Goal: Communication & Community: Answer question/provide support

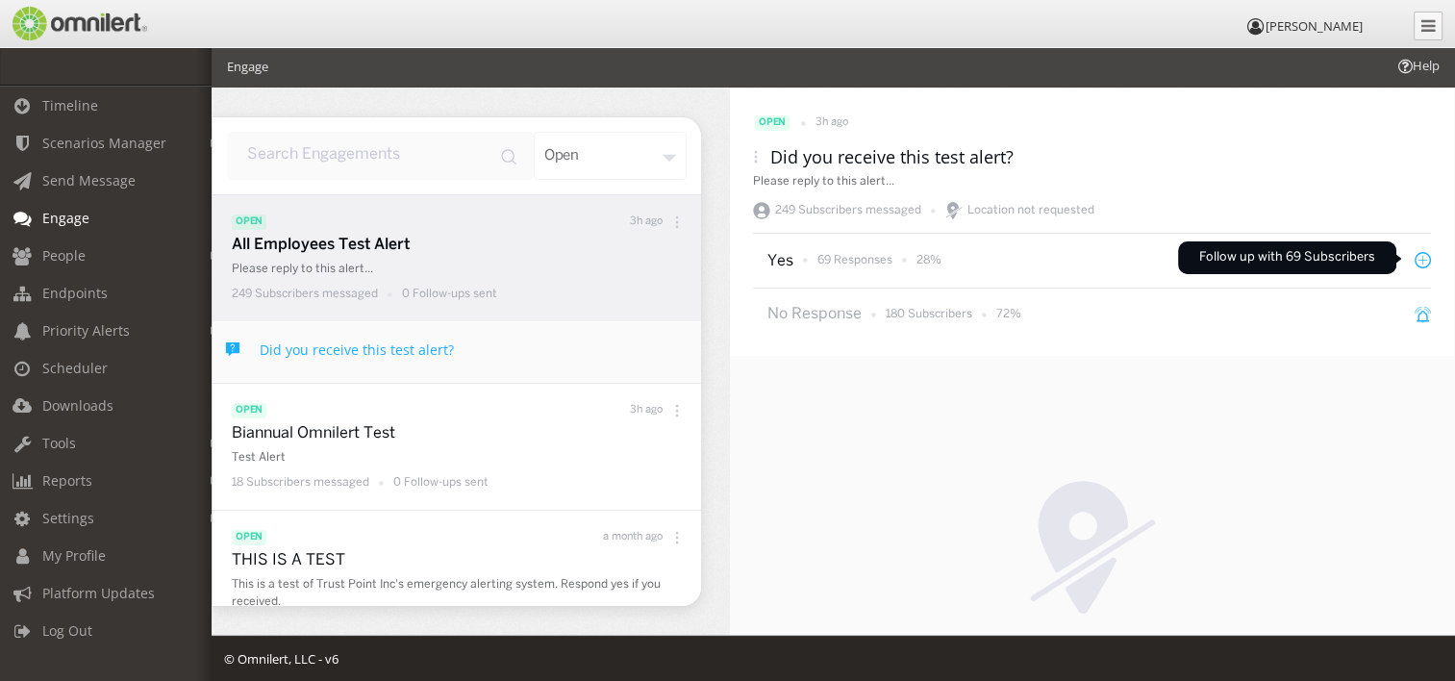
click at [1415, 258] on icon at bounding box center [1423, 260] width 16 height 16
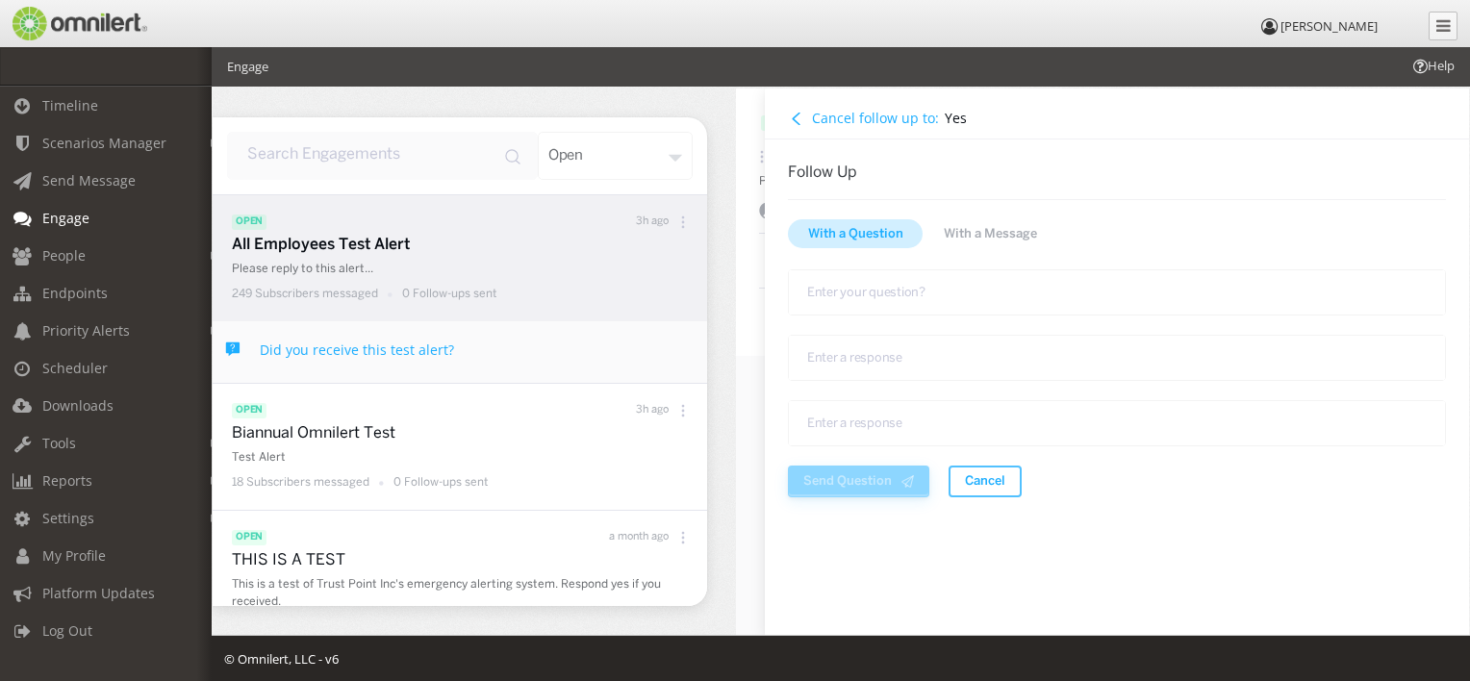
click at [858, 115] on h4 "Cancel follow up to:" at bounding box center [875, 118] width 127 height 18
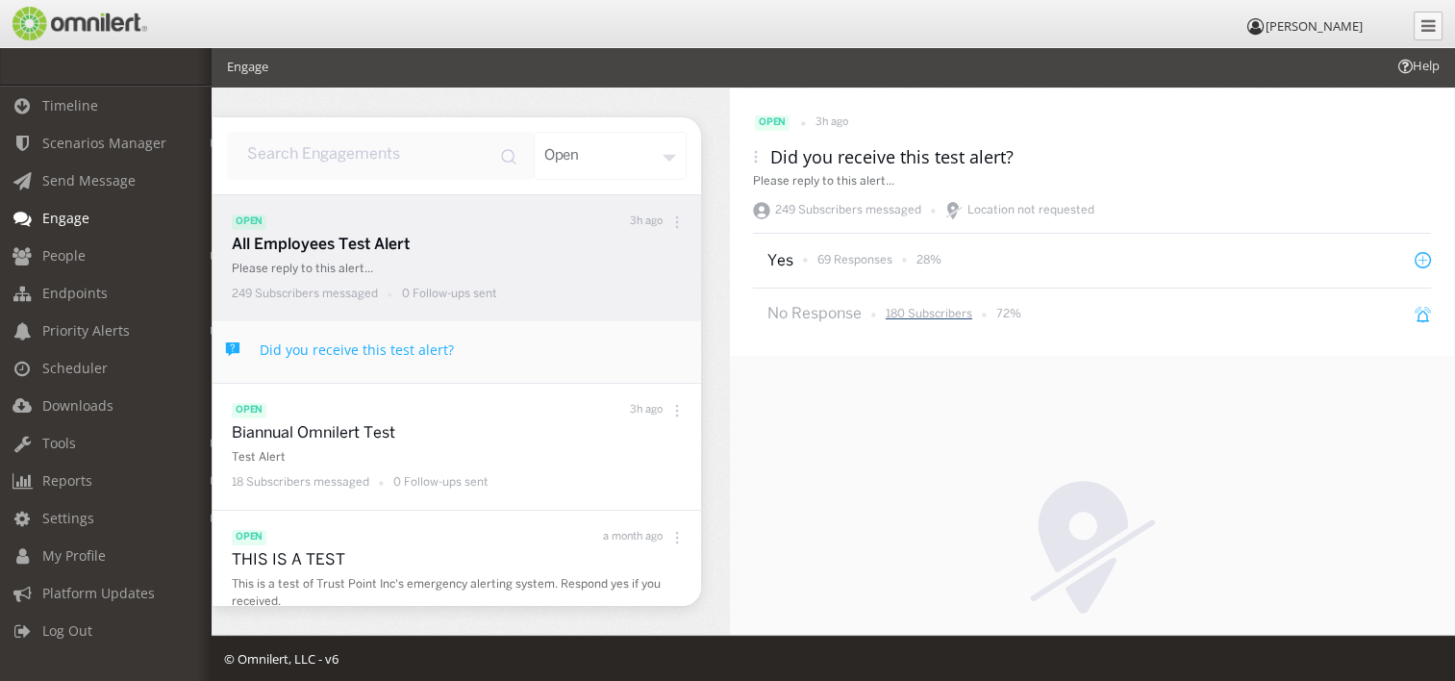
click at [942, 314] on p "180 Subscribers" at bounding box center [929, 314] width 87 height 16
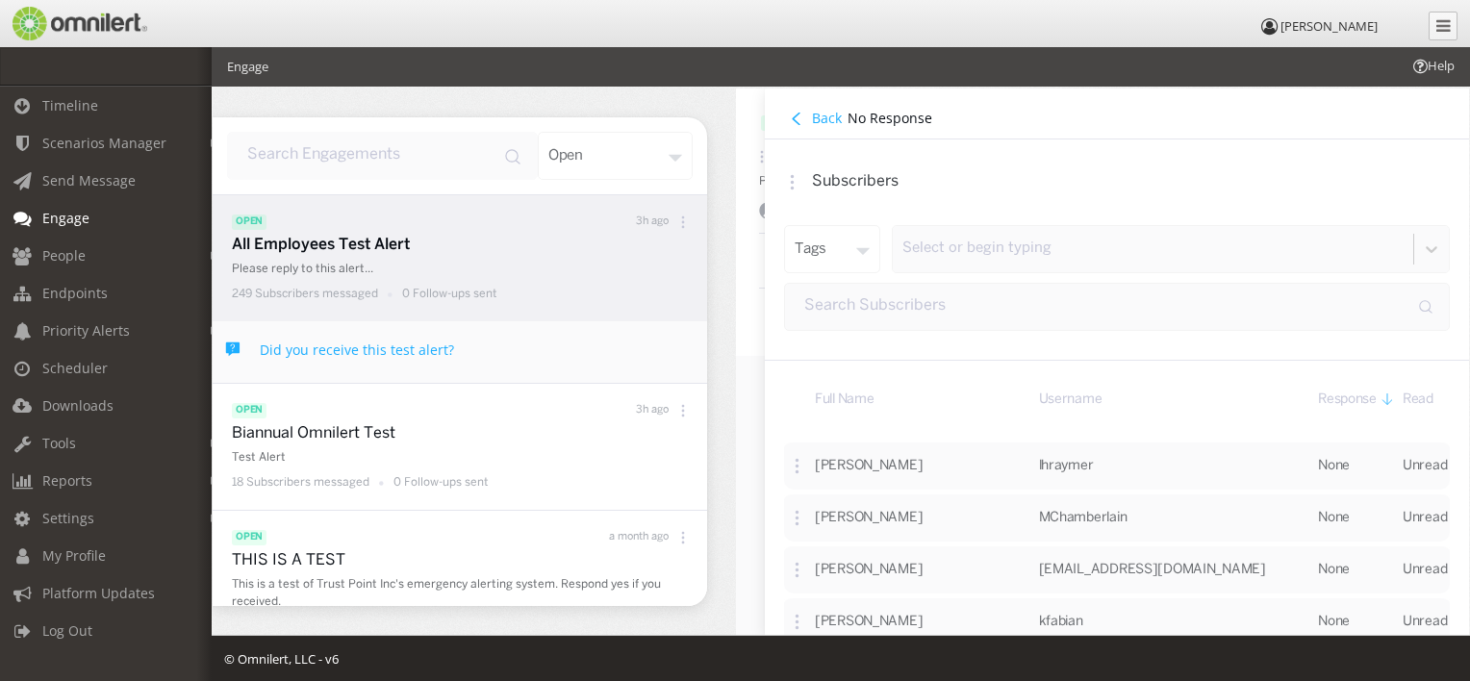
click at [827, 119] on h4 "Back" at bounding box center [827, 118] width 30 height 18
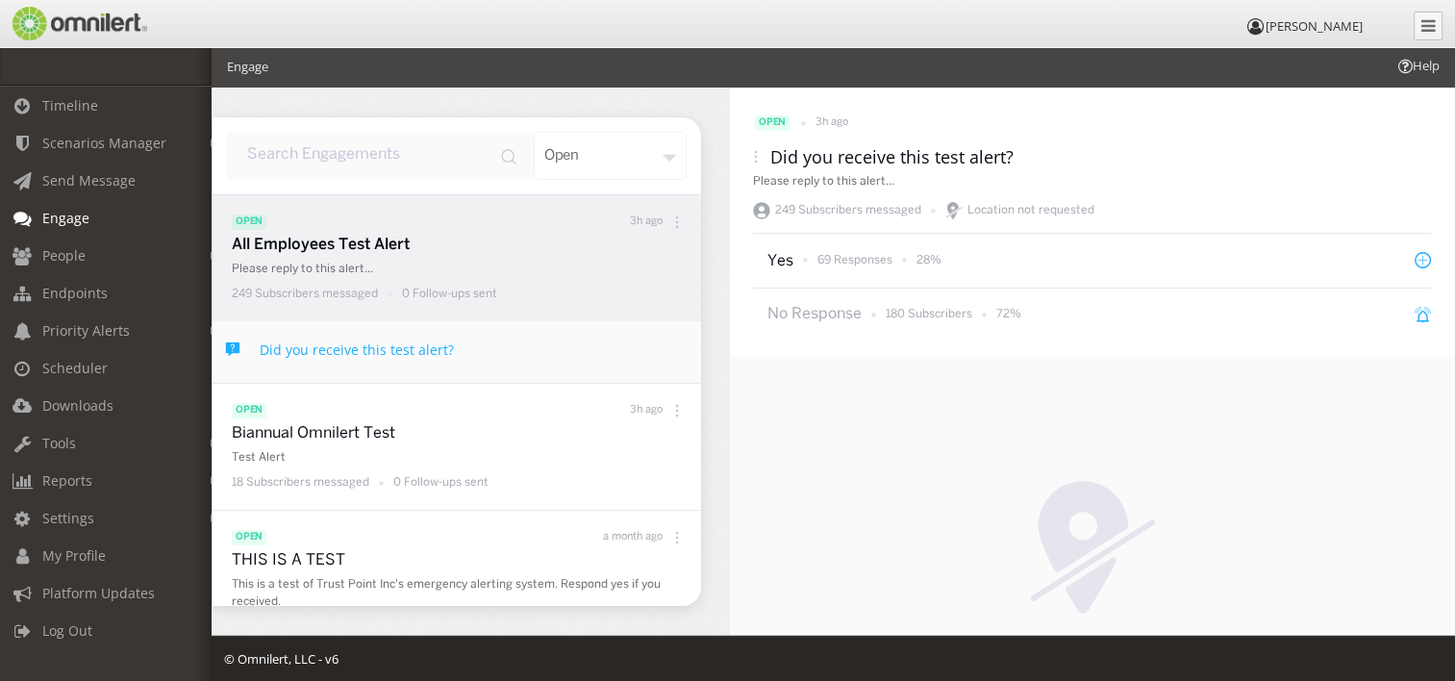
click at [750, 147] on div "open 3h ago Did you receive this test alert? Please reply to this alert... 249 …" at bounding box center [1092, 214] width 724 height 253
click at [760, 158] on icon at bounding box center [755, 156] width 13 height 13
click at [778, 238] on div "Response CSV" at bounding box center [800, 231] width 141 height 41
click at [73, 397] on span "Downloads" at bounding box center [77, 405] width 71 height 18
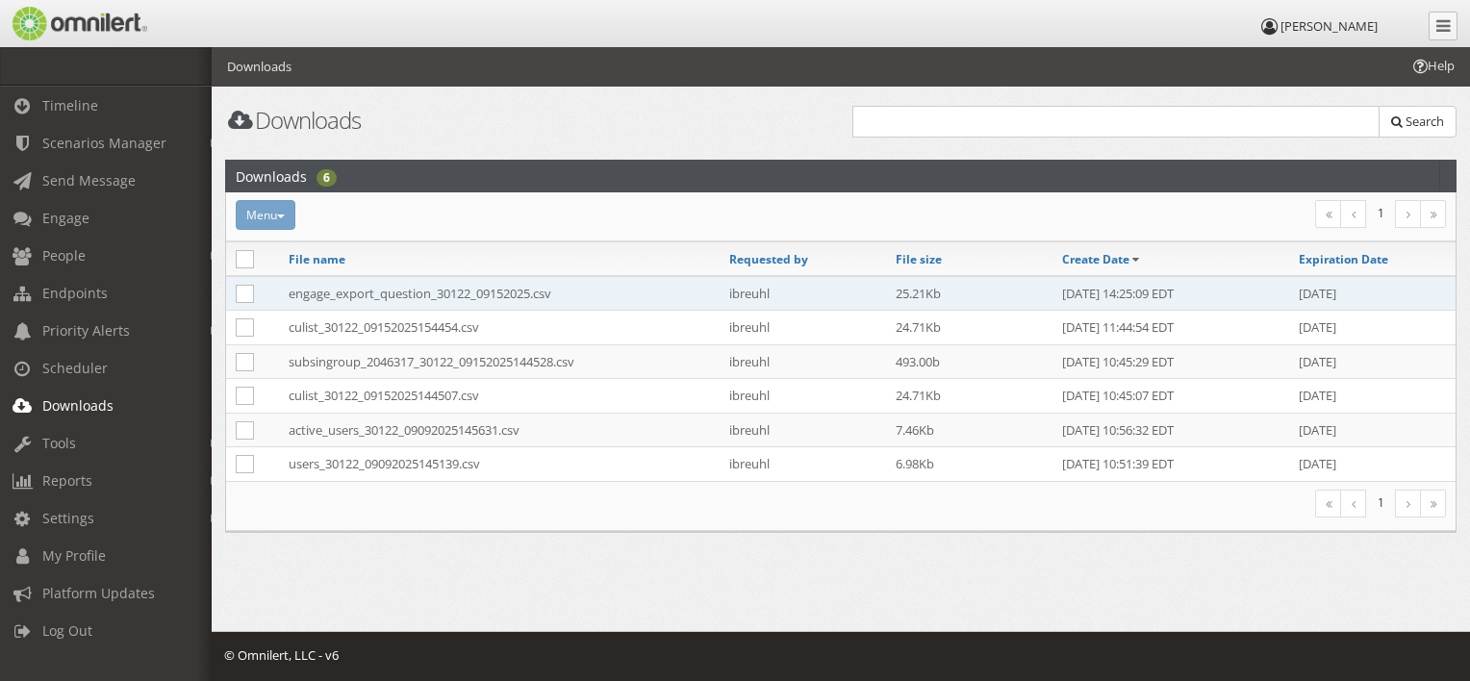
click at [535, 295] on td "engage_export_question_30122_09152025.csv" at bounding box center [499, 293] width 440 height 35
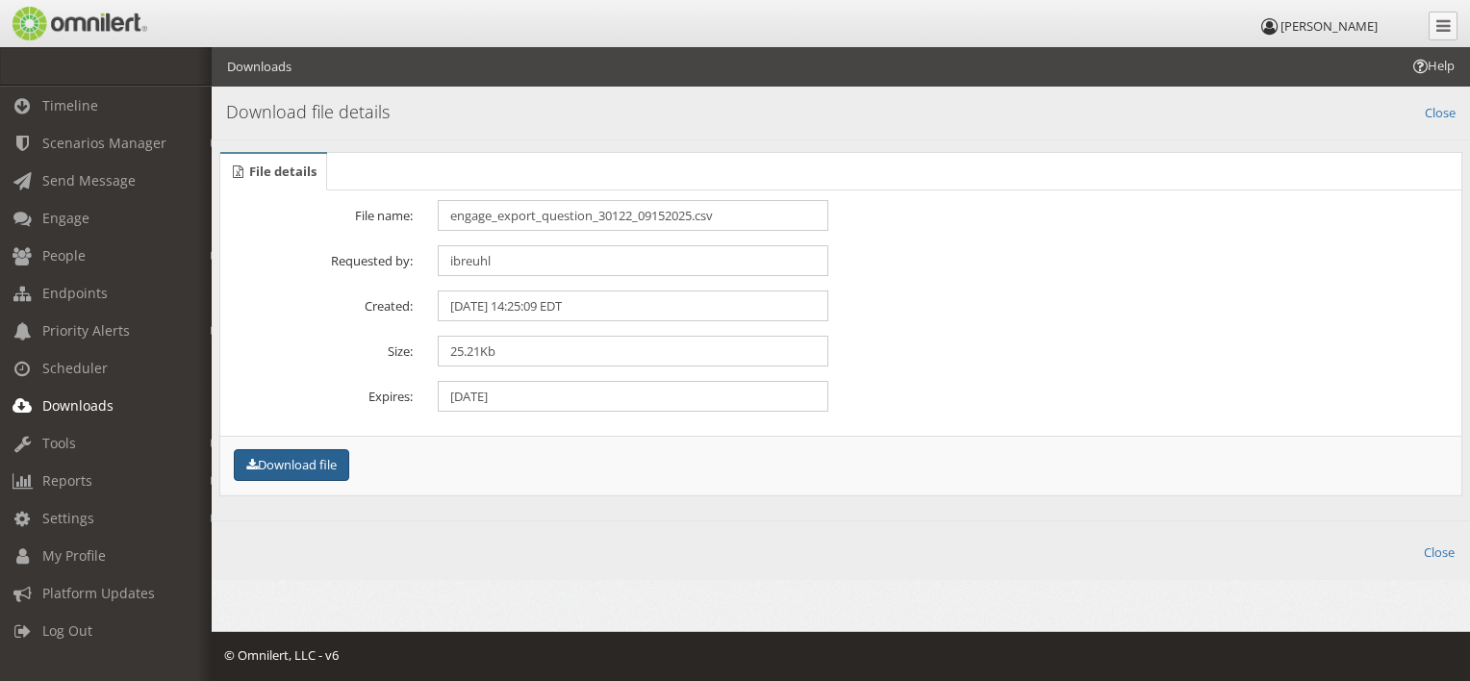
click at [311, 469] on button "Download file" at bounding box center [291, 465] width 115 height 32
click at [98, 262] on link "People" at bounding box center [114, 256] width 229 height 38
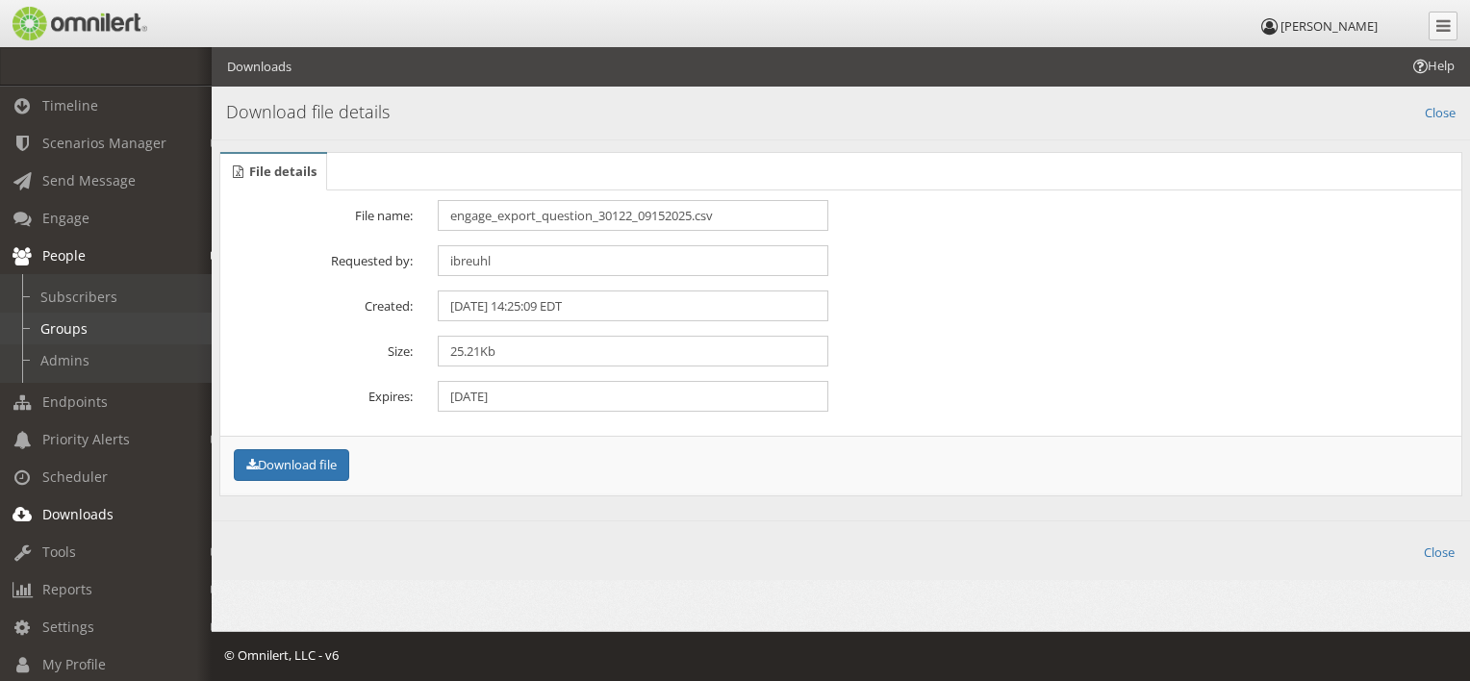
click at [88, 321] on link "Groups" at bounding box center [114, 329] width 229 height 32
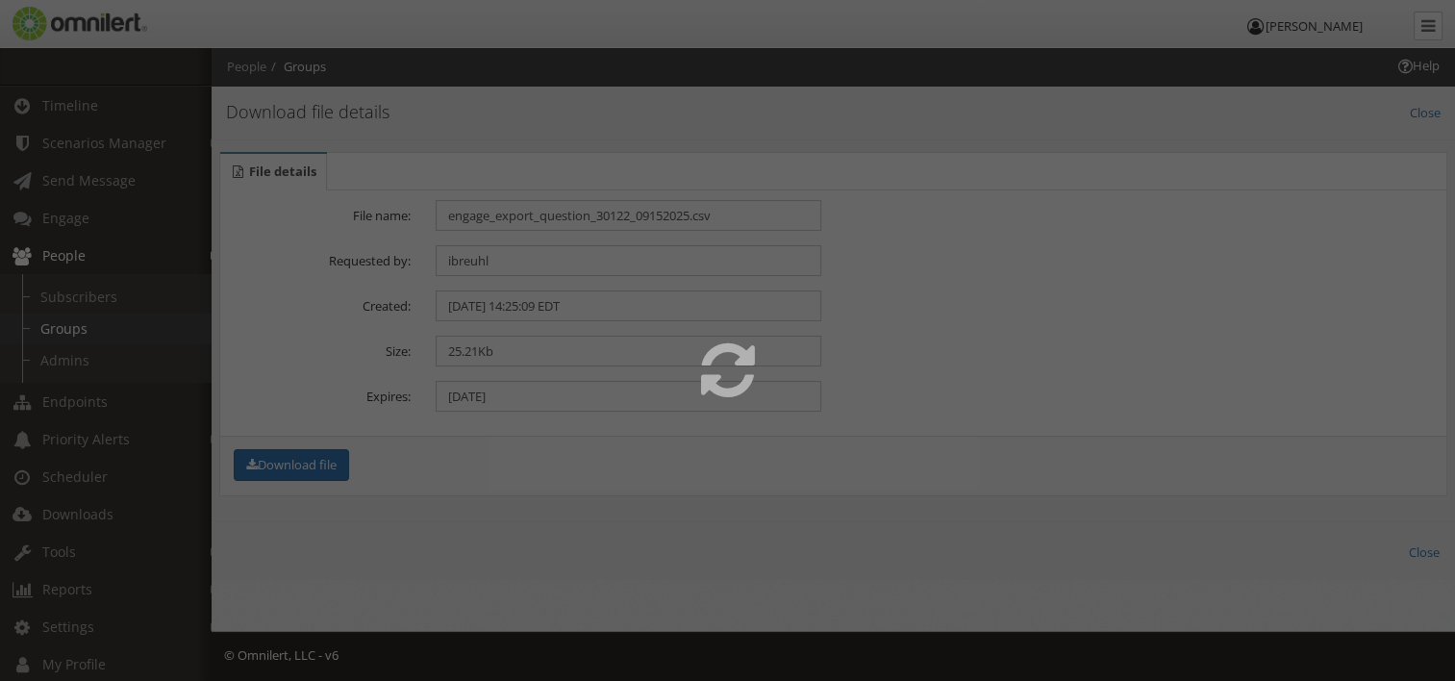
select select
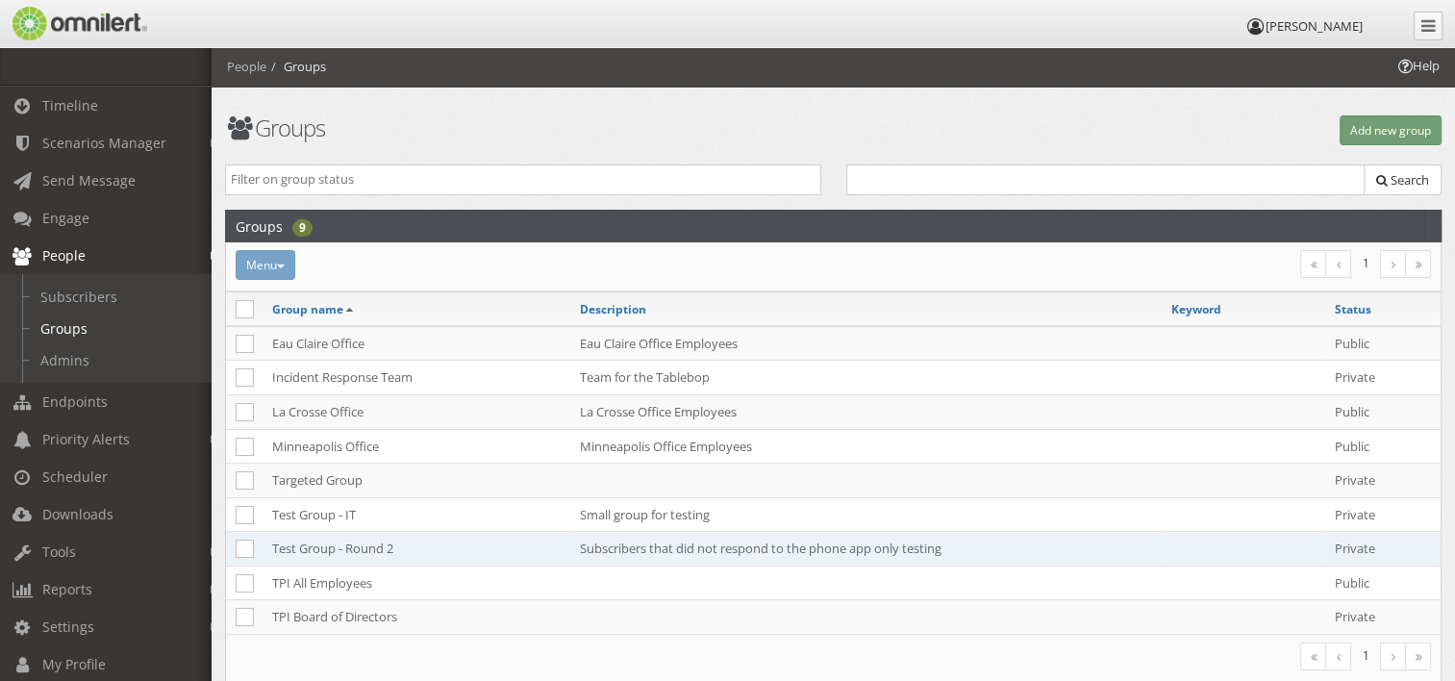
click at [350, 543] on td "Test Group - Round 2" at bounding box center [417, 549] width 308 height 35
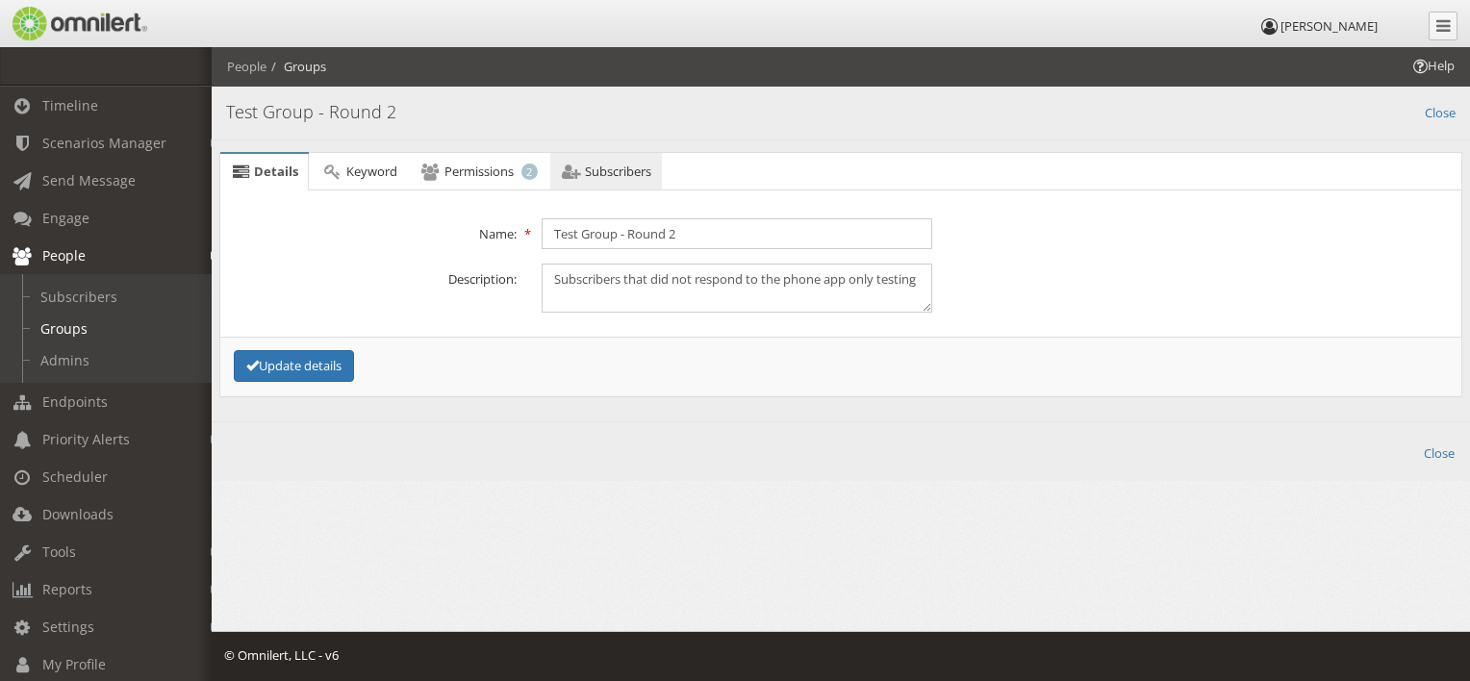
click at [609, 184] on link "Subscribers" at bounding box center [606, 172] width 112 height 38
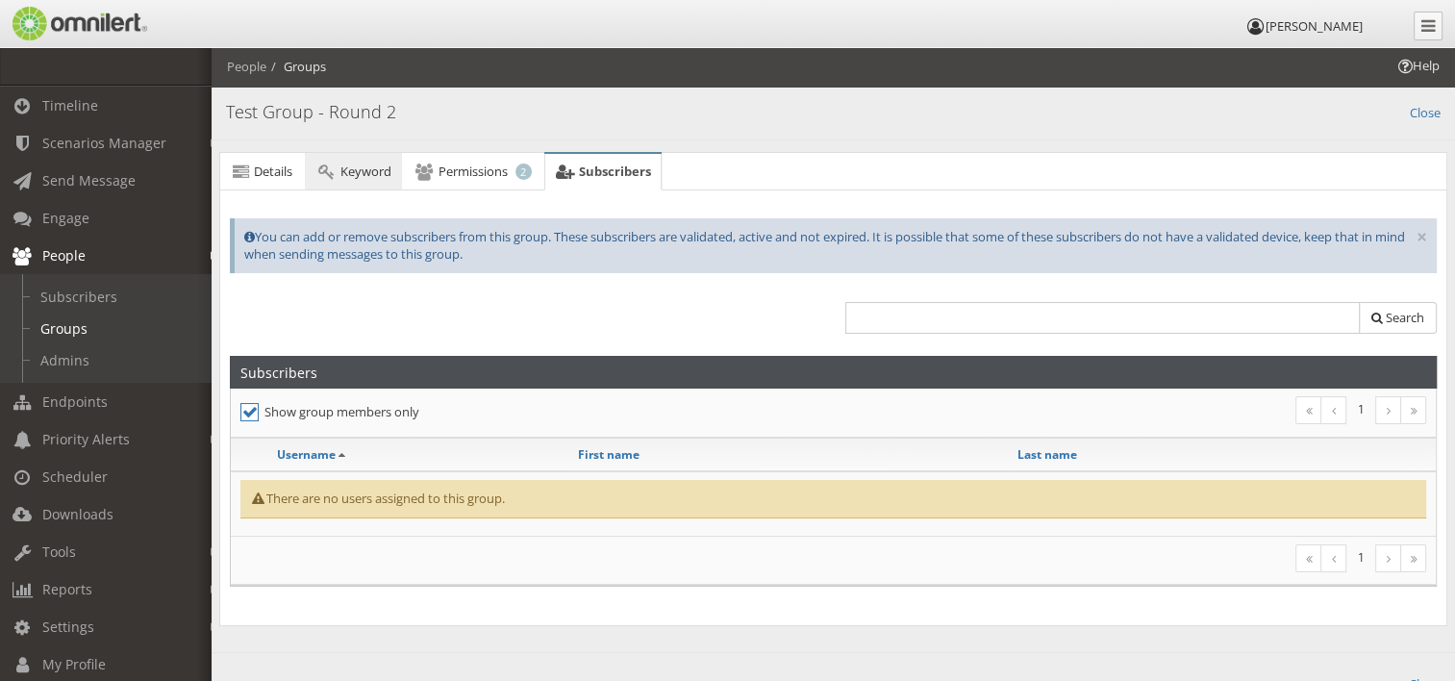
click at [349, 160] on link "Keyword" at bounding box center [353, 172] width 96 height 38
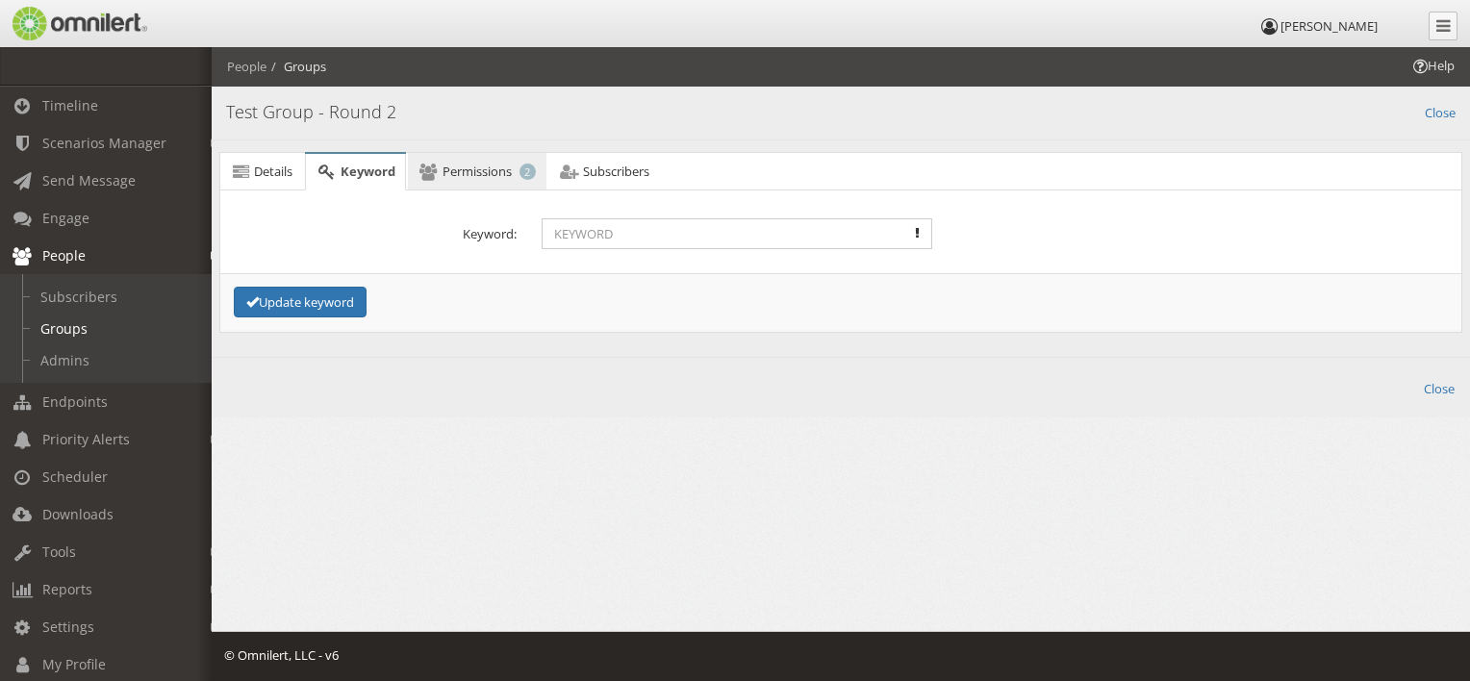
click at [445, 163] on span "Permissions" at bounding box center [476, 171] width 69 height 17
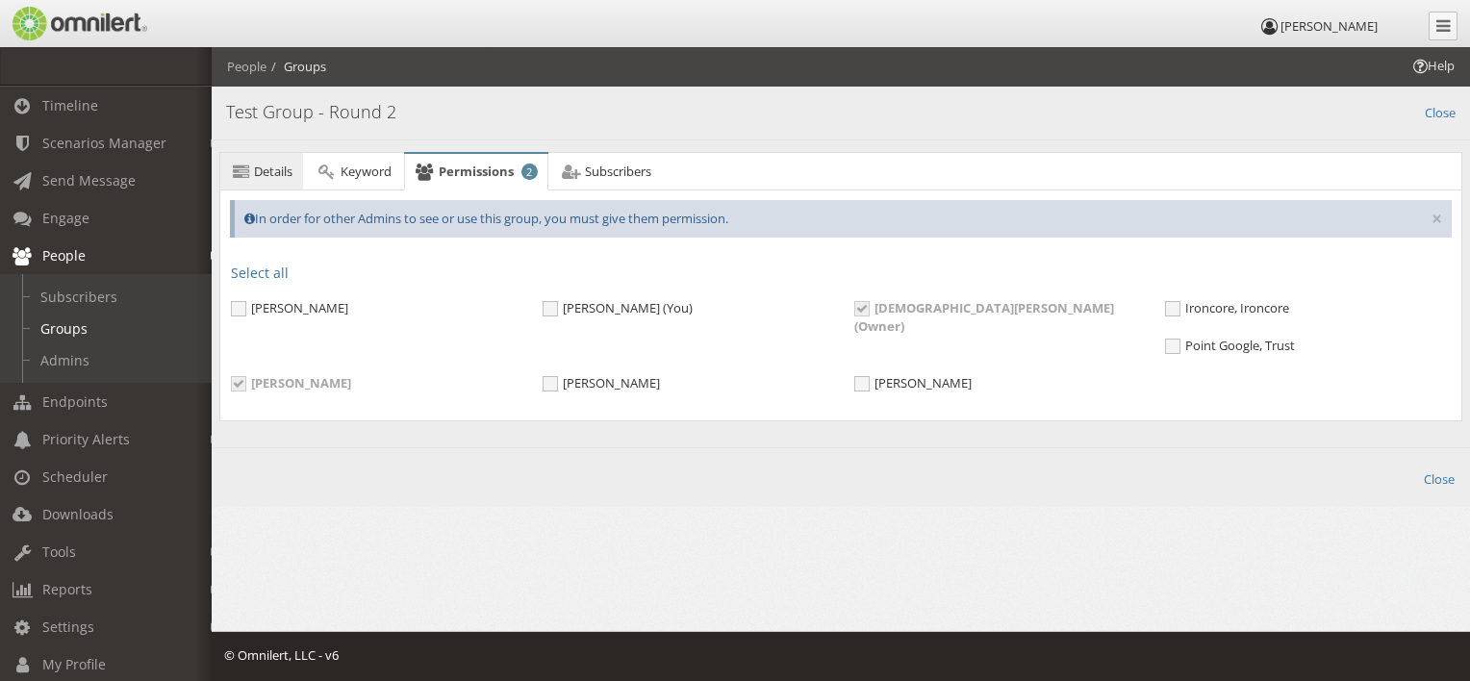
click at [249, 169] on icon at bounding box center [240, 171] width 21 height 13
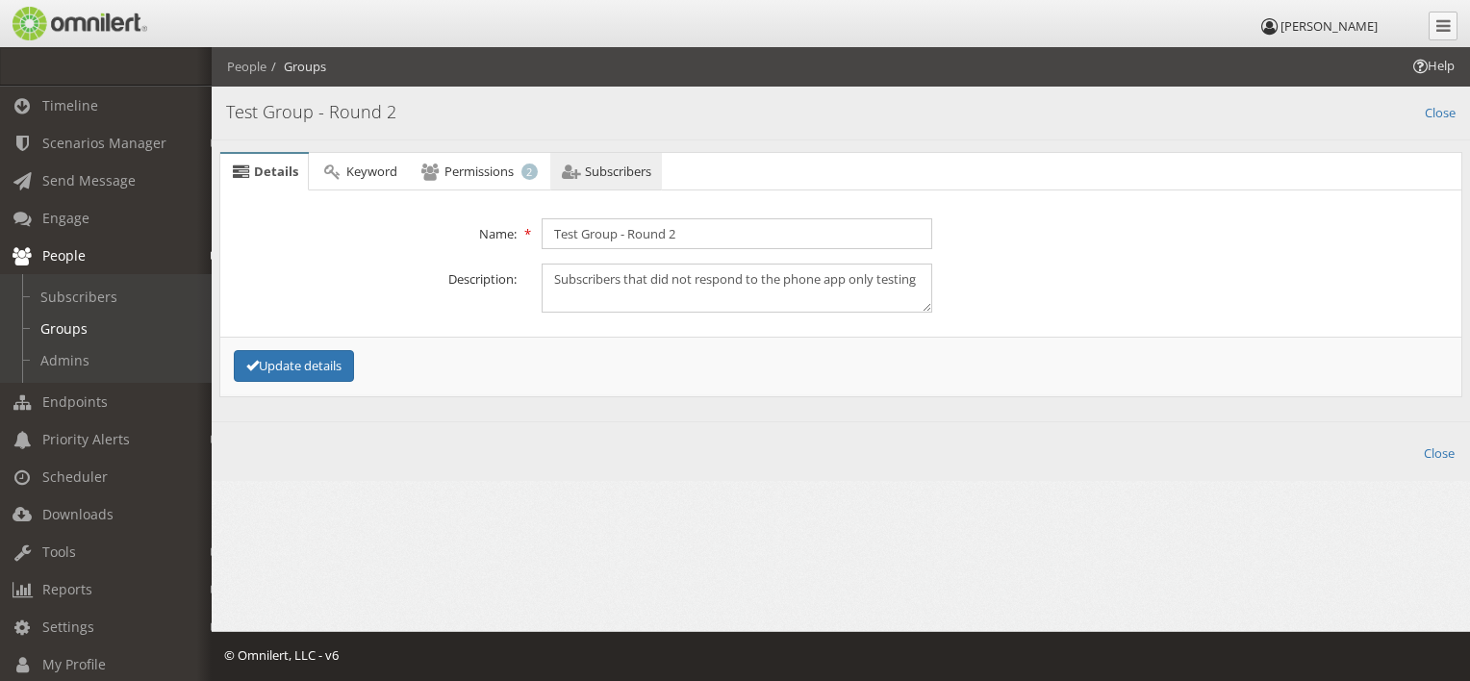
click at [610, 174] on span "Subscribers" at bounding box center [618, 171] width 66 height 17
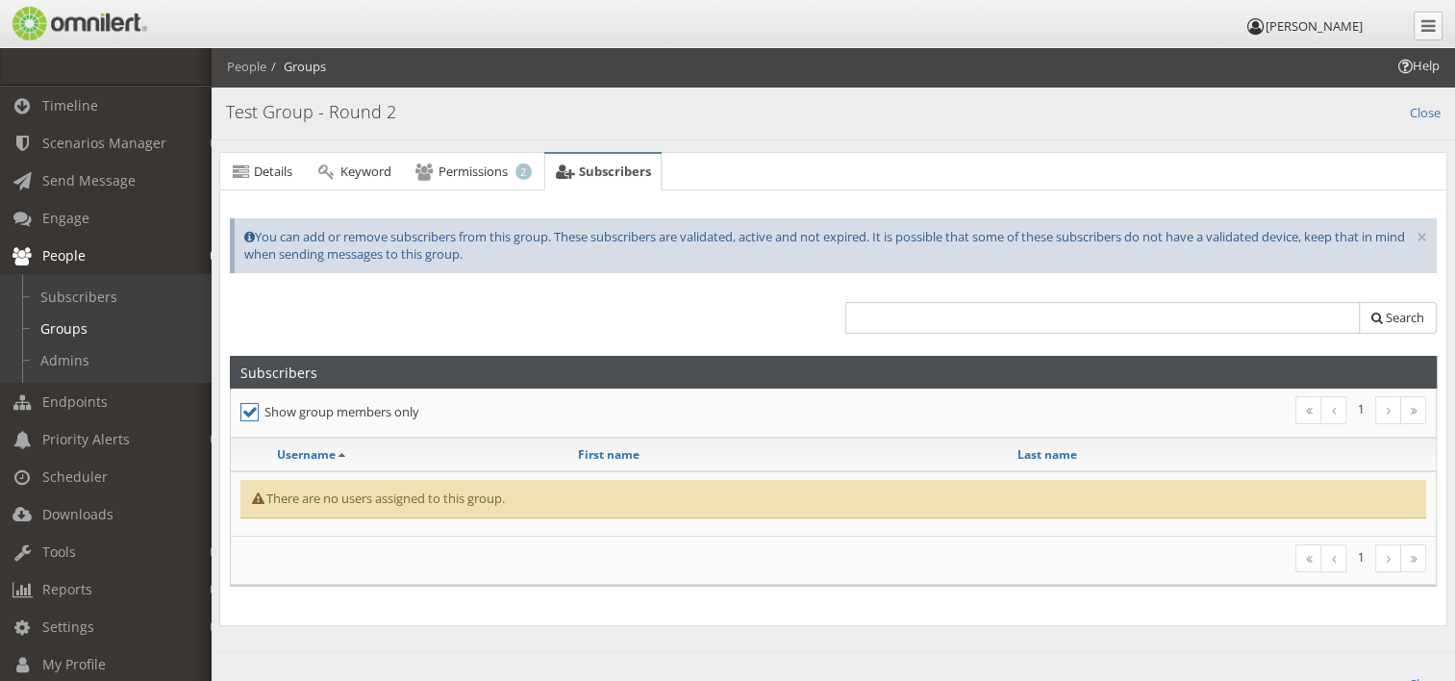
scroll to position [79, 0]
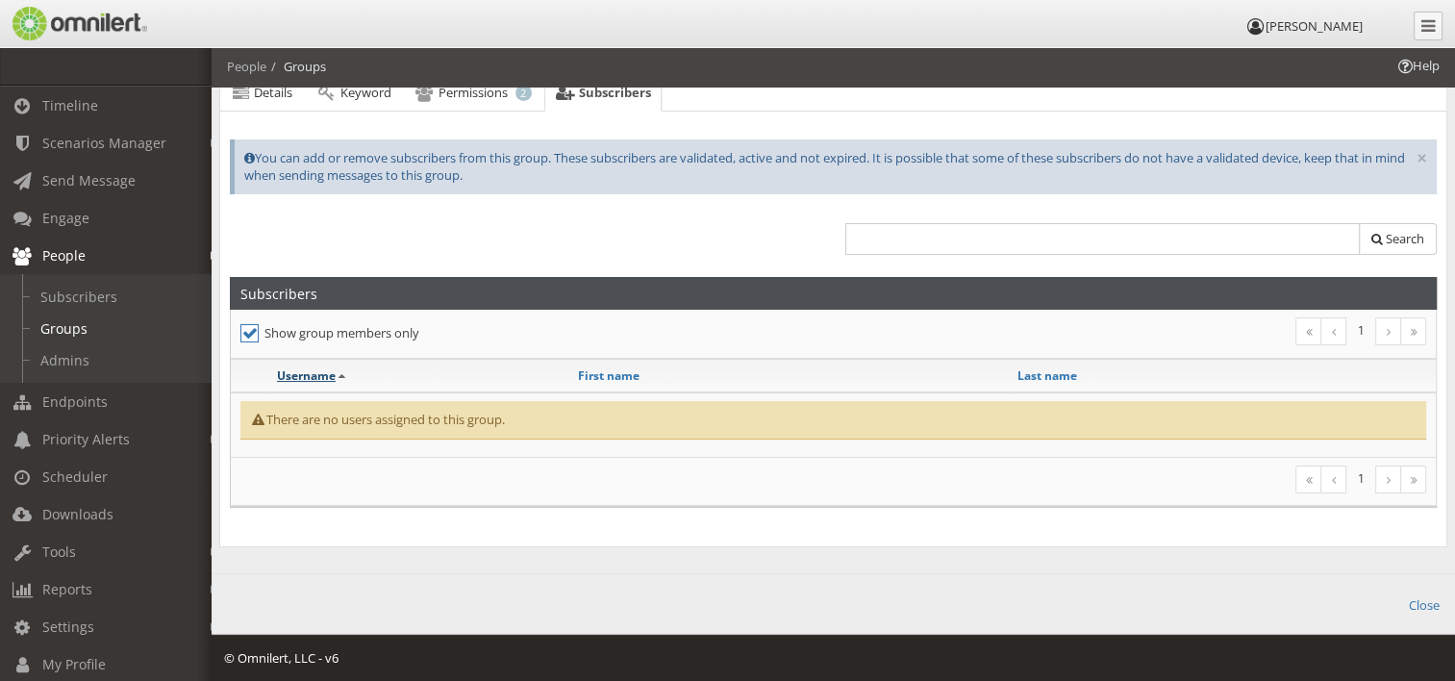
click at [325, 369] on link "Username" at bounding box center [306, 375] width 59 height 16
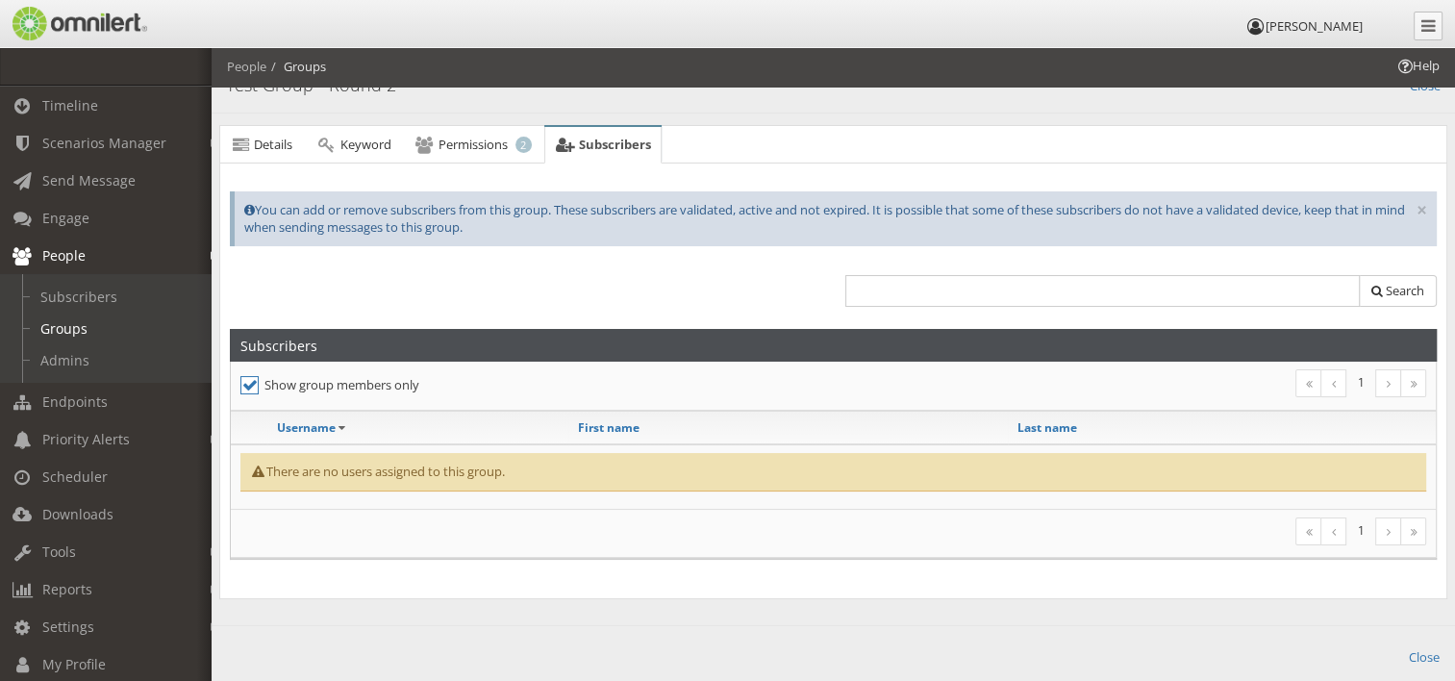
scroll to position [0, 0]
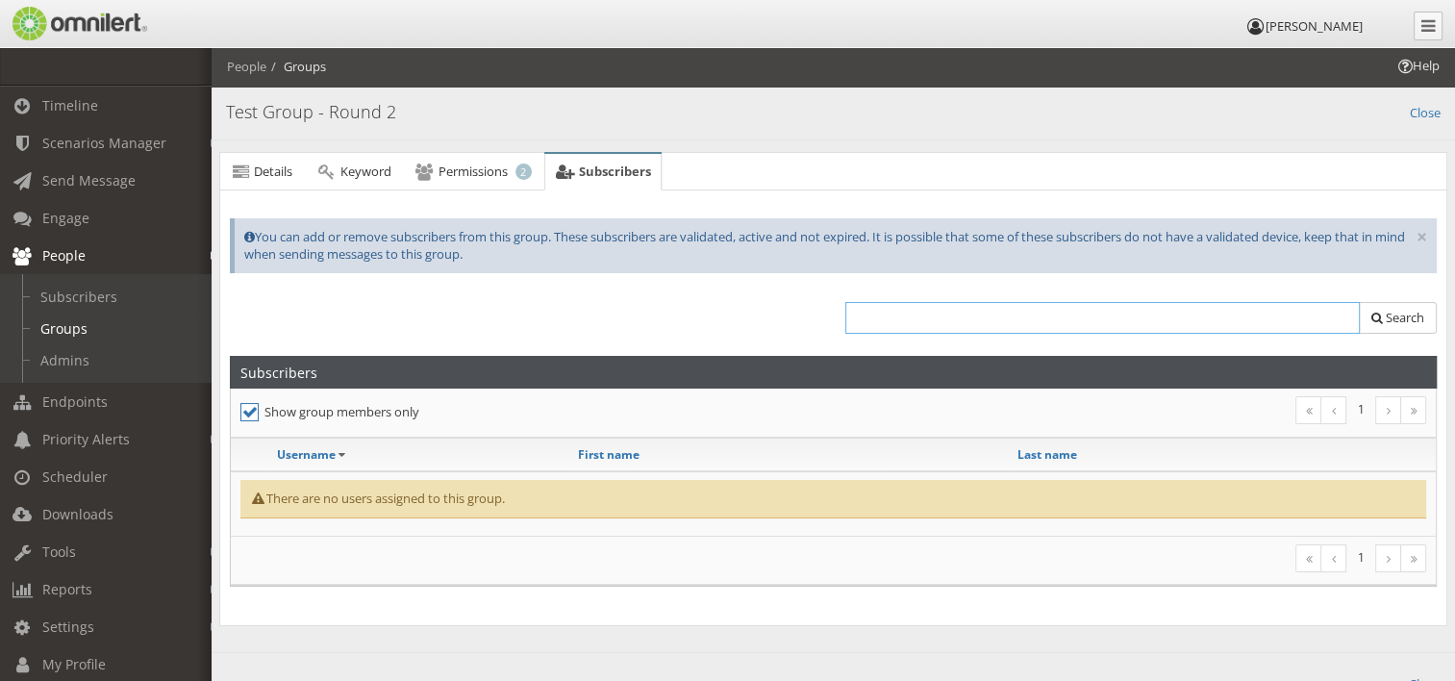
click at [1055, 319] on input "text" at bounding box center [1103, 318] width 516 height 32
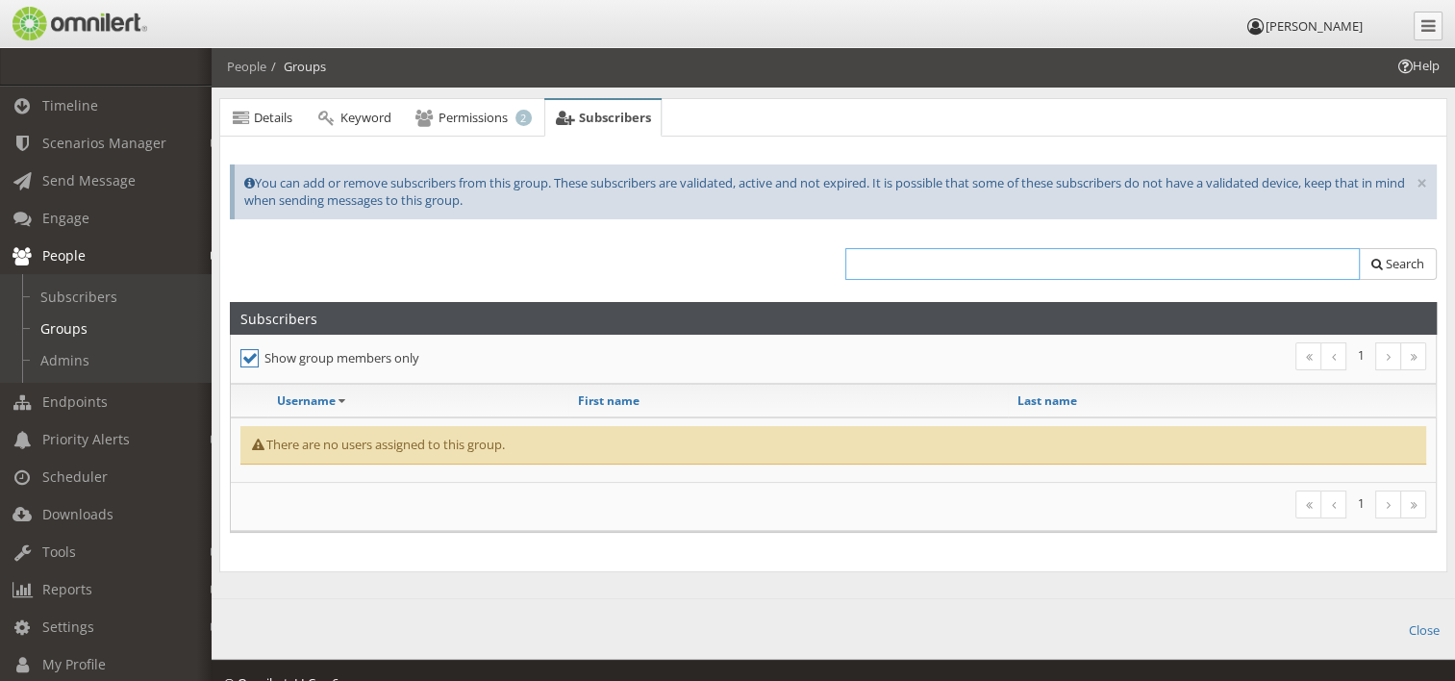
scroll to position [79, 0]
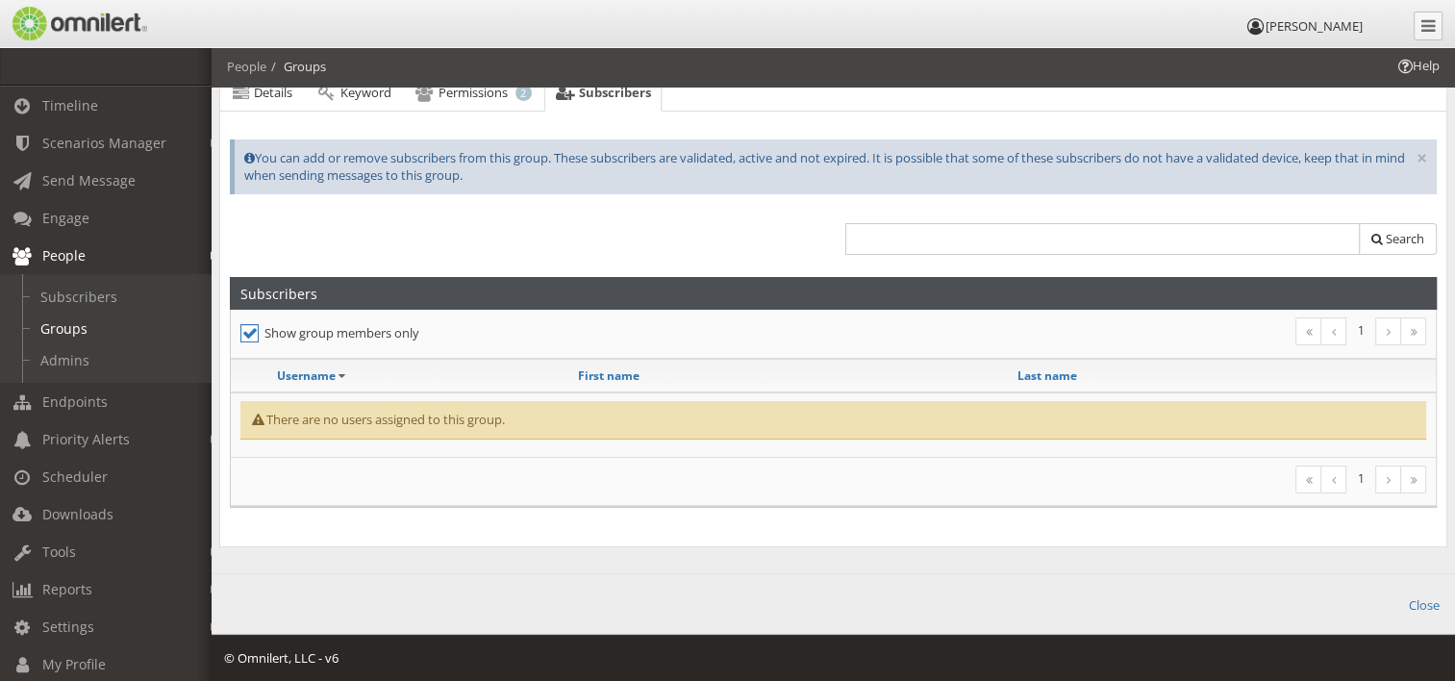
drag, startPoint x: 313, startPoint y: 369, endPoint x: 256, endPoint y: 337, distance: 65.5
click at [256, 337] on icon at bounding box center [249, 333] width 18 height 18
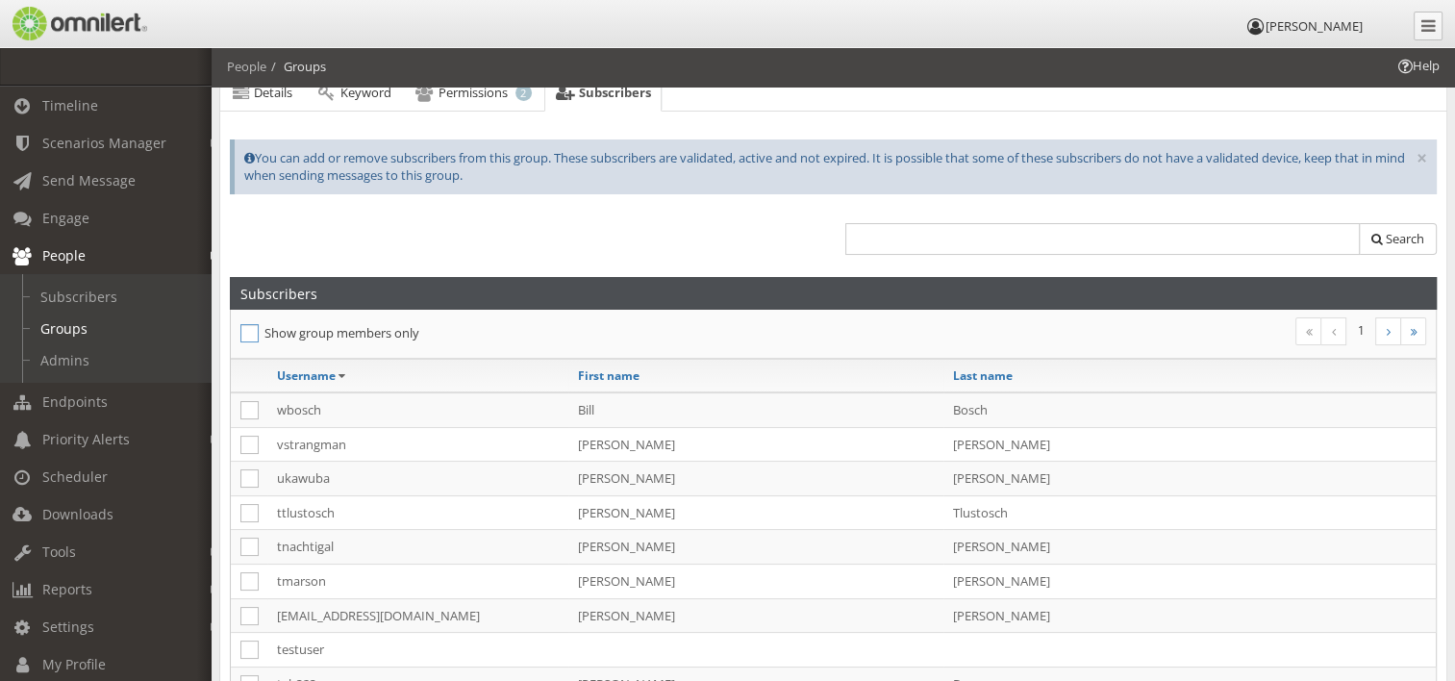
click at [254, 332] on icon at bounding box center [249, 333] width 18 height 18
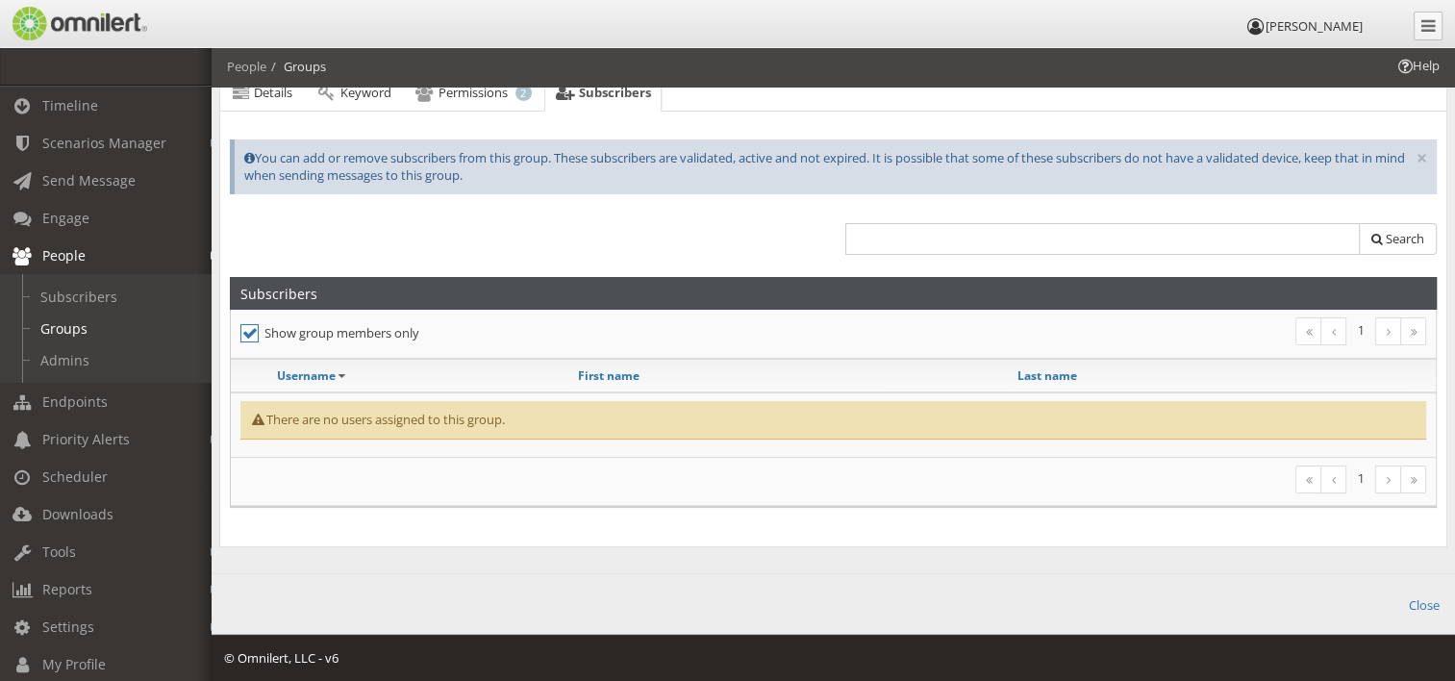
click at [254, 332] on icon at bounding box center [249, 333] width 18 height 18
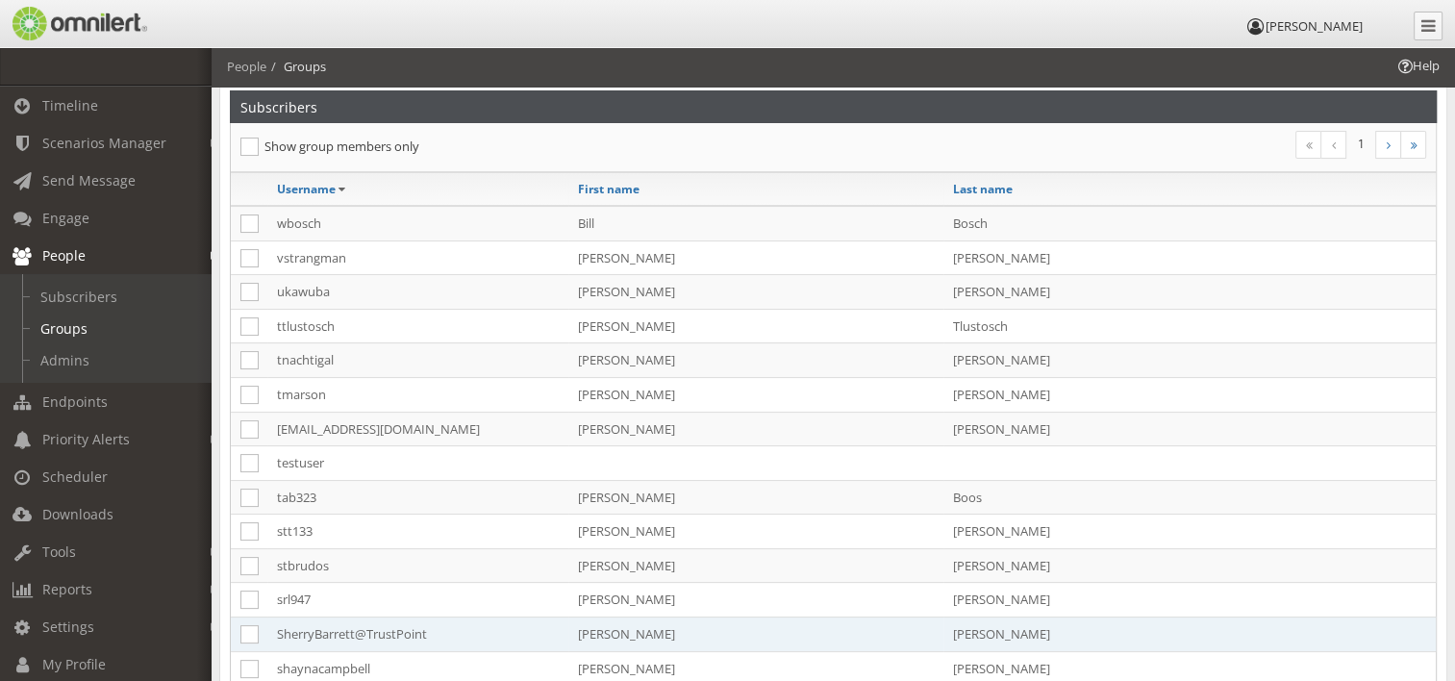
scroll to position [177, 0]
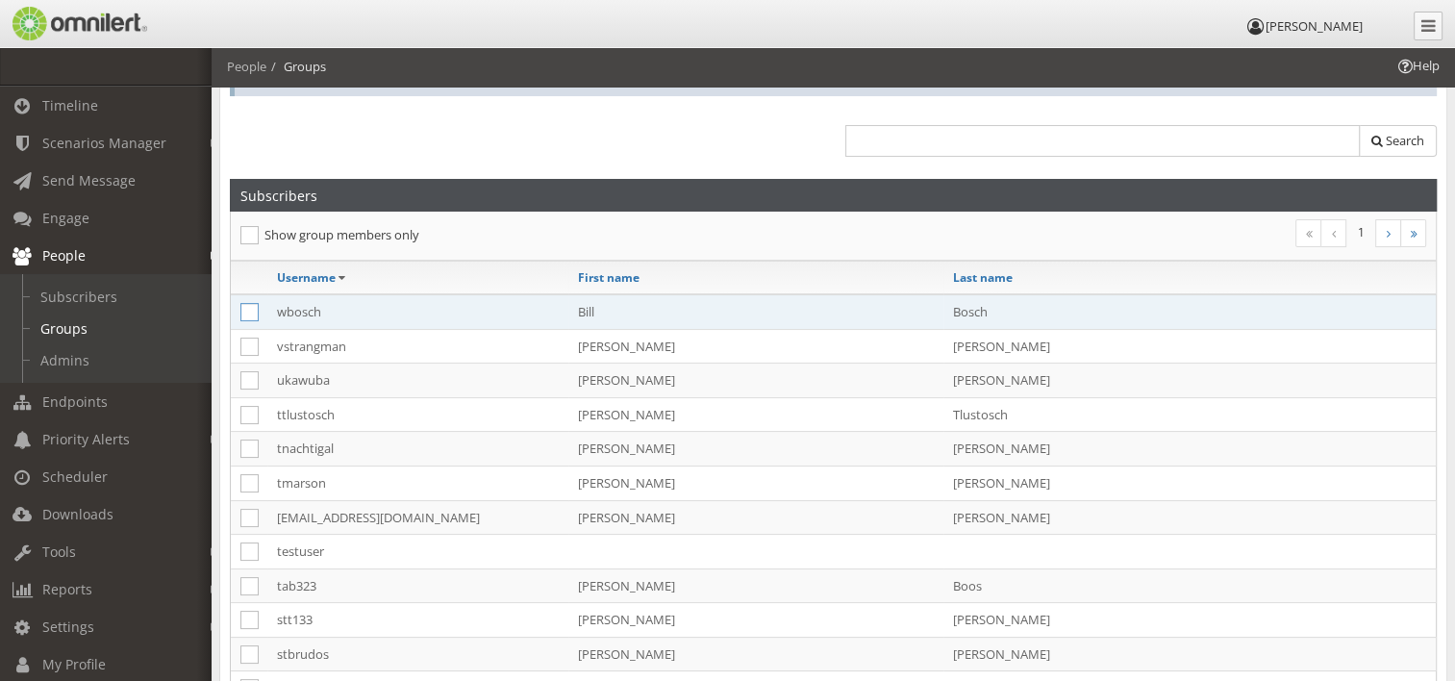
click at [249, 312] on icon at bounding box center [249, 312] width 18 height 18
checkbox input "true"
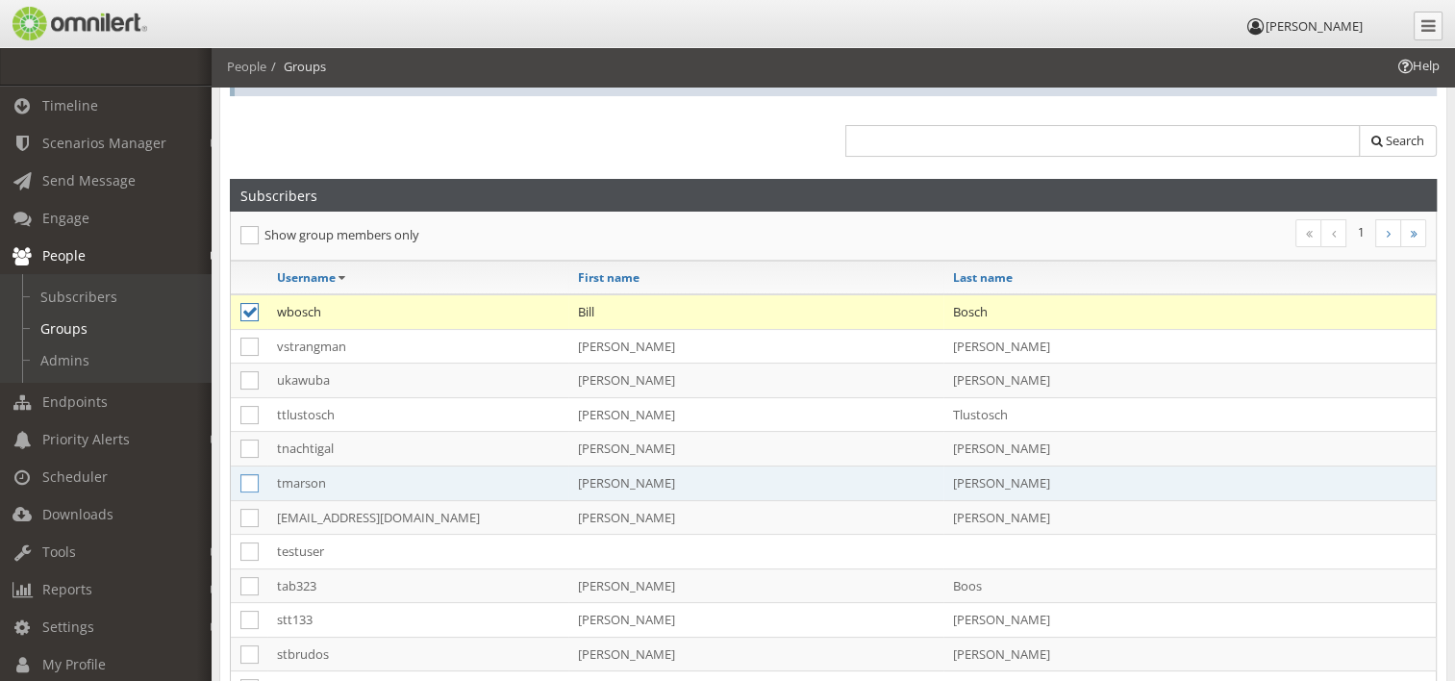
click at [242, 483] on icon at bounding box center [249, 483] width 18 height 18
checkbox input "true"
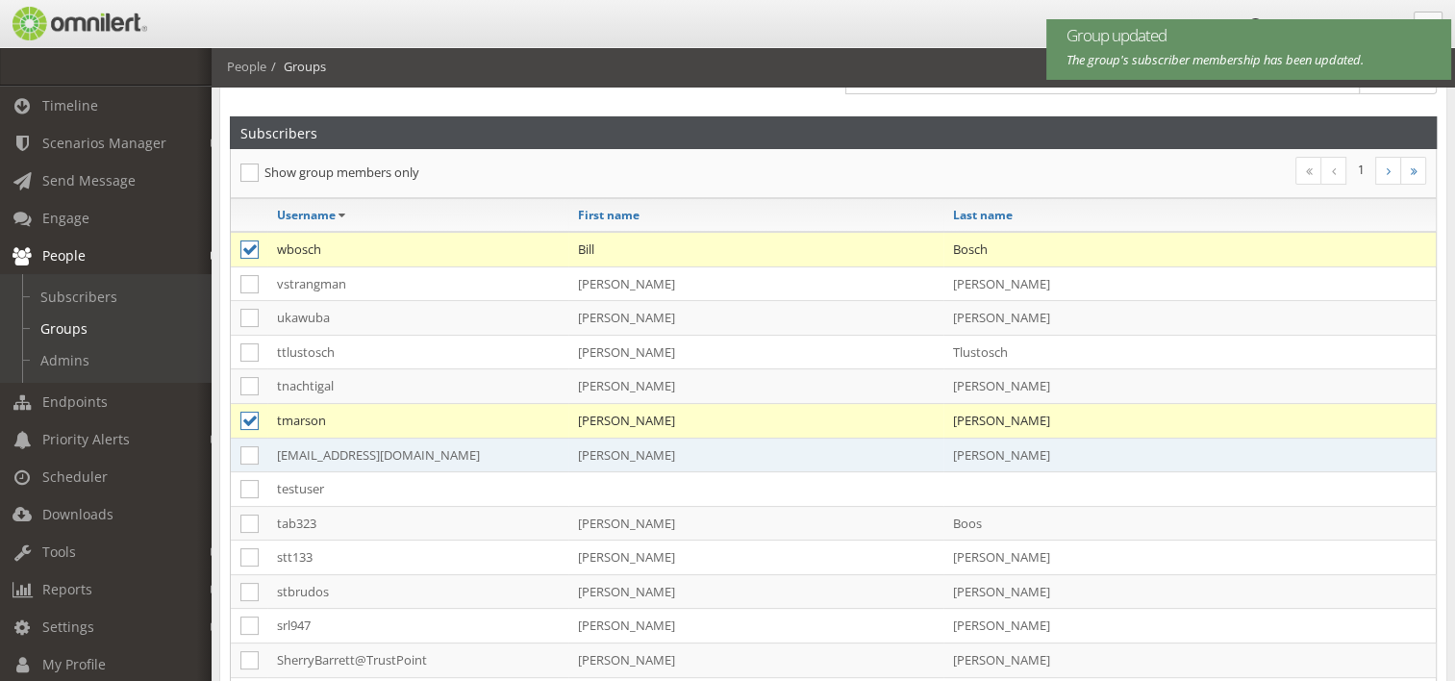
scroll to position [273, 0]
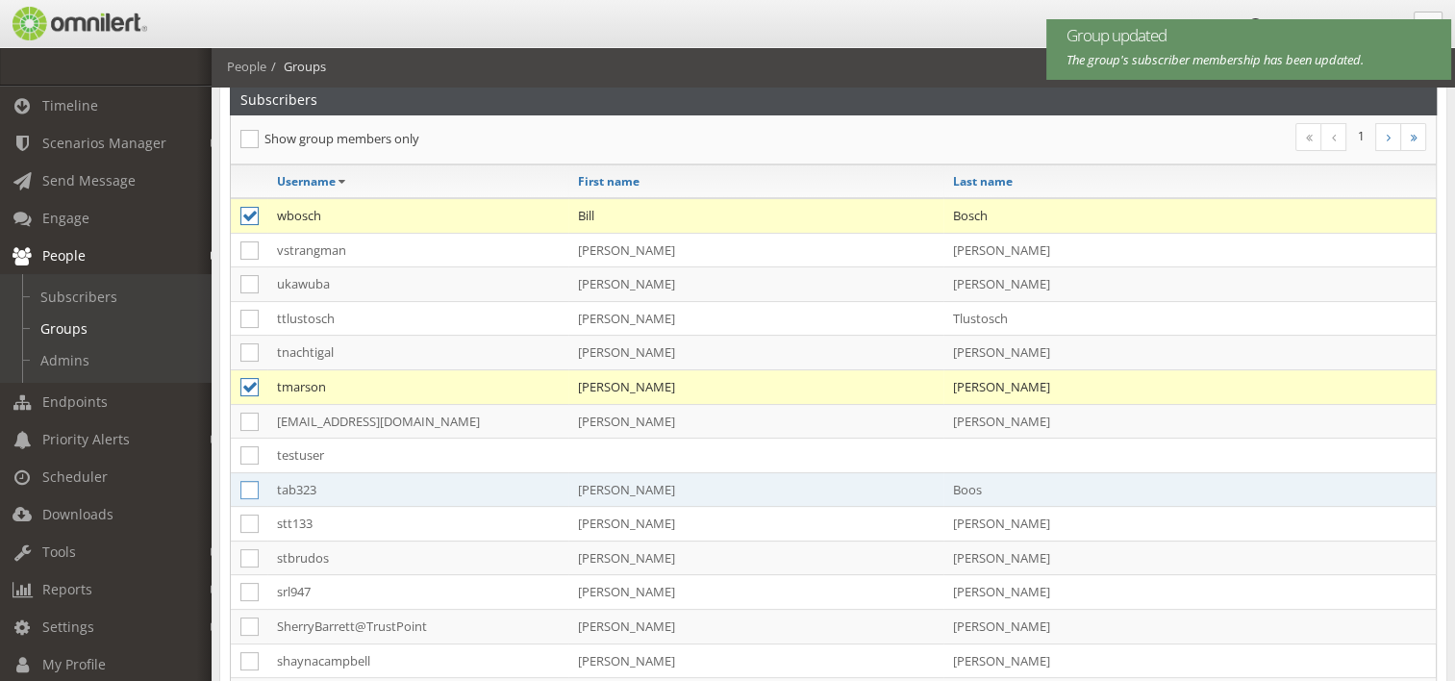
click at [250, 485] on icon at bounding box center [249, 490] width 18 height 18
checkbox input "true"
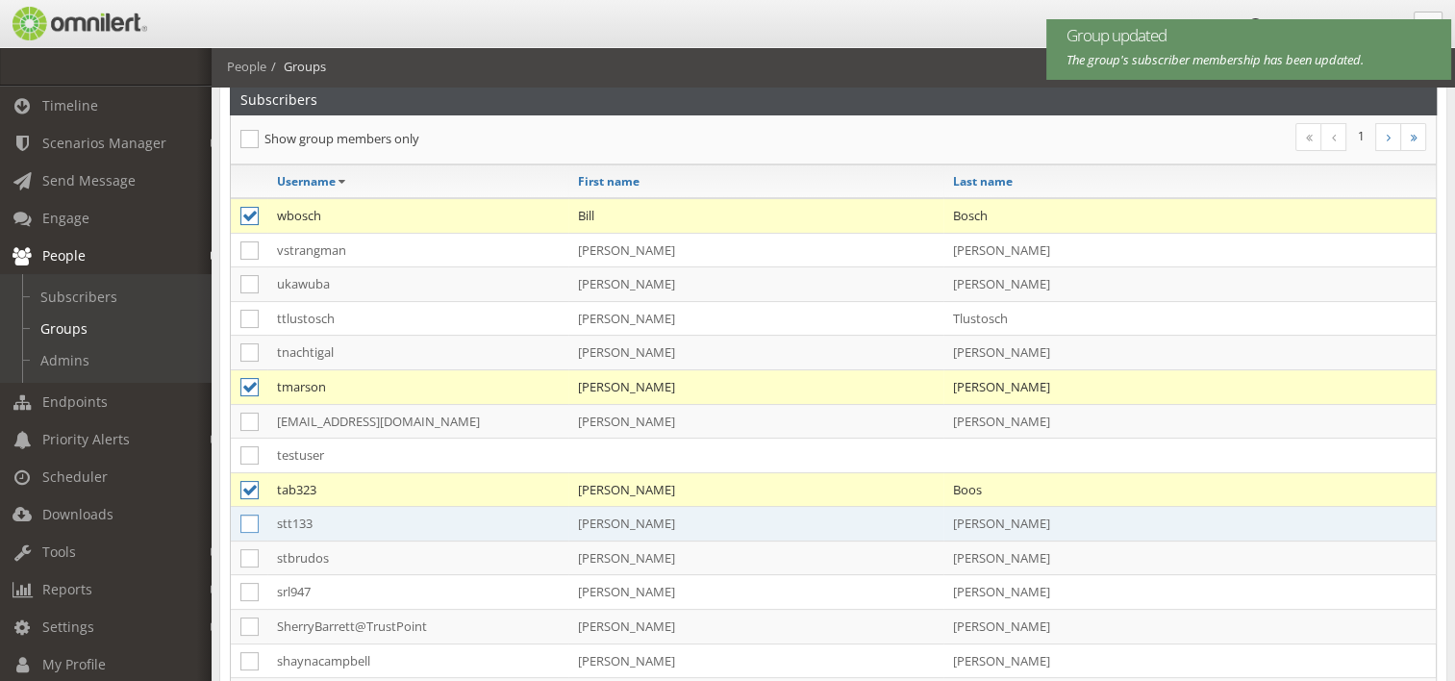
click at [250, 519] on icon at bounding box center [249, 524] width 18 height 18
checkbox input "true"
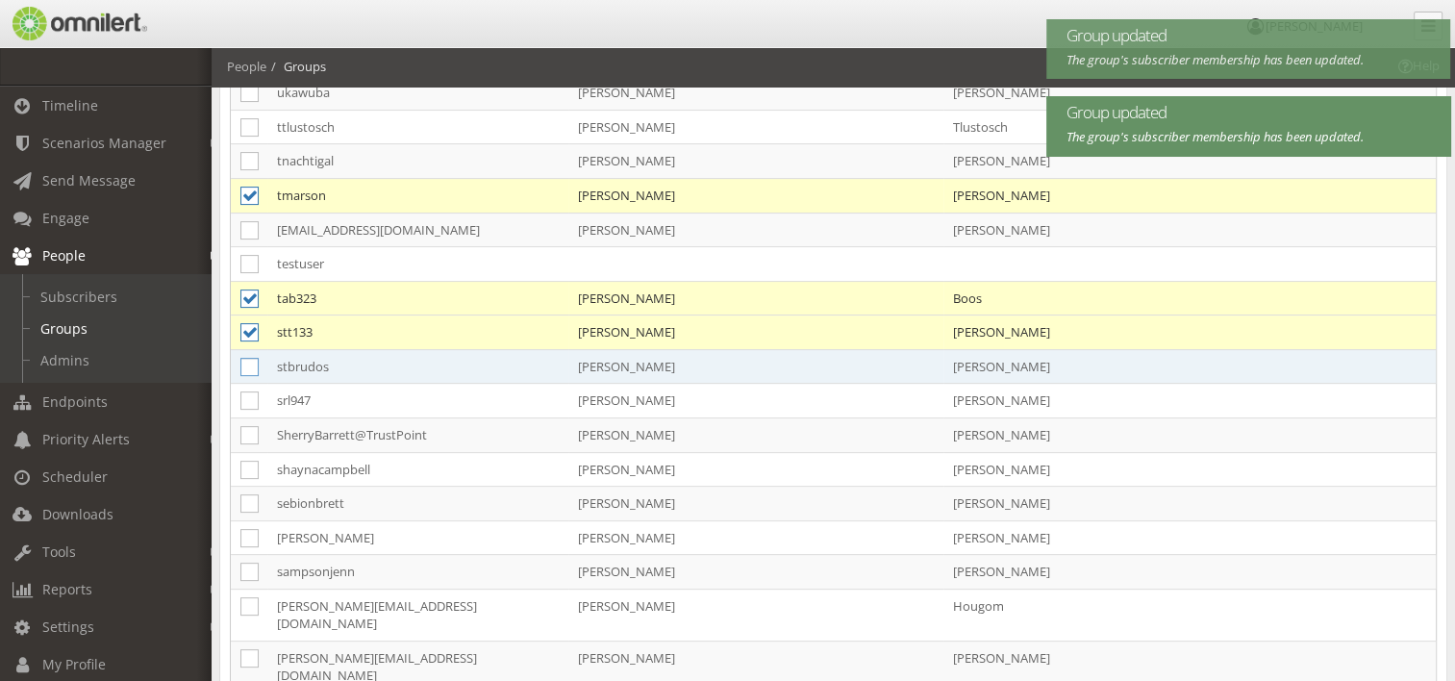
scroll to position [465, 0]
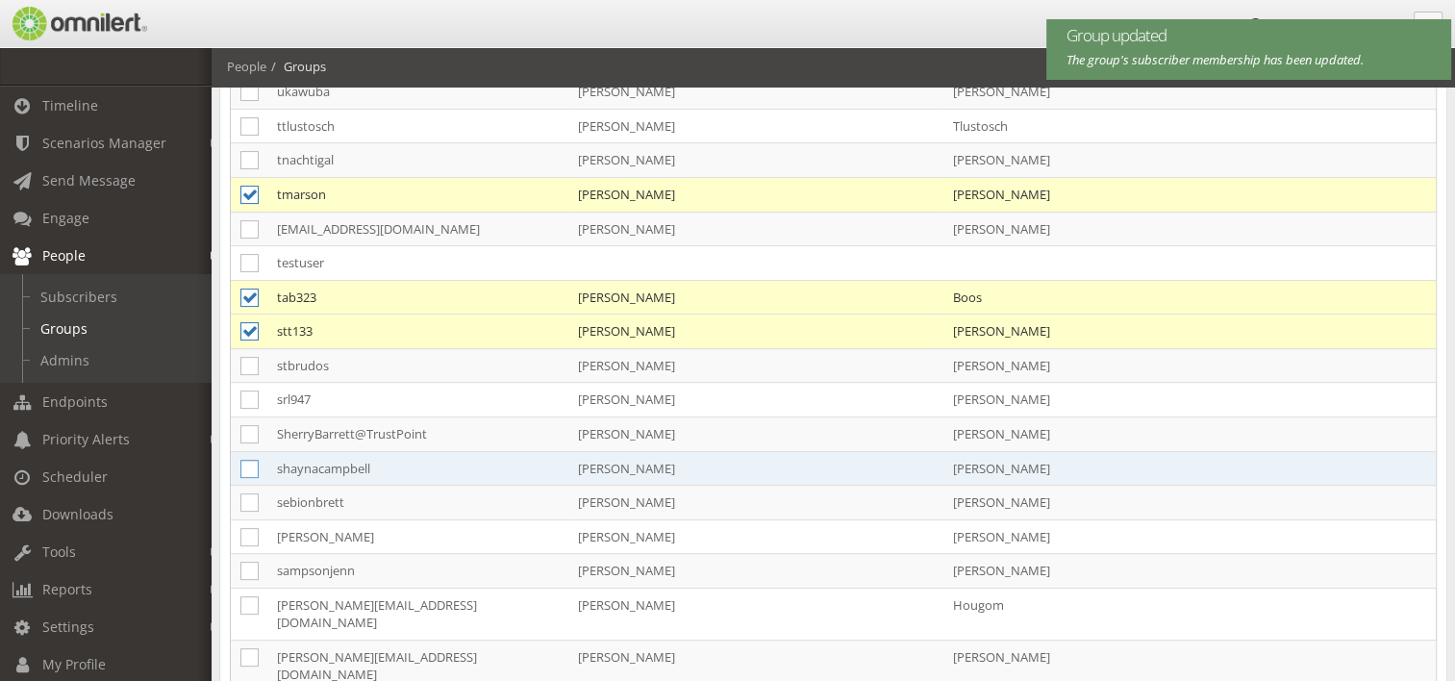
click at [243, 469] on icon at bounding box center [249, 469] width 18 height 18
checkbox input "true"
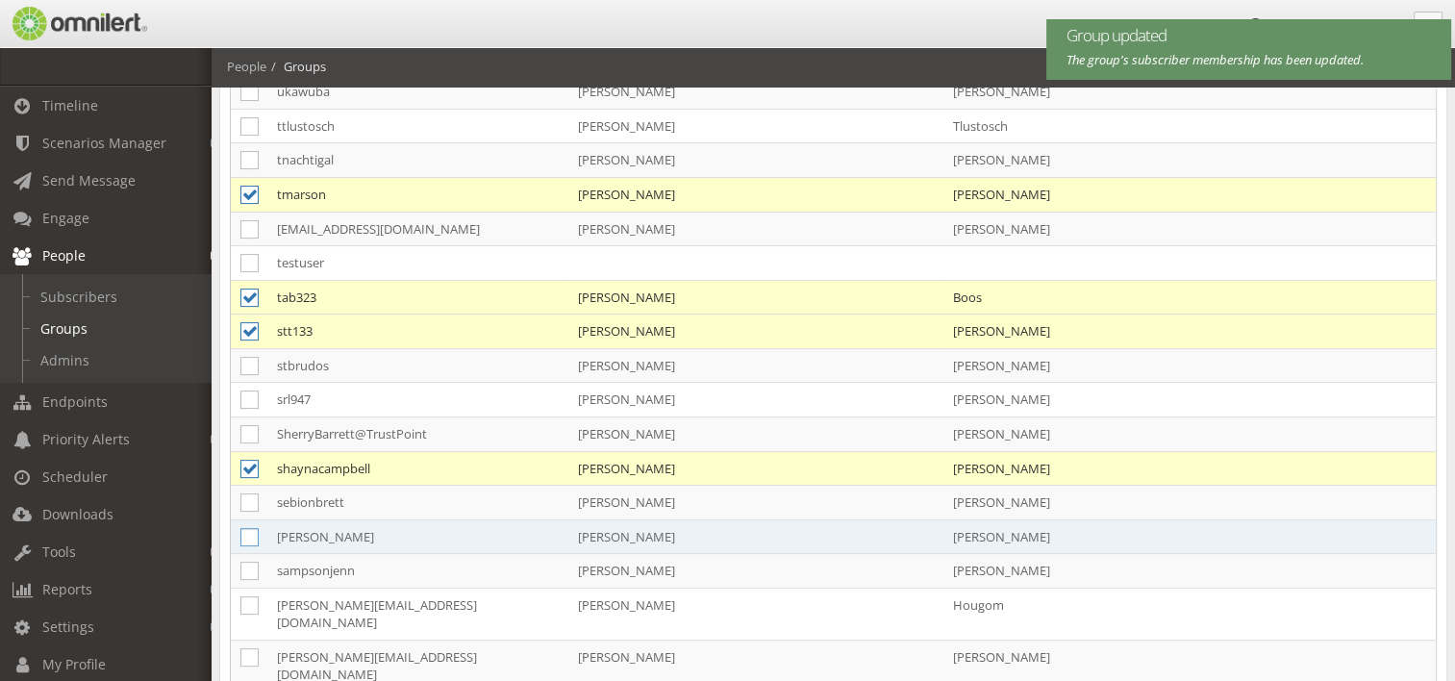
click at [248, 529] on icon at bounding box center [249, 537] width 18 height 18
checkbox input "true"
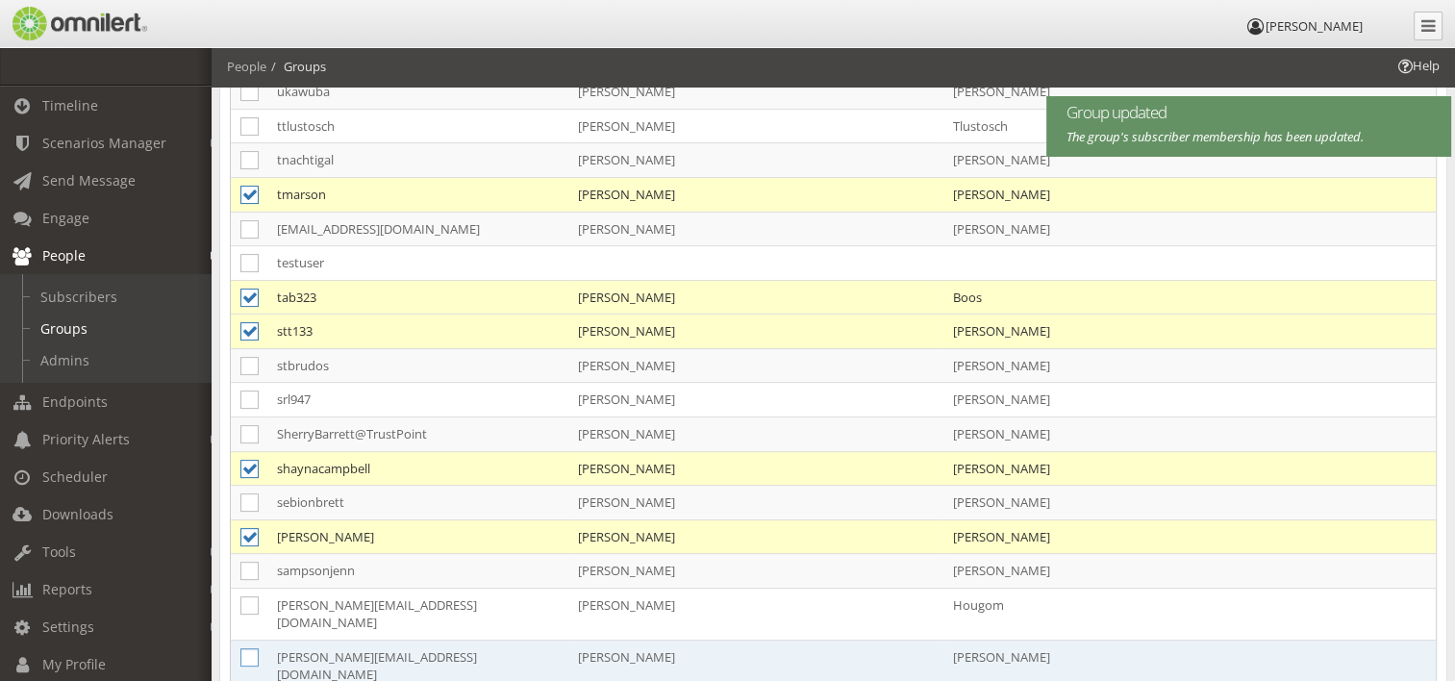
click at [248, 648] on icon at bounding box center [249, 657] width 18 height 18
checkbox input "true"
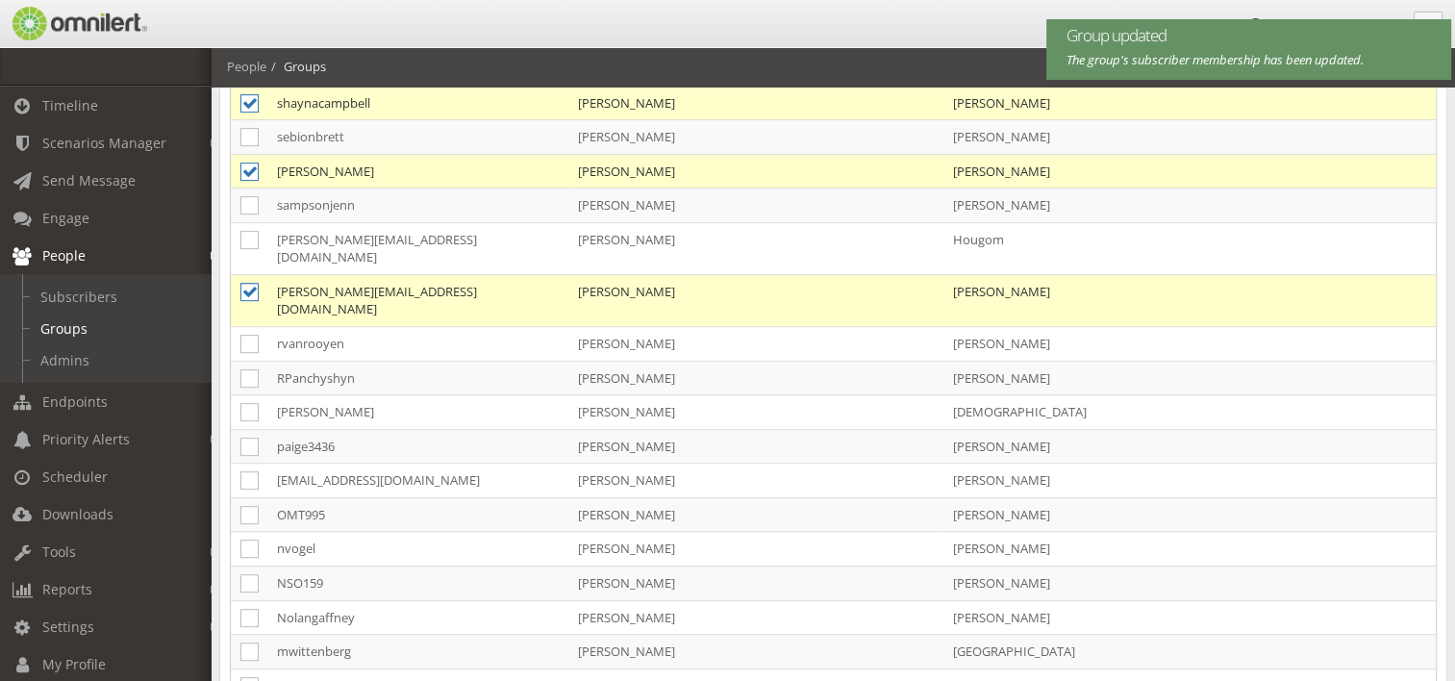
scroll to position [850, 0]
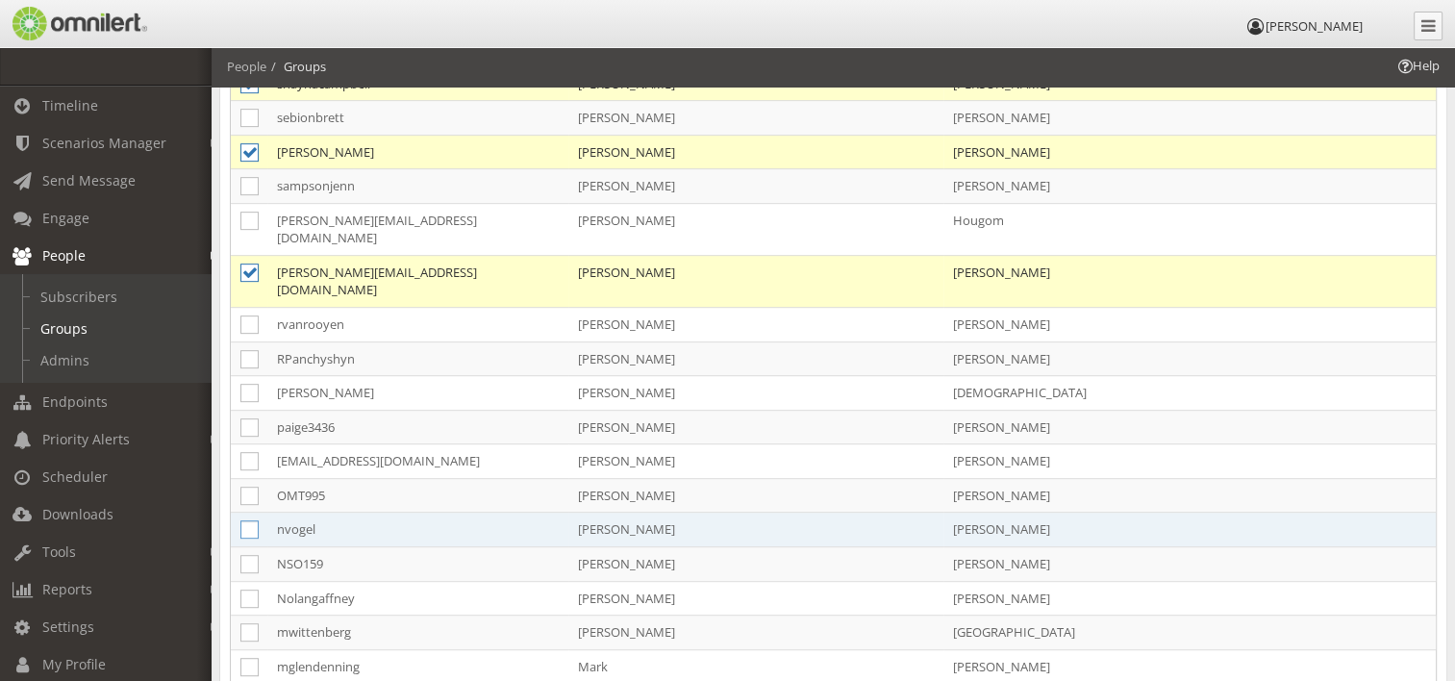
click at [244, 520] on icon at bounding box center [249, 529] width 18 height 18
checkbox input "true"
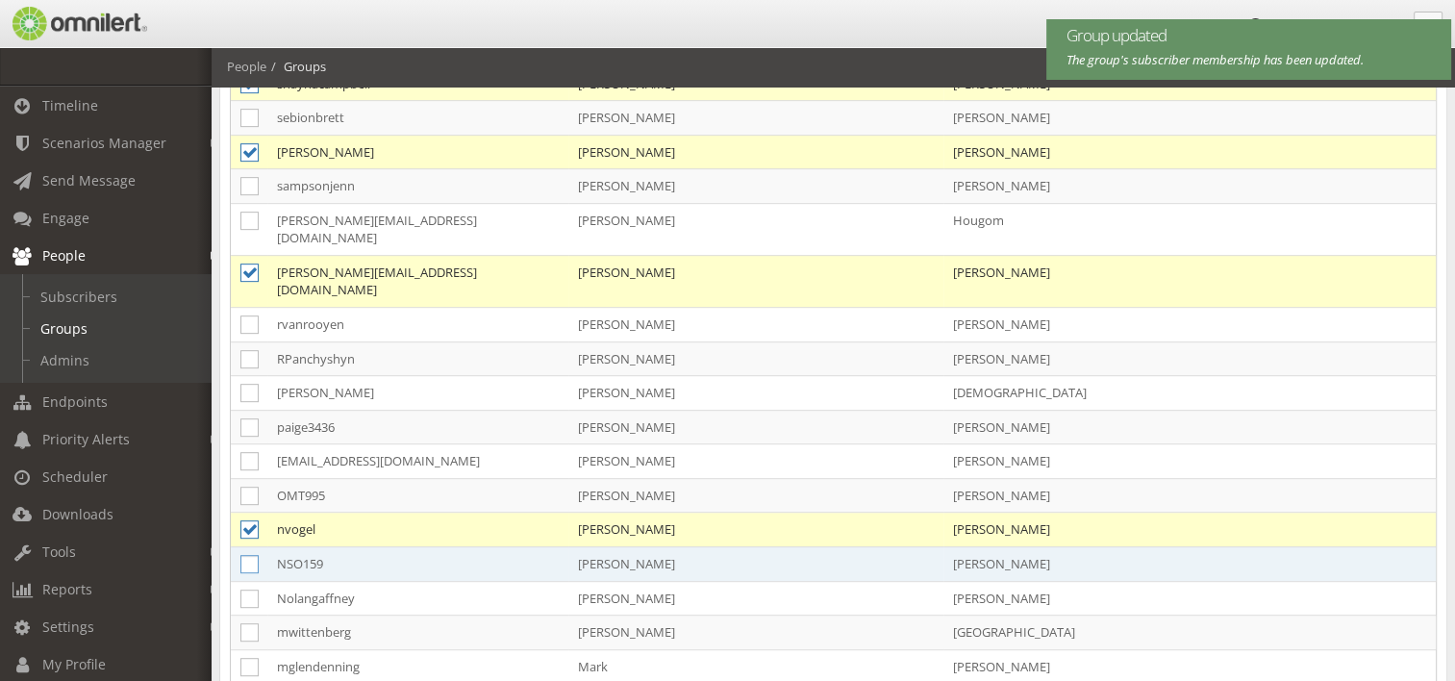
click at [246, 555] on icon at bounding box center [249, 564] width 18 height 18
checkbox input "true"
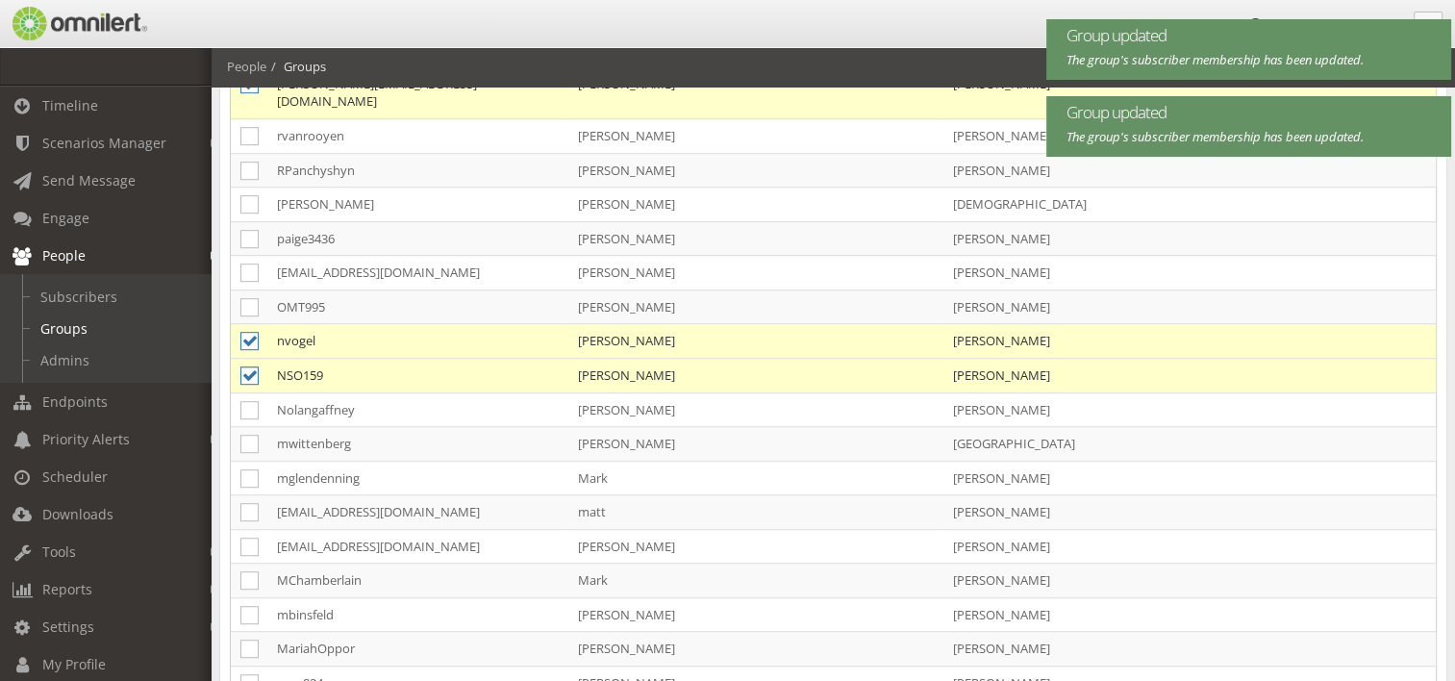
scroll to position [1043, 0]
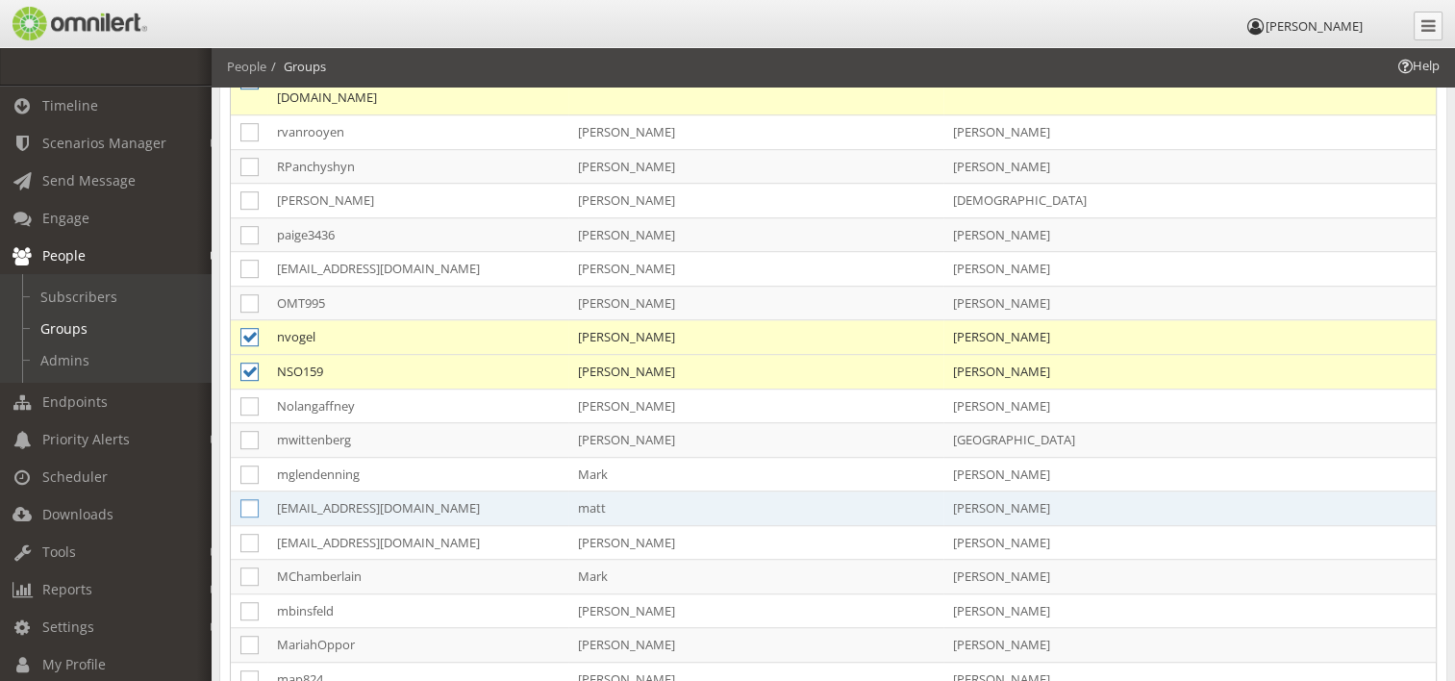
click at [246, 499] on icon at bounding box center [249, 508] width 18 height 18
checkbox input "true"
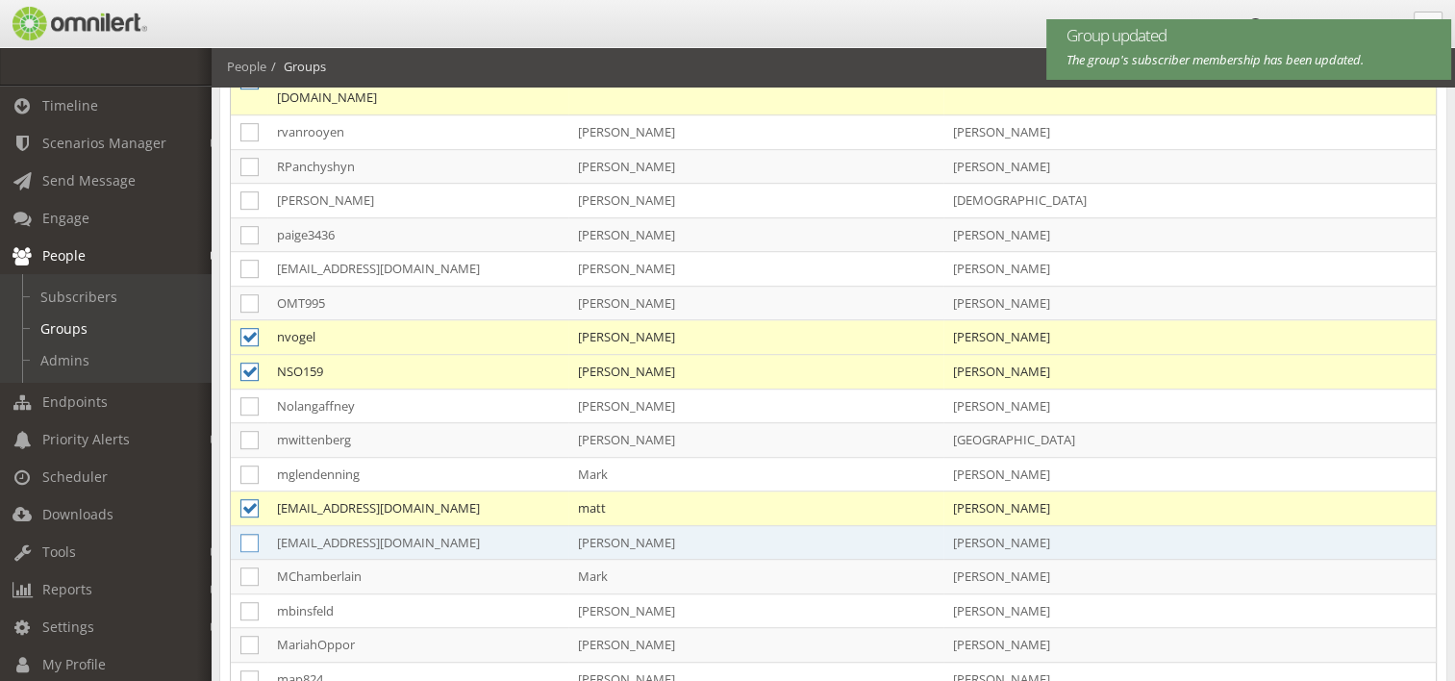
click at [247, 534] on icon at bounding box center [249, 543] width 18 height 18
checkbox input "true"
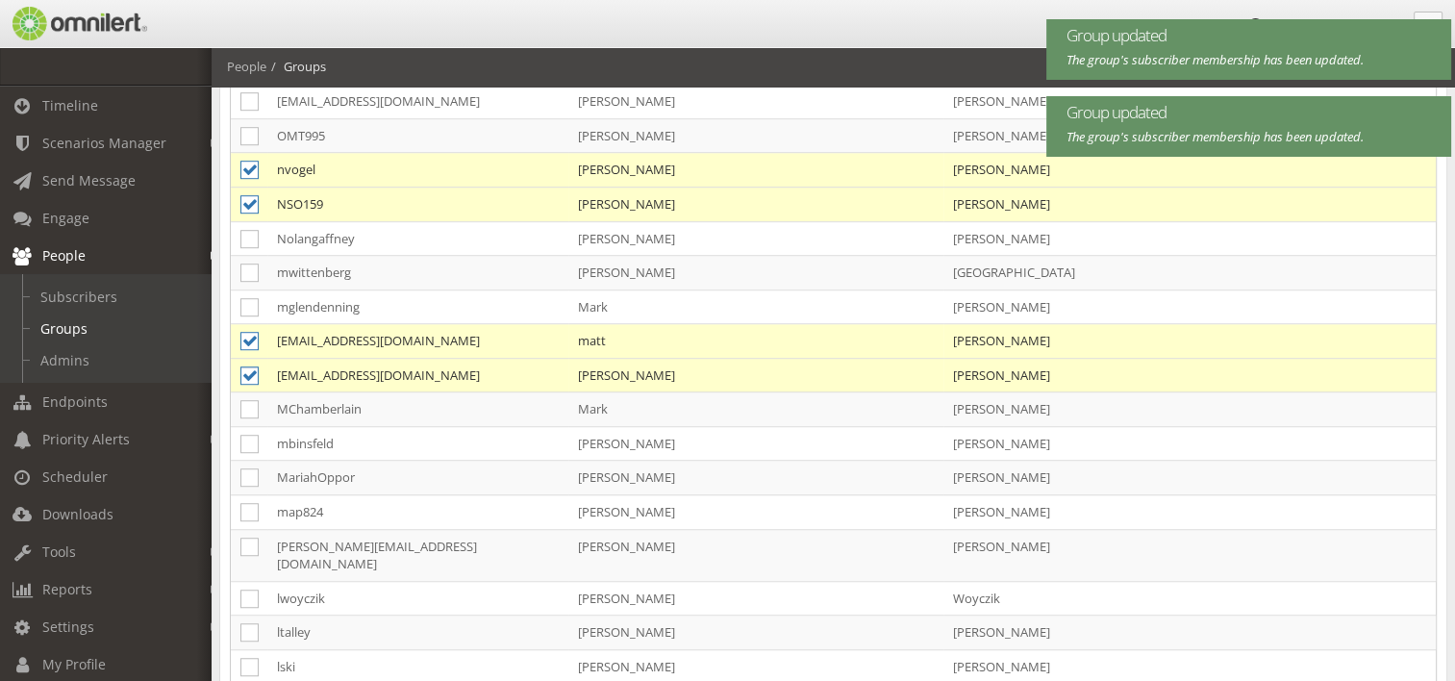
scroll to position [1235, 0]
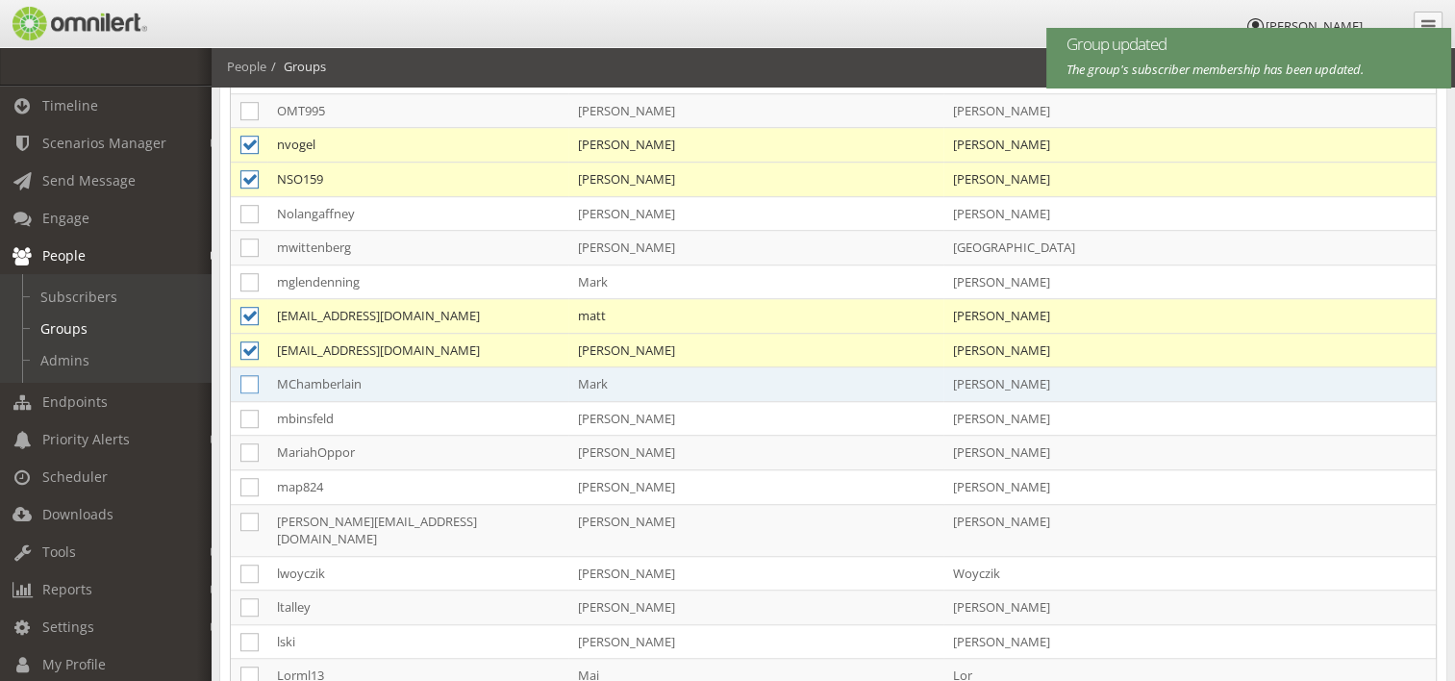
click at [247, 375] on icon at bounding box center [249, 384] width 18 height 18
checkbox input "true"
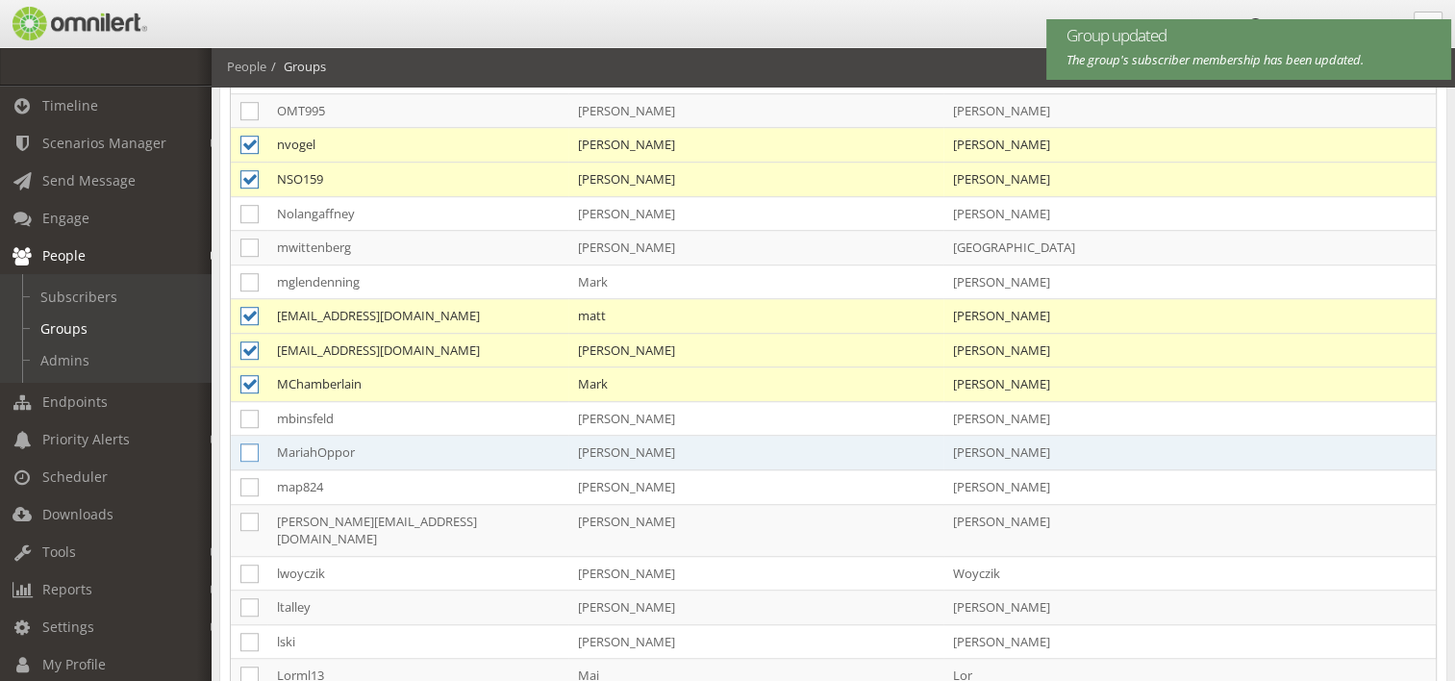
click at [247, 443] on icon at bounding box center [249, 452] width 18 height 18
checkbox input "true"
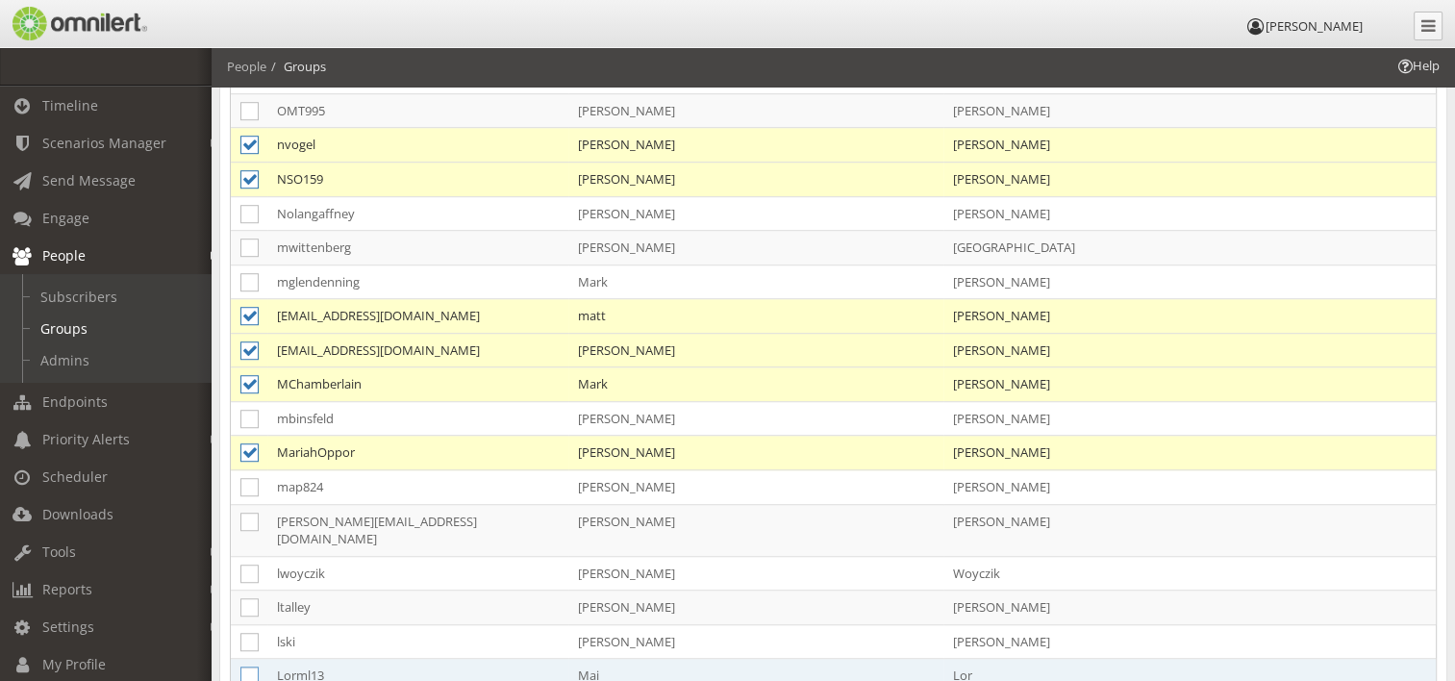
click at [252, 666] on icon at bounding box center [249, 675] width 18 height 18
checkbox input "true"
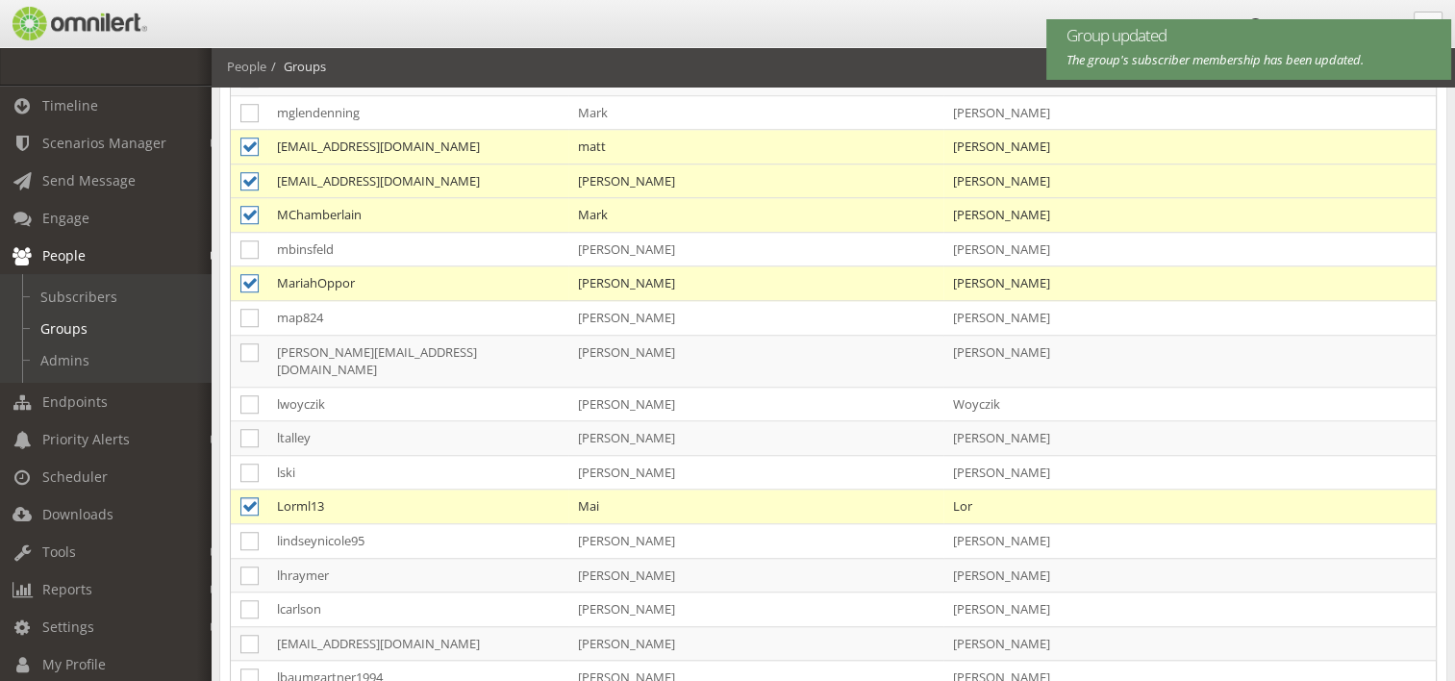
scroll to position [1427, 0]
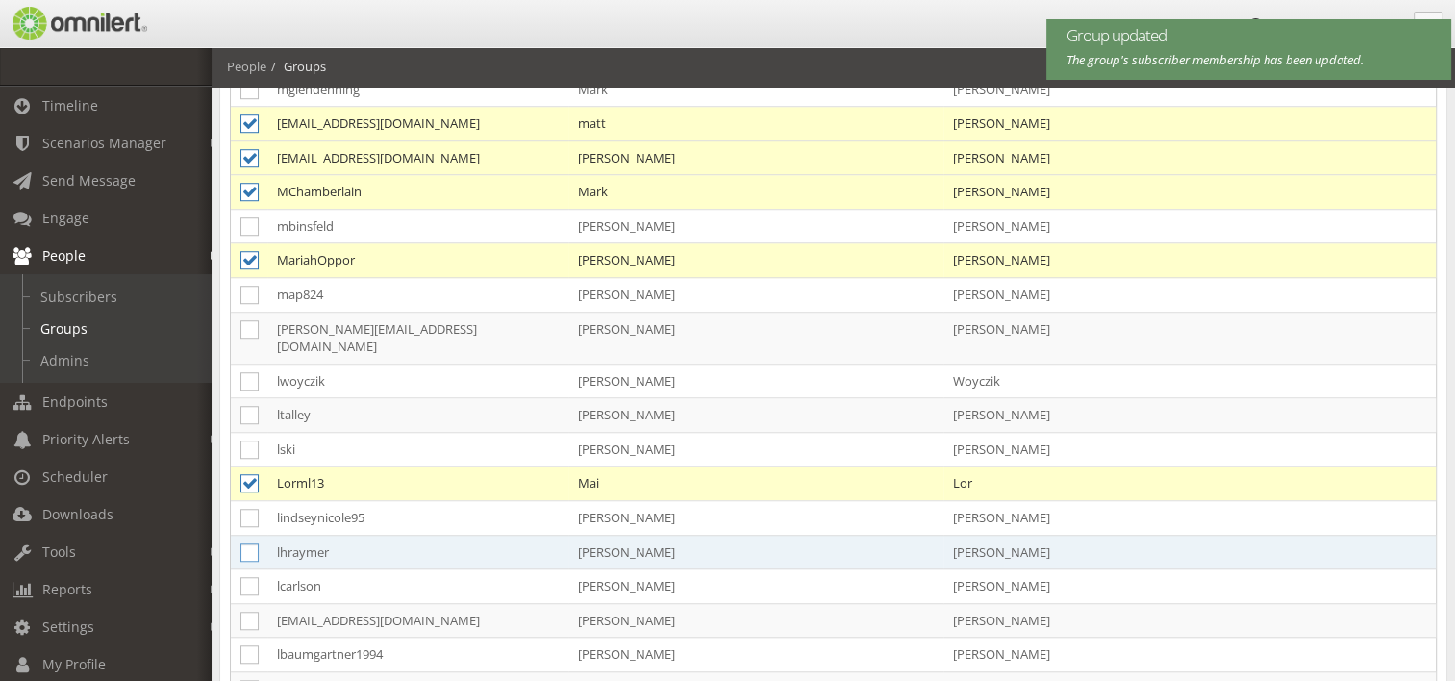
click at [246, 543] on icon at bounding box center [249, 552] width 18 height 18
checkbox input "true"
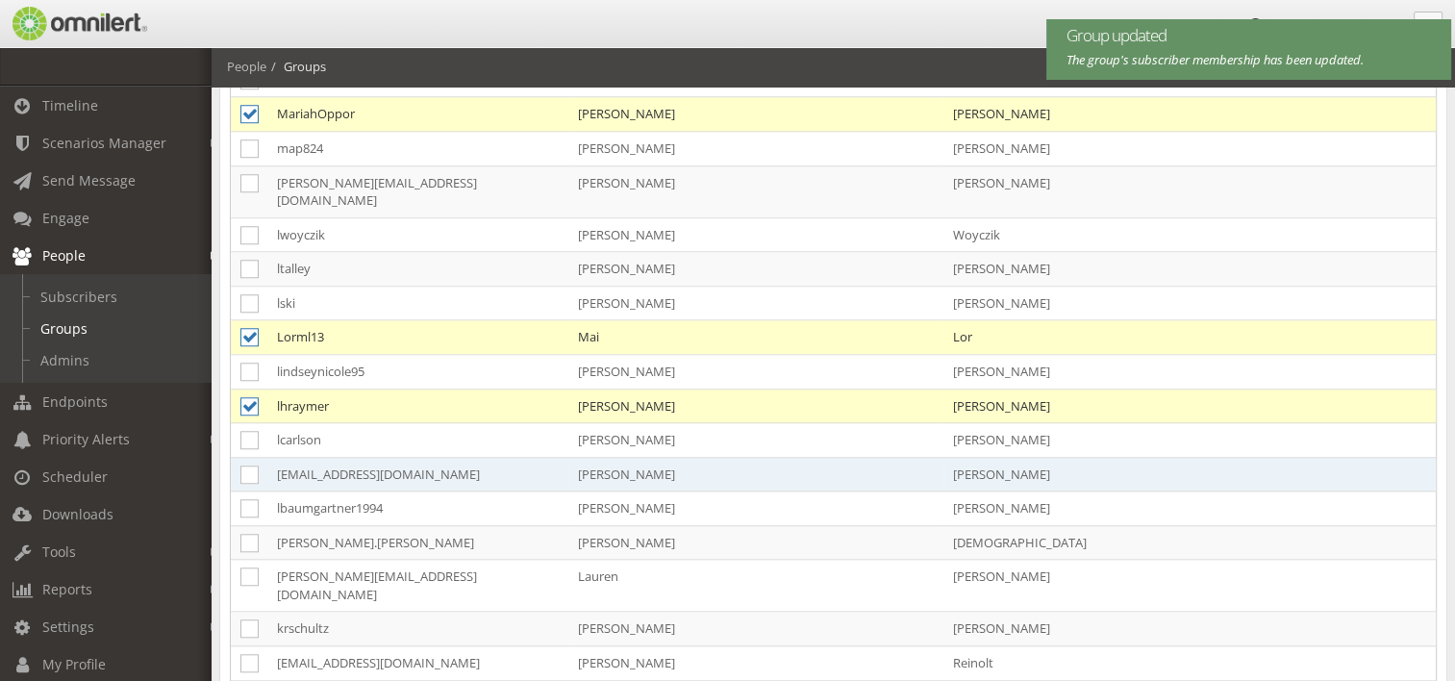
scroll to position [1620, 0]
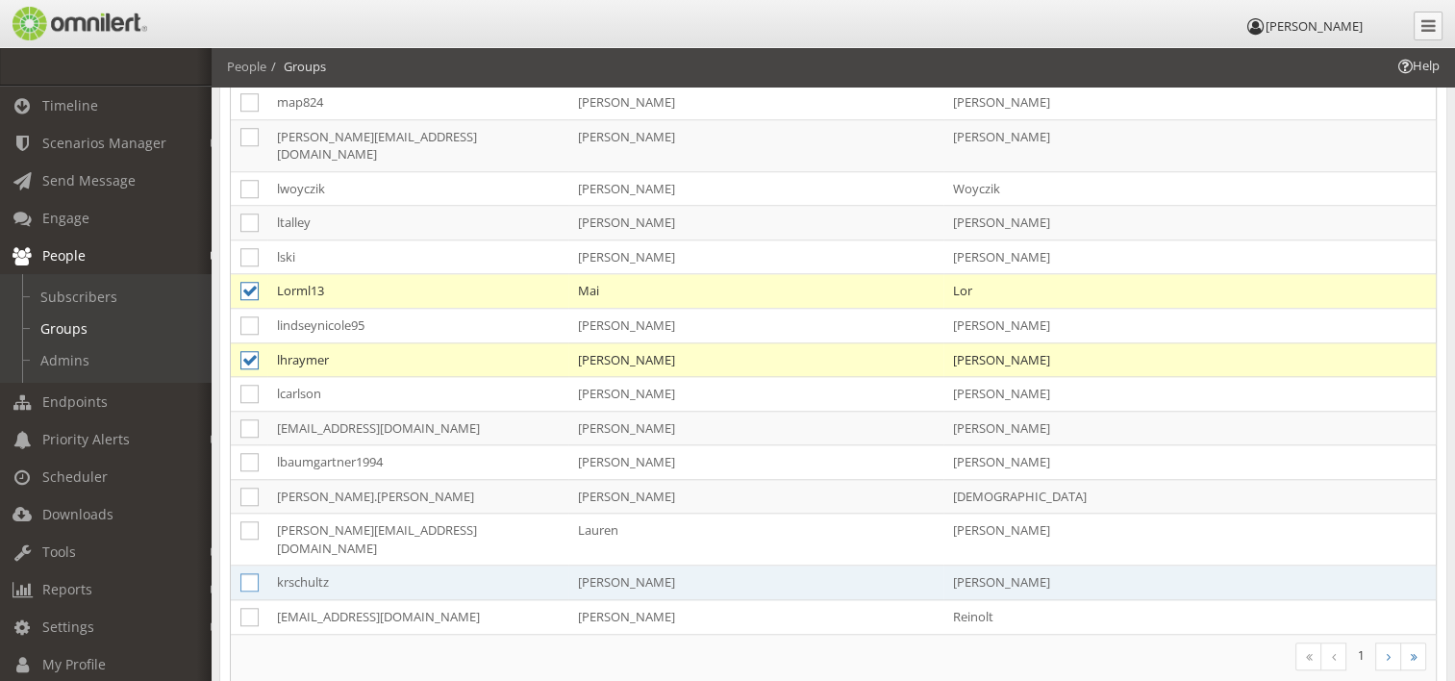
click at [247, 573] on icon at bounding box center [249, 582] width 18 height 18
checkbox input "true"
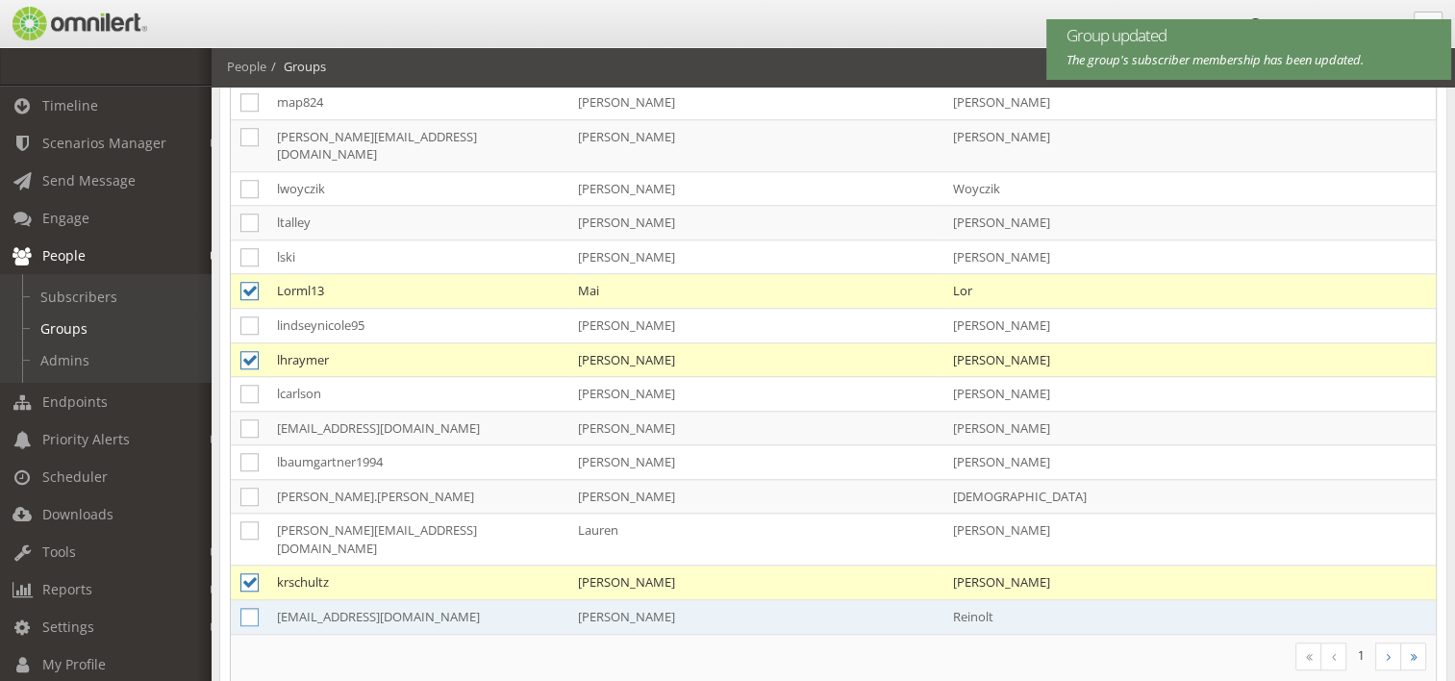
click at [247, 608] on icon at bounding box center [249, 617] width 18 height 18
checkbox input "true"
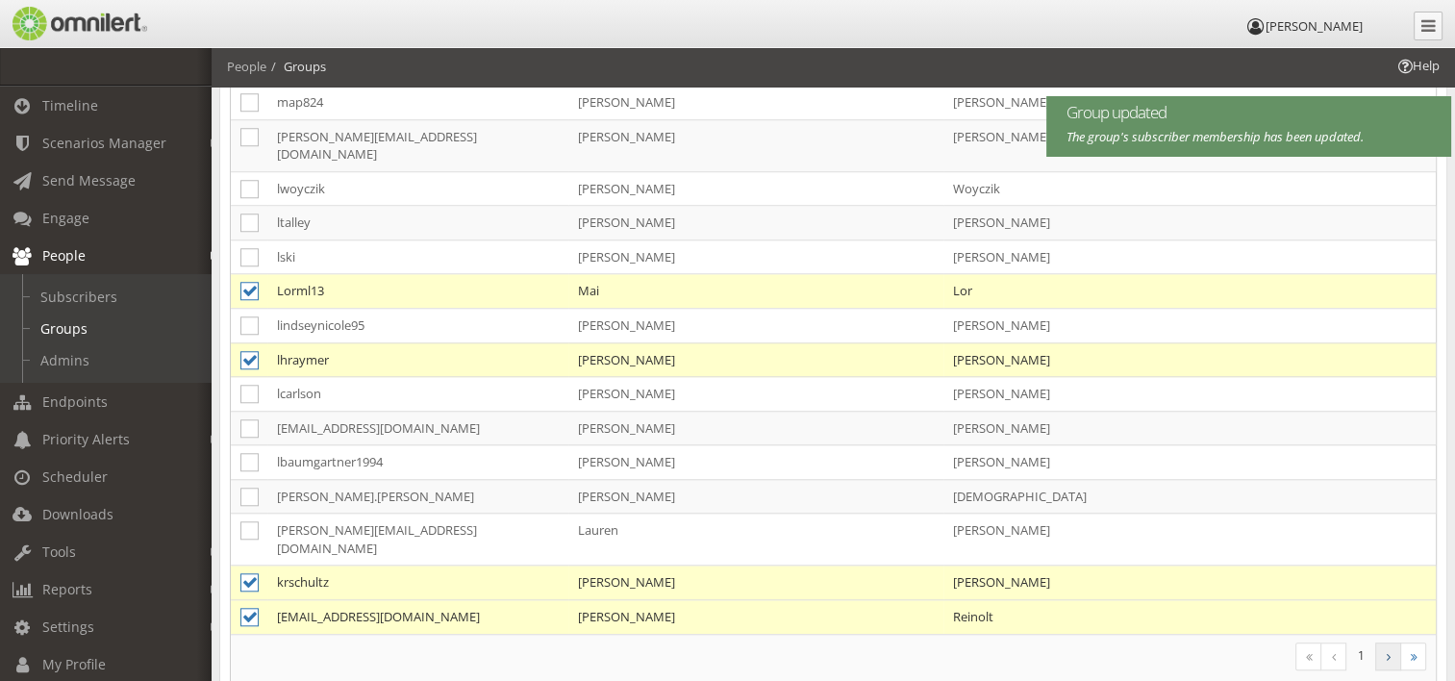
click at [1393, 642] on link at bounding box center [1388, 656] width 26 height 28
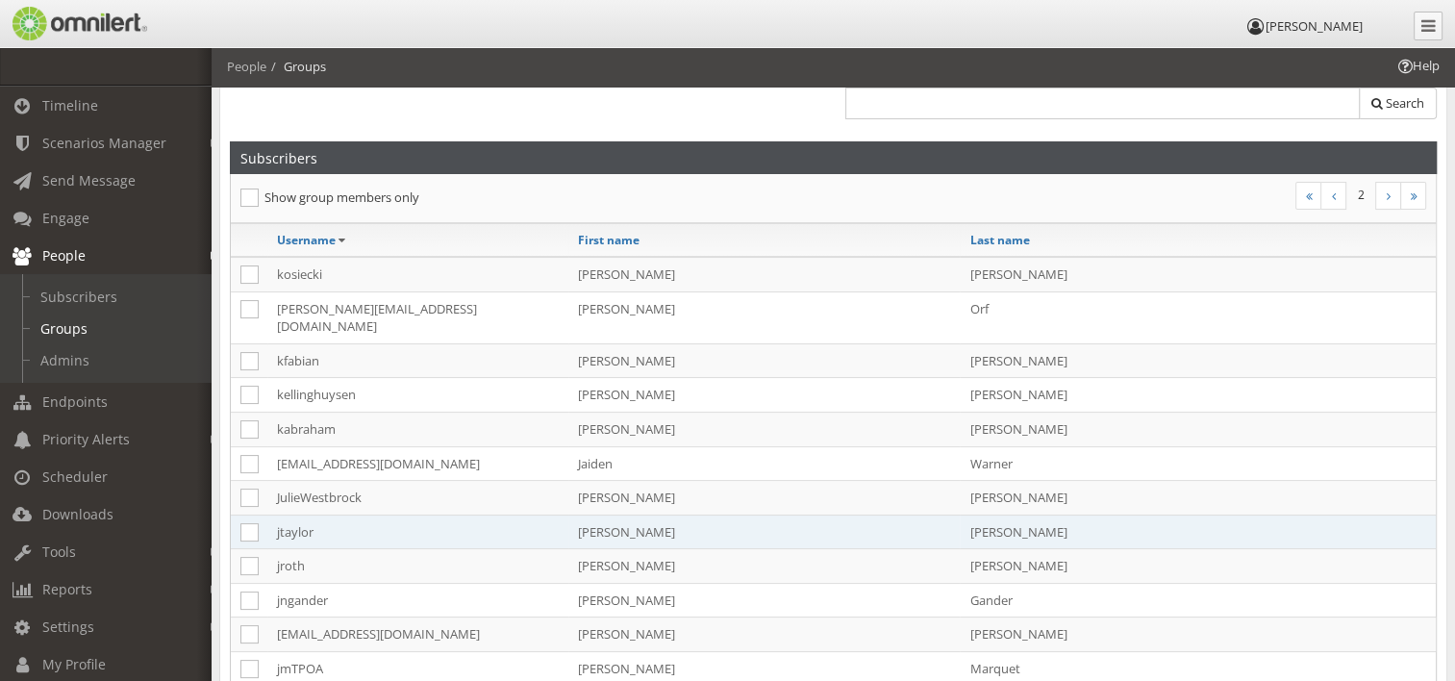
scroll to position [192, 0]
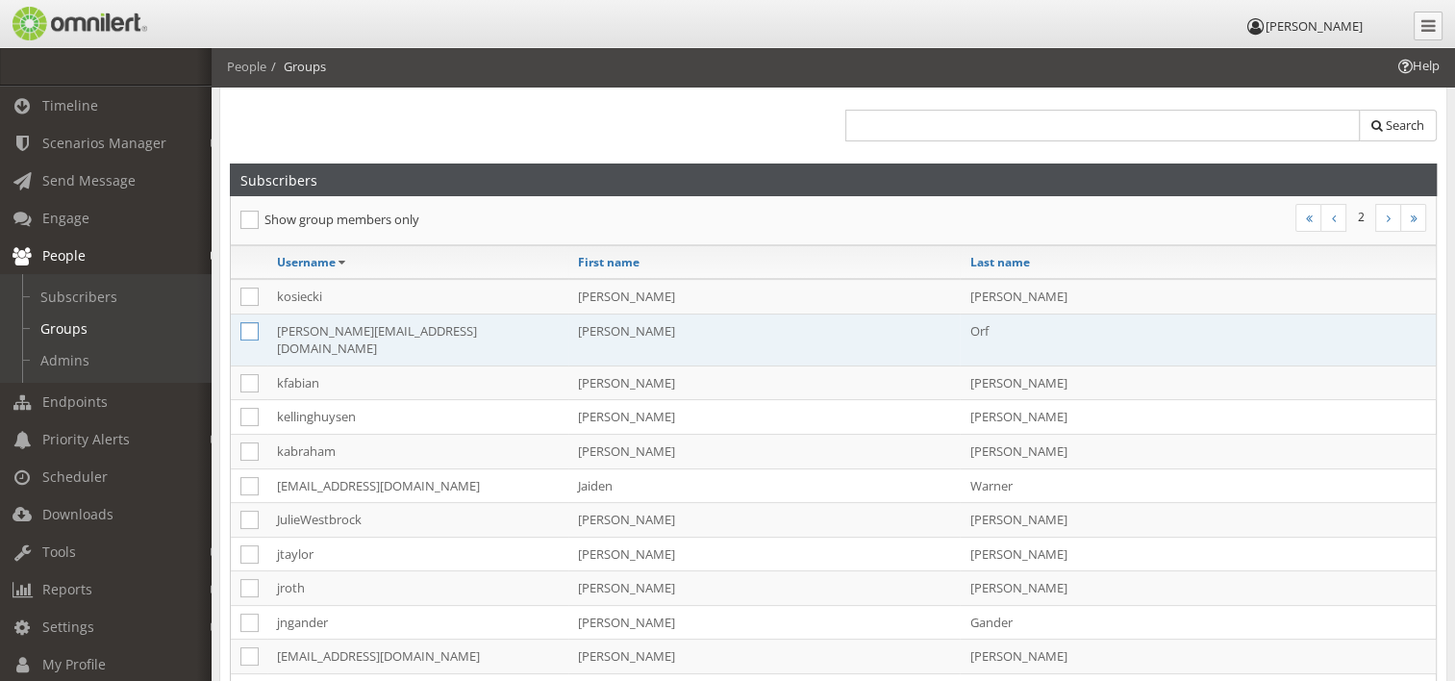
click at [249, 331] on icon at bounding box center [249, 331] width 18 height 18
checkbox input "true"
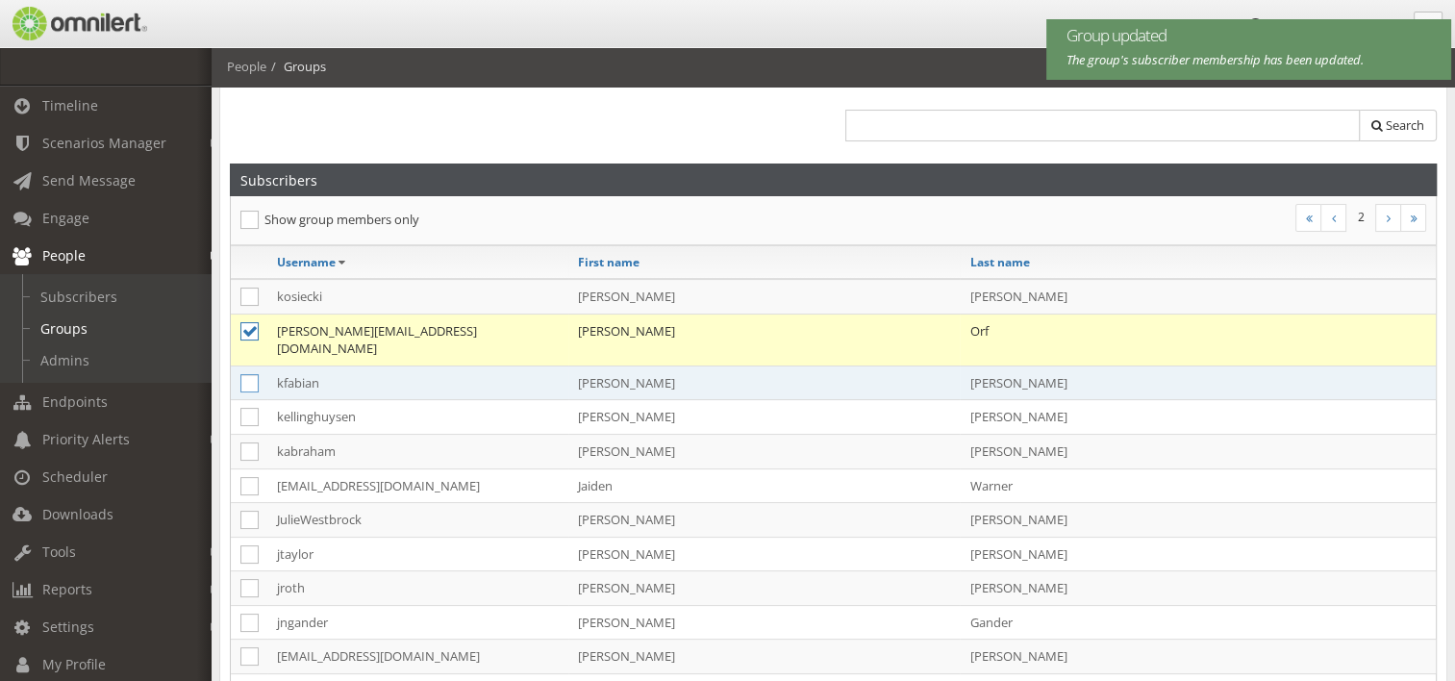
click at [246, 374] on icon at bounding box center [249, 383] width 18 height 18
checkbox input "true"
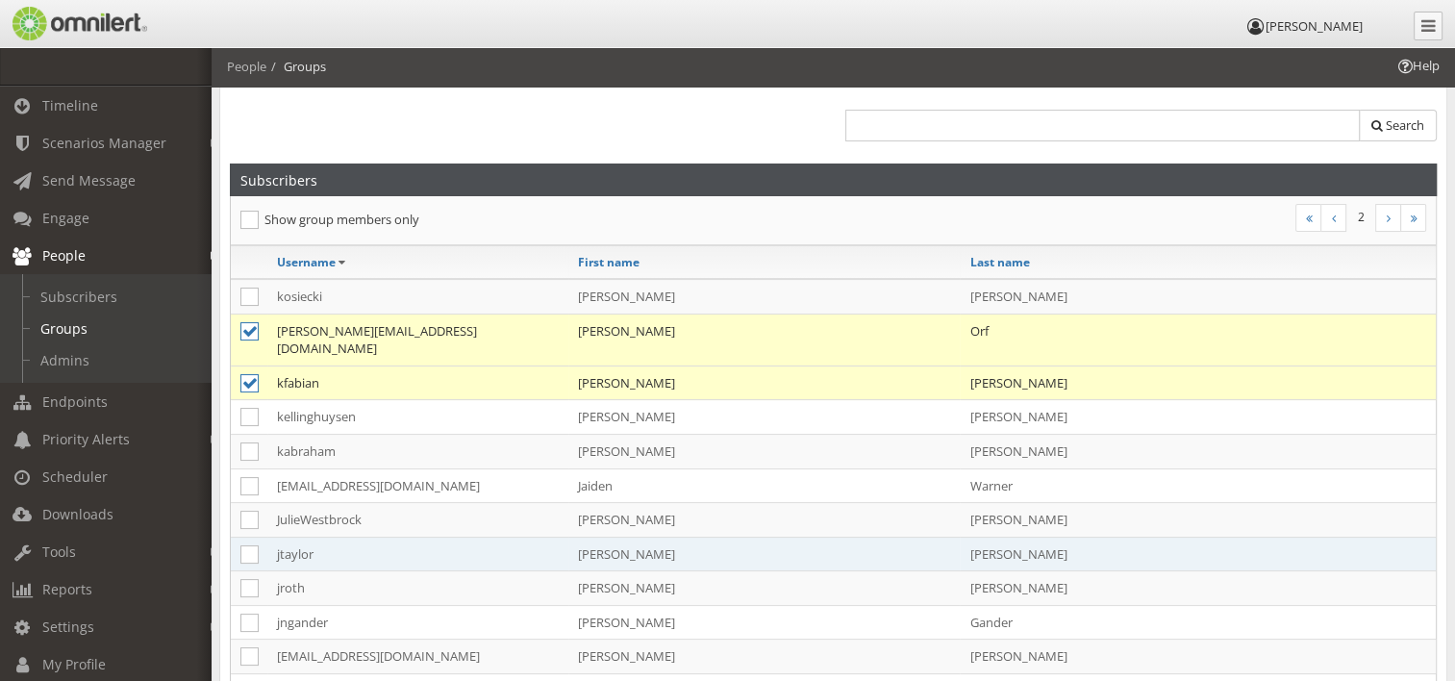
scroll to position [289, 0]
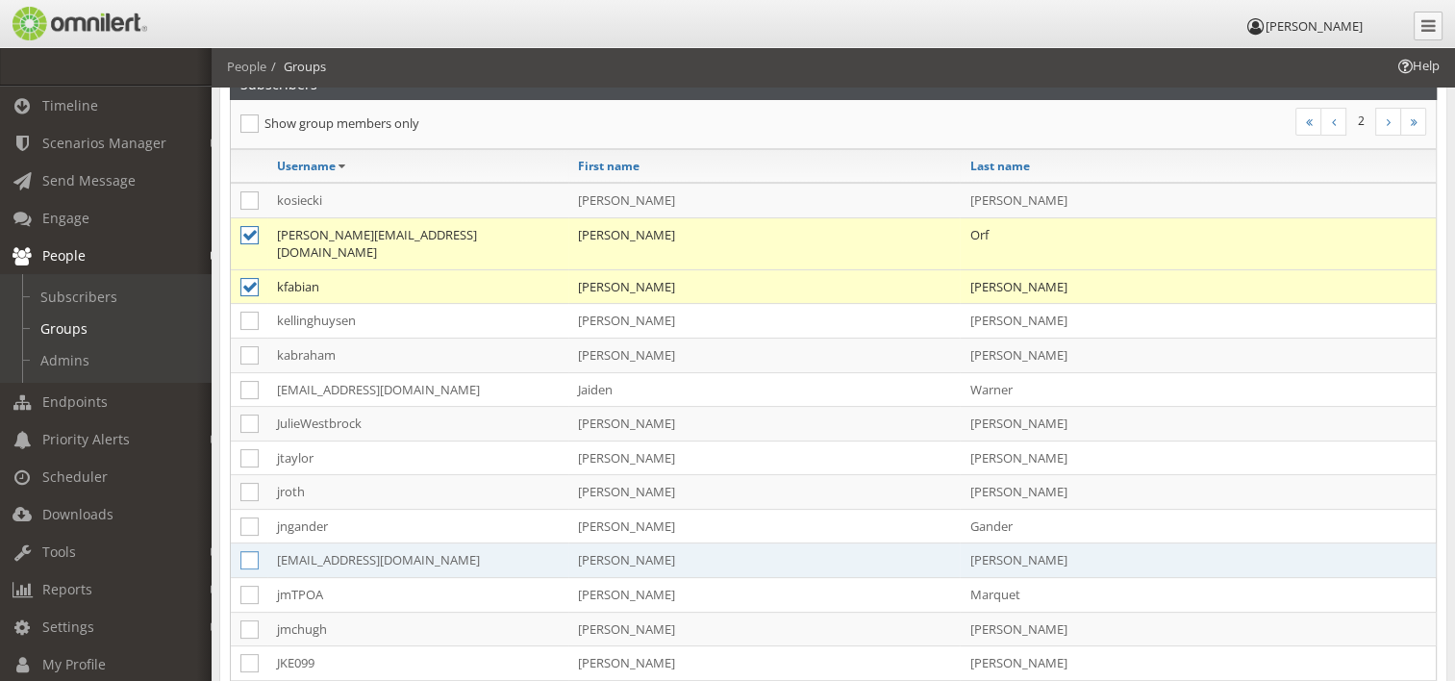
click at [243, 551] on icon at bounding box center [249, 560] width 18 height 18
checkbox input "true"
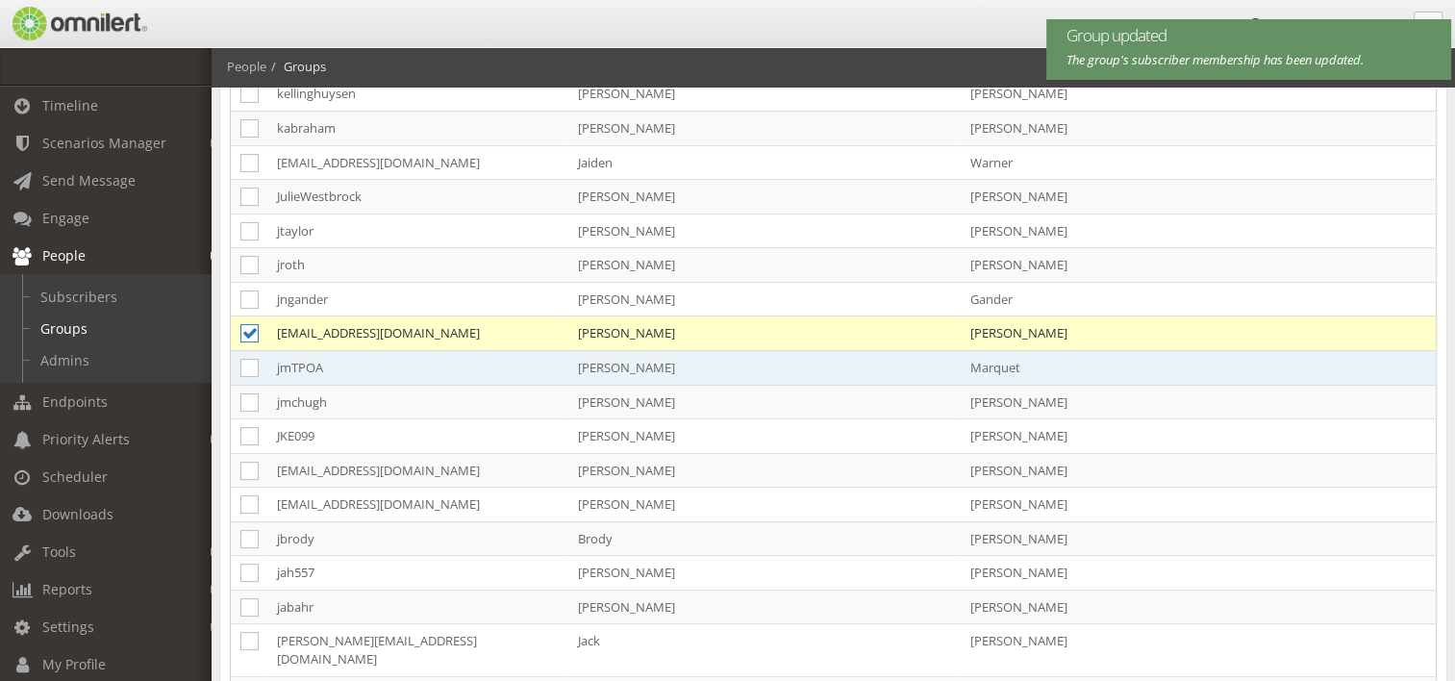
scroll to position [577, 0]
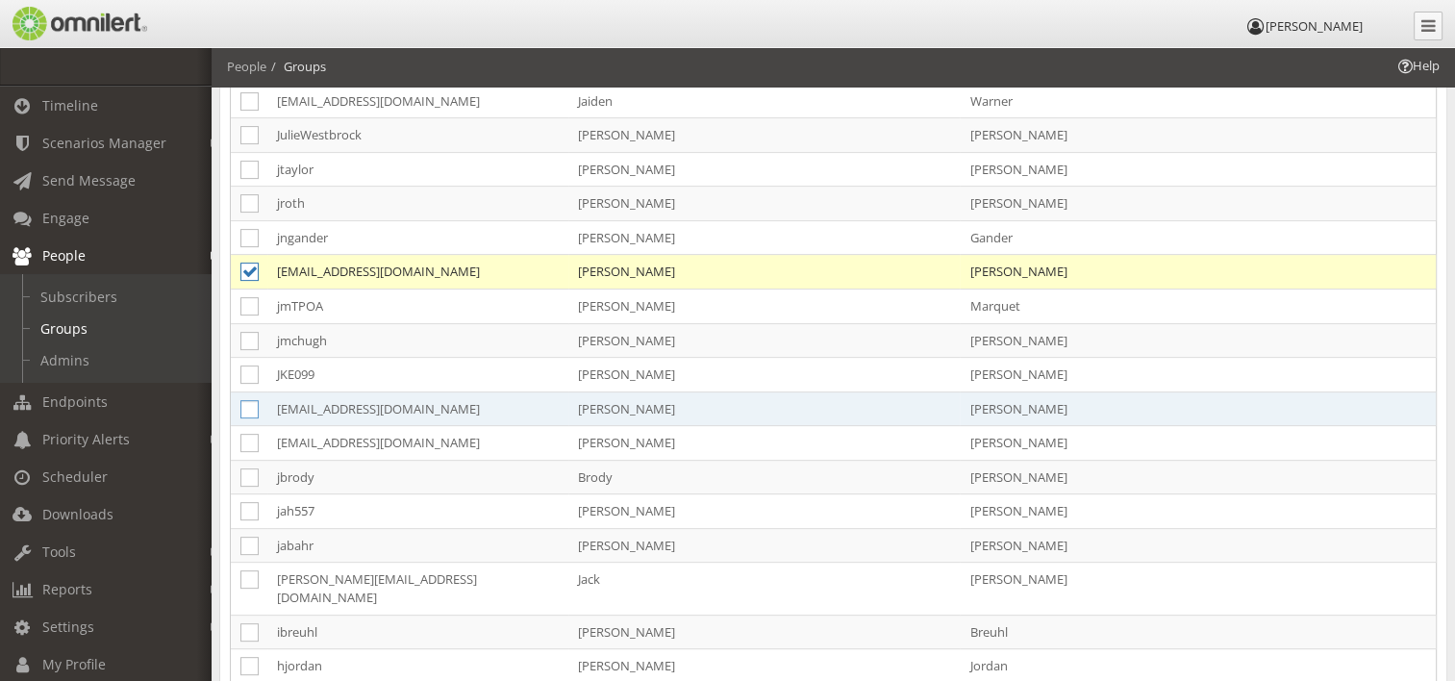
click at [247, 400] on icon at bounding box center [249, 409] width 18 height 18
checkbox input "true"
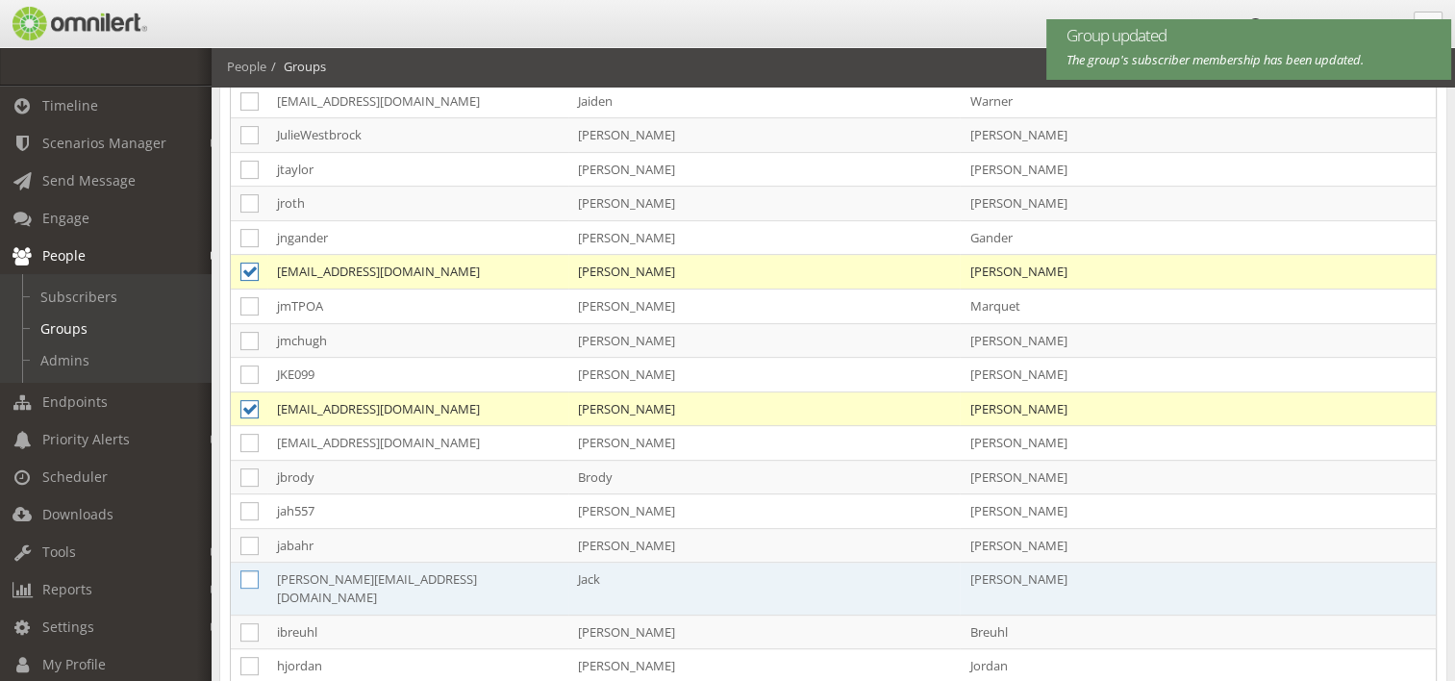
click at [247, 570] on icon at bounding box center [249, 579] width 18 height 18
checkbox input "true"
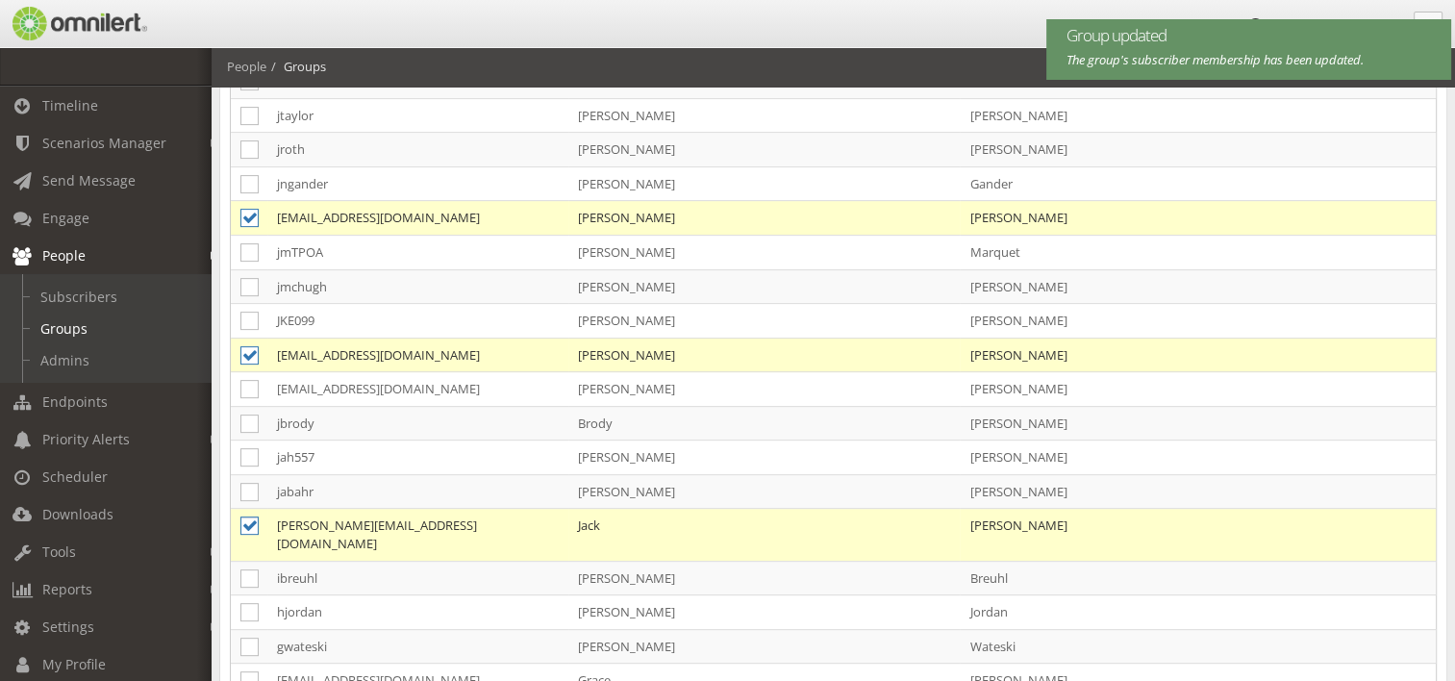
scroll to position [673, 0]
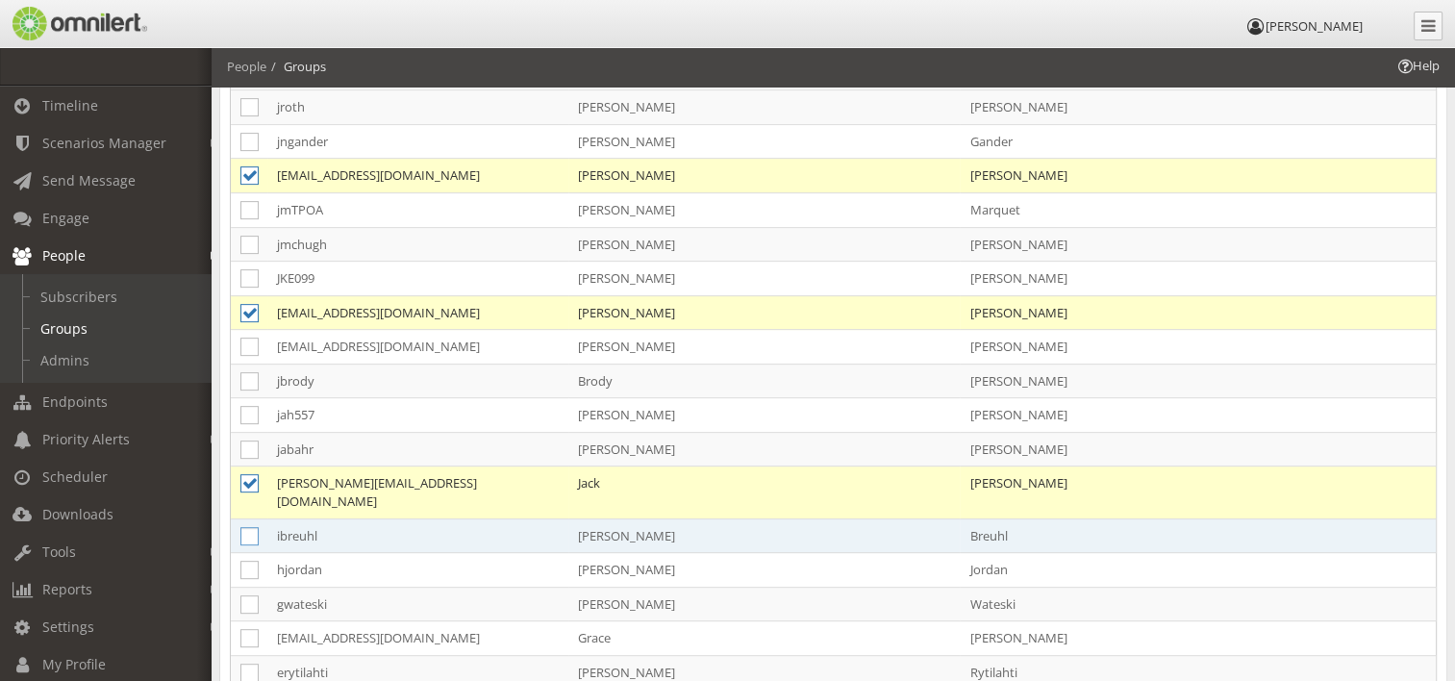
click at [249, 527] on icon at bounding box center [249, 536] width 18 height 18
checkbox input "true"
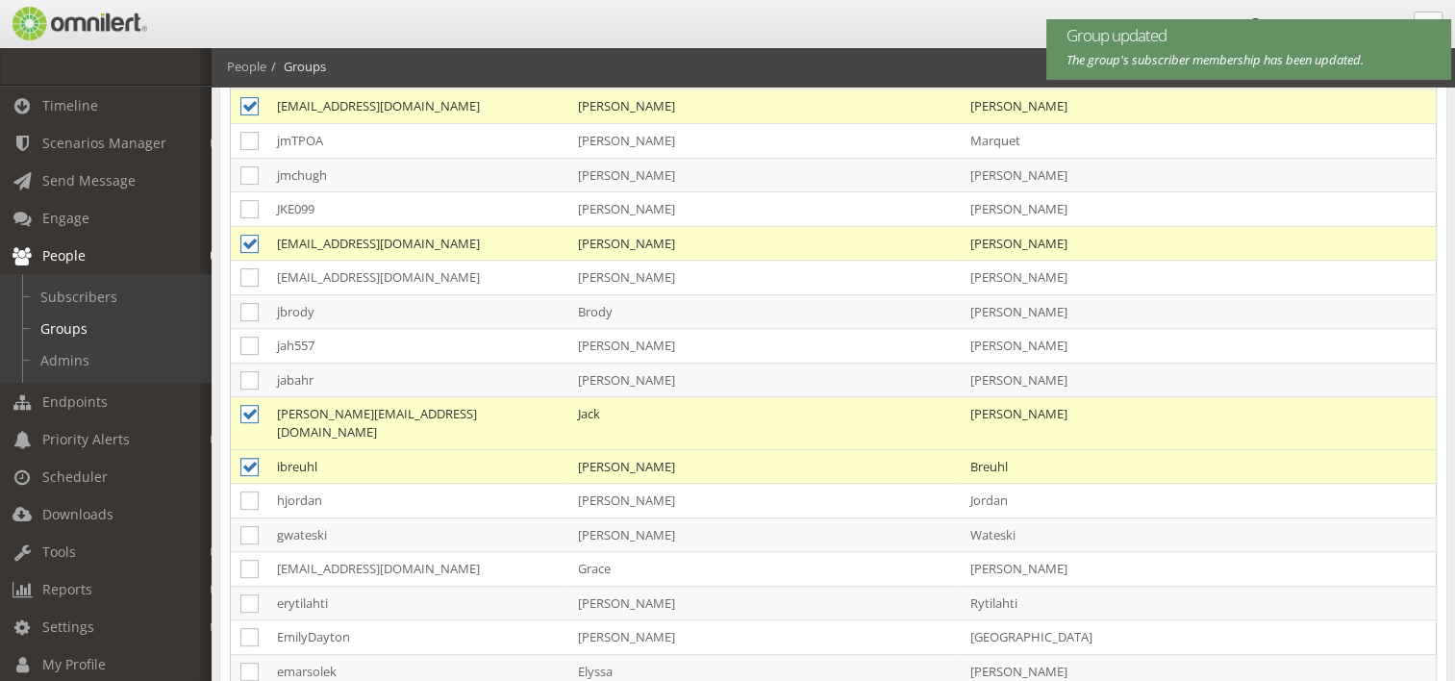
scroll to position [769, 0]
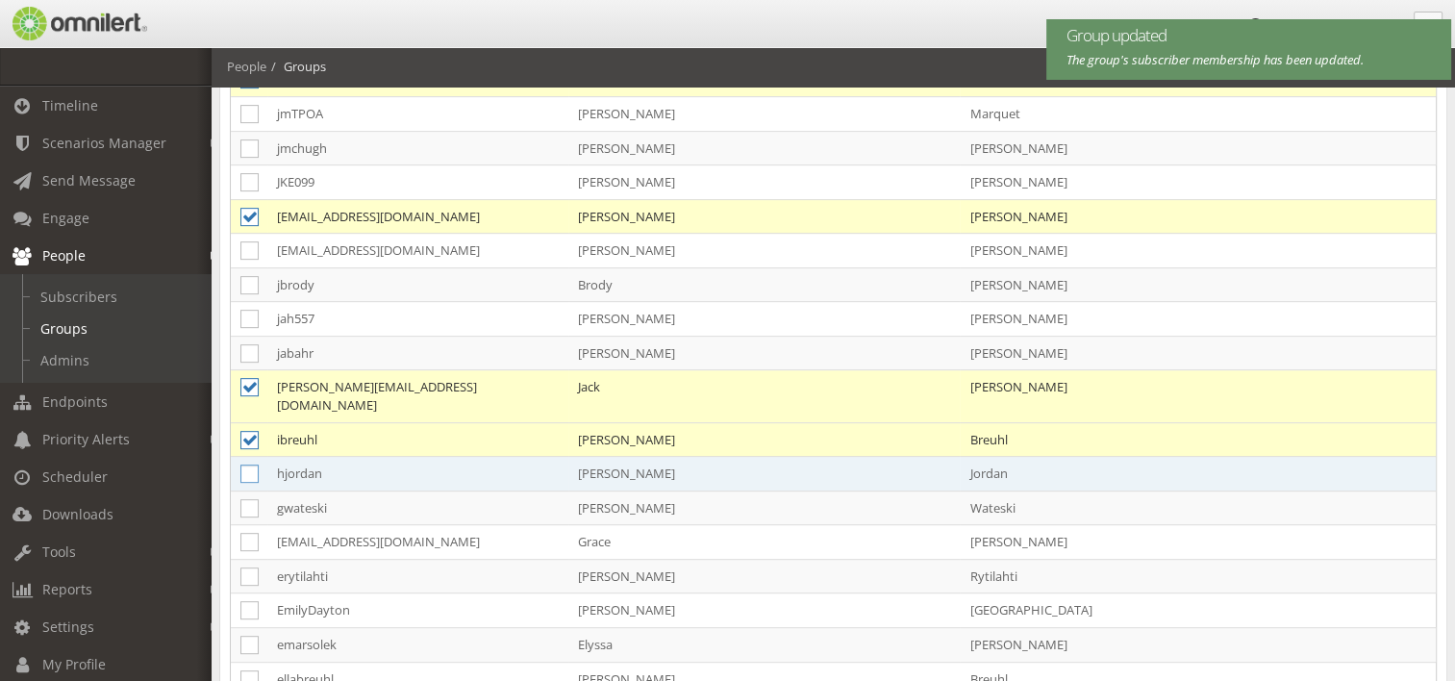
click at [246, 465] on icon at bounding box center [249, 474] width 18 height 18
checkbox input "true"
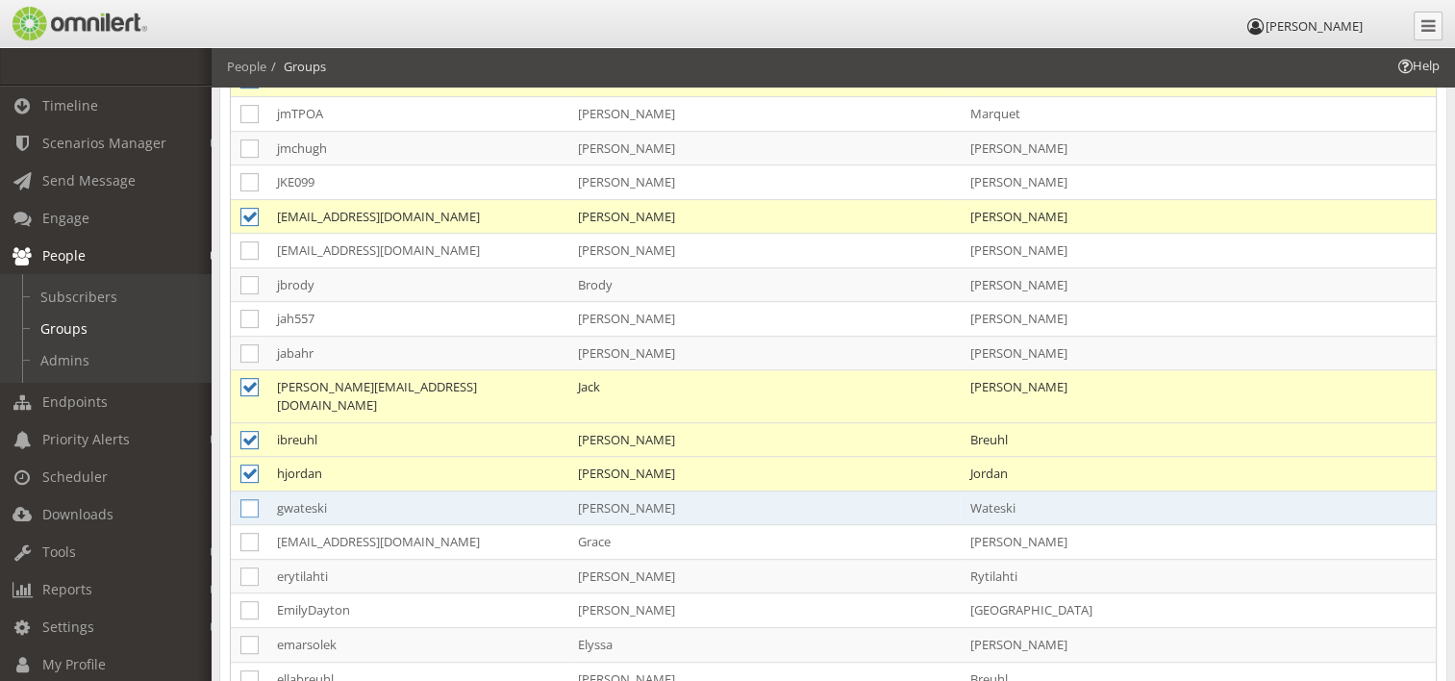
click at [253, 499] on icon at bounding box center [249, 508] width 18 height 18
checkbox input "true"
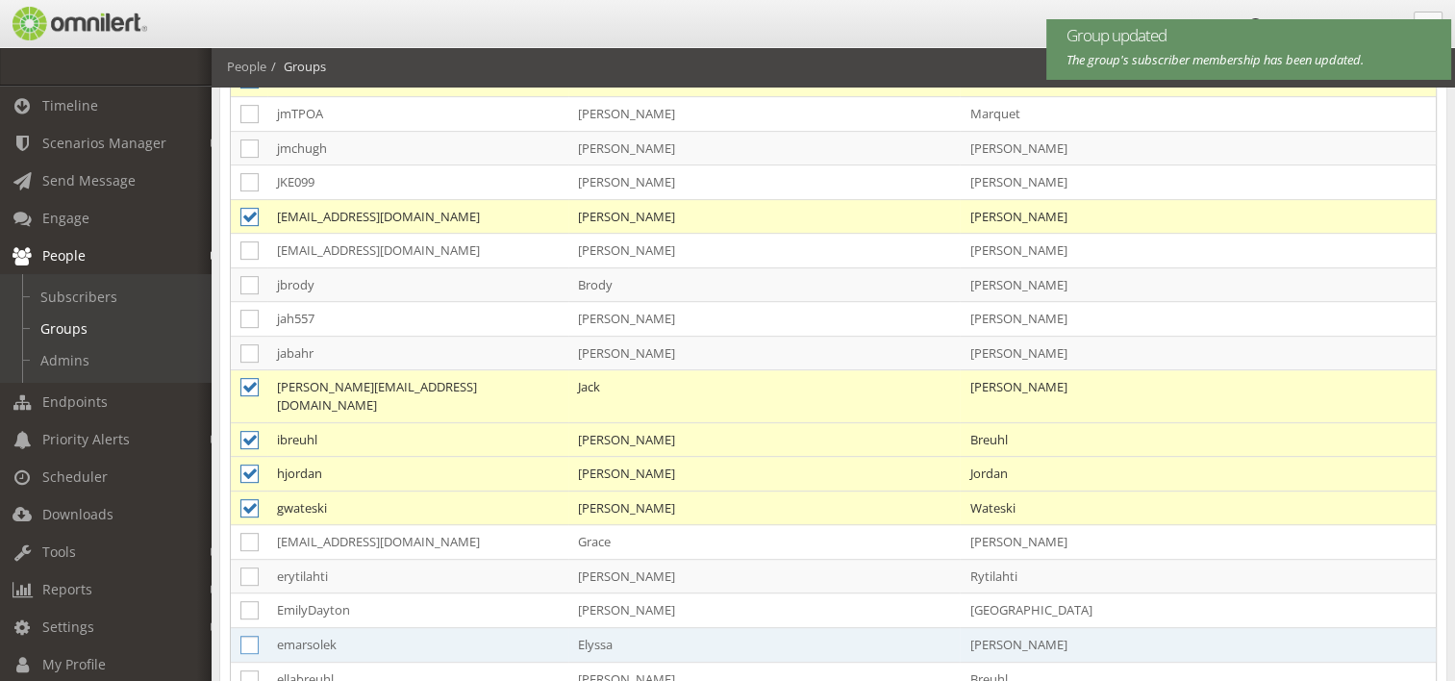
click at [243, 636] on icon at bounding box center [249, 645] width 18 height 18
checkbox input "true"
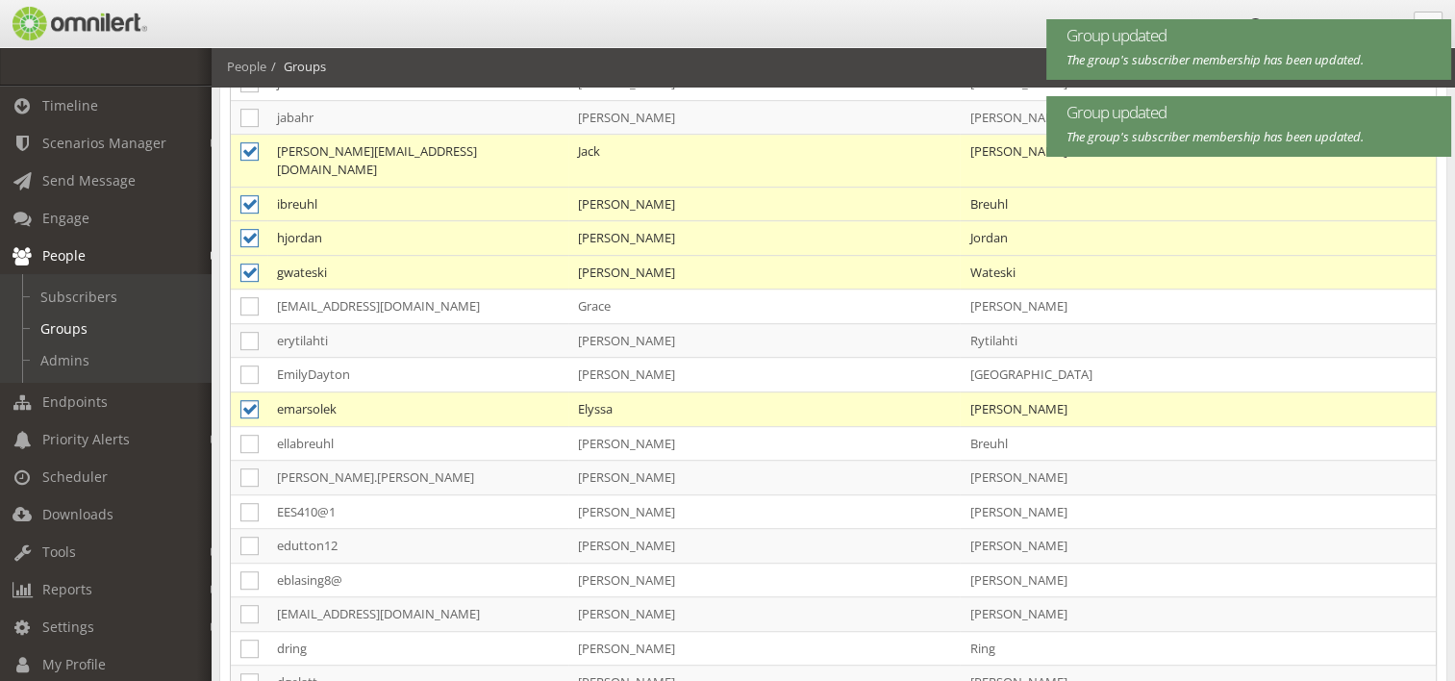
scroll to position [1058, 0]
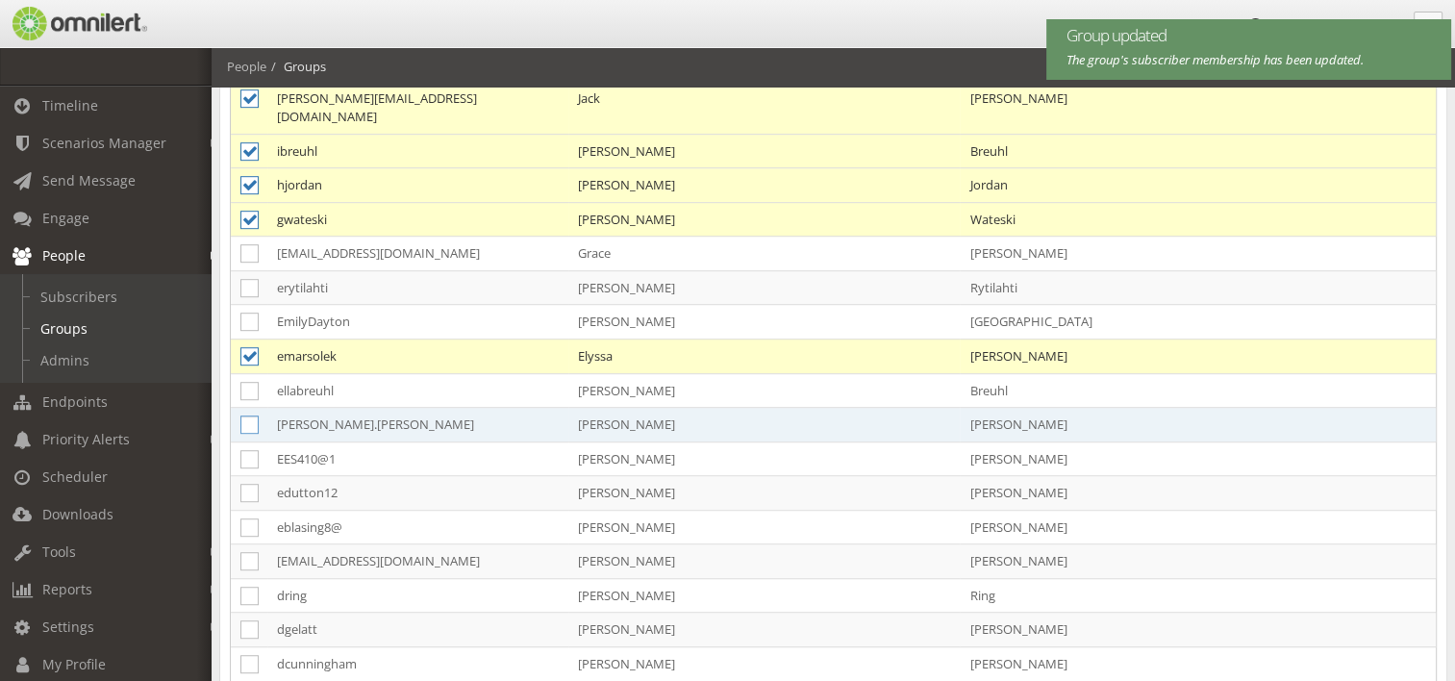
click at [247, 415] on icon at bounding box center [249, 424] width 18 height 18
checkbox input "true"
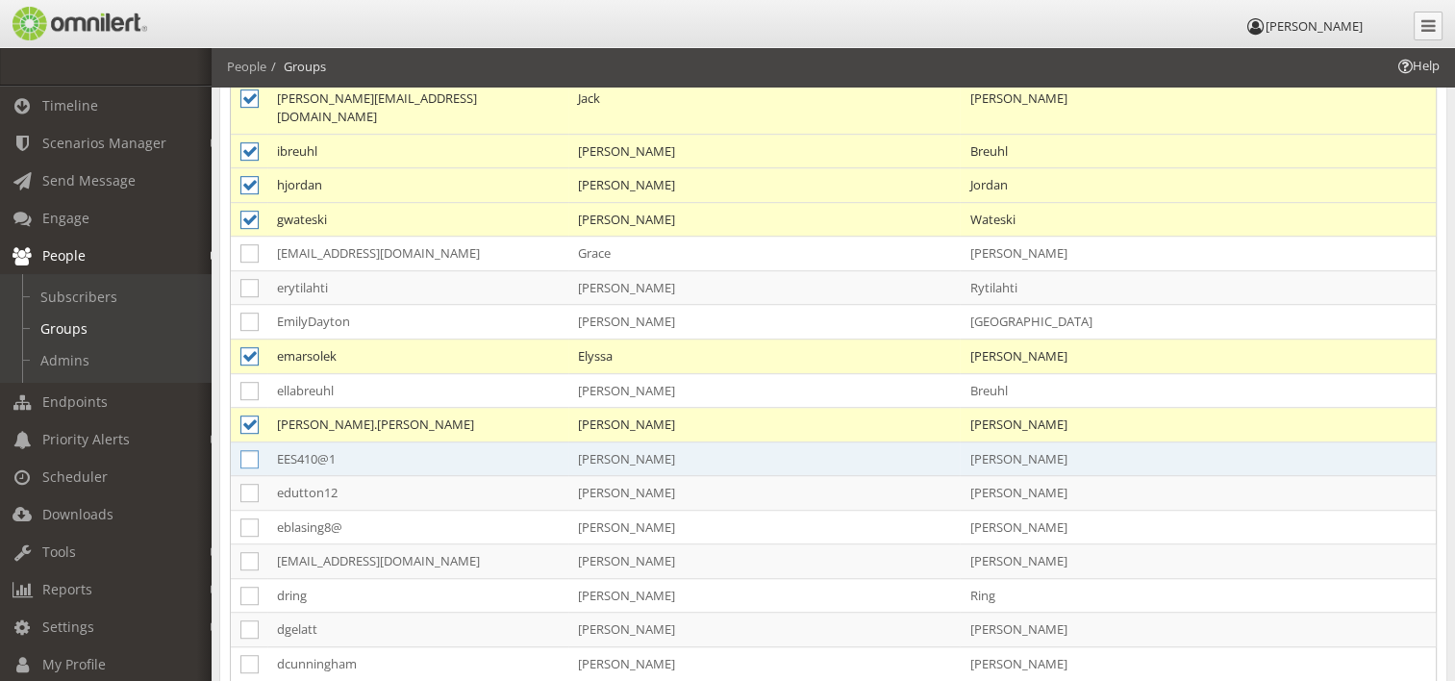
click at [246, 450] on icon at bounding box center [249, 459] width 18 height 18
checkbox input "true"
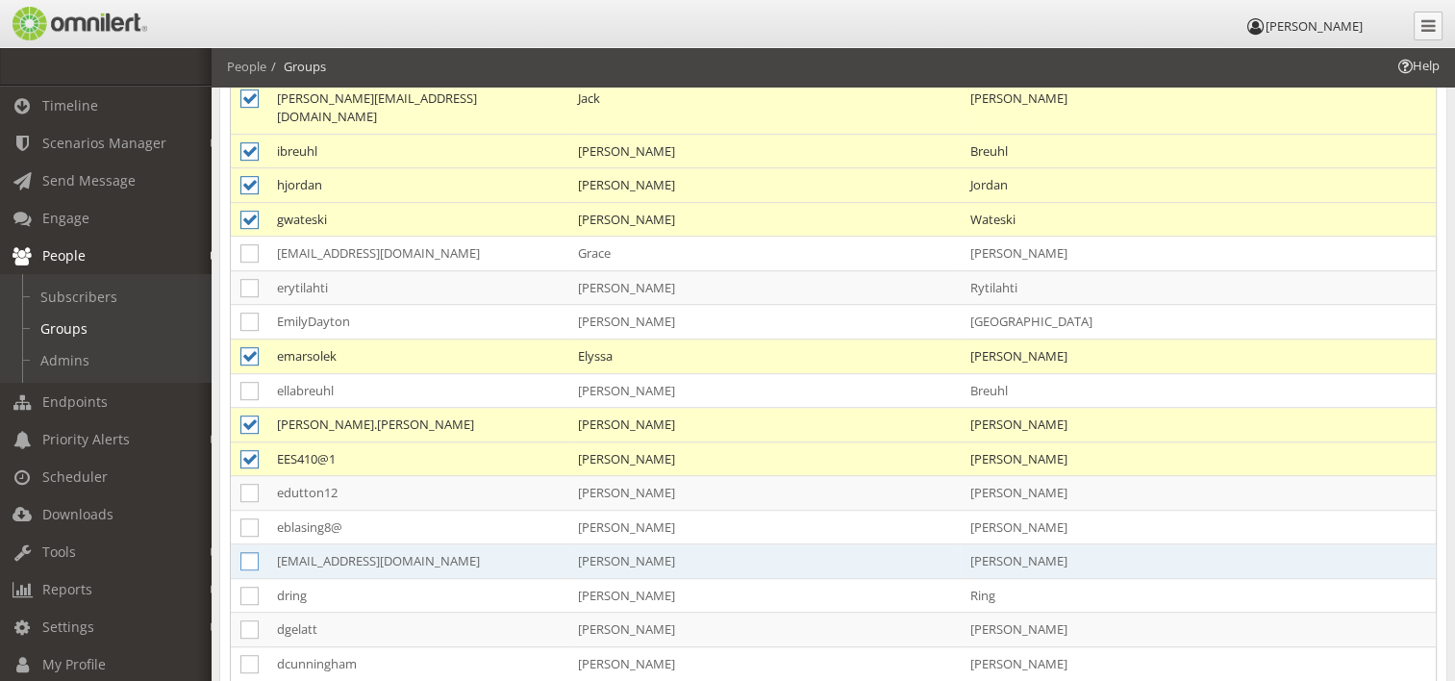
click at [245, 552] on icon at bounding box center [249, 561] width 18 height 18
checkbox input "true"
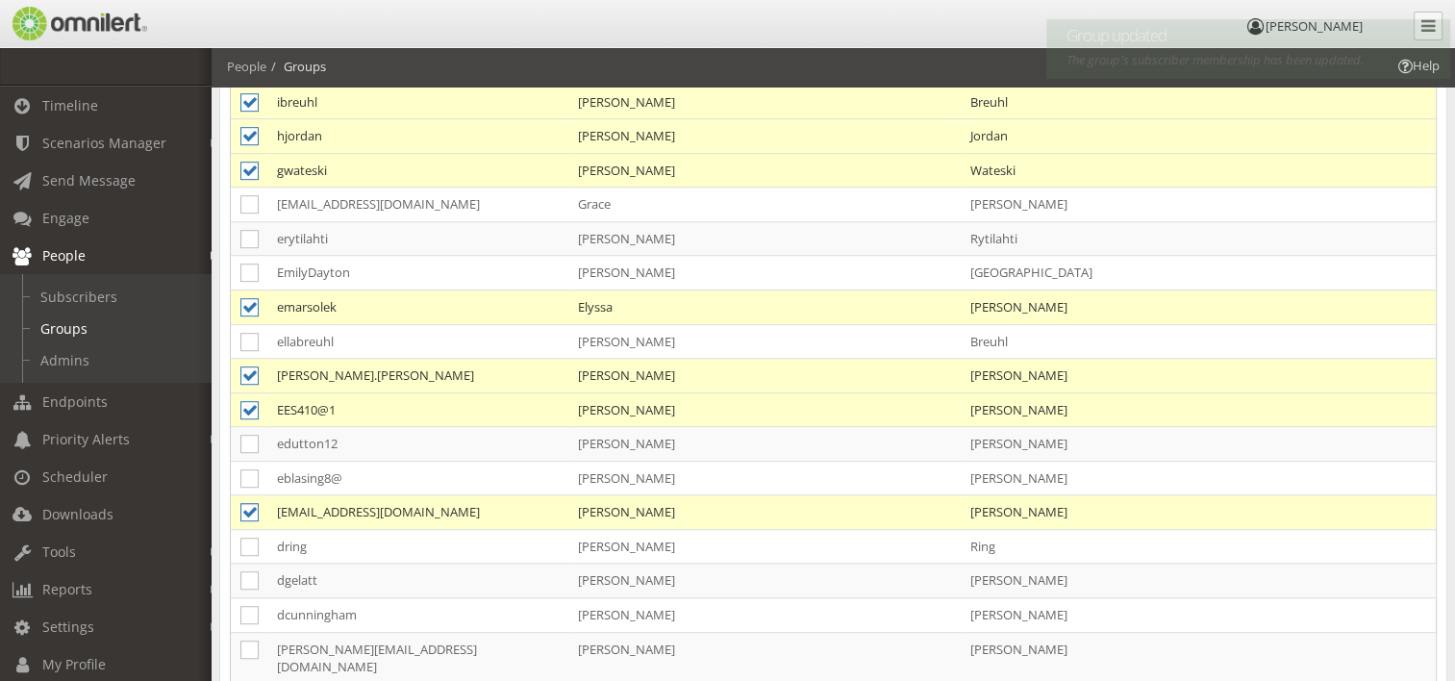
scroll to position [1250, 0]
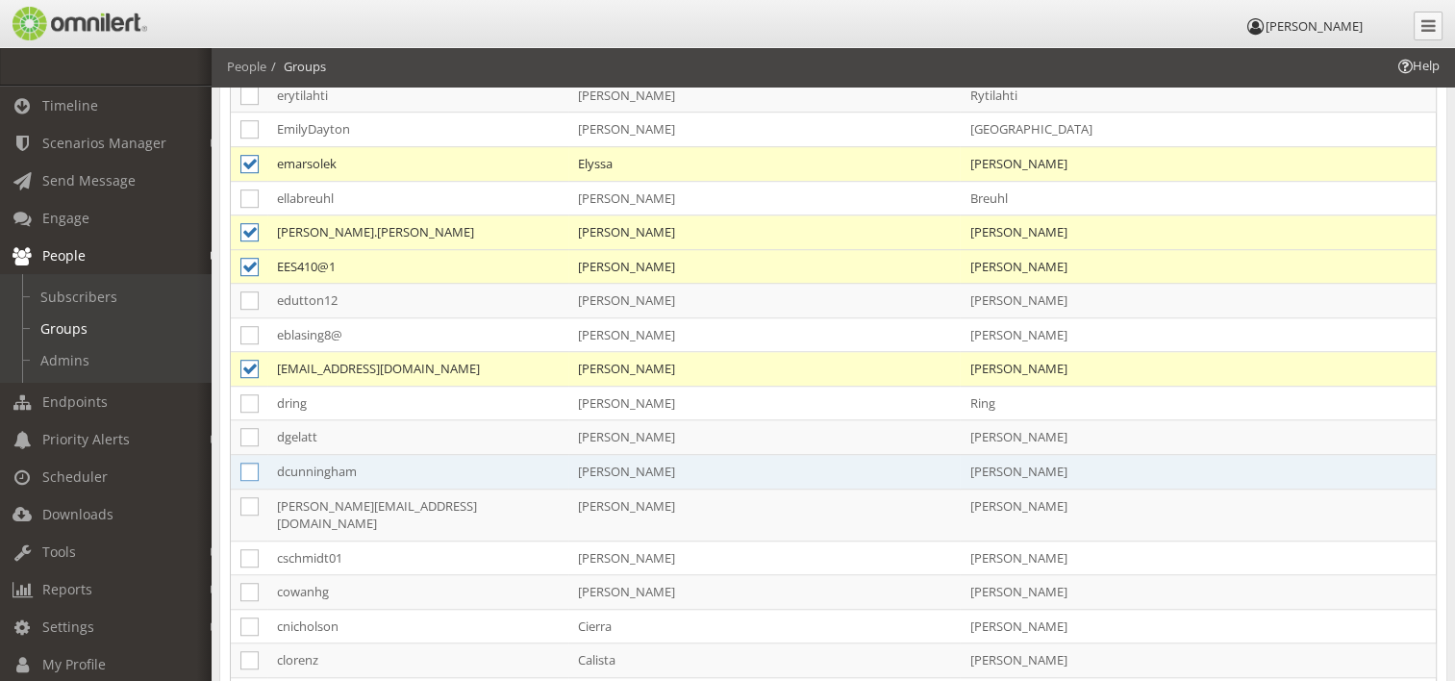
click at [249, 463] on icon at bounding box center [249, 472] width 18 height 18
checkbox input "true"
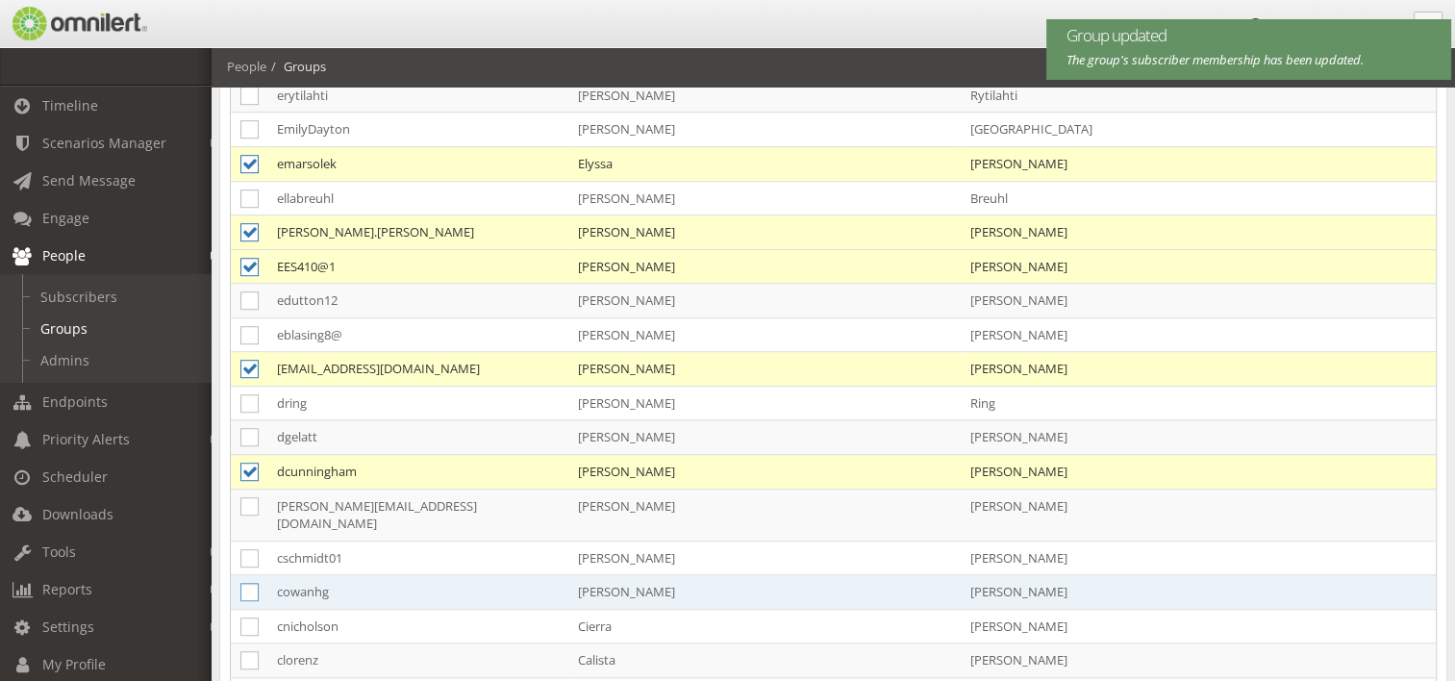
click at [244, 583] on icon at bounding box center [249, 592] width 18 height 18
checkbox input "true"
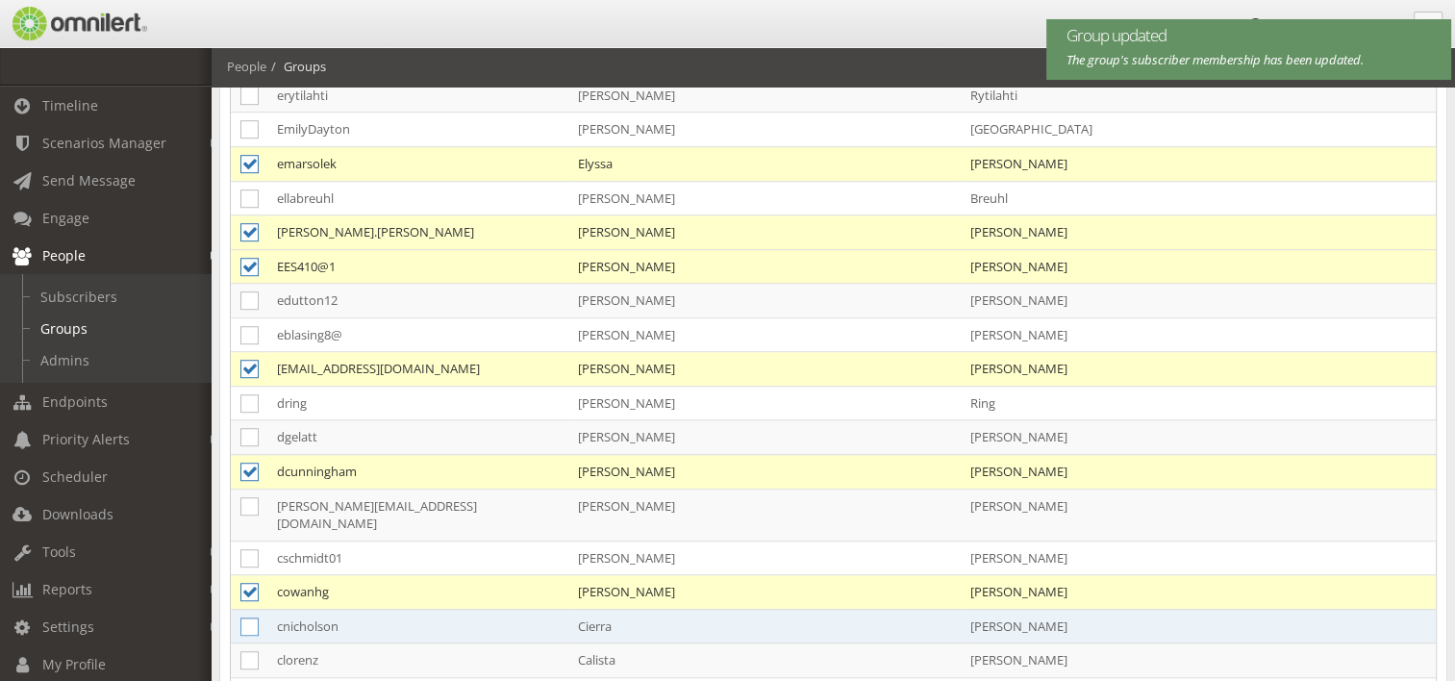
click at [248, 617] on icon at bounding box center [249, 626] width 18 height 18
checkbox input "true"
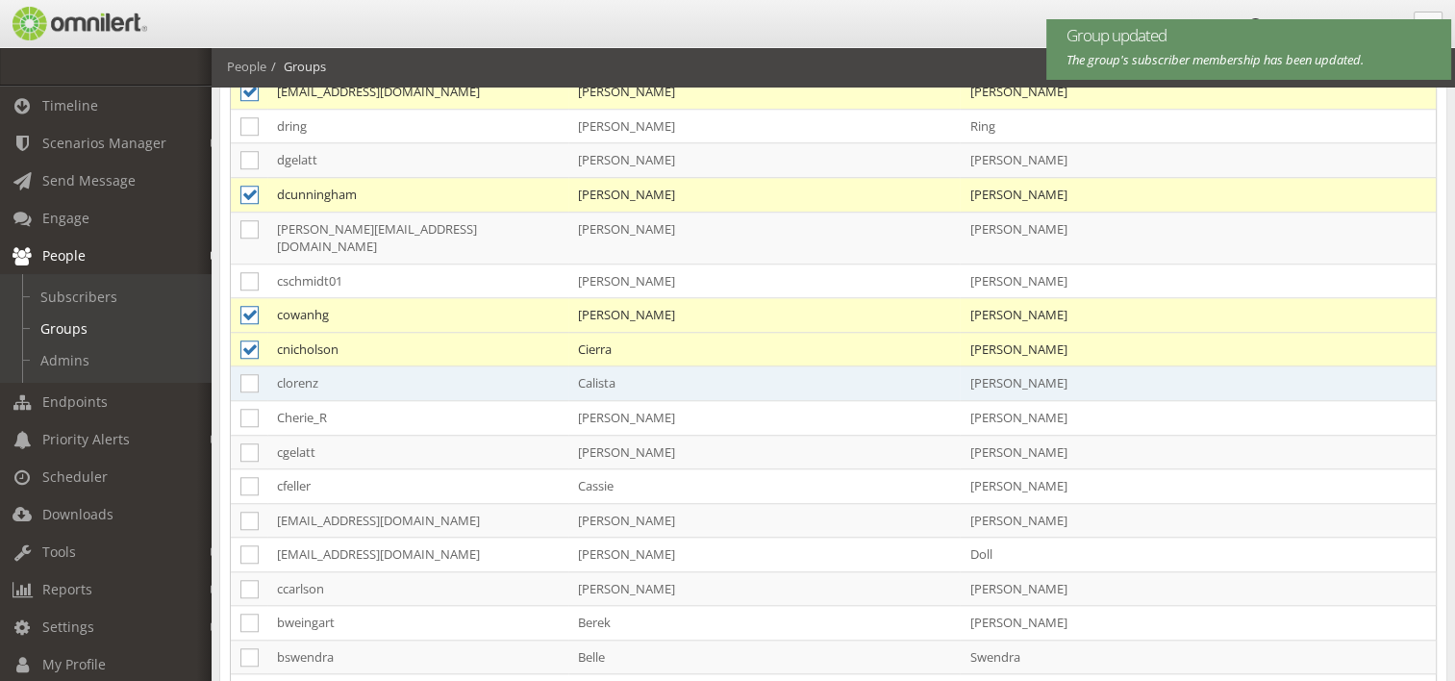
scroll to position [1539, 0]
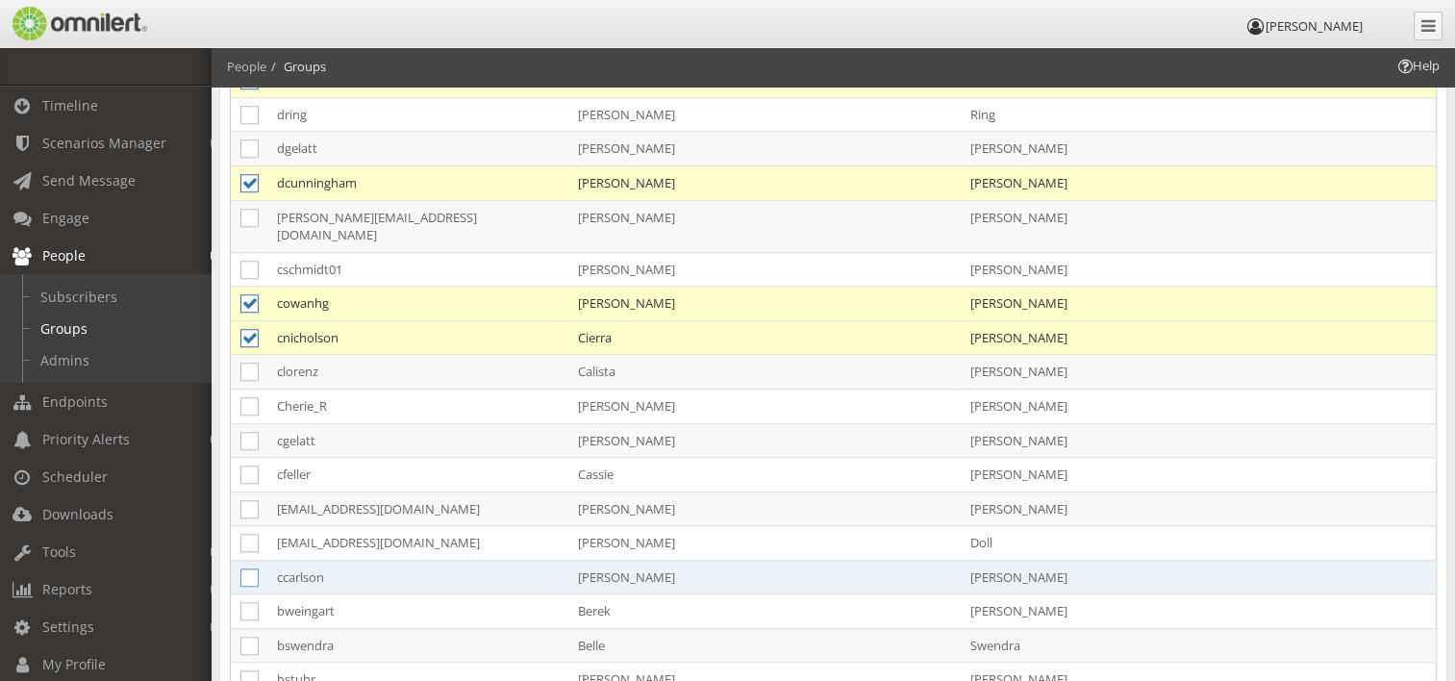
click at [252, 568] on icon at bounding box center [249, 577] width 18 height 18
checkbox input "true"
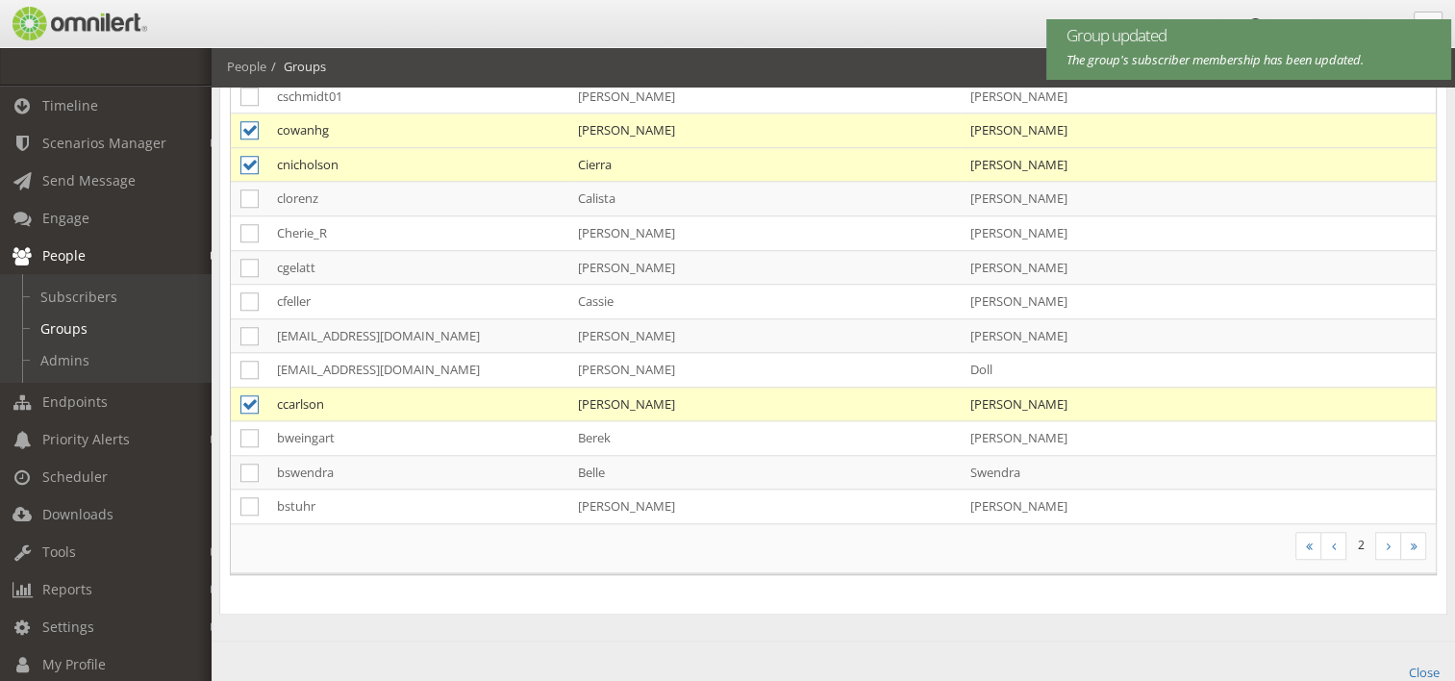
scroll to position [1716, 0]
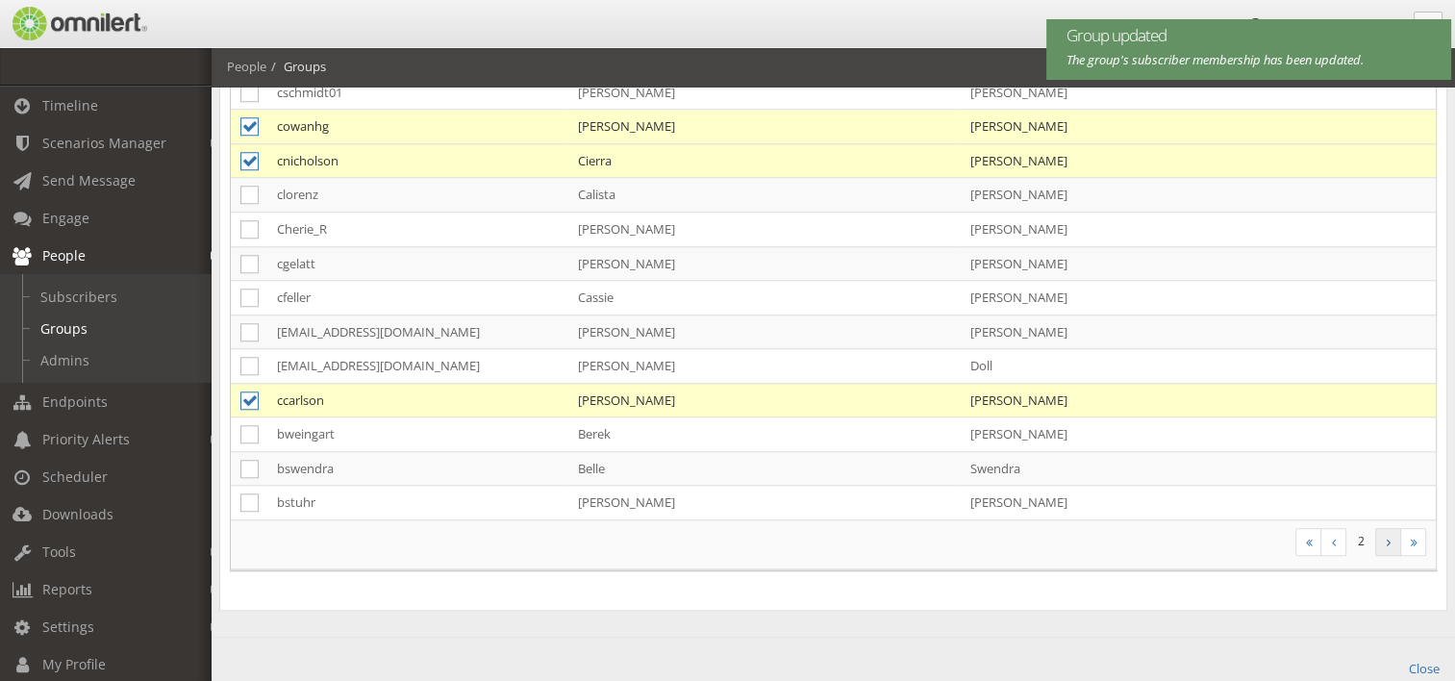
click at [1388, 528] on link at bounding box center [1388, 542] width 26 height 28
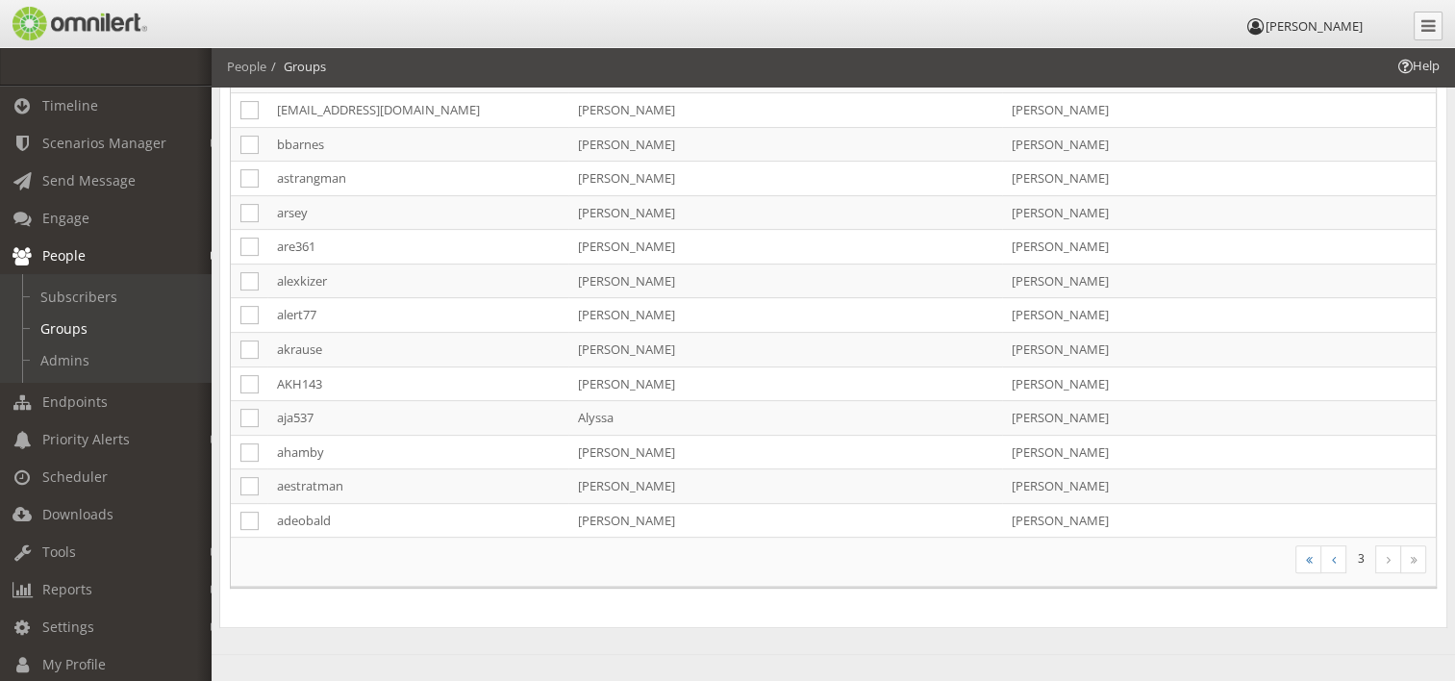
scroll to position [146, 0]
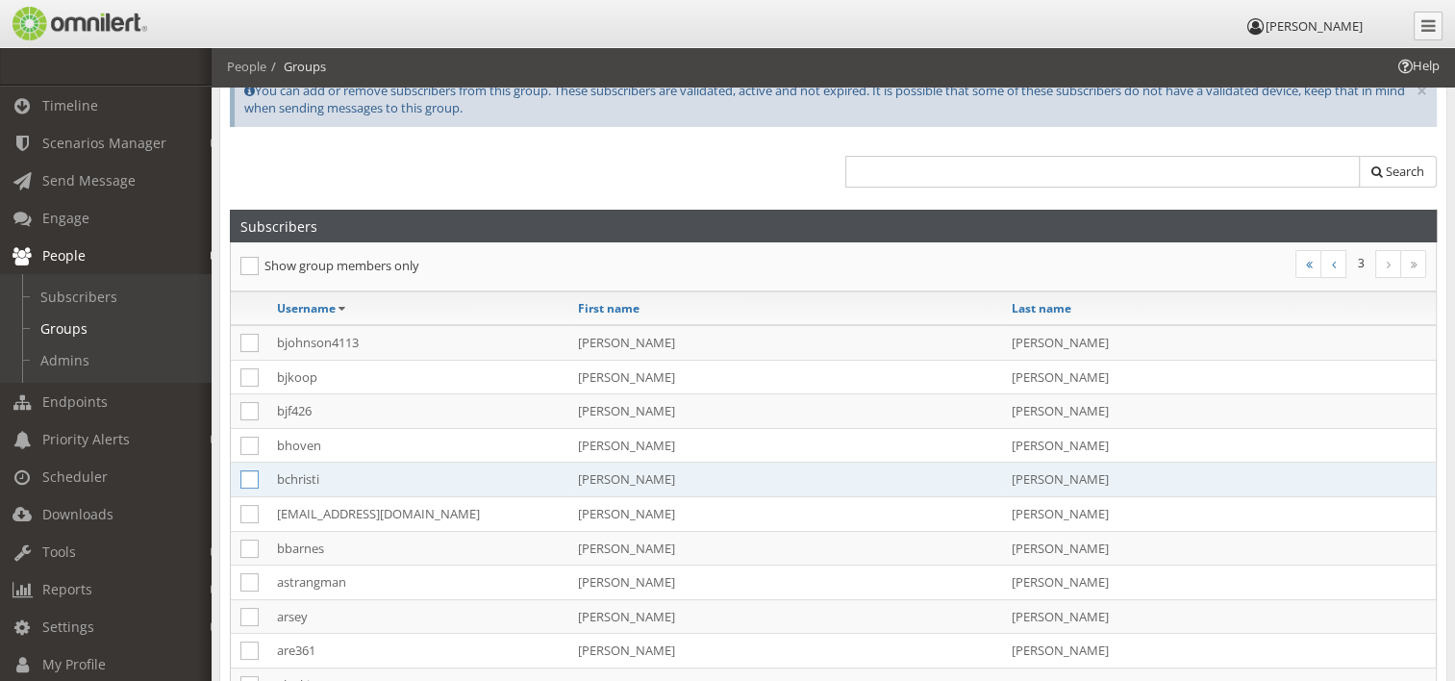
click at [248, 470] on icon at bounding box center [249, 479] width 18 height 18
checkbox input "true"
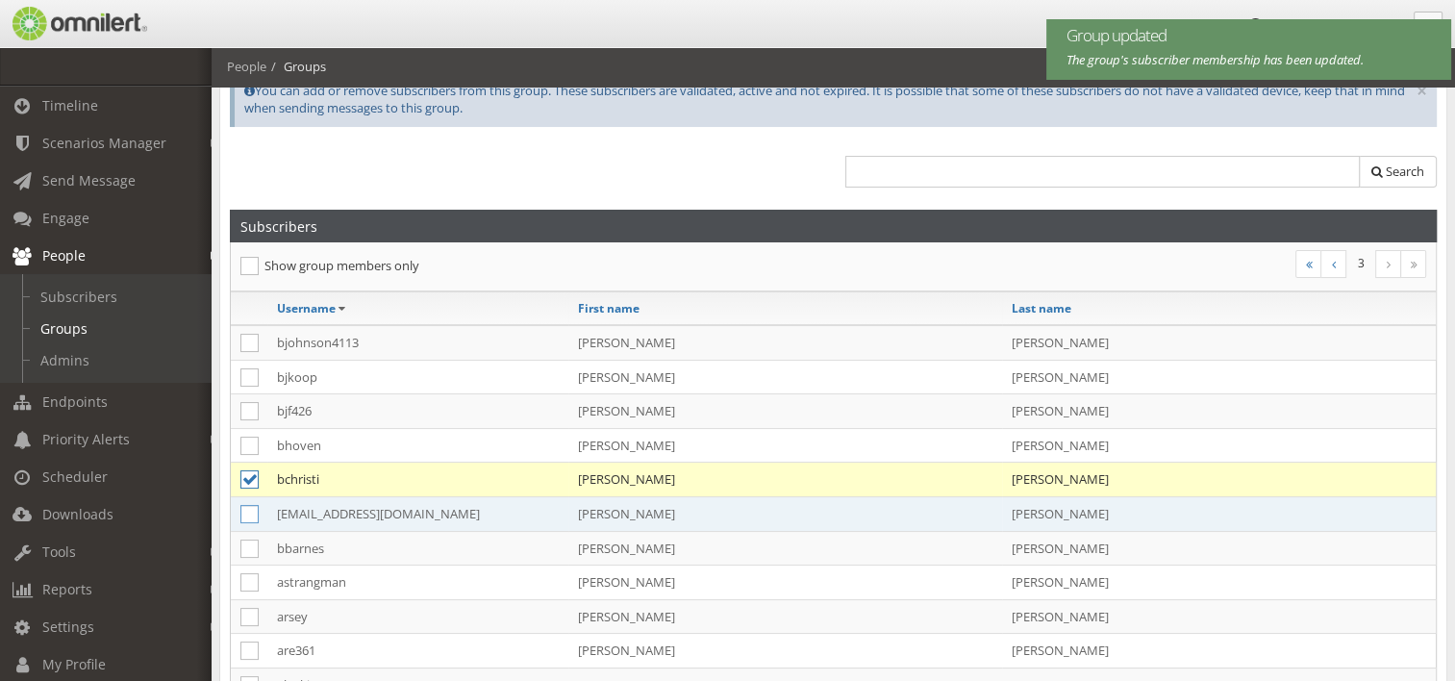
click at [251, 511] on icon at bounding box center [249, 514] width 18 height 18
checkbox input "true"
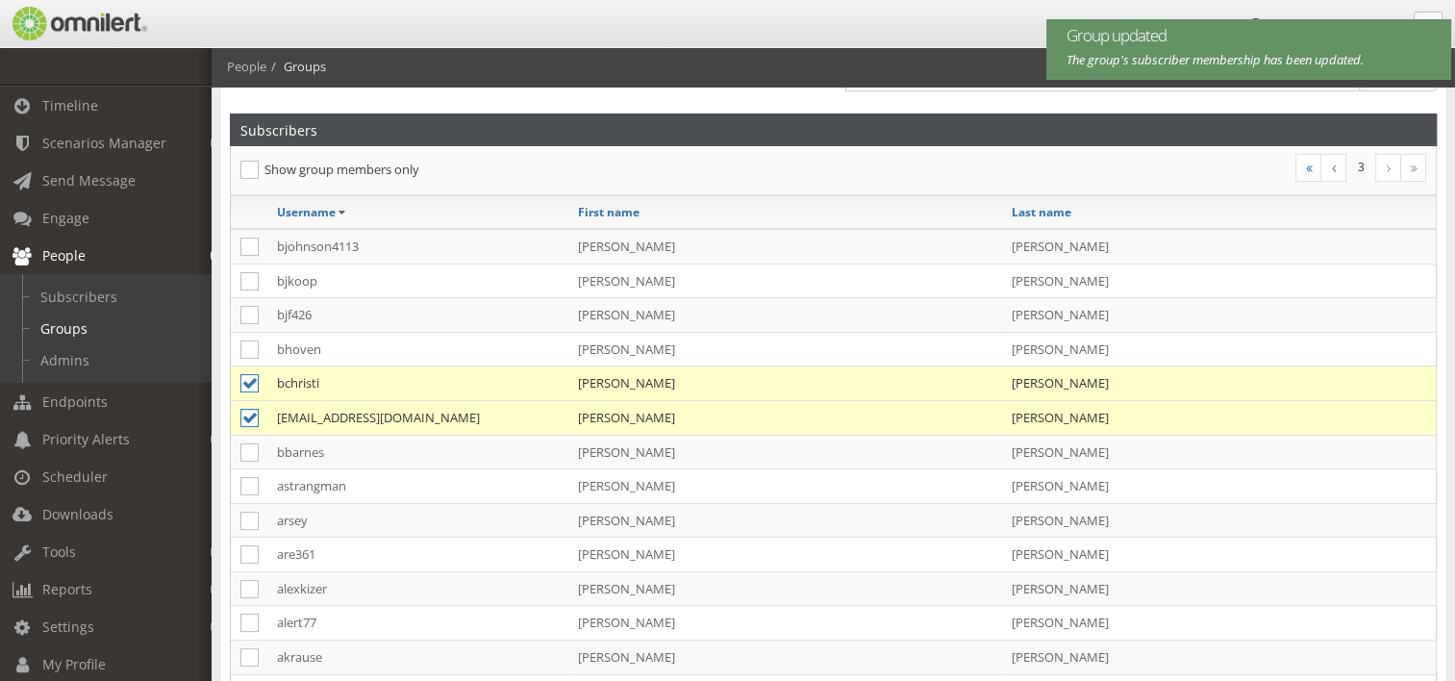
scroll to position [339, 0]
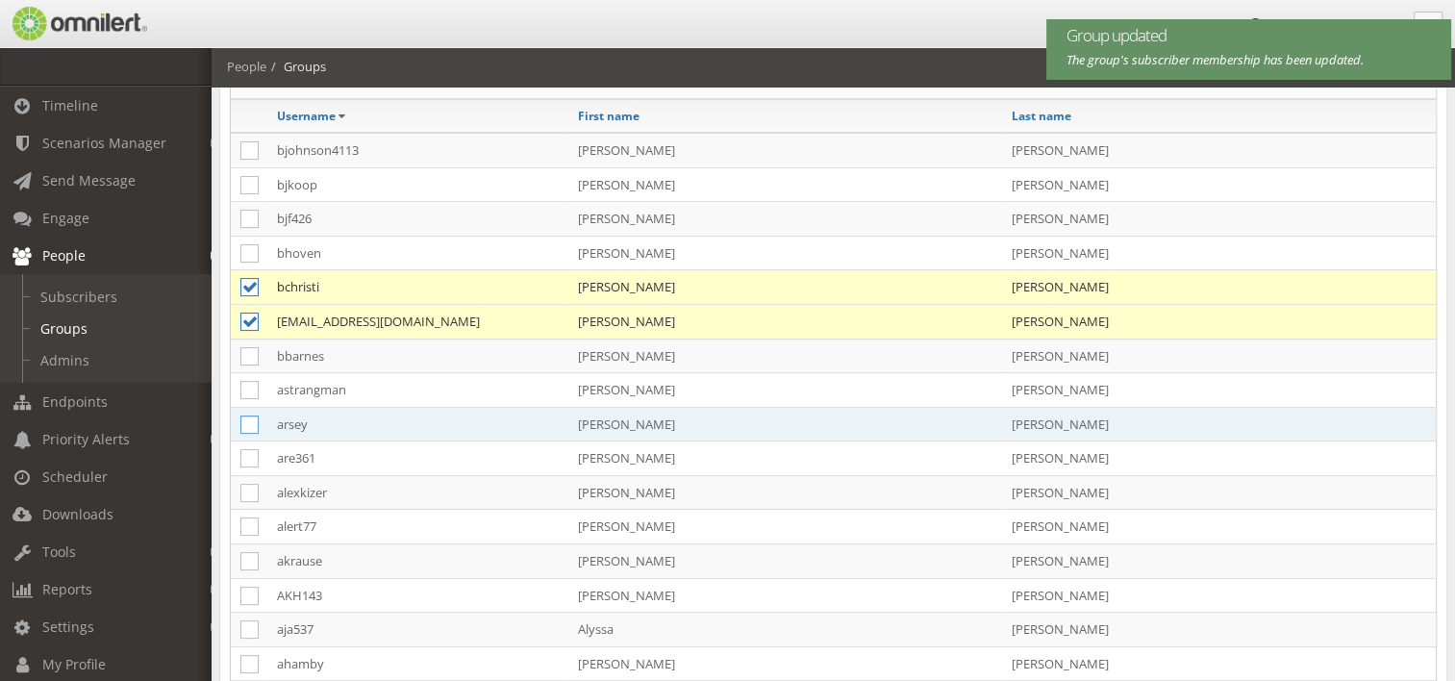
click at [243, 417] on icon at bounding box center [249, 424] width 18 height 18
checkbox input "true"
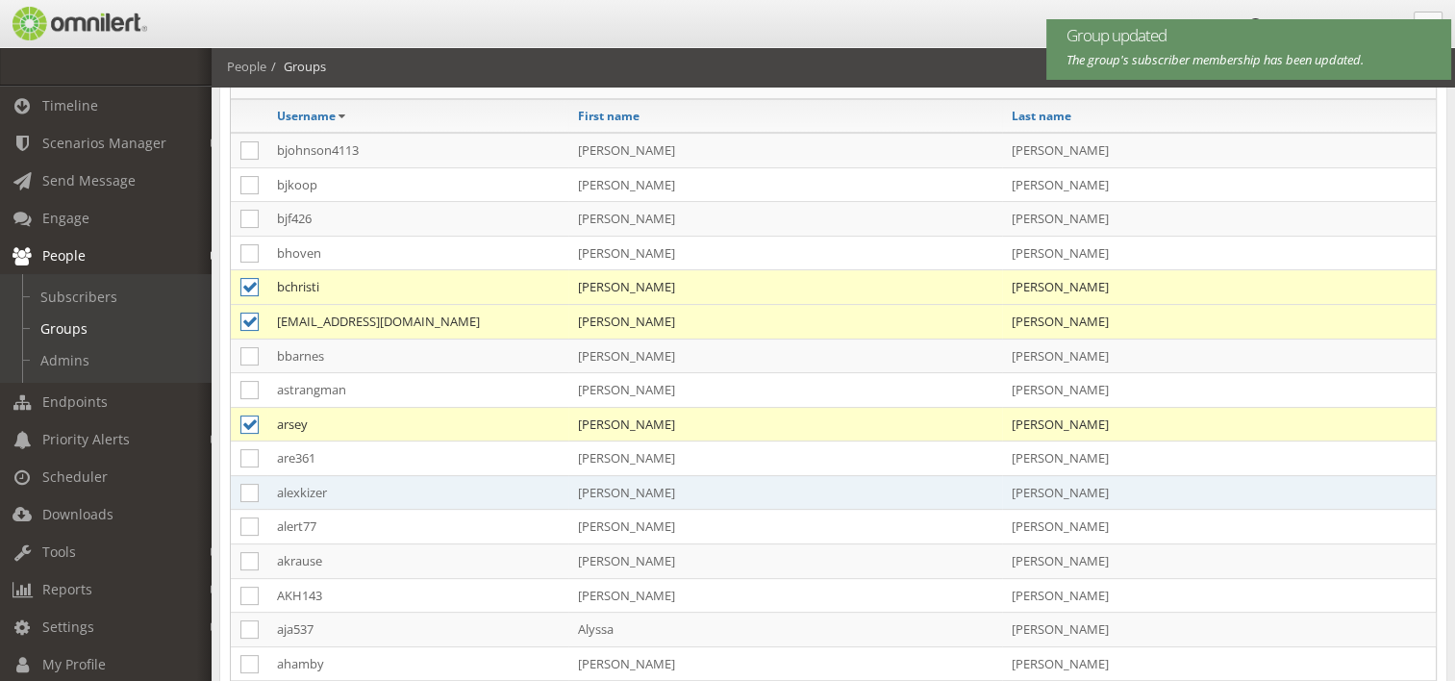
scroll to position [435, 0]
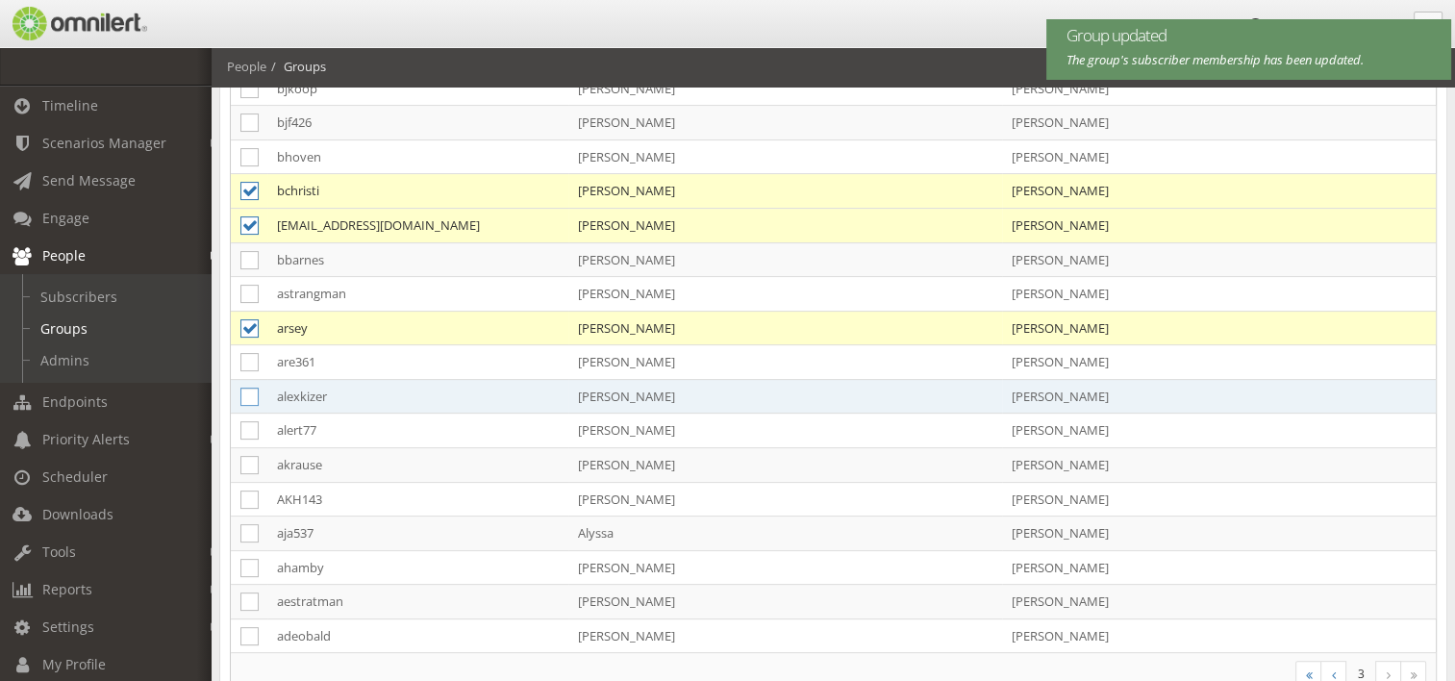
click at [248, 388] on icon at bounding box center [249, 397] width 18 height 18
checkbox input "true"
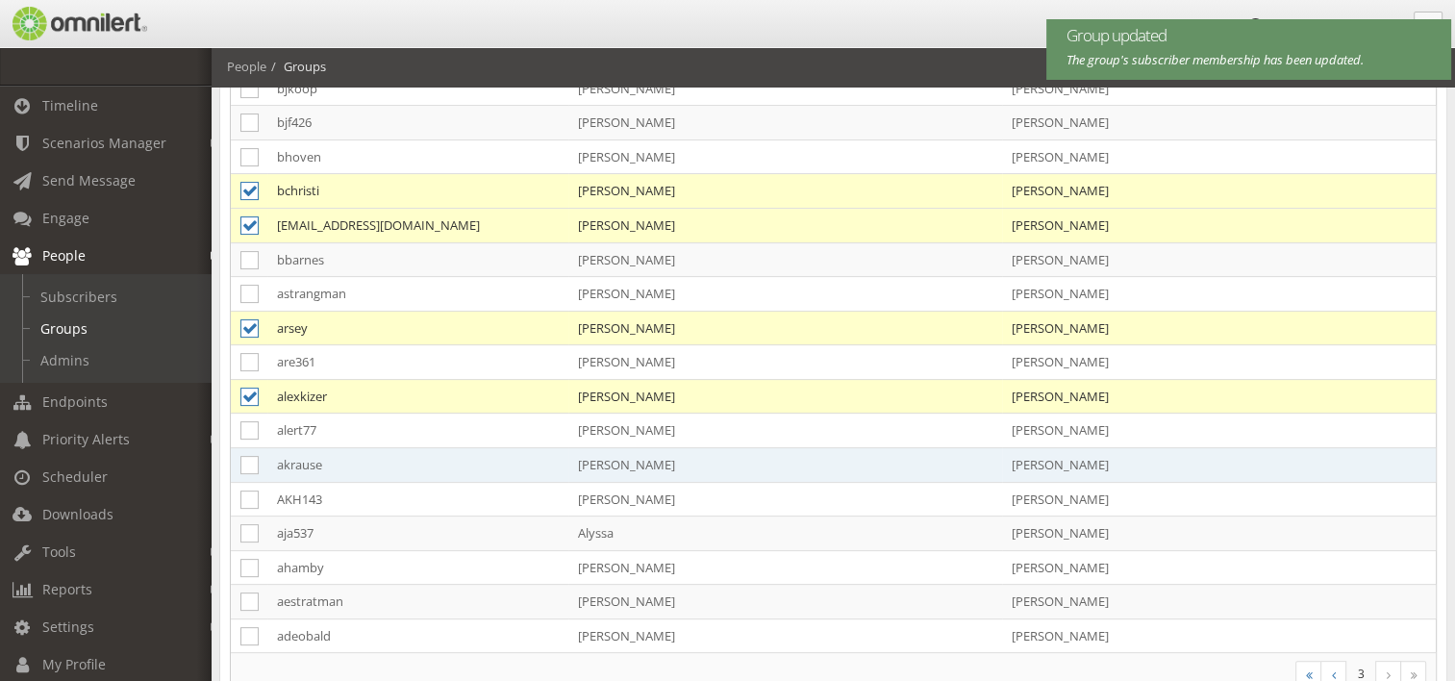
scroll to position [531, 0]
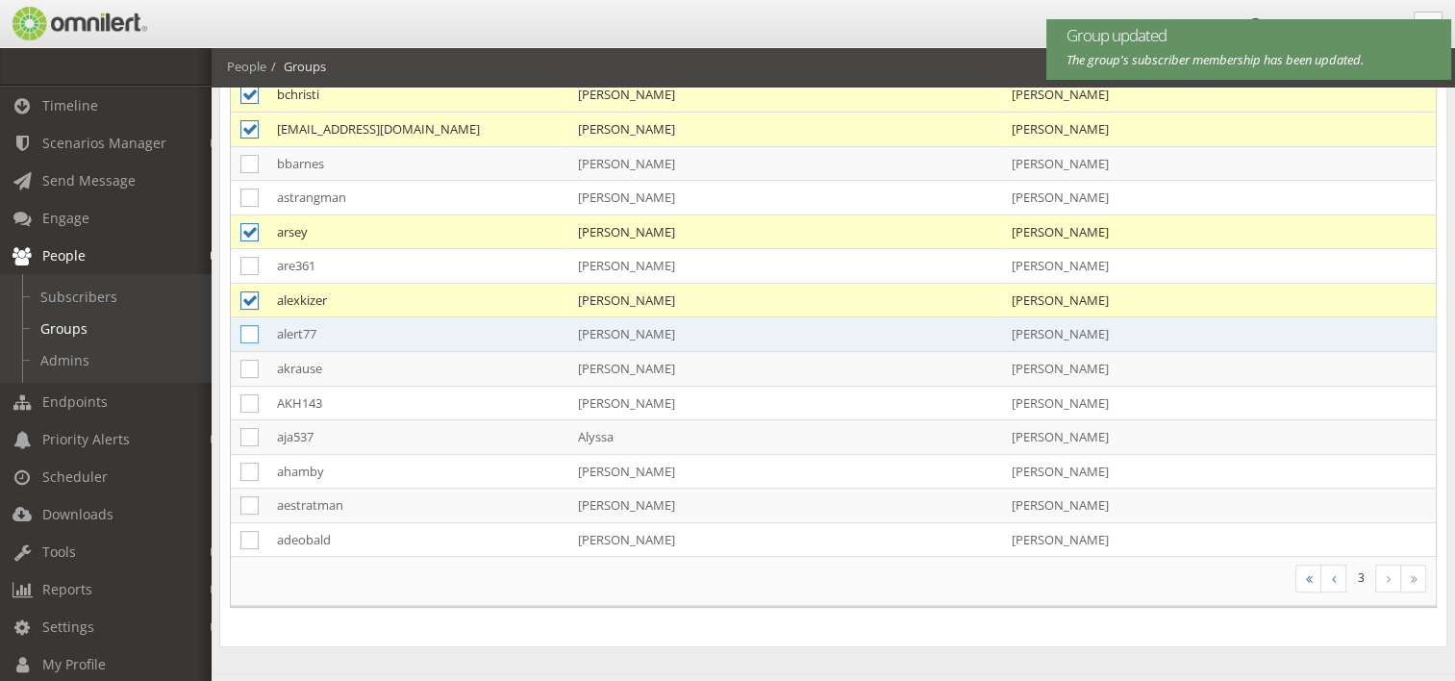
click at [242, 331] on icon at bounding box center [249, 334] width 18 height 18
checkbox input "true"
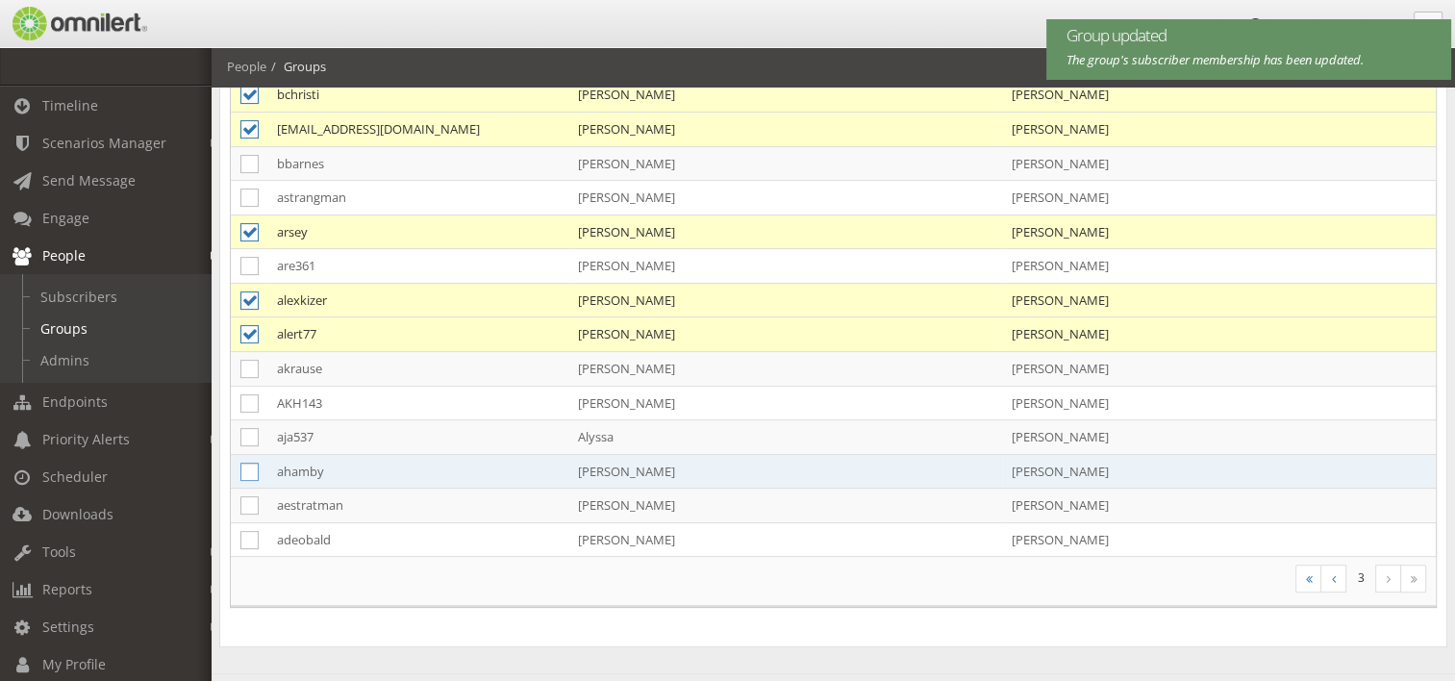
click at [248, 465] on icon at bounding box center [249, 472] width 18 height 18
checkbox input "true"
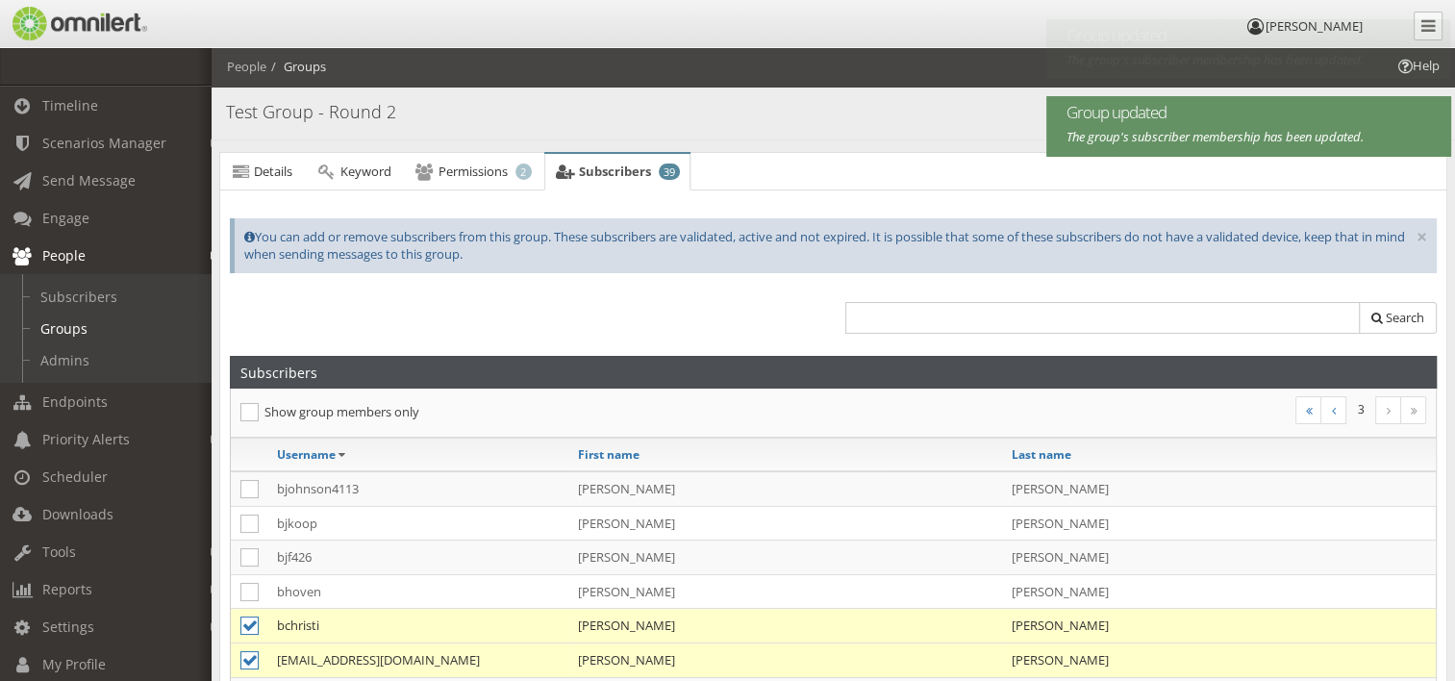
scroll to position [0, 0]
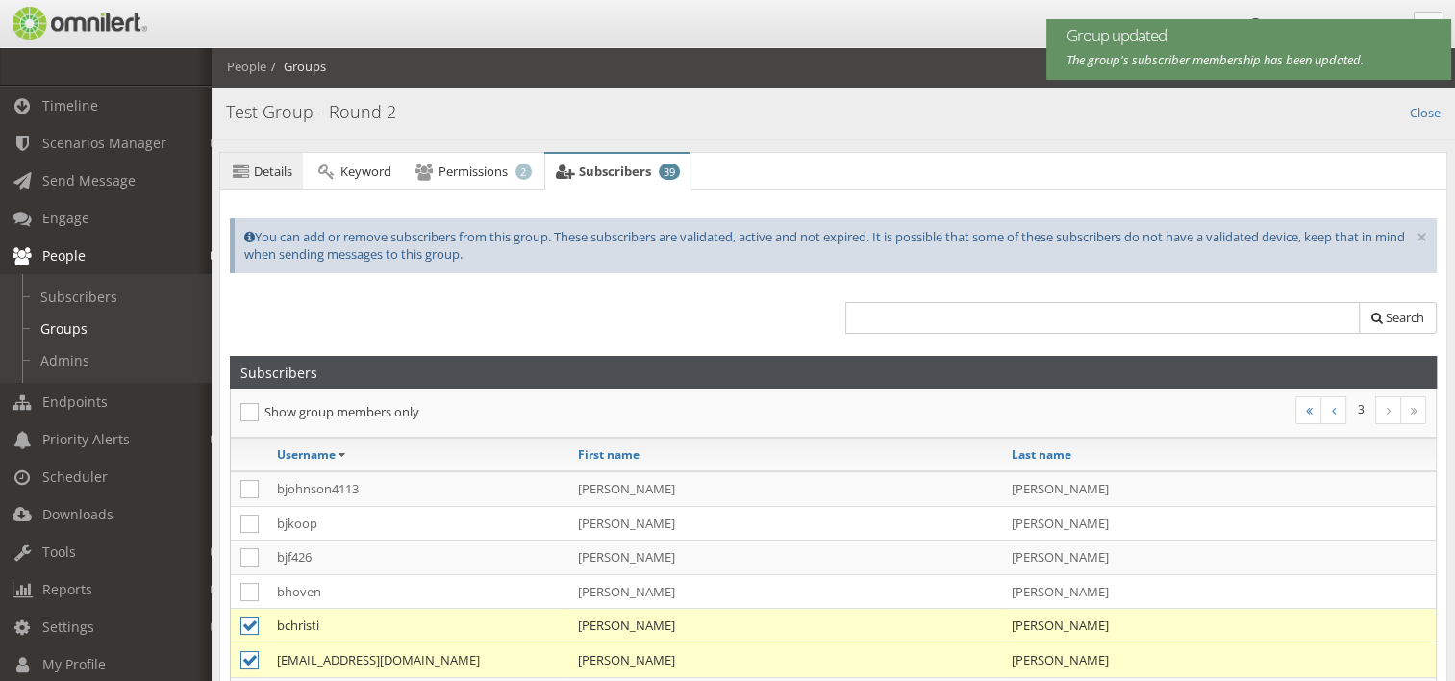
click at [277, 173] on span "Details" at bounding box center [273, 171] width 38 height 17
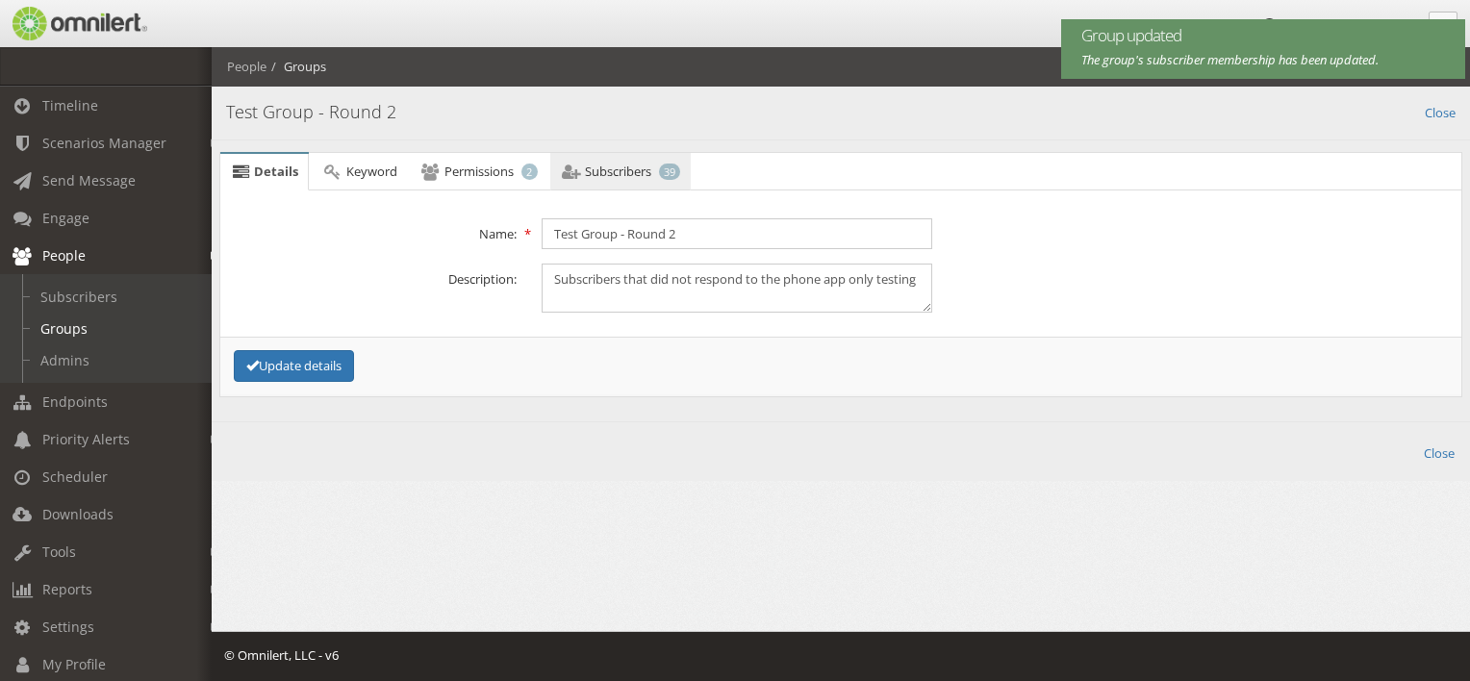
click at [607, 173] on span "Subscribers" at bounding box center [618, 171] width 66 height 17
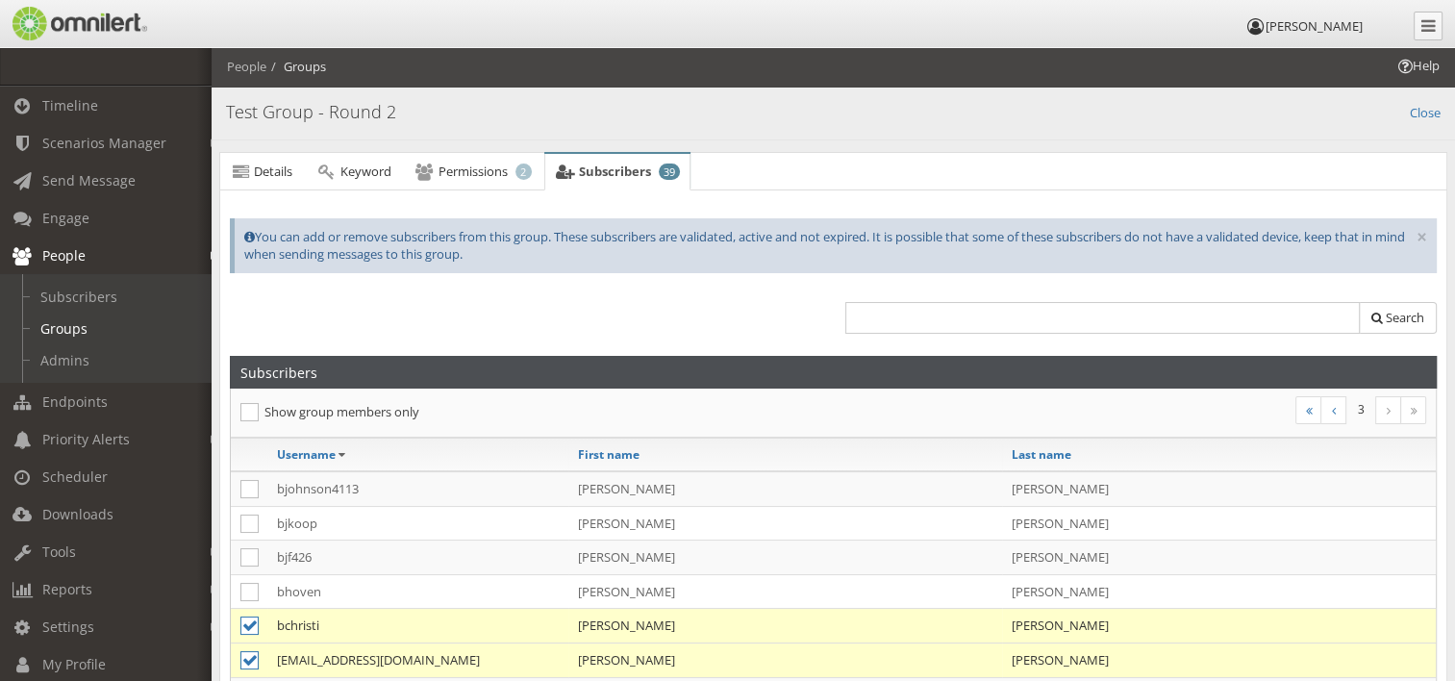
click at [693, 329] on div at bounding box center [525, 323] width 616 height 63
click at [274, 156] on link "Details" at bounding box center [261, 172] width 83 height 38
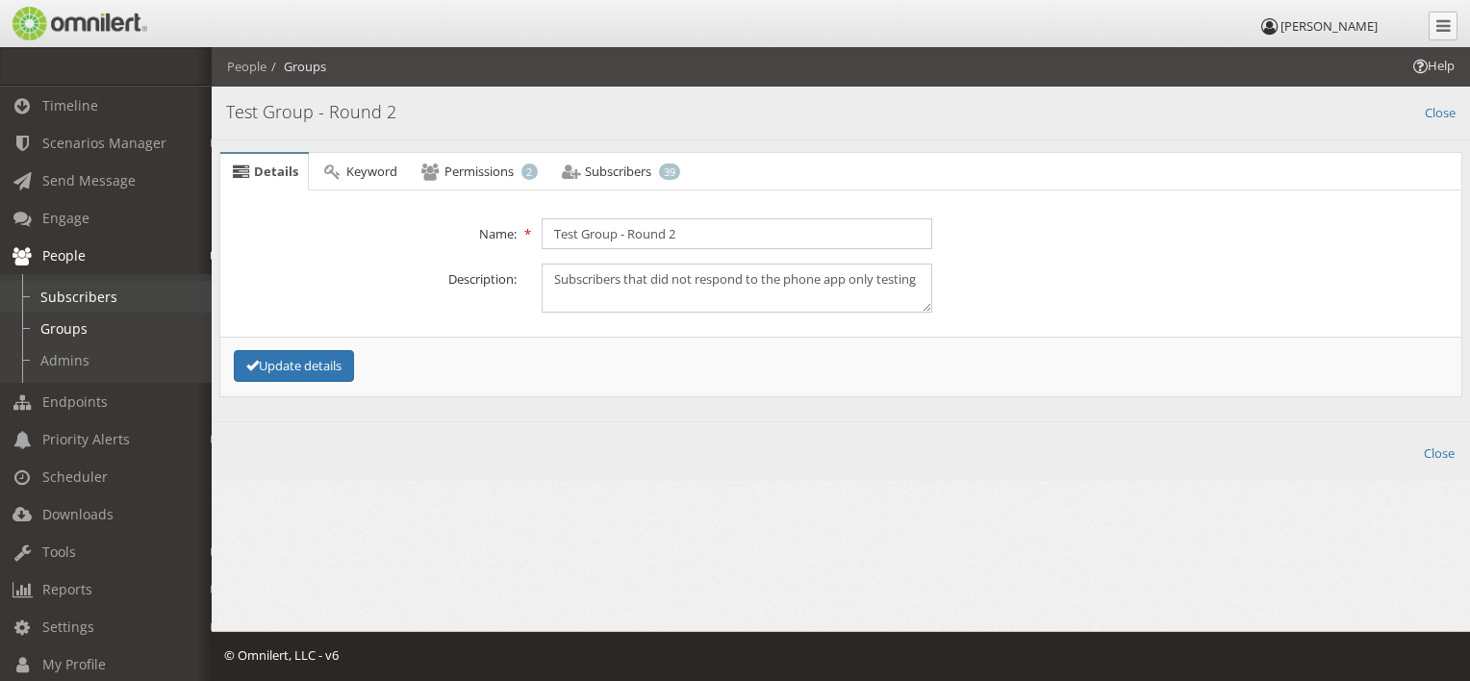
click at [104, 292] on link "Subscribers" at bounding box center [114, 297] width 229 height 32
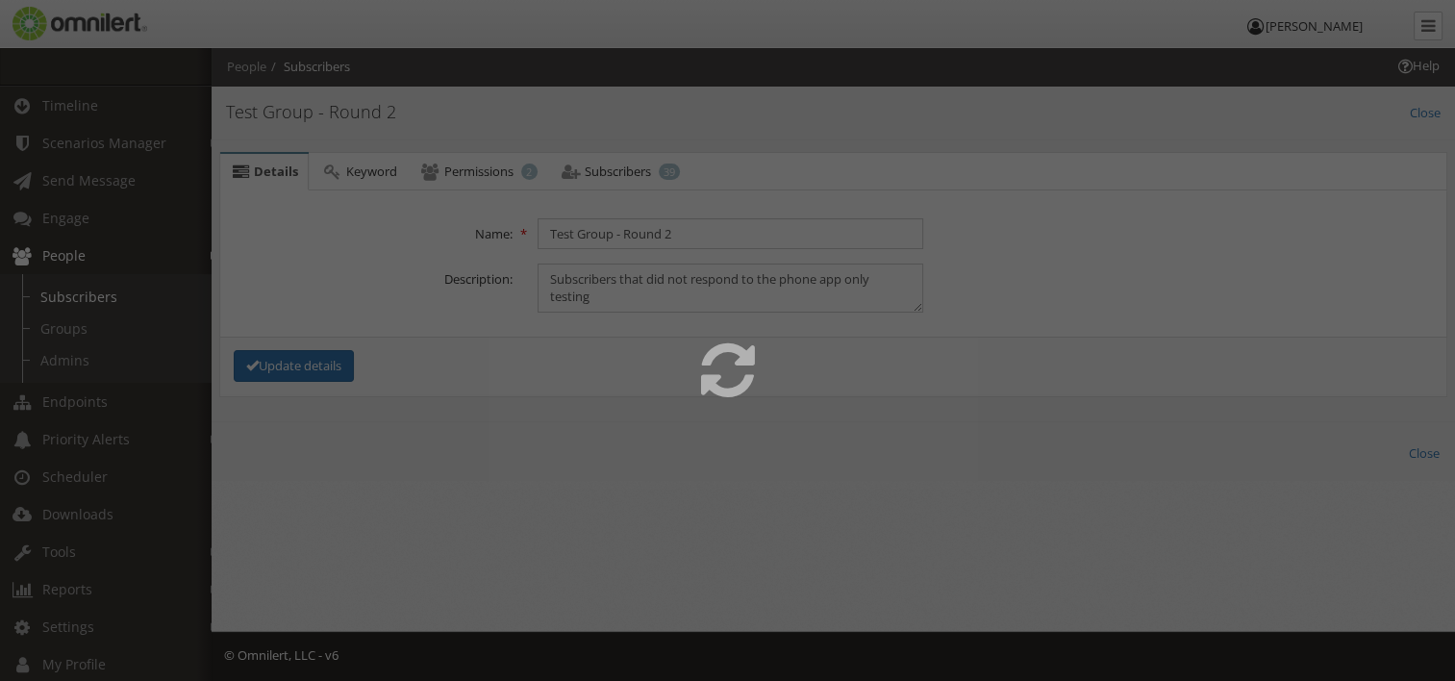
select select
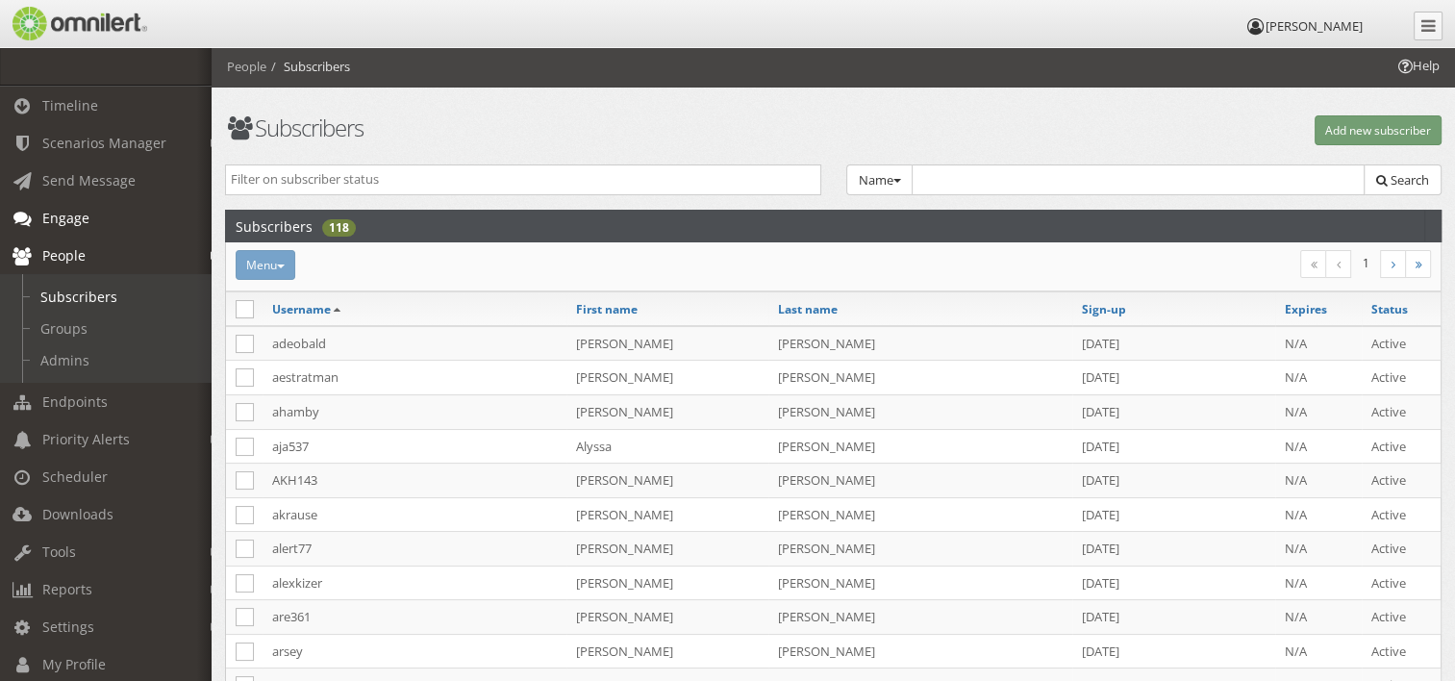
click at [62, 212] on span "Engage" at bounding box center [65, 218] width 47 height 18
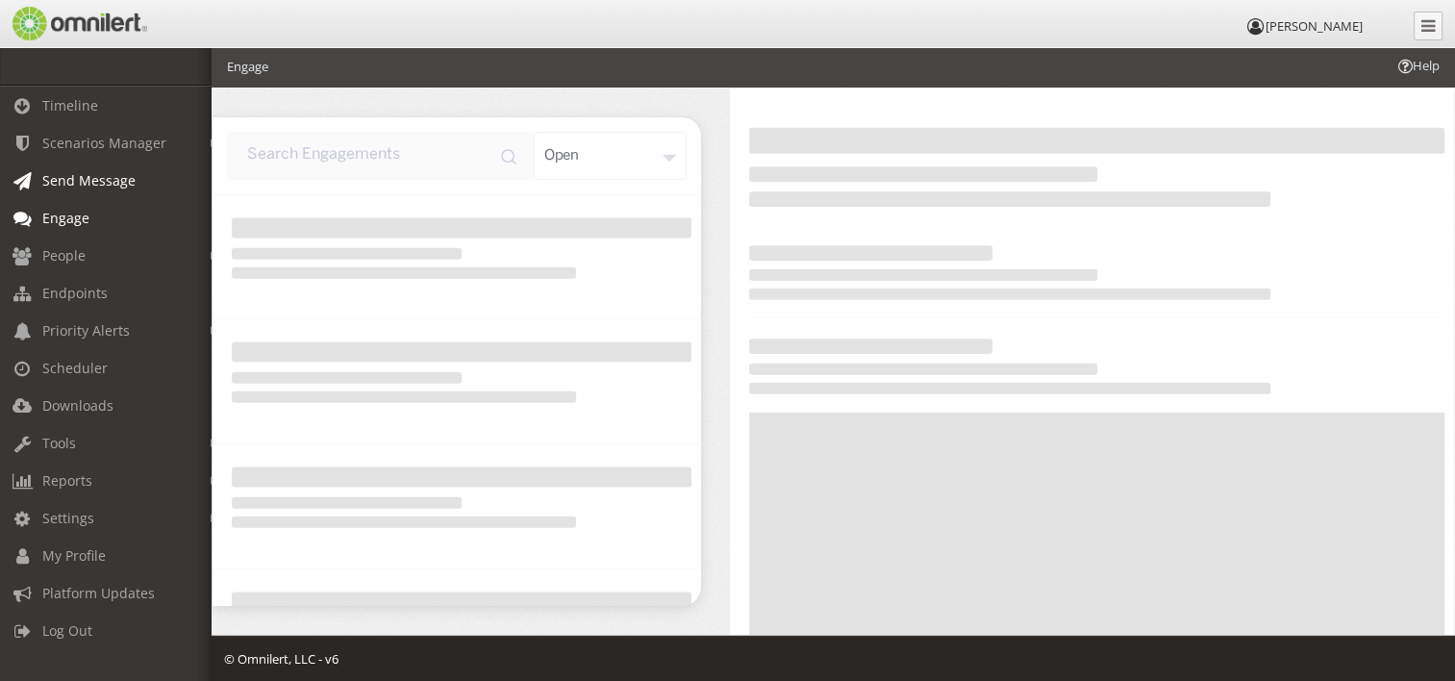
click at [73, 173] on span "Send Message" at bounding box center [88, 180] width 93 height 18
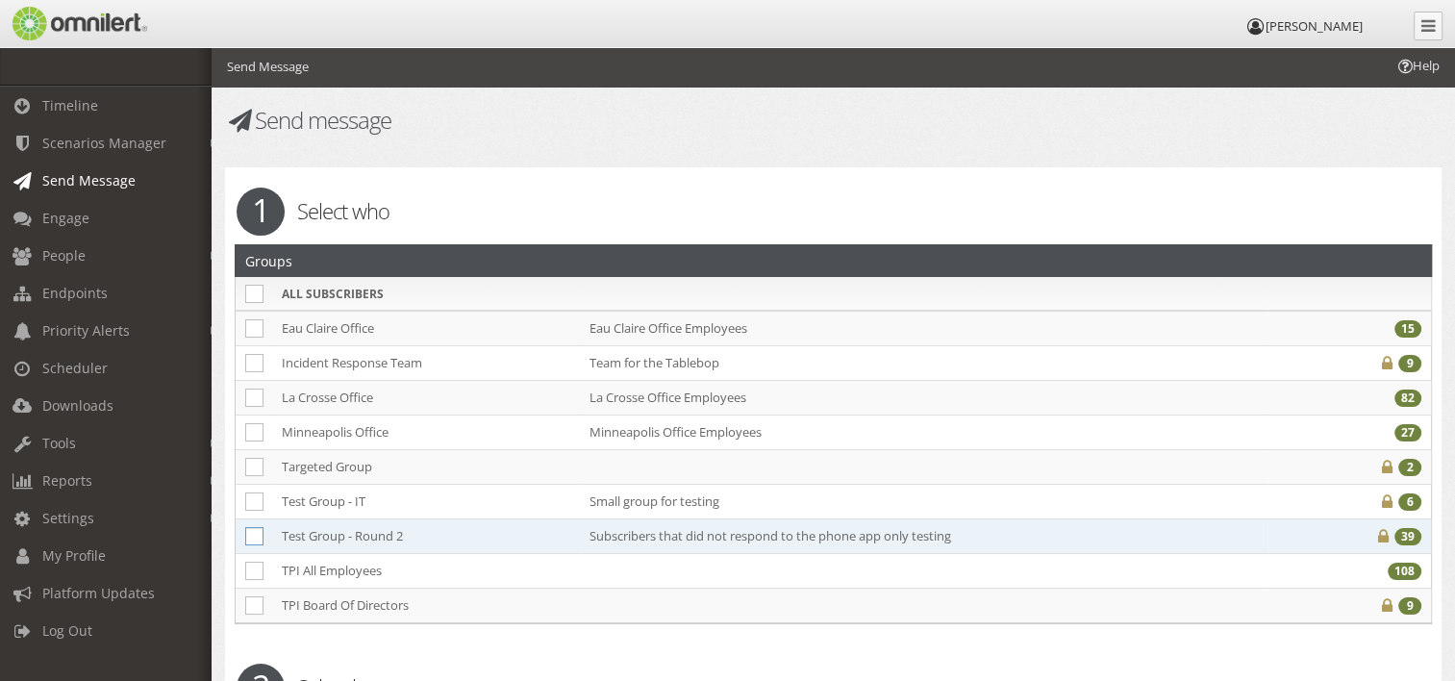
click at [251, 531] on icon at bounding box center [254, 536] width 18 height 18
checkbox input "true"
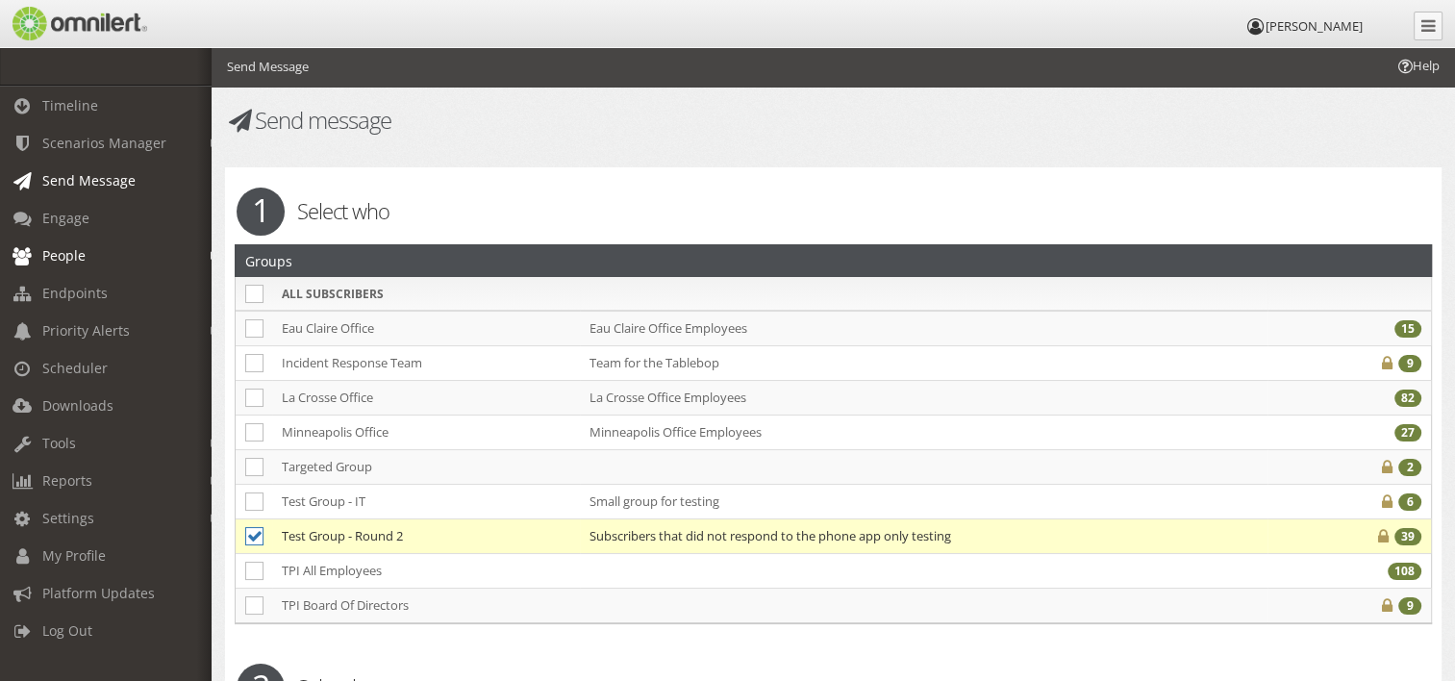
click at [66, 258] on span "People" at bounding box center [63, 255] width 43 height 18
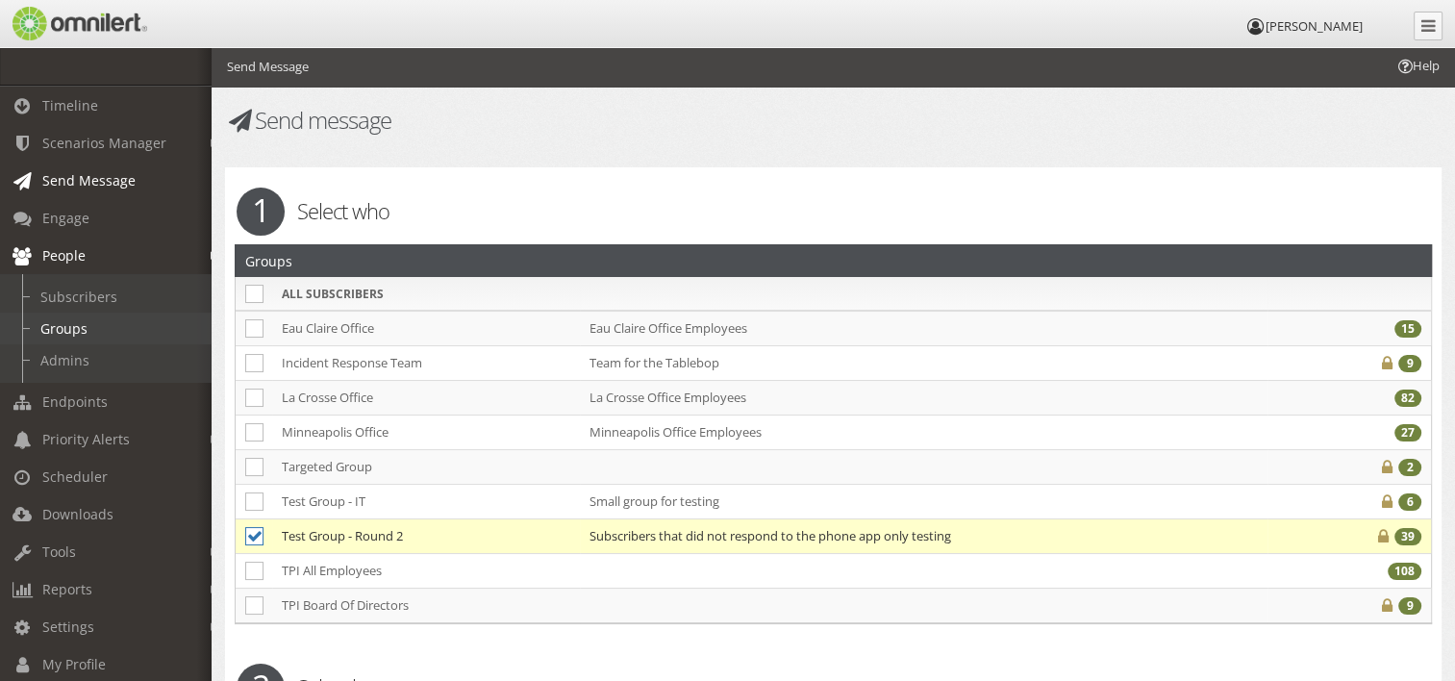
click at [88, 317] on link "Groups" at bounding box center [114, 329] width 229 height 32
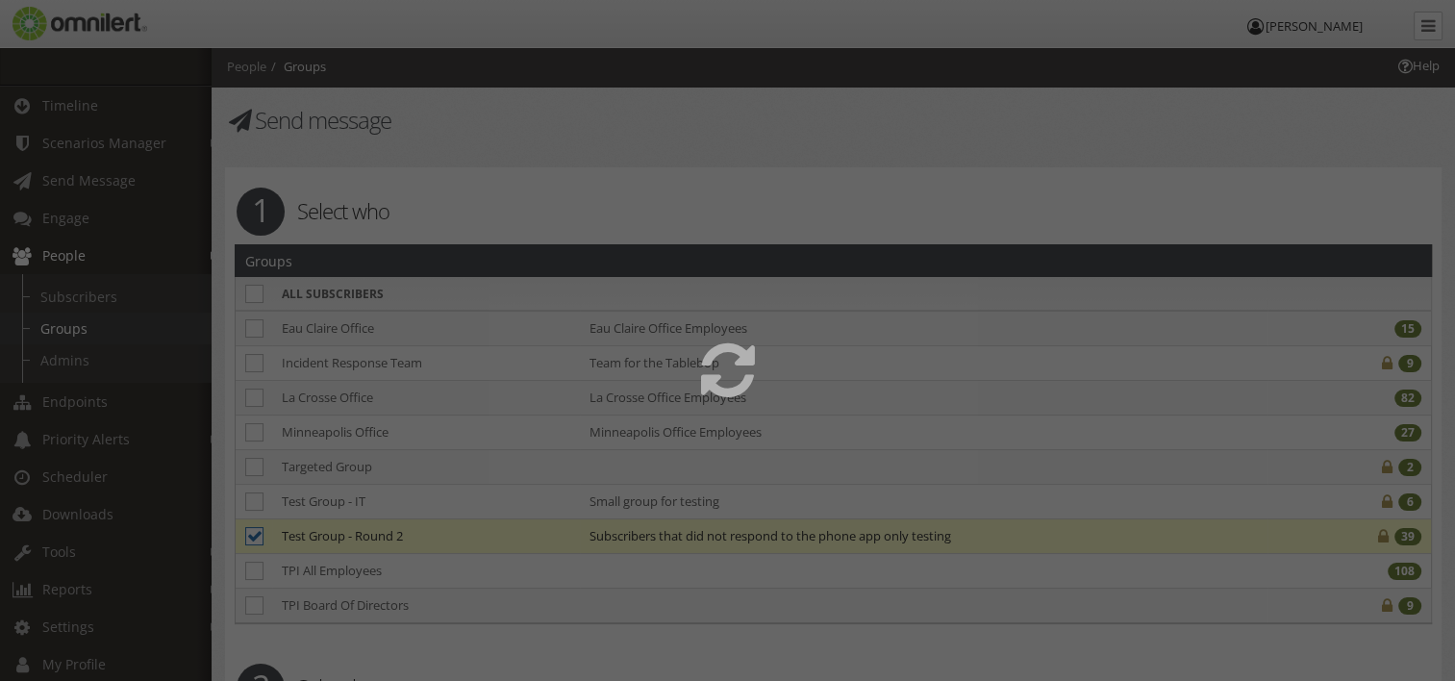
select select
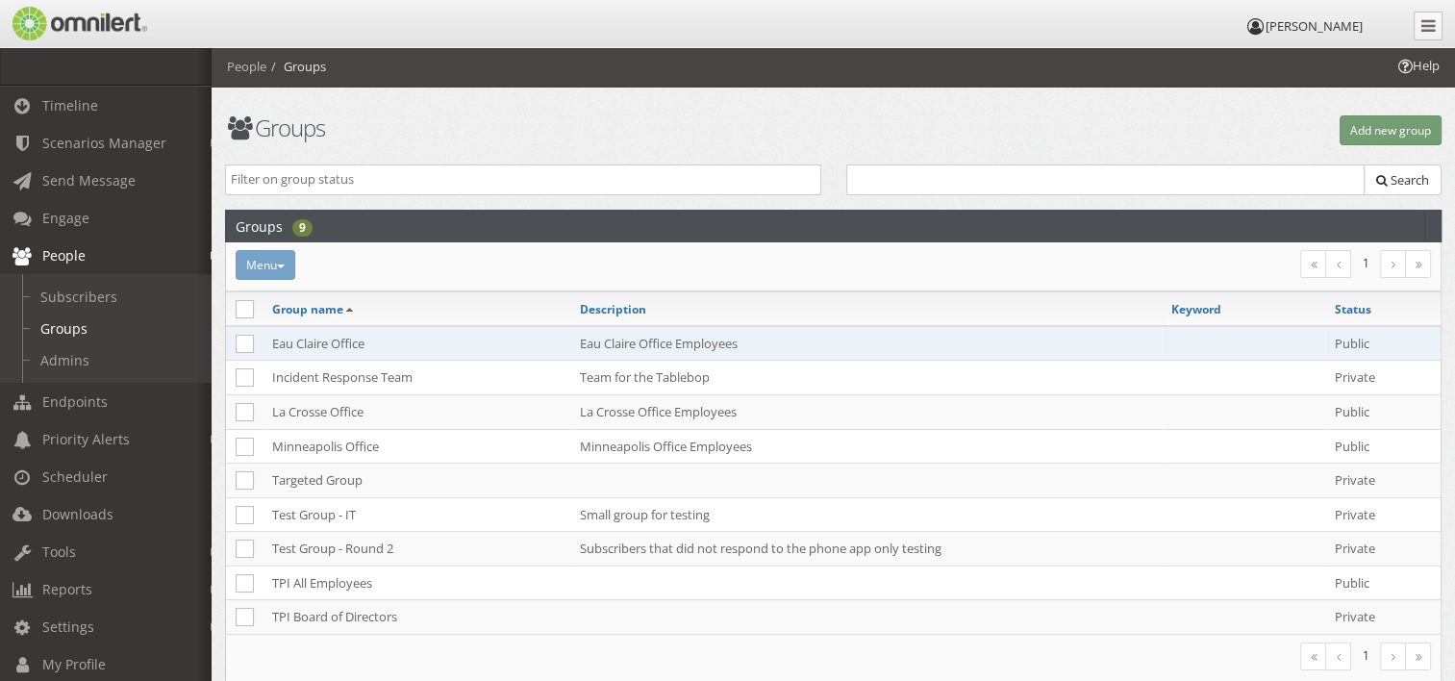
scroll to position [88, 0]
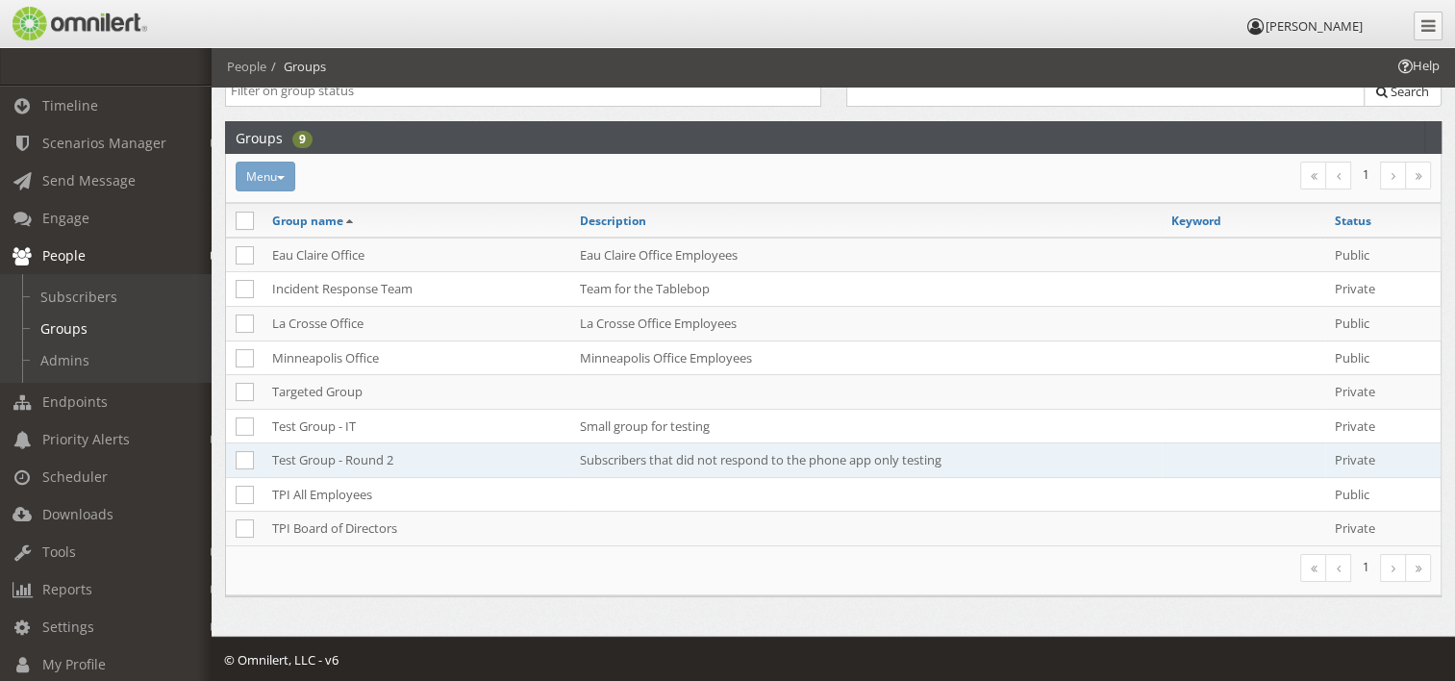
click at [346, 462] on td "Test Group - Round 2" at bounding box center [417, 460] width 308 height 35
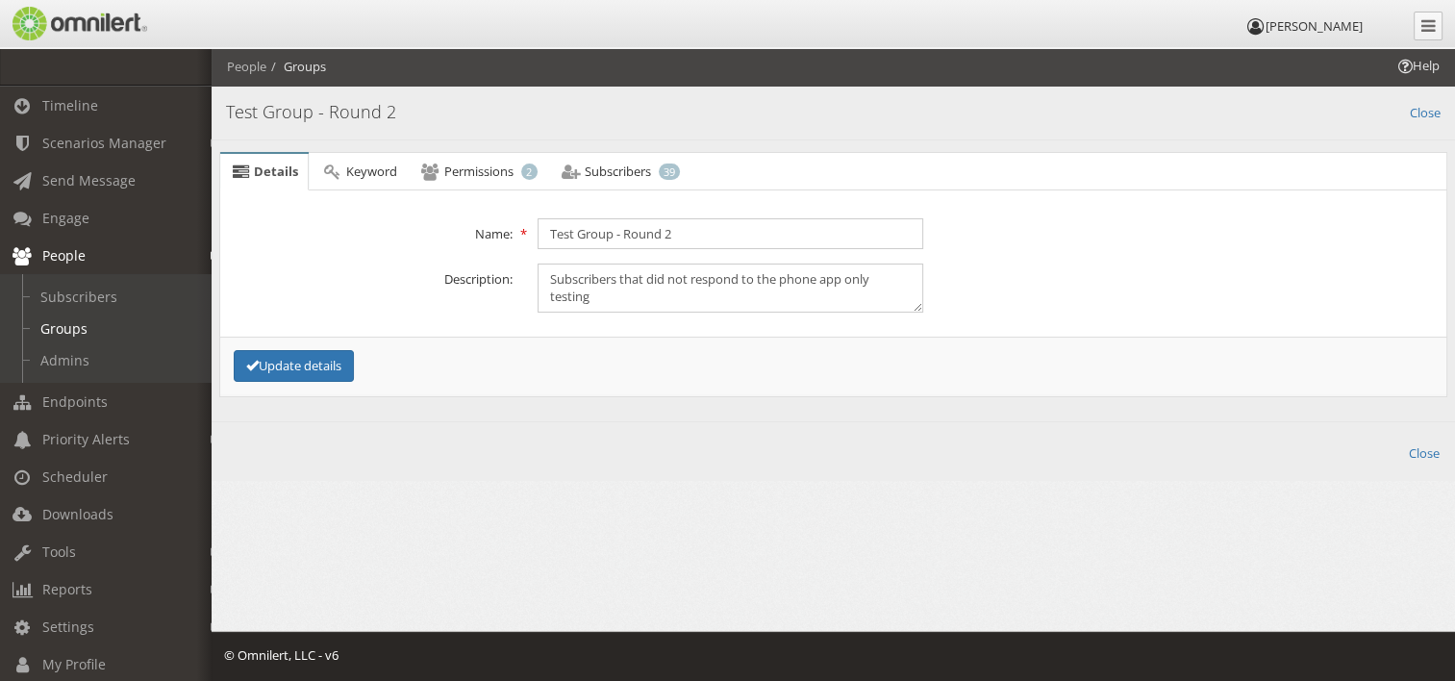
scroll to position [0, 0]
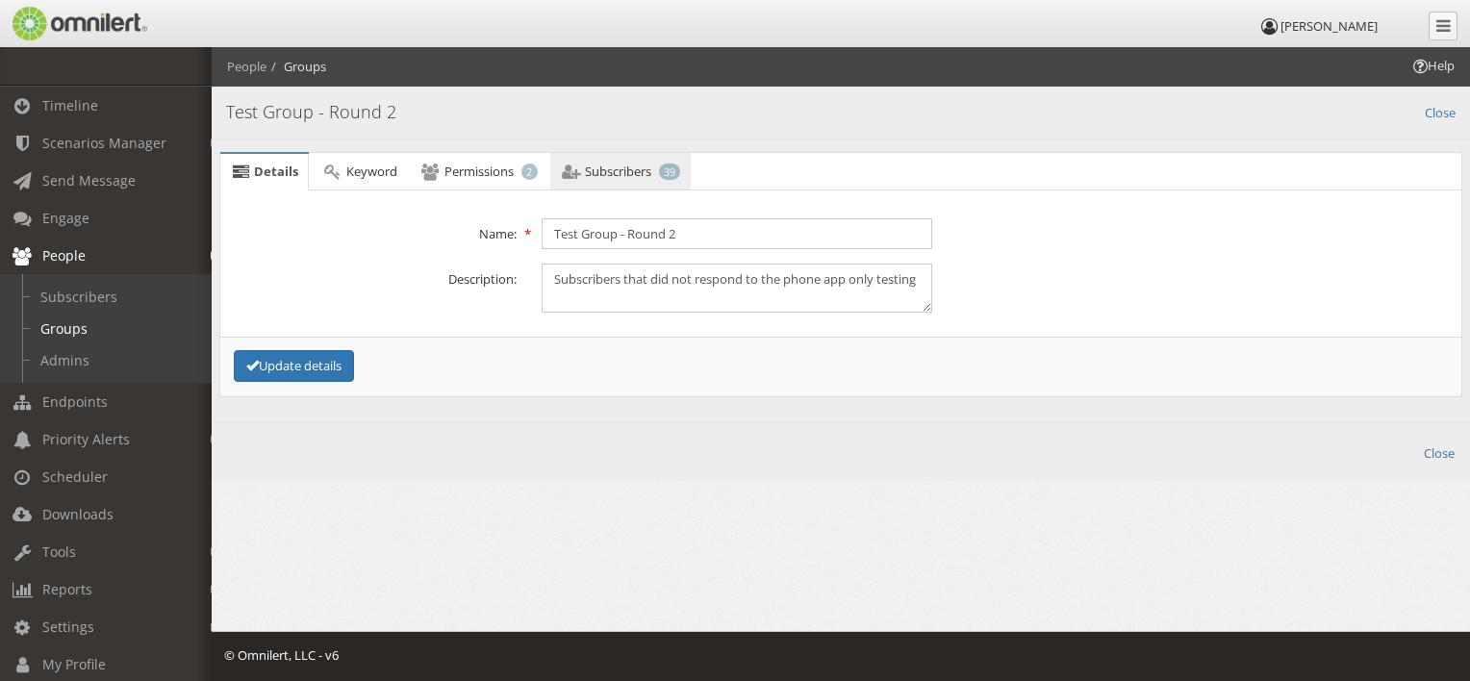
click at [608, 169] on span "Subscribers" at bounding box center [618, 171] width 66 height 17
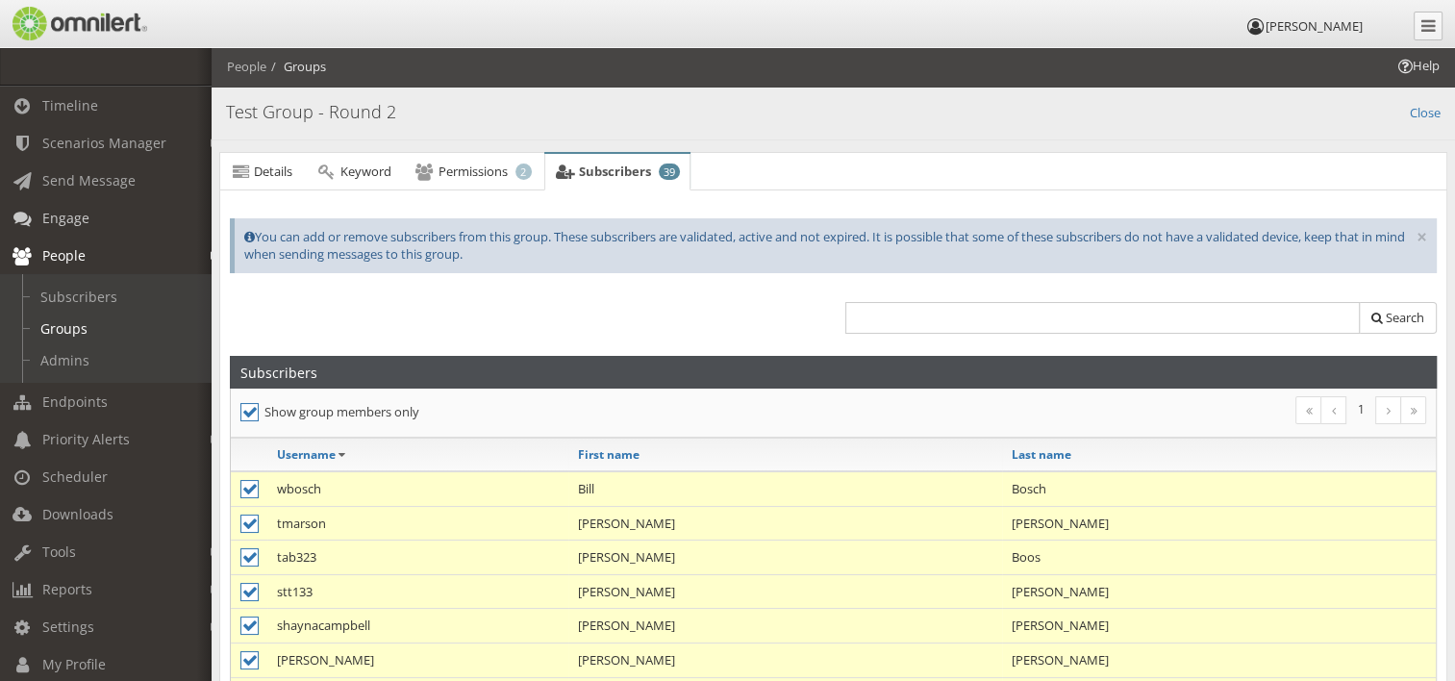
click at [104, 203] on link "Engage" at bounding box center [114, 218] width 229 height 38
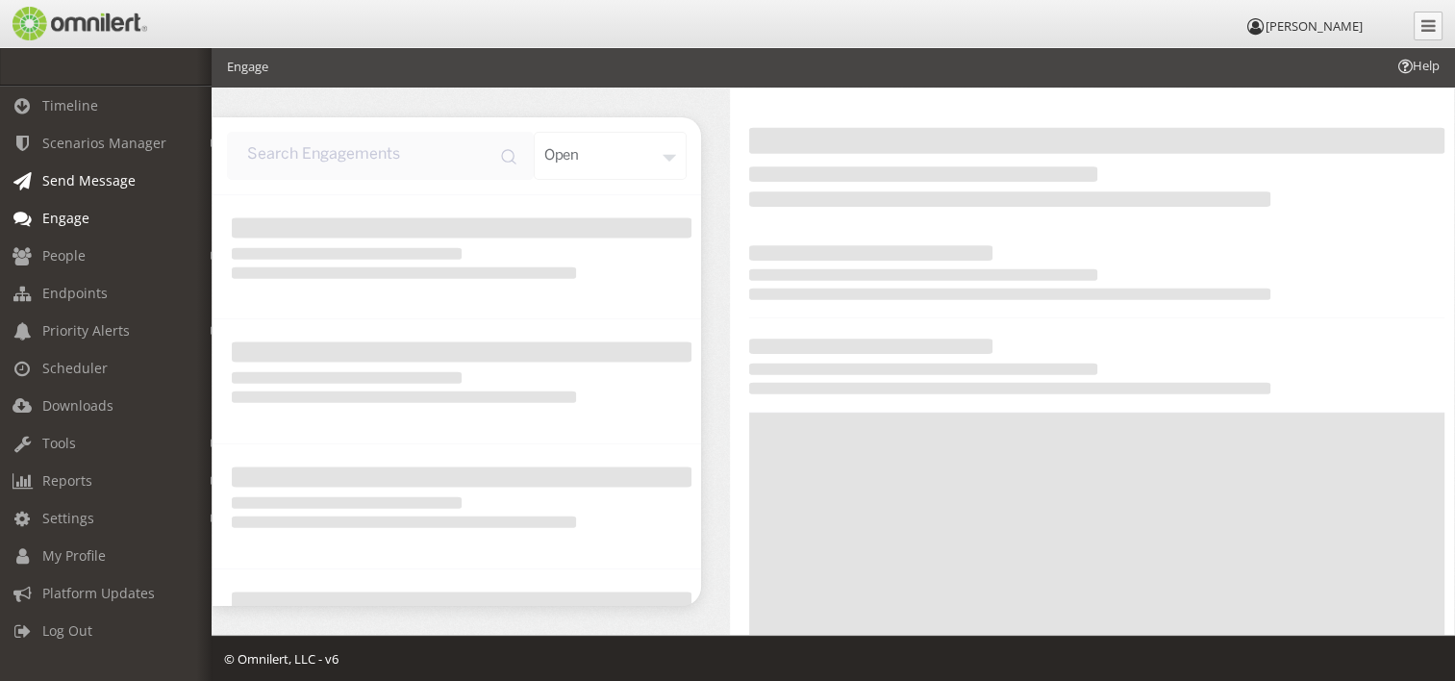
click at [127, 185] on span "Send Message" at bounding box center [88, 180] width 93 height 18
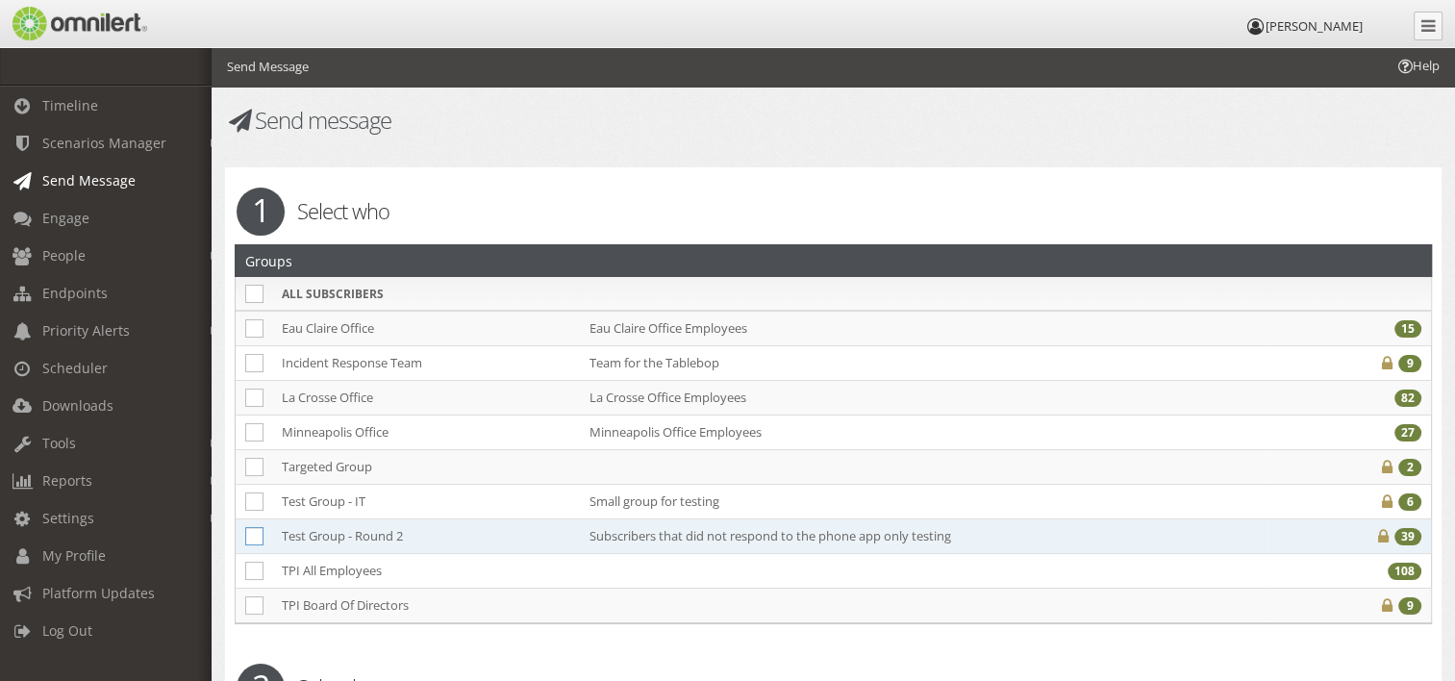
click at [255, 531] on icon at bounding box center [254, 536] width 18 height 18
checkbox input "true"
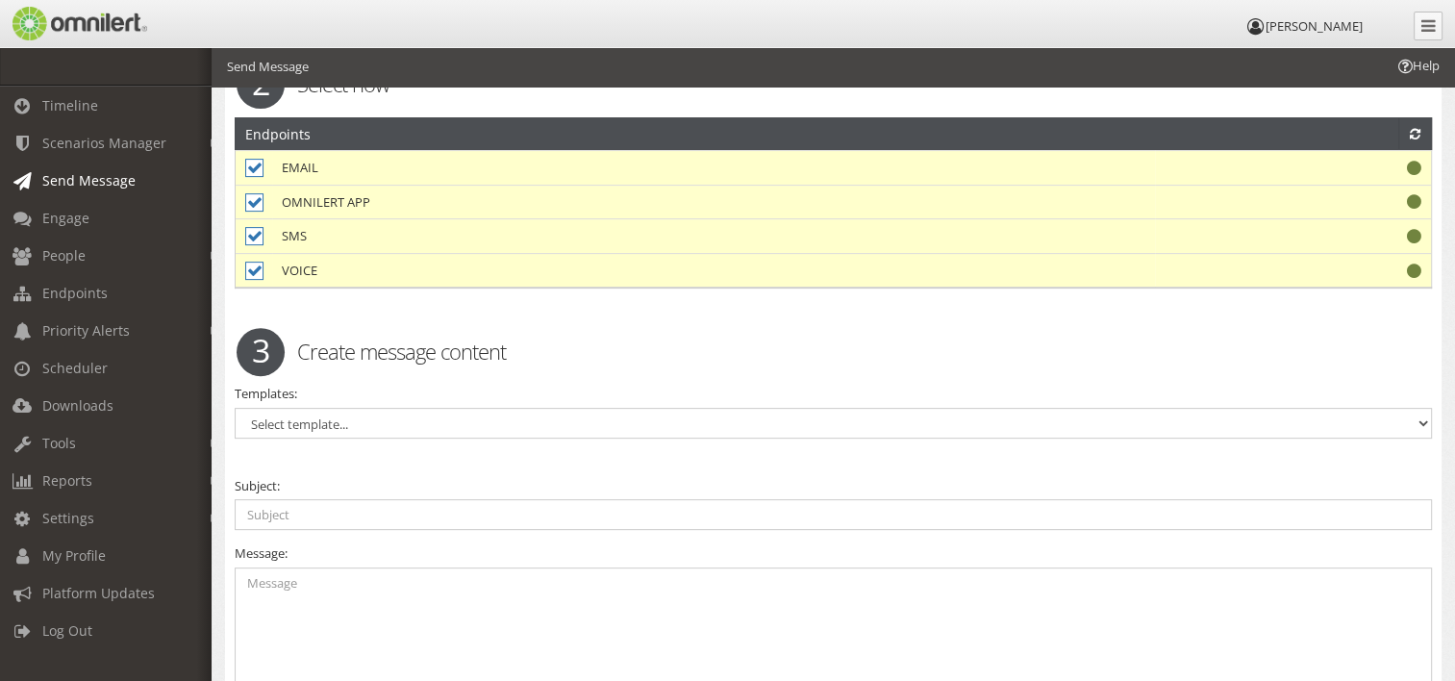
scroll to position [673, 0]
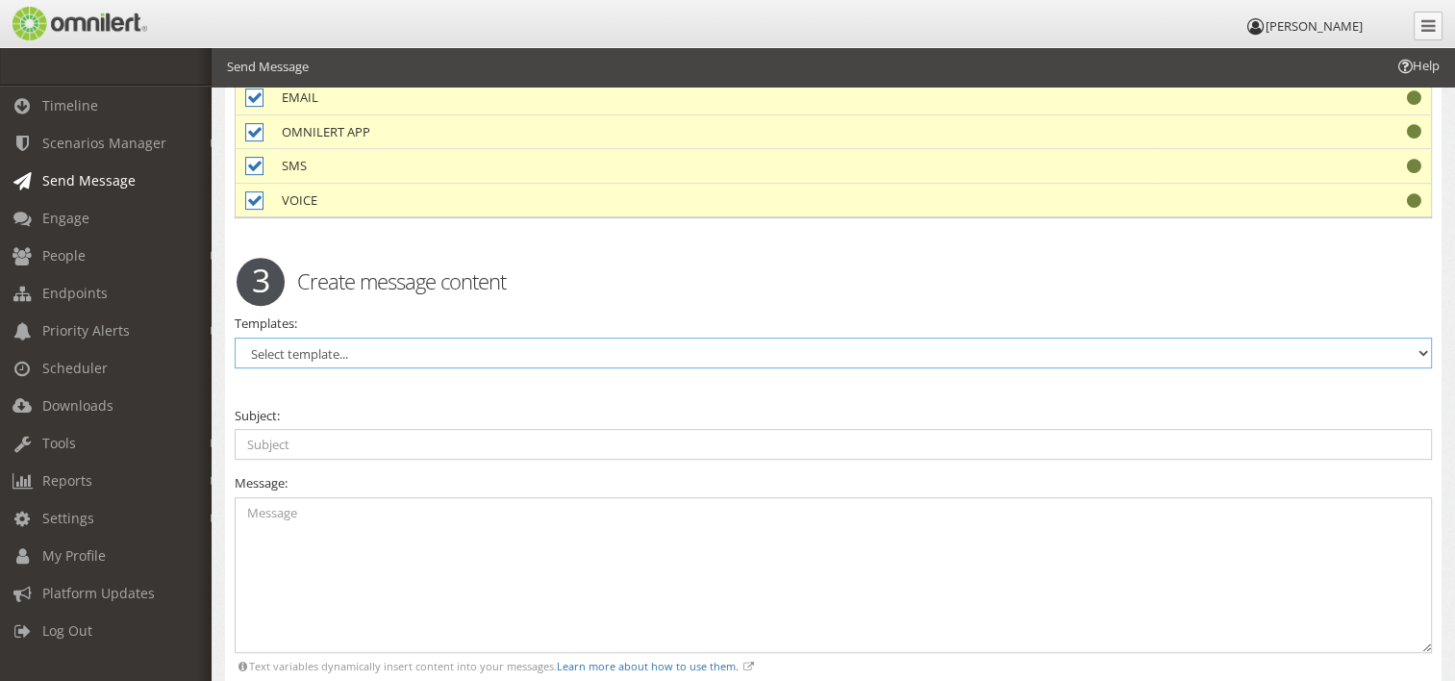
click at [354, 347] on select "Select template..." at bounding box center [833, 353] width 1197 height 31
click at [337, 432] on input "text" at bounding box center [833, 444] width 1197 height 31
click at [693, 439] on input "text" at bounding box center [833, 444] width 1197 height 31
type input "Test Alert #2"
click at [683, 531] on textarea at bounding box center [833, 575] width 1197 height 157
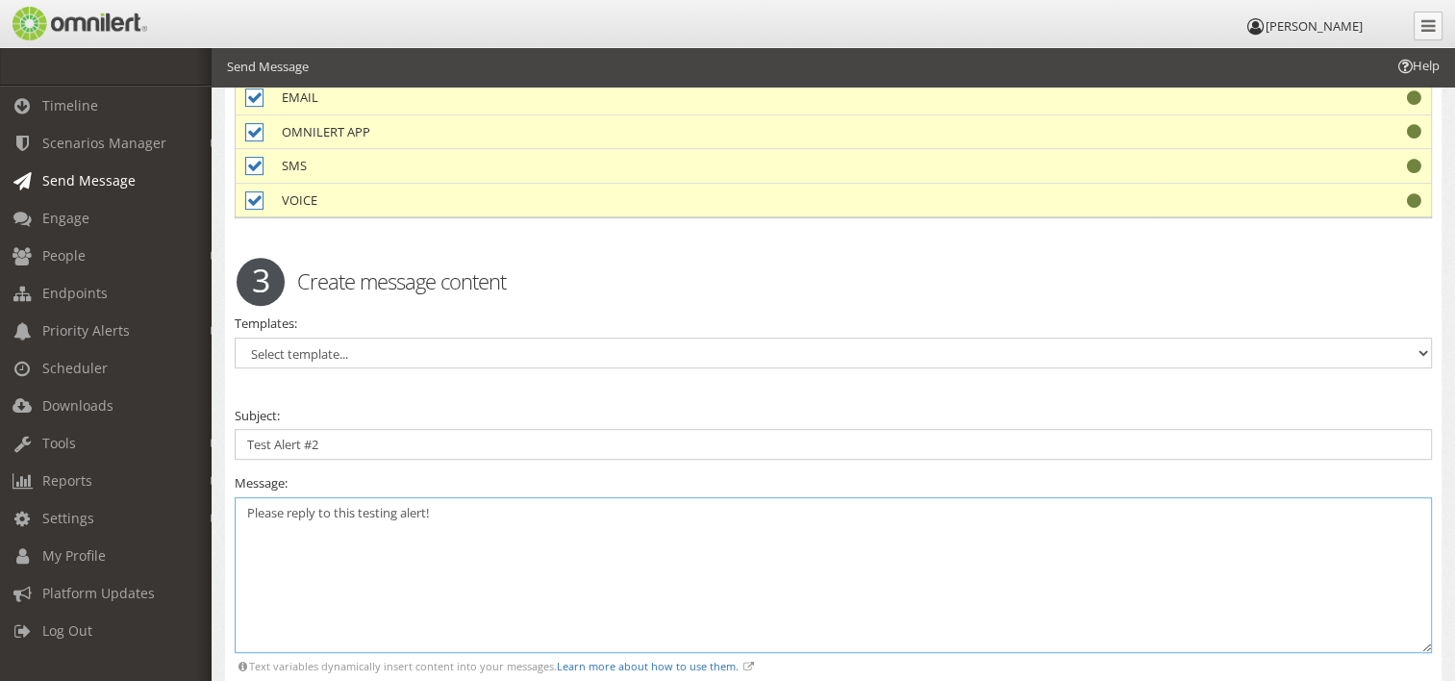
scroll to position [962, 0]
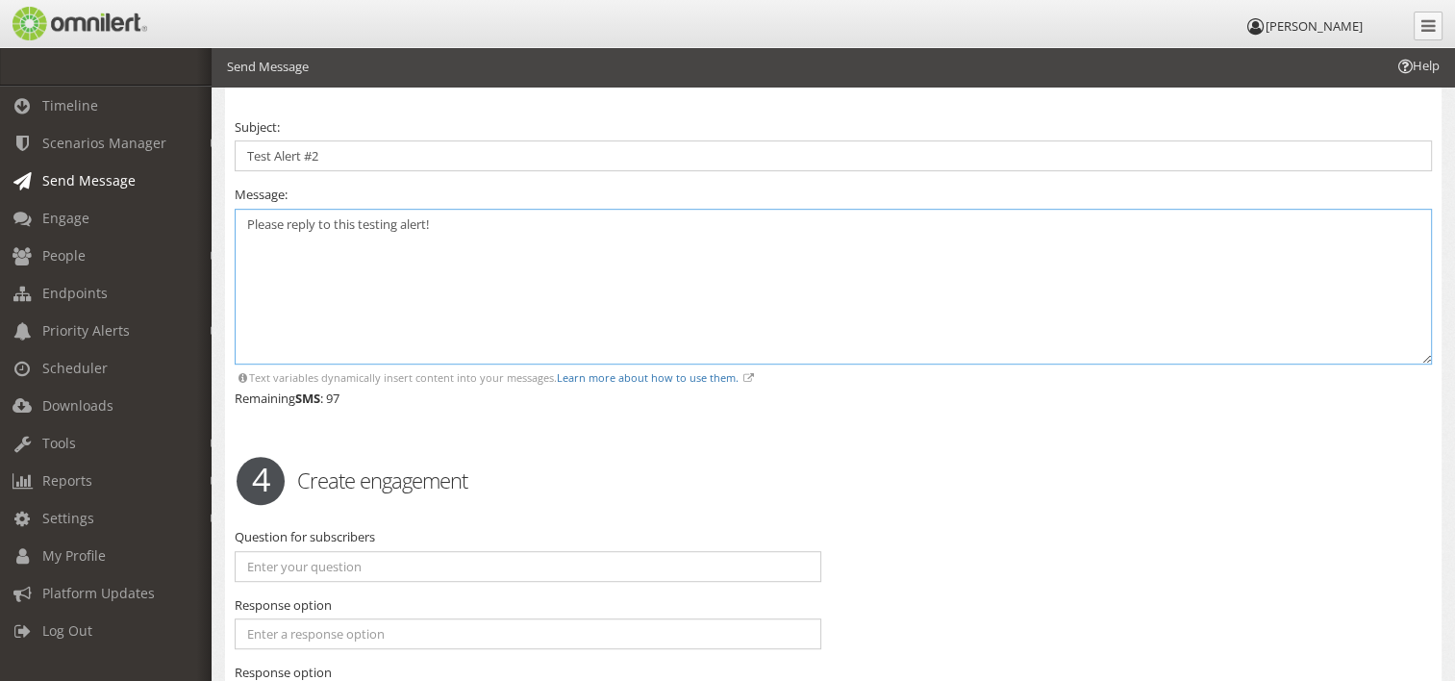
type textarea "Please reply to this testing alert!"
click at [381, 561] on input "text" at bounding box center [528, 566] width 587 height 31
type input "Did you receive this test alert?"
click at [329, 627] on input "text" at bounding box center [528, 633] width 587 height 31
type input "Yes"
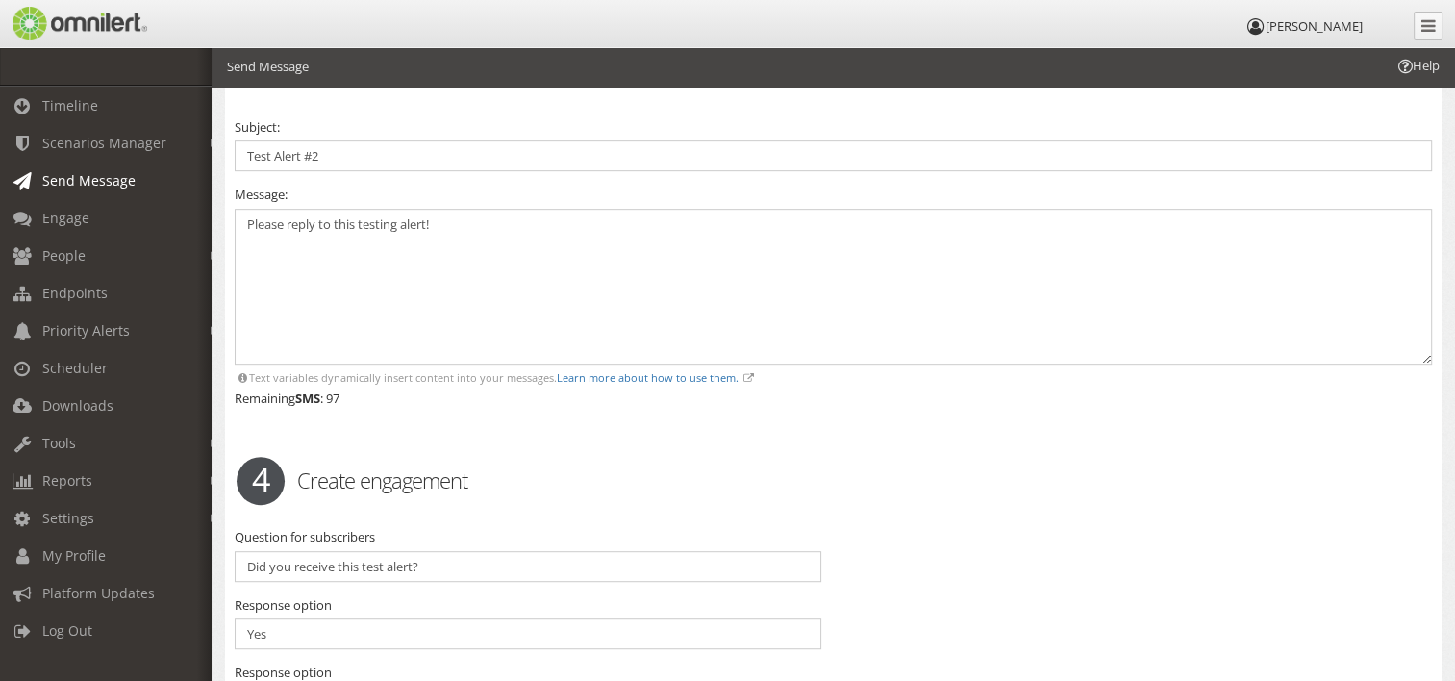
click at [993, 573] on div "Question for subscribers Did you receive this test alert? Response option Yes R…" at bounding box center [833, 648] width 1222 height 241
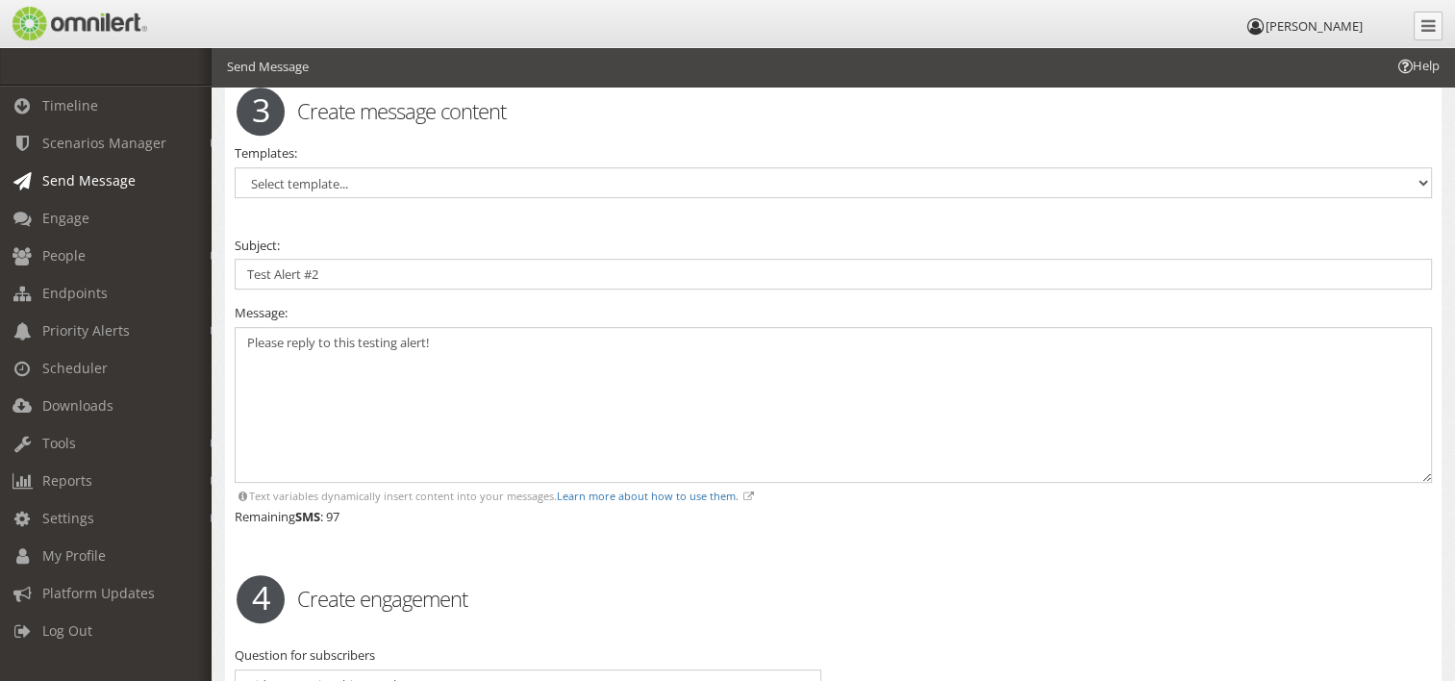
scroll to position [784, 0]
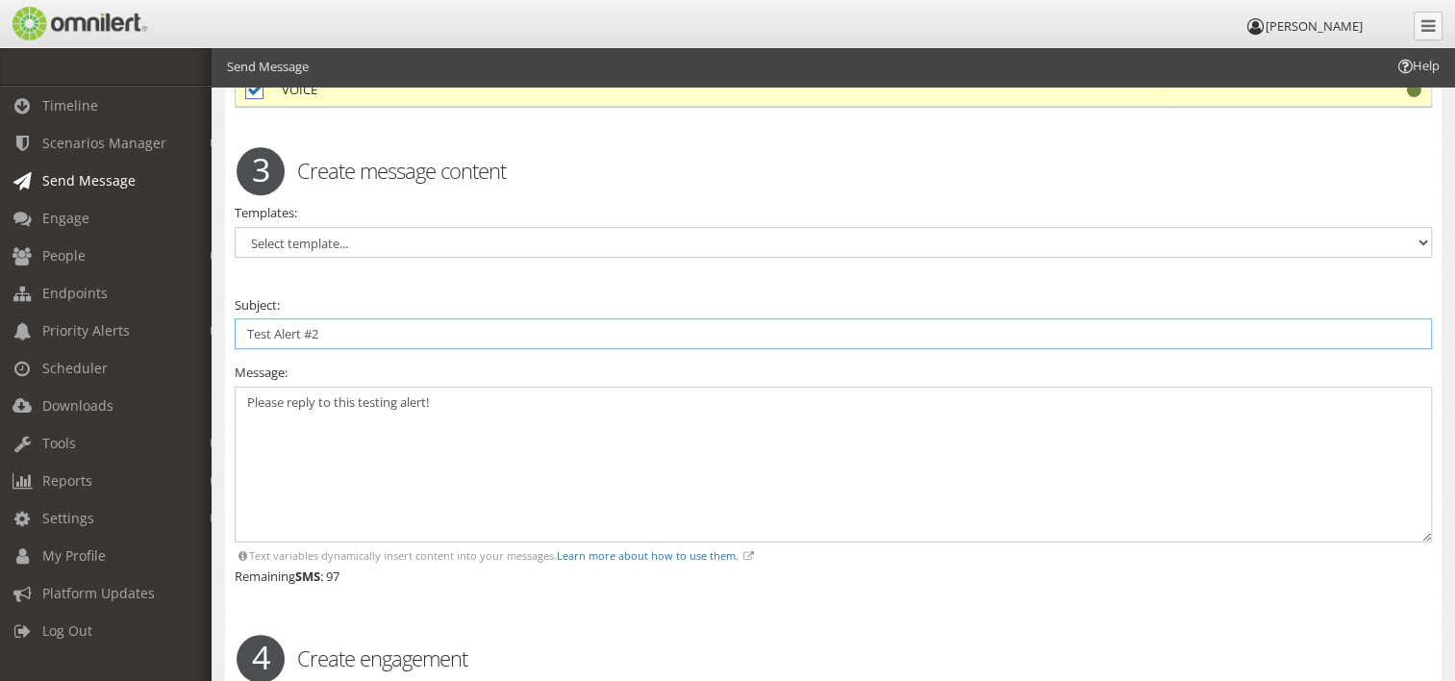
click at [244, 322] on input "Test Alert #2" at bounding box center [833, 333] width 1197 height 31
click at [349, 327] on input "Test Alert #2" at bounding box center [833, 333] width 1197 height 31
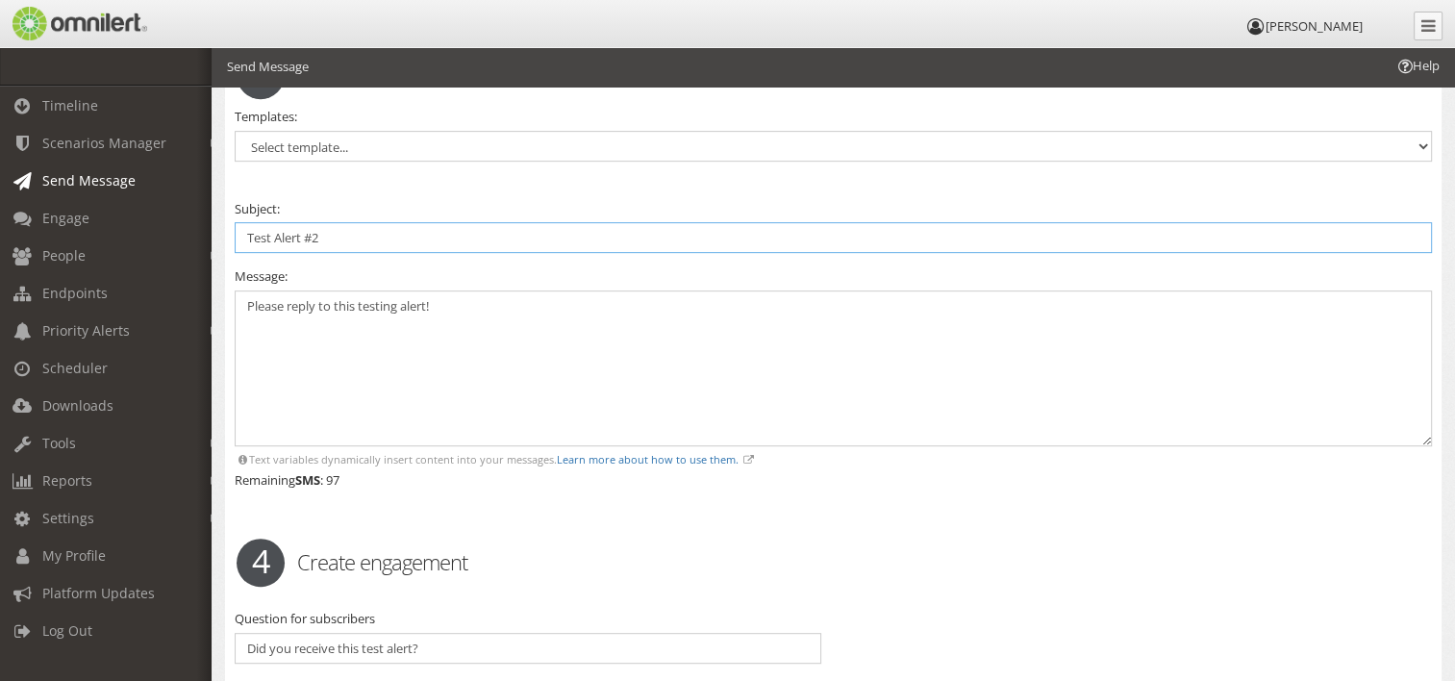
scroll to position [688, 0]
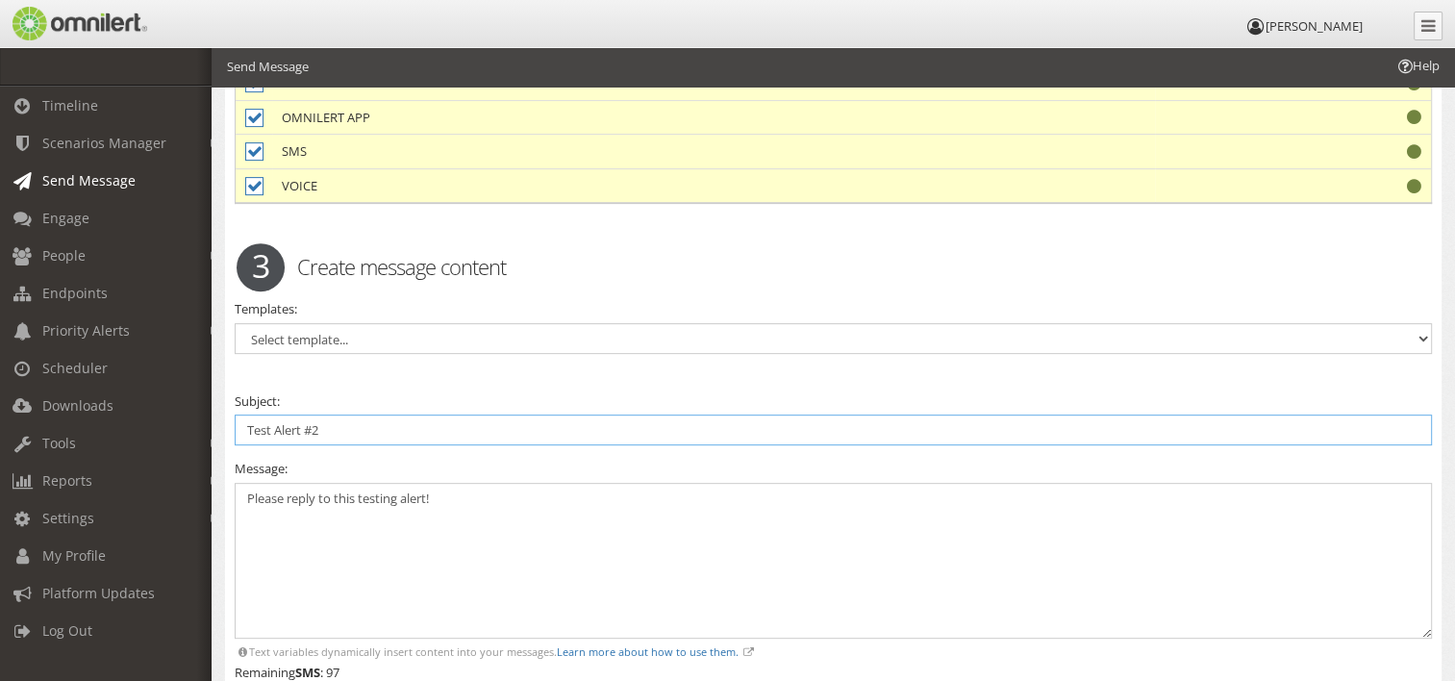
drag, startPoint x: 341, startPoint y: 429, endPoint x: 216, endPoint y: 417, distance: 125.6
click at [216, 417] on div "Send message Warning. Warning. 1 Select who Groups ALL SUBSCRIBERS Eau Claire O…" at bounding box center [834, 288] width 1244 height 1858
click at [304, 422] on input "Test Alert 2- Response Required" at bounding box center [833, 430] width 1197 height 31
type input "Test Alert #2- Response Required"
click at [369, 509] on textarea "Please reply to this testing alert!" at bounding box center [833, 561] width 1197 height 157
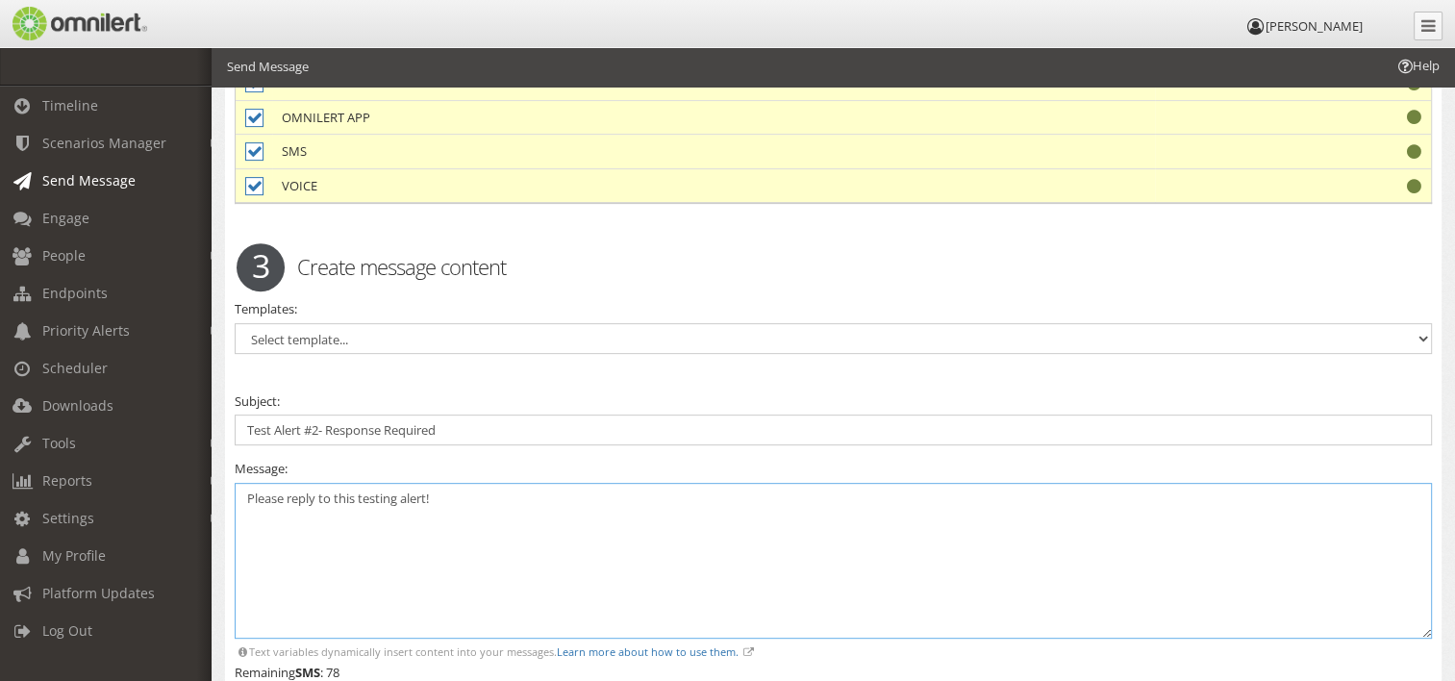
click at [490, 503] on textarea "Please reply to this testing alert!" at bounding box center [833, 561] width 1197 height 157
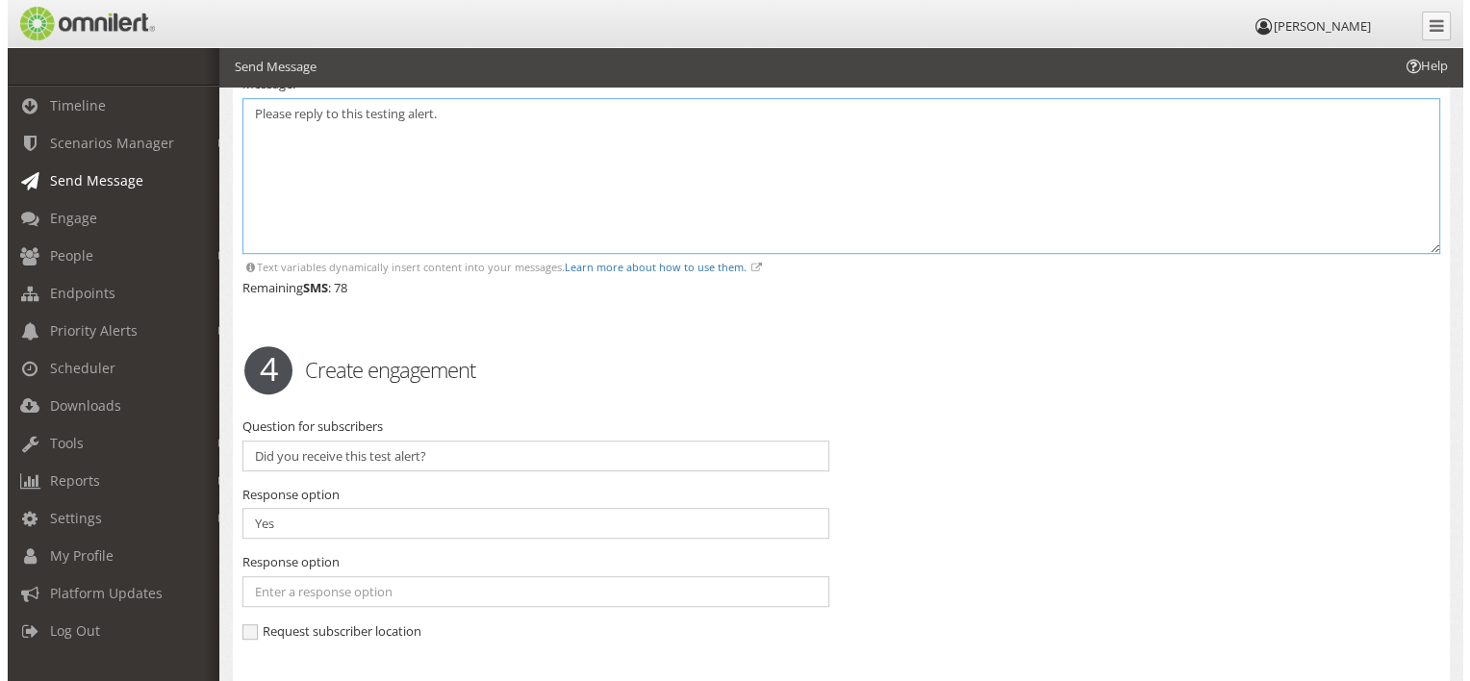
scroll to position [1265, 0]
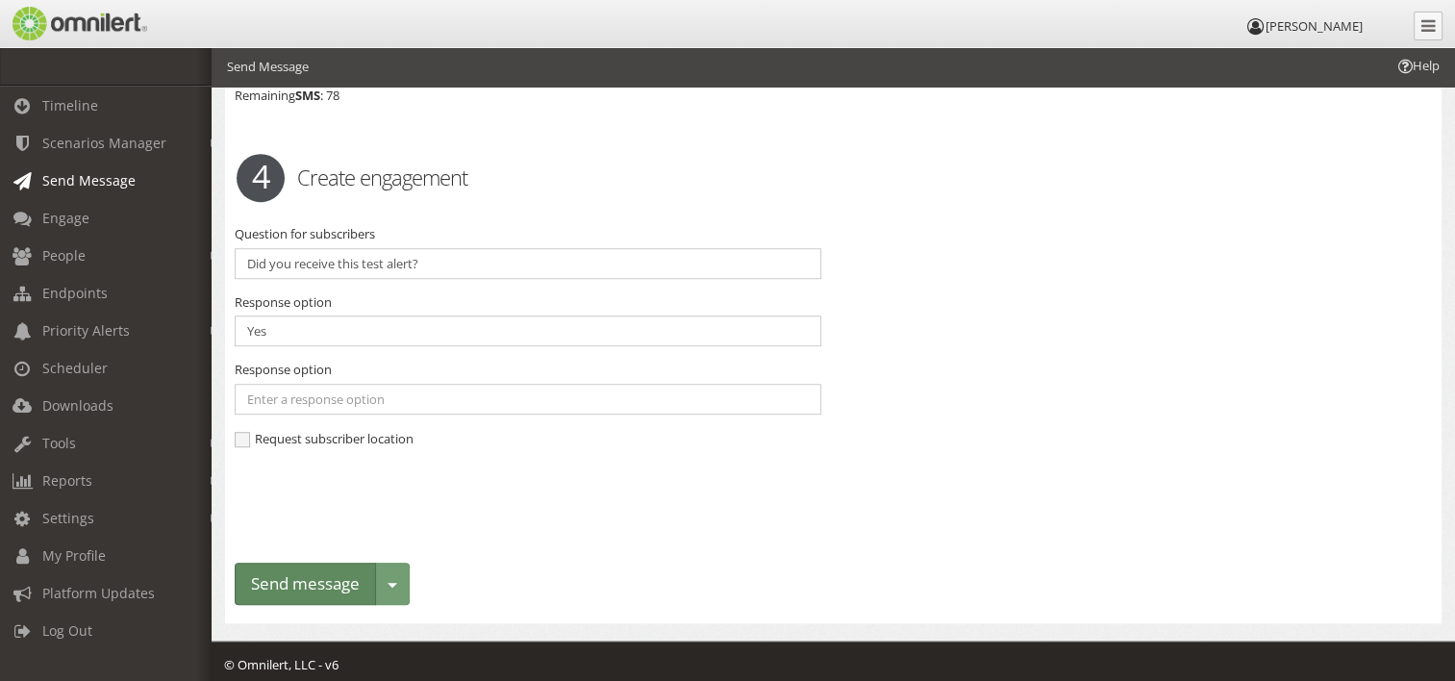
type textarea "Please reply to this testing alert."
click at [312, 572] on button "Send message" at bounding box center [305, 584] width 141 height 43
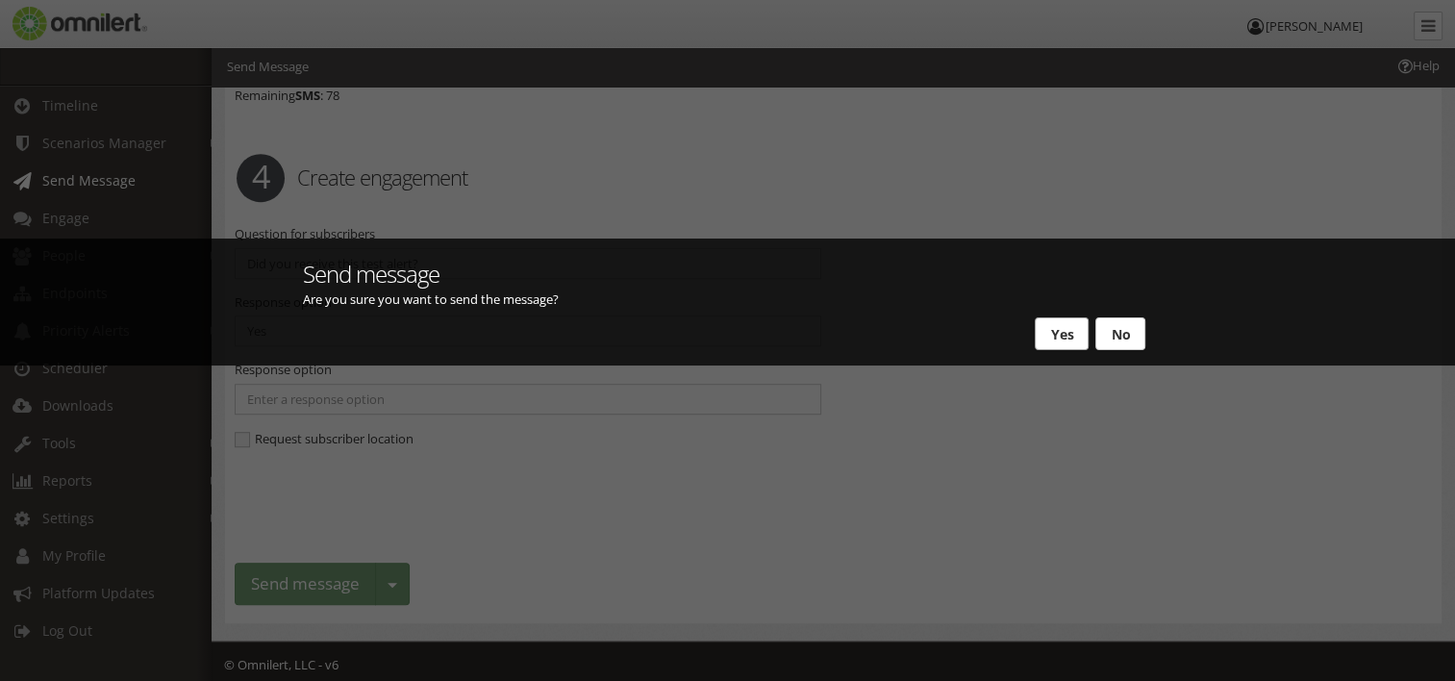
click at [1060, 321] on button "Yes" at bounding box center [1062, 333] width 54 height 33
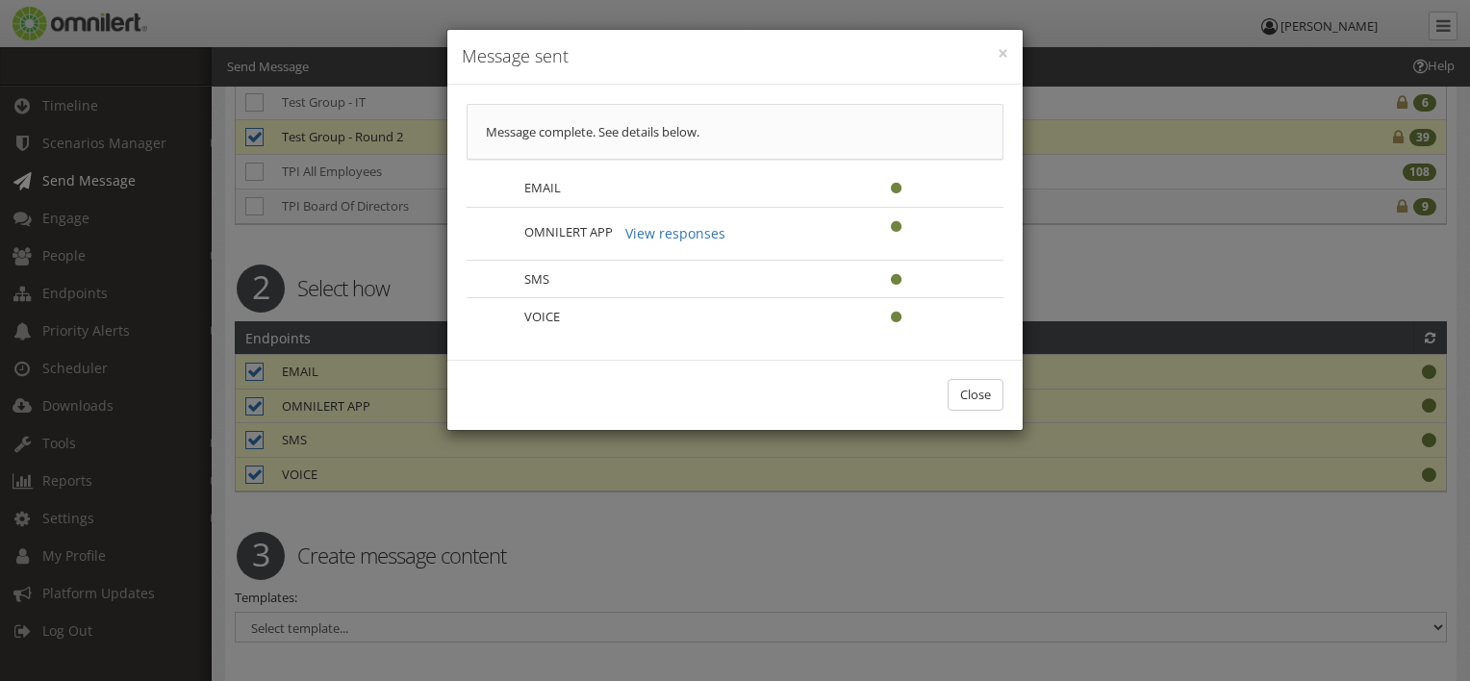
scroll to position [0, 0]
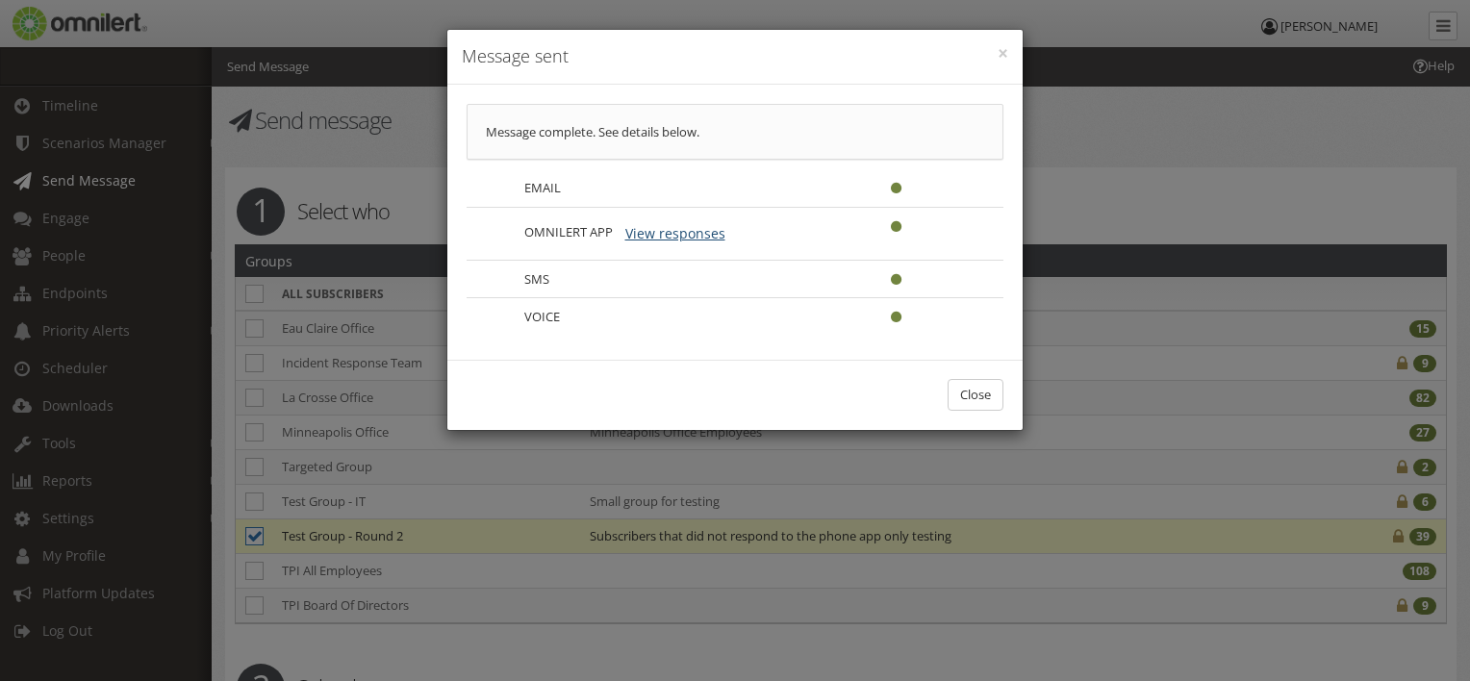
click at [682, 235] on button "View responses" at bounding box center [675, 233] width 125 height 33
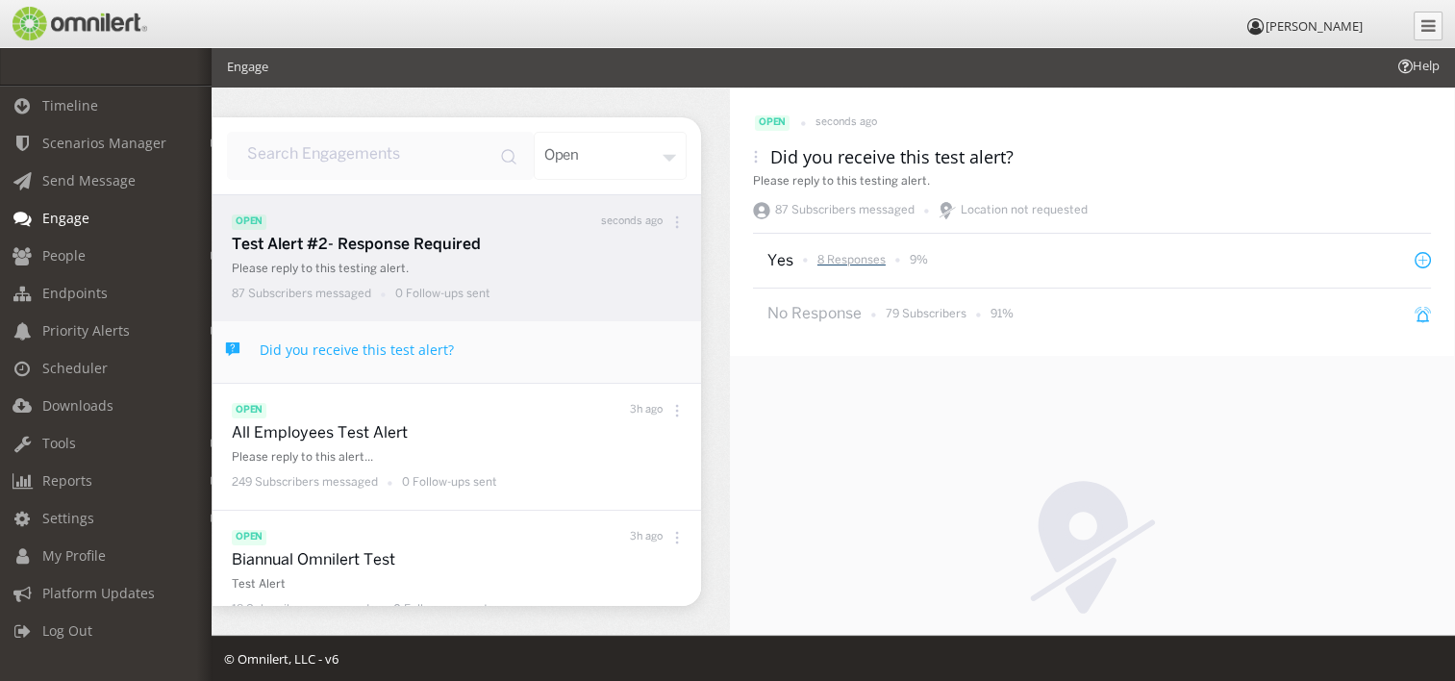
click at [831, 258] on p "8 Responses" at bounding box center [851, 260] width 68 height 16
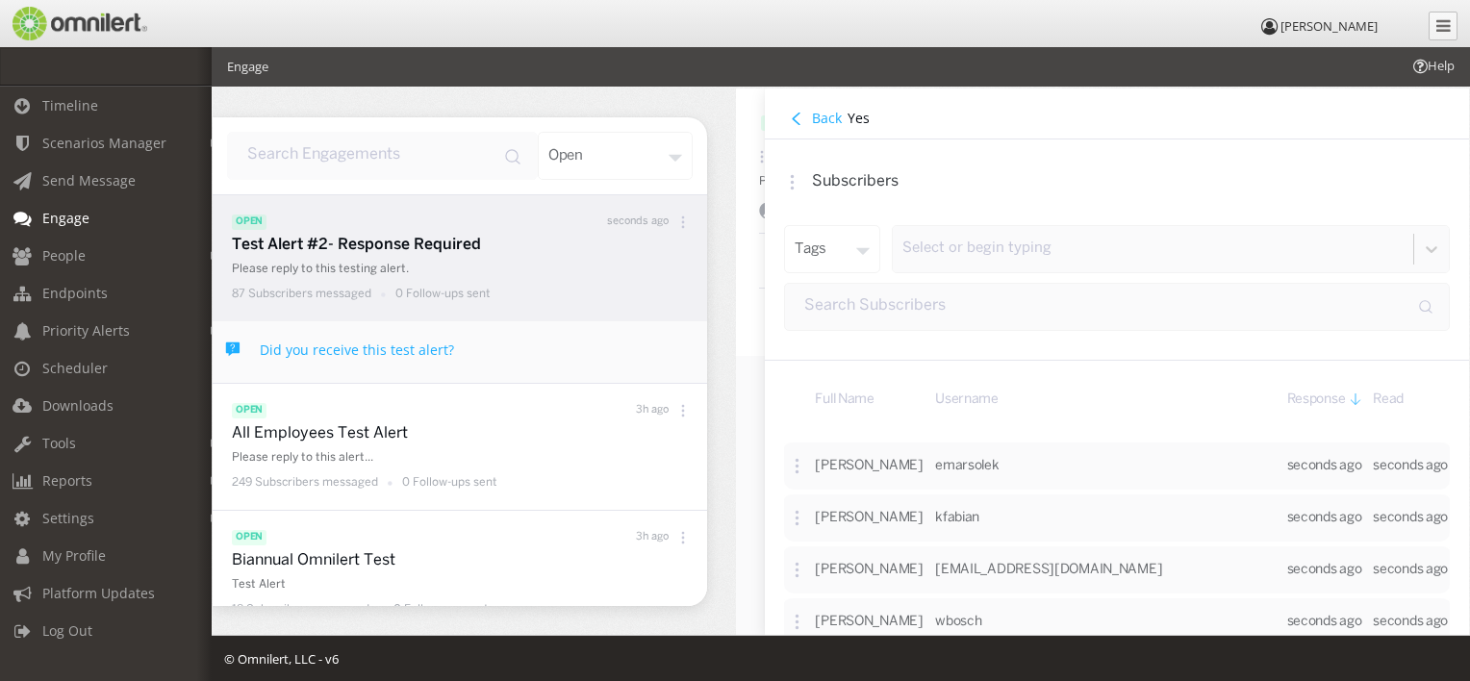
click at [817, 119] on h4 "Back" at bounding box center [827, 118] width 30 height 18
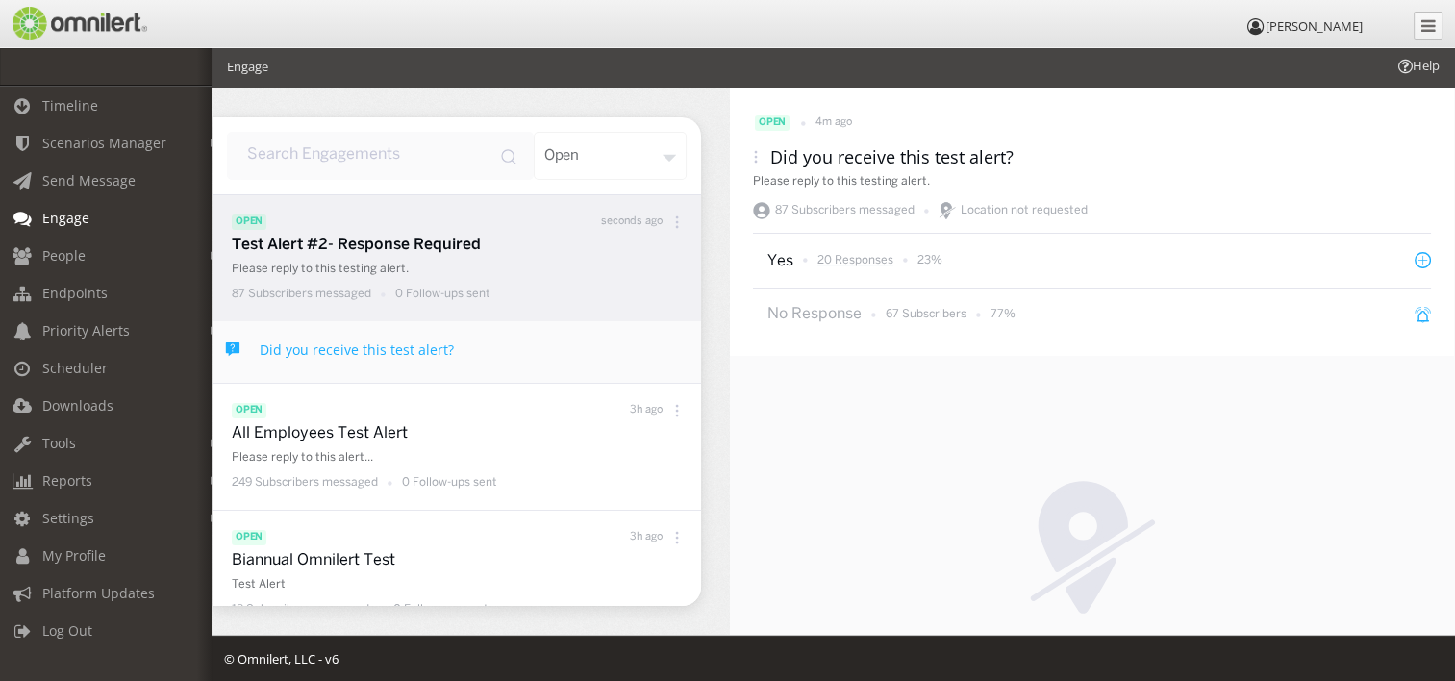
click at [847, 256] on p "20 Responses" at bounding box center [855, 260] width 76 height 16
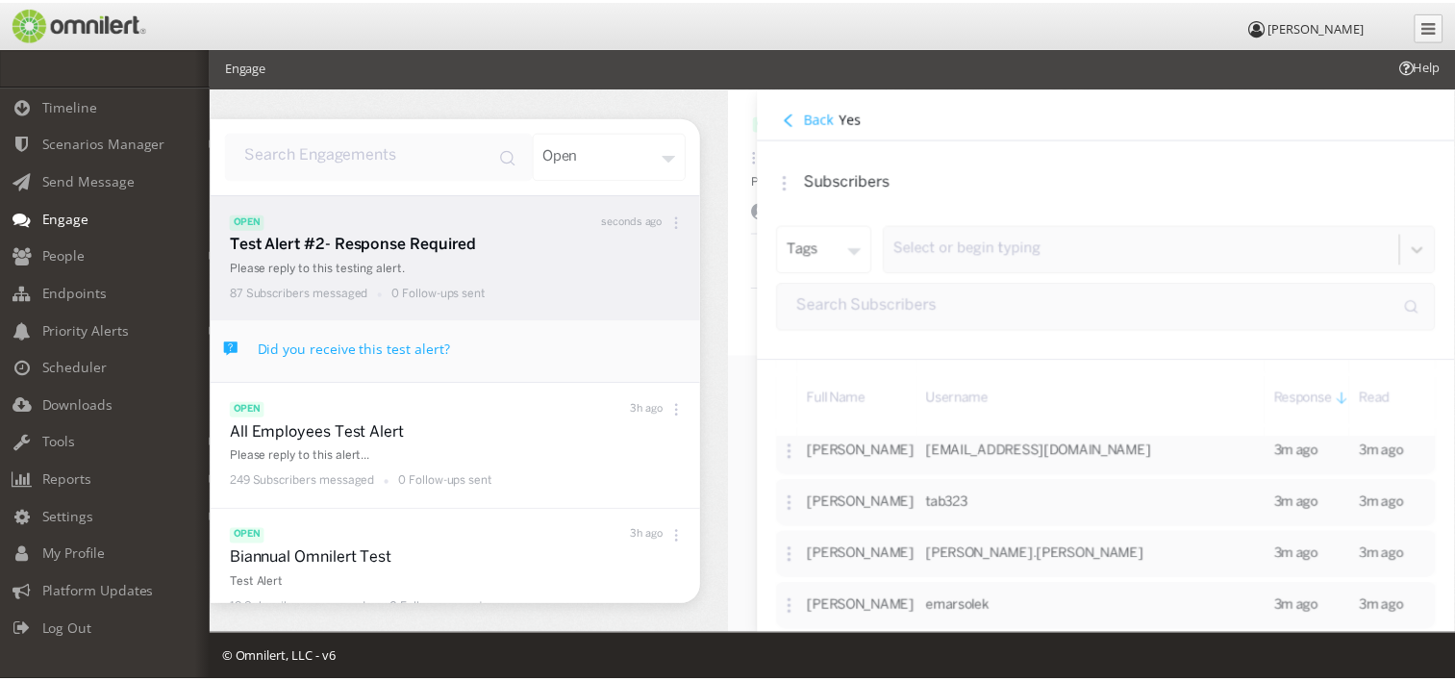
scroll to position [577, 0]
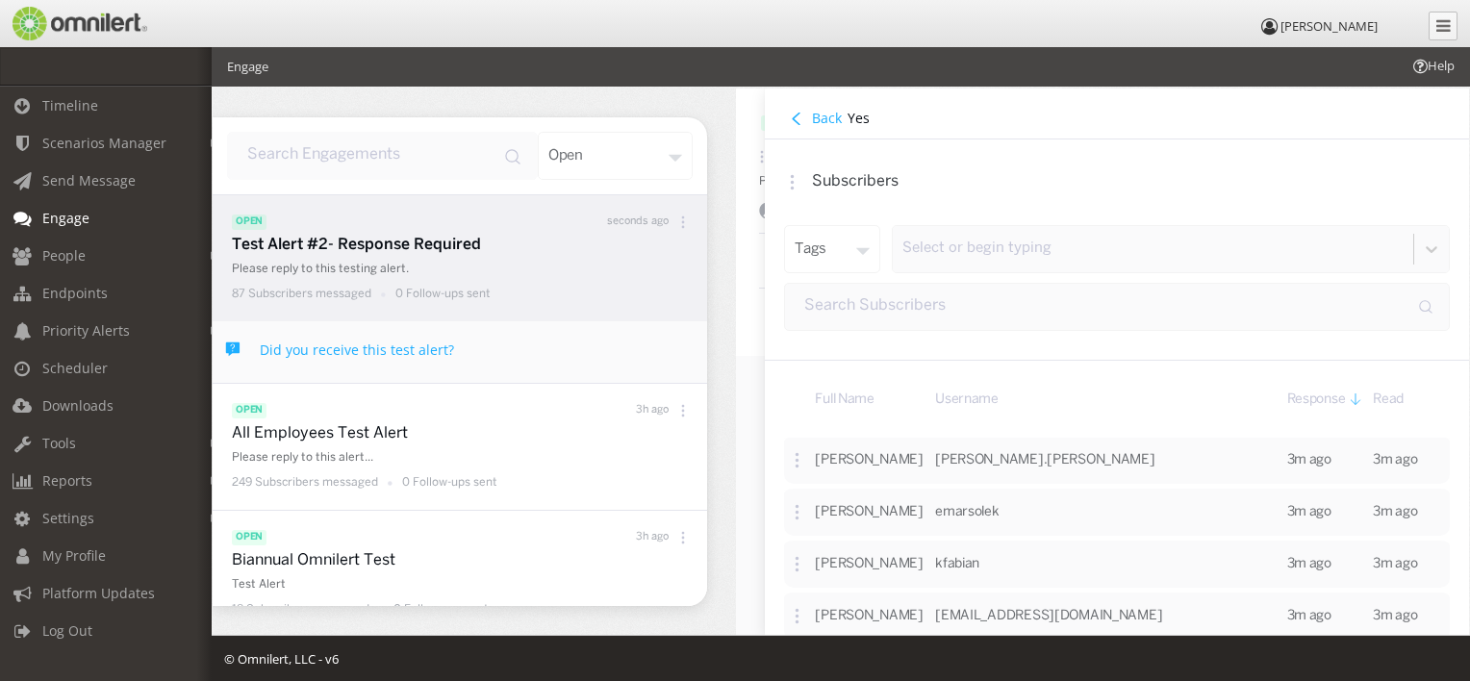
click at [817, 115] on h4 "Back" at bounding box center [827, 118] width 30 height 18
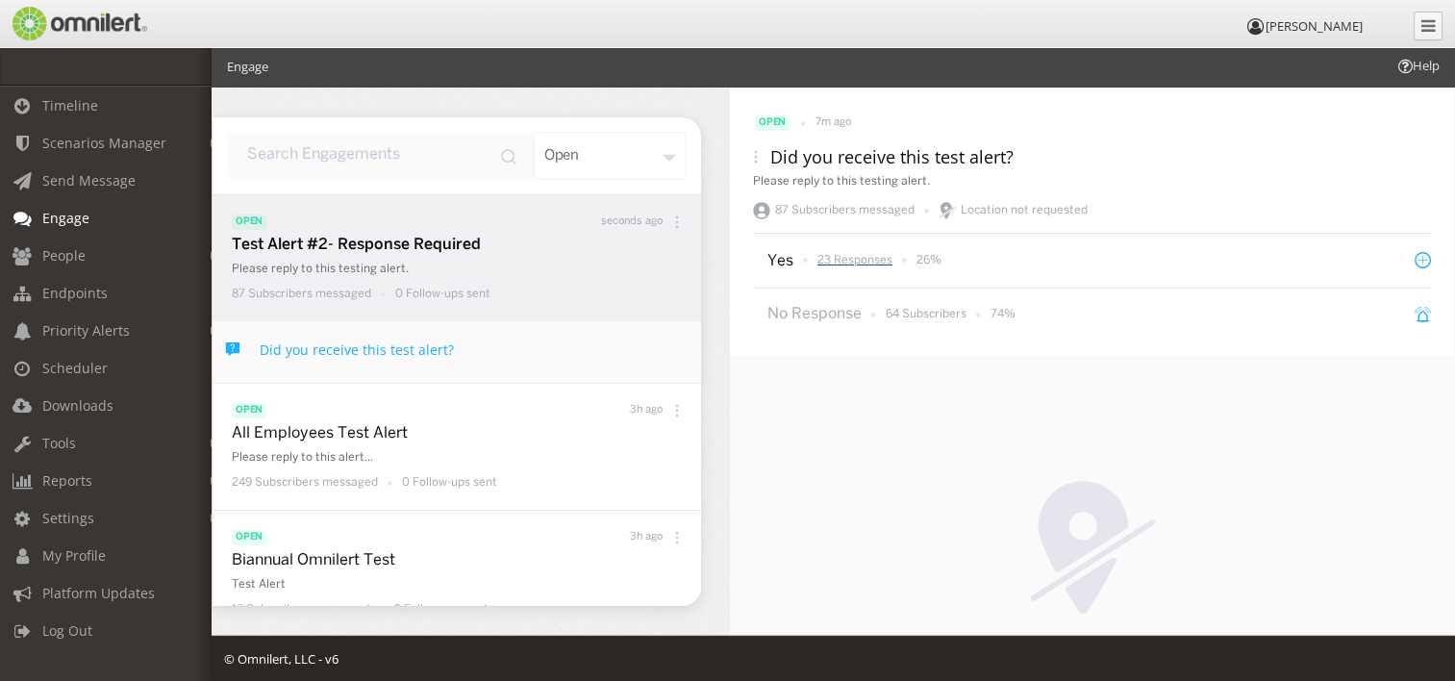
click at [850, 256] on p "23 Responses" at bounding box center [854, 260] width 75 height 16
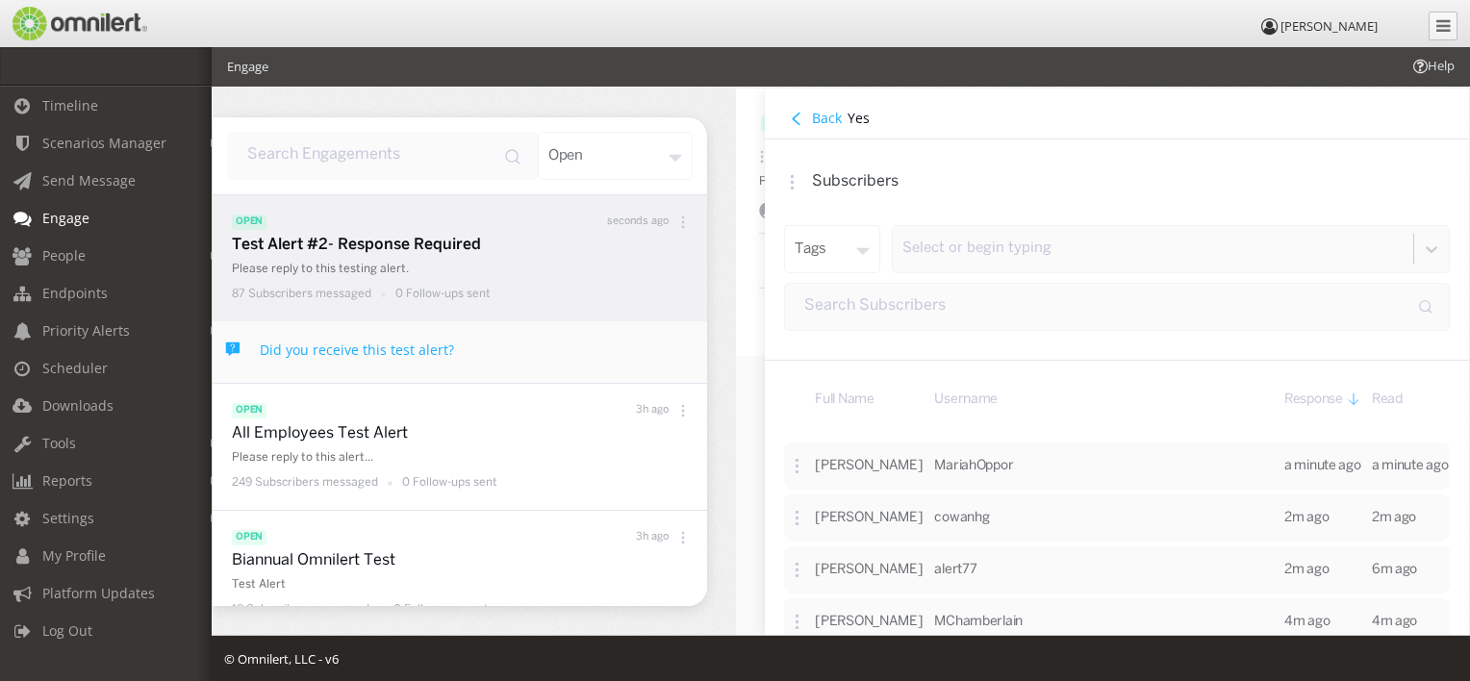
click at [827, 111] on h4 "Back" at bounding box center [827, 118] width 30 height 18
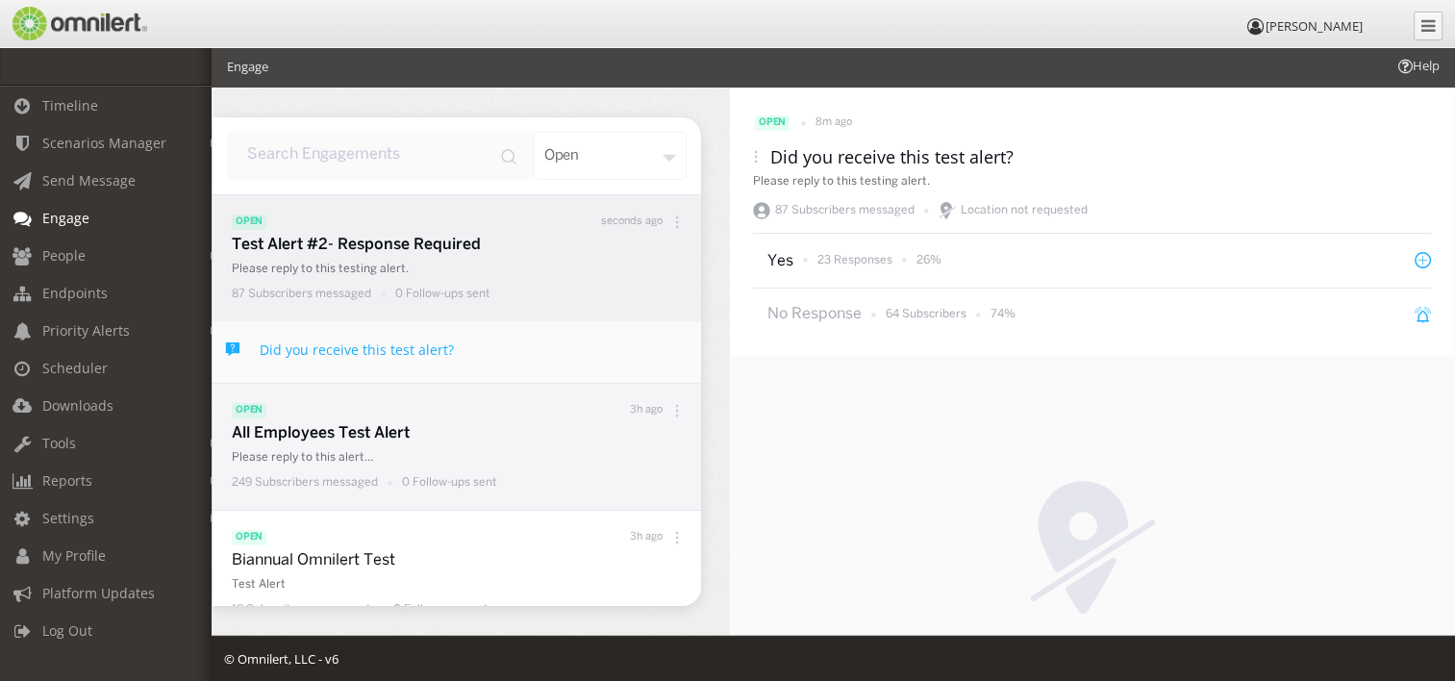
click at [379, 435] on p "All Employees Test Alert" at bounding box center [462, 434] width 460 height 22
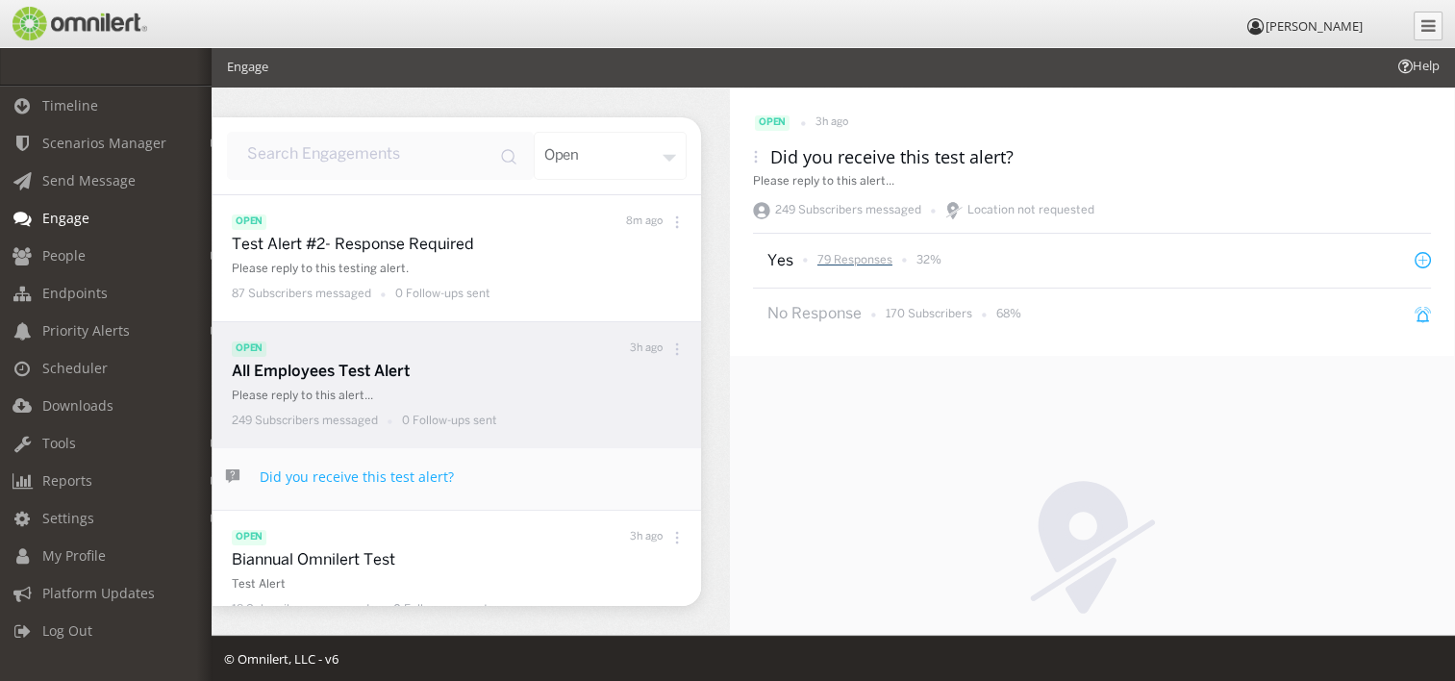
click at [849, 262] on p "79 Responses" at bounding box center [854, 260] width 75 height 16
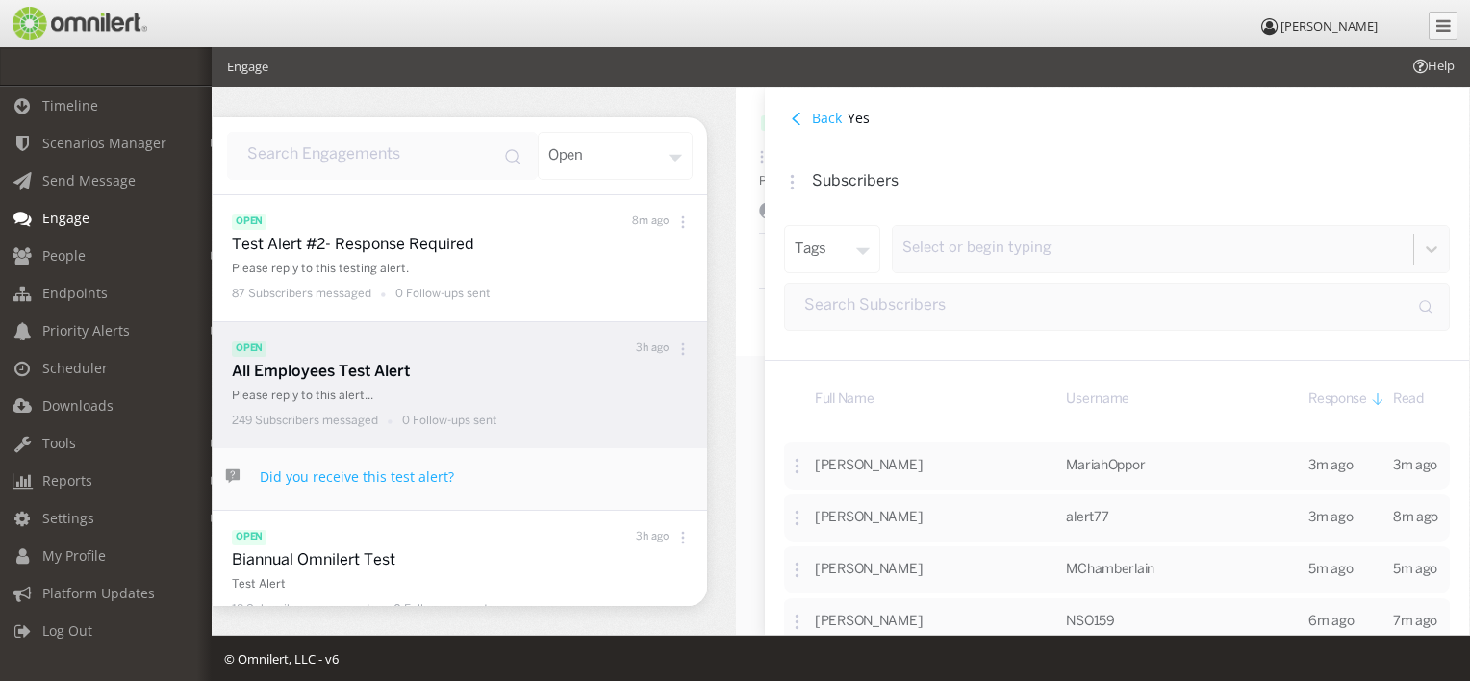
click at [1032, 311] on input "input" at bounding box center [1117, 307] width 666 height 48
type input "deb"
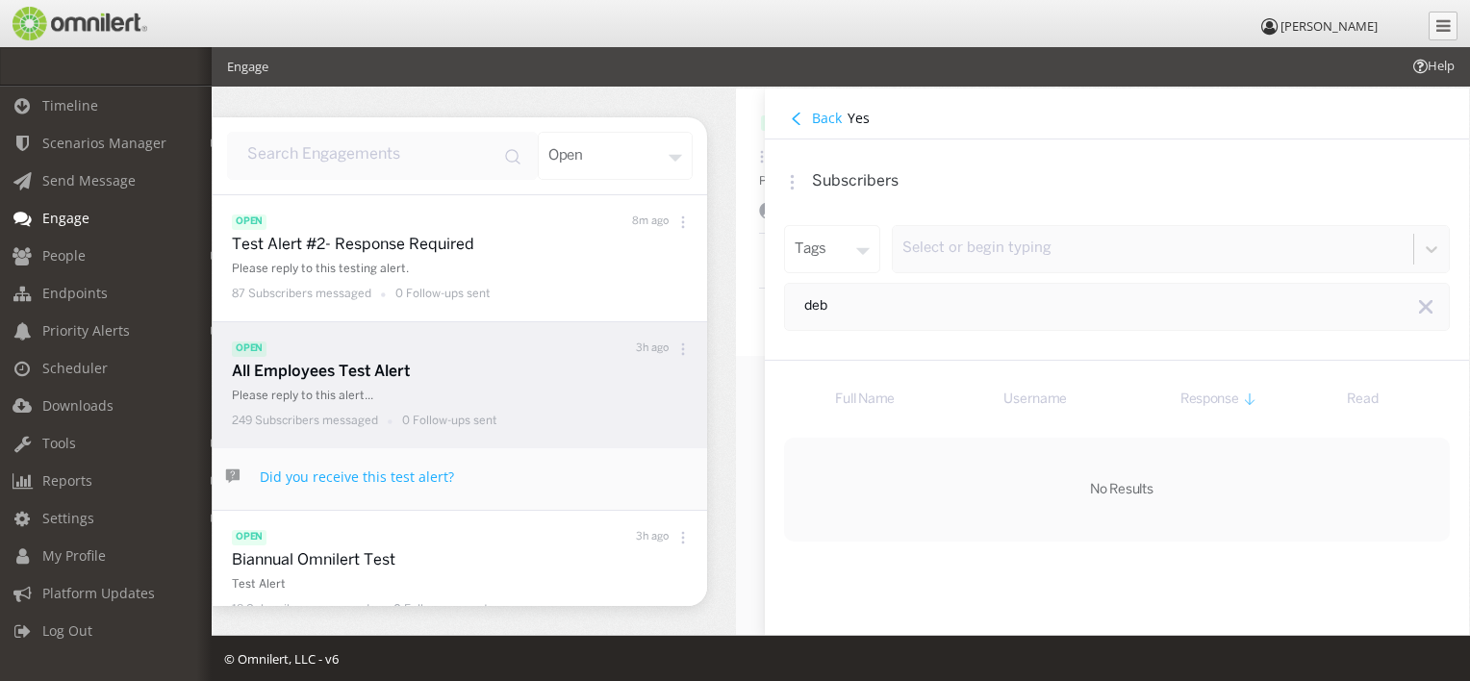
click at [819, 115] on h4 "Back" at bounding box center [827, 118] width 30 height 18
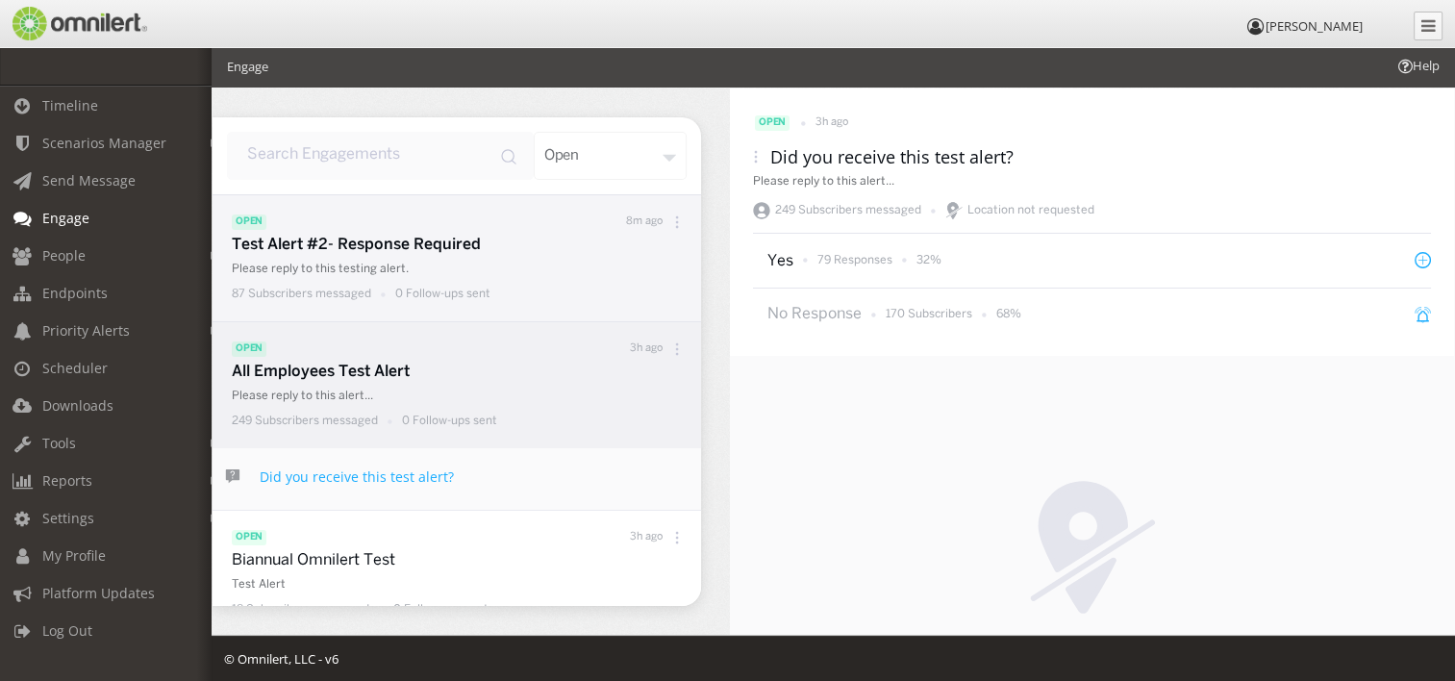
click at [444, 250] on p "Test Alert #2- Response Required" at bounding box center [462, 246] width 460 height 22
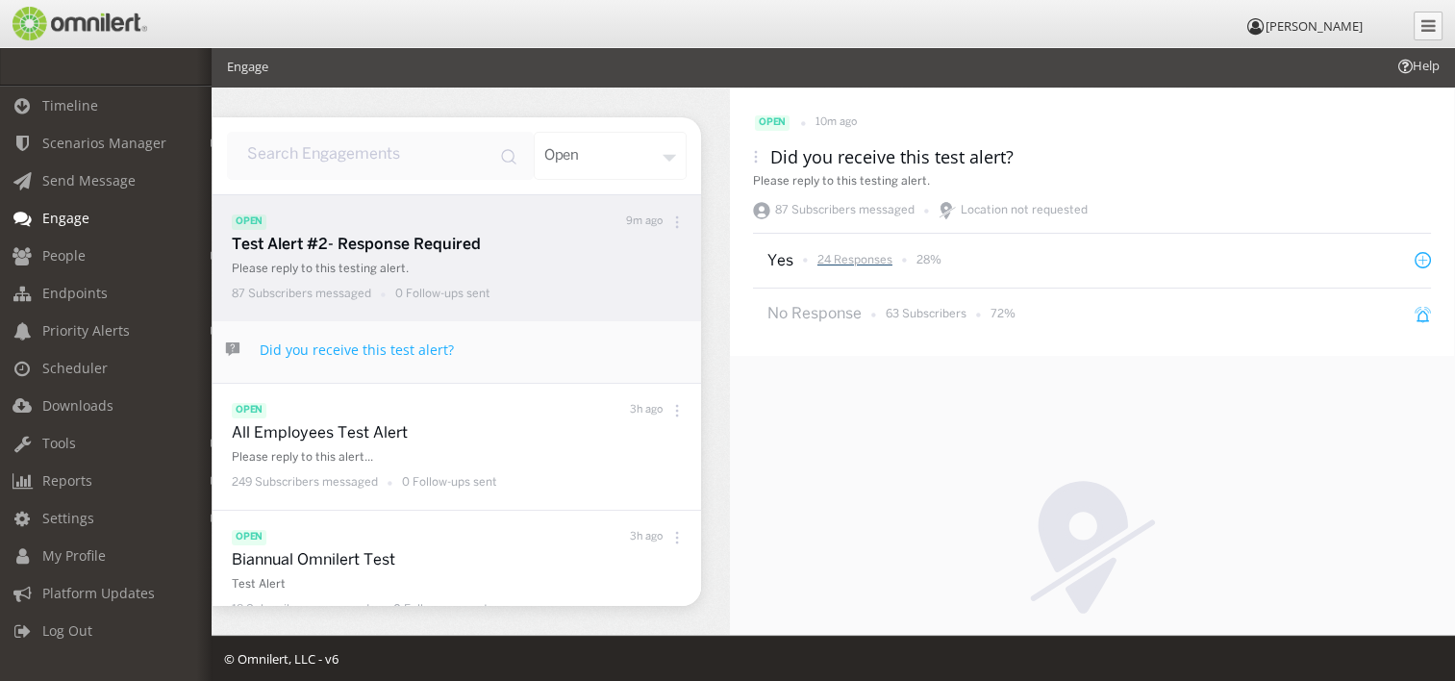
click at [875, 261] on p "24 Responses" at bounding box center [854, 260] width 75 height 16
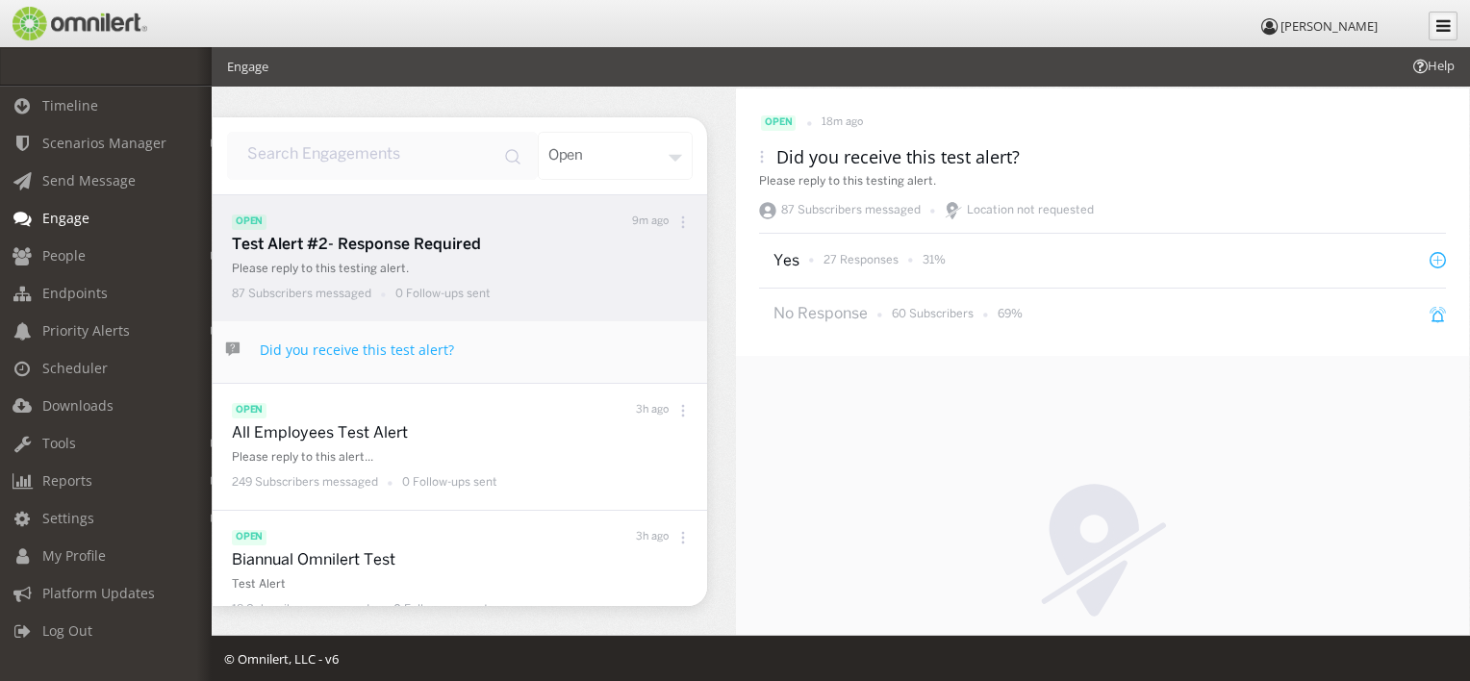
click at [1439, 25] on link at bounding box center [1442, 26] width 29 height 29
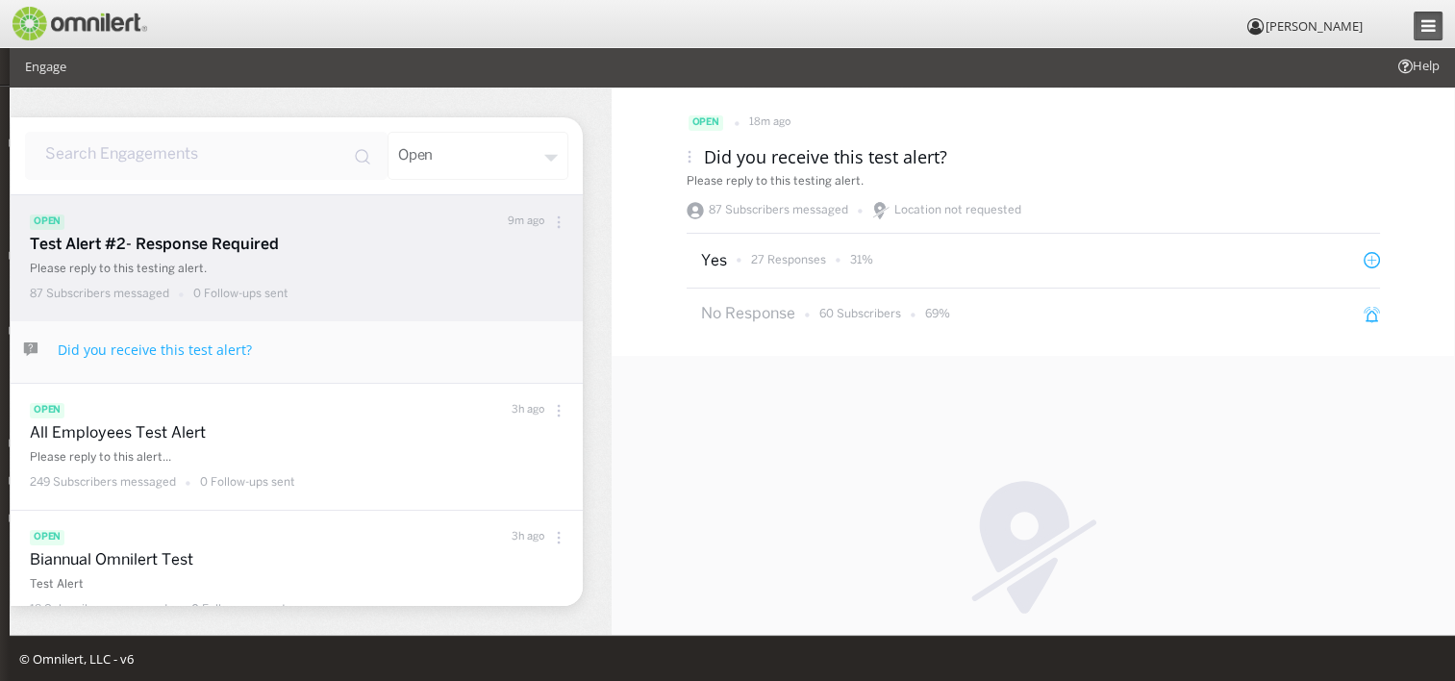
click at [224, 244] on p "Test Alert #2- Response Required" at bounding box center [301, 246] width 543 height 22
click at [773, 261] on p "27 Responses" at bounding box center [788, 260] width 75 height 16
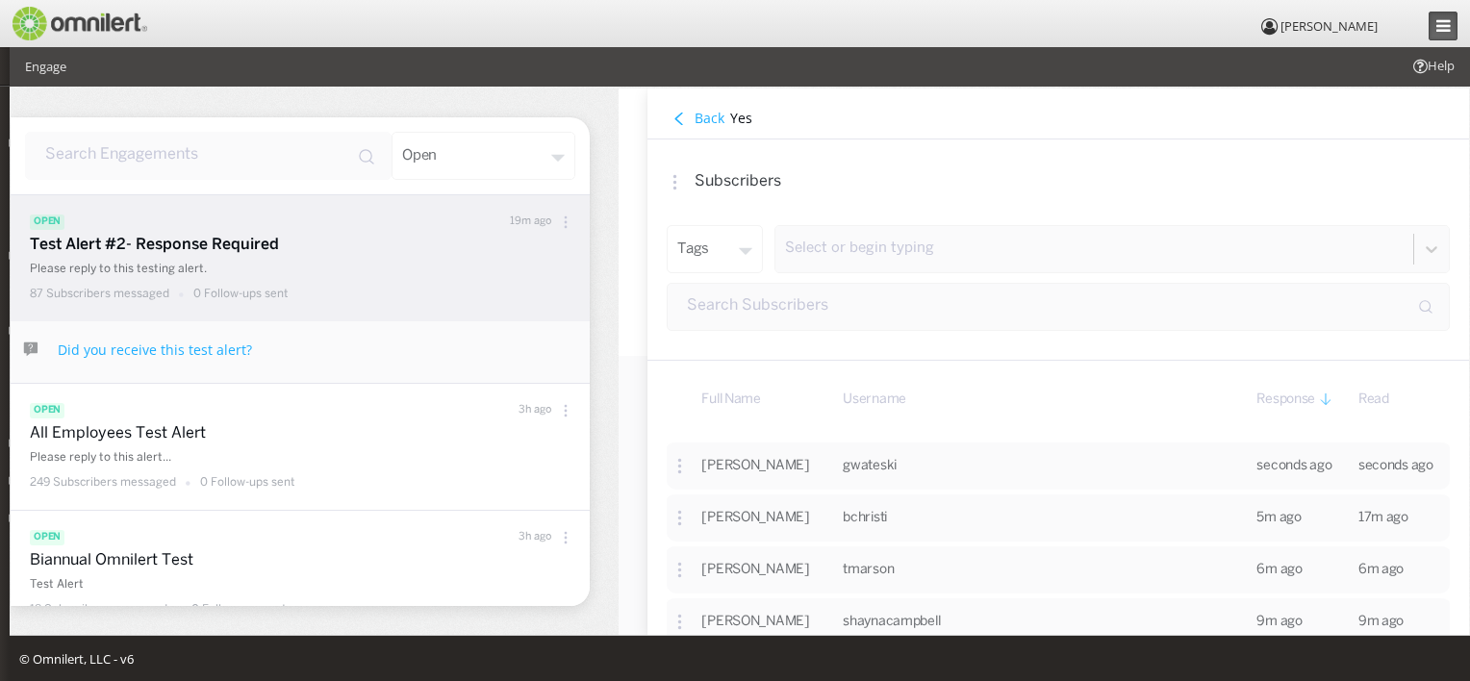
click at [709, 112] on h4 "Back" at bounding box center [709, 118] width 30 height 18
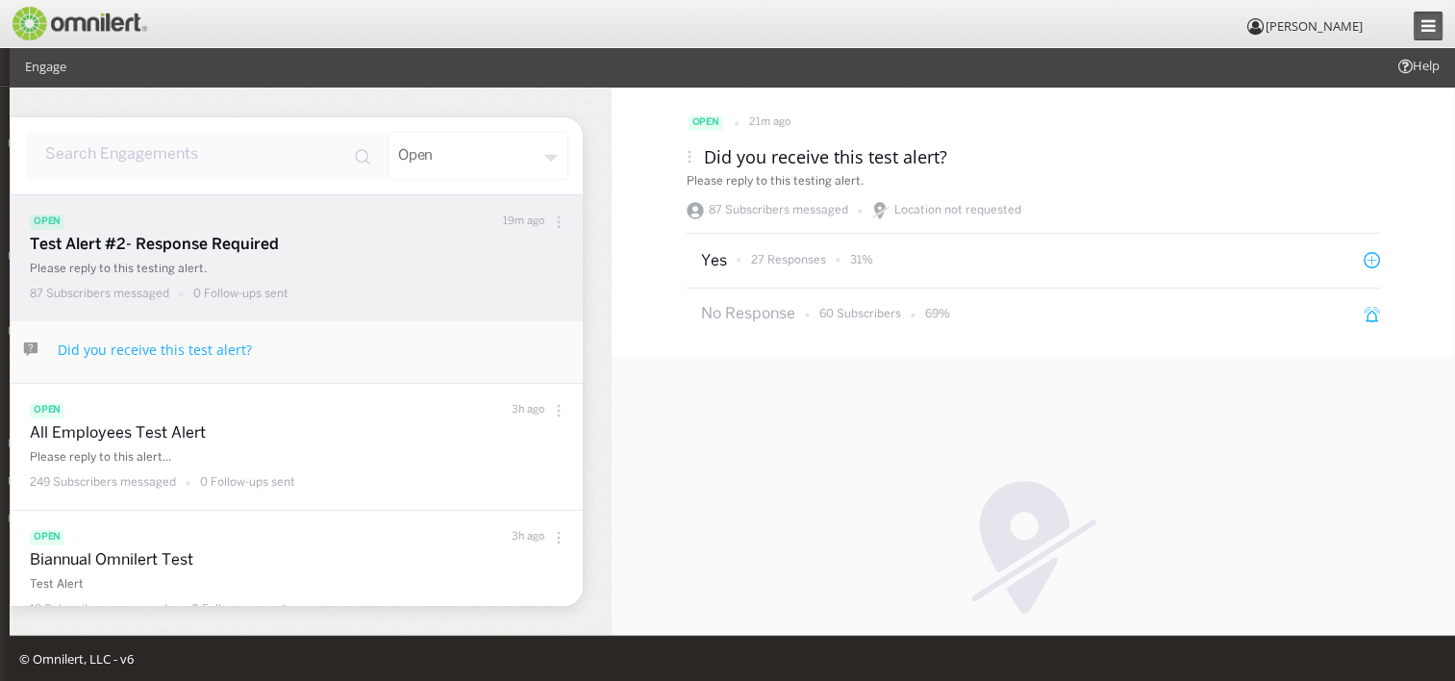
click at [1426, 31] on icon at bounding box center [1428, 25] width 14 height 16
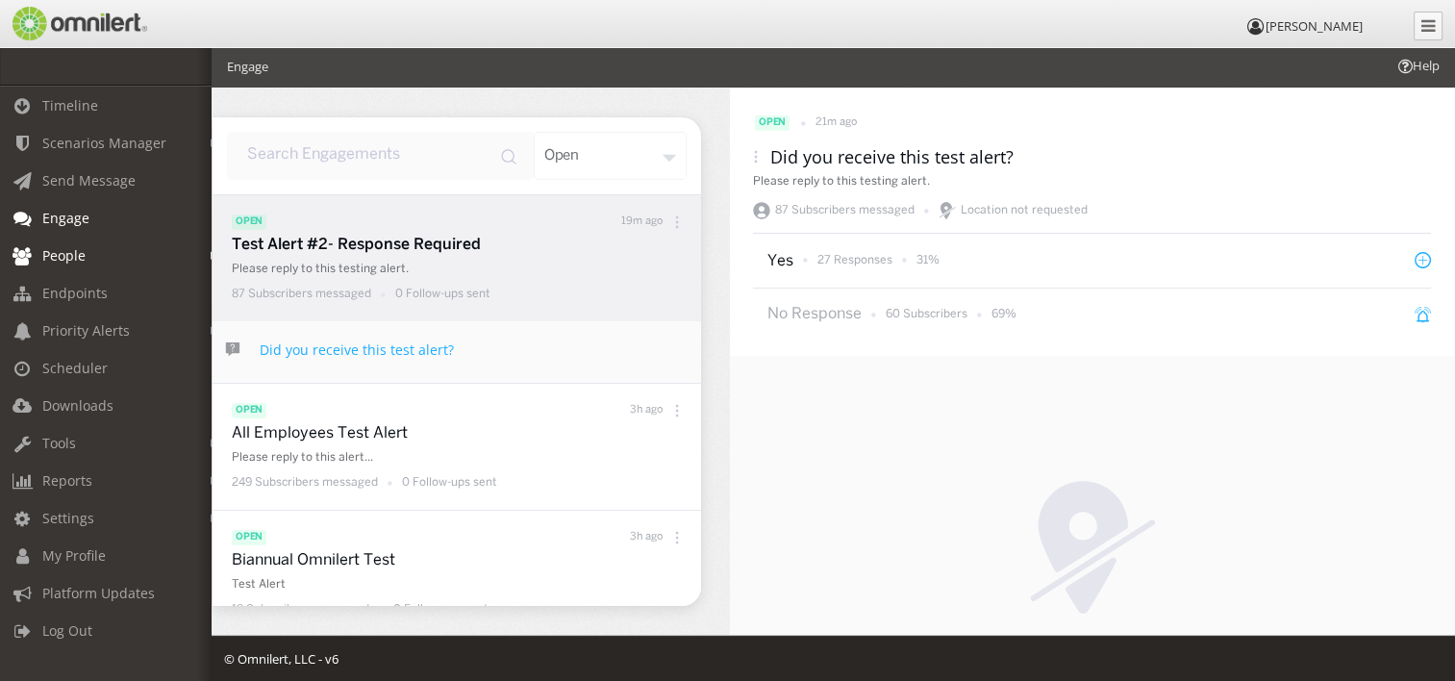
click at [91, 254] on link "People" at bounding box center [114, 256] width 229 height 38
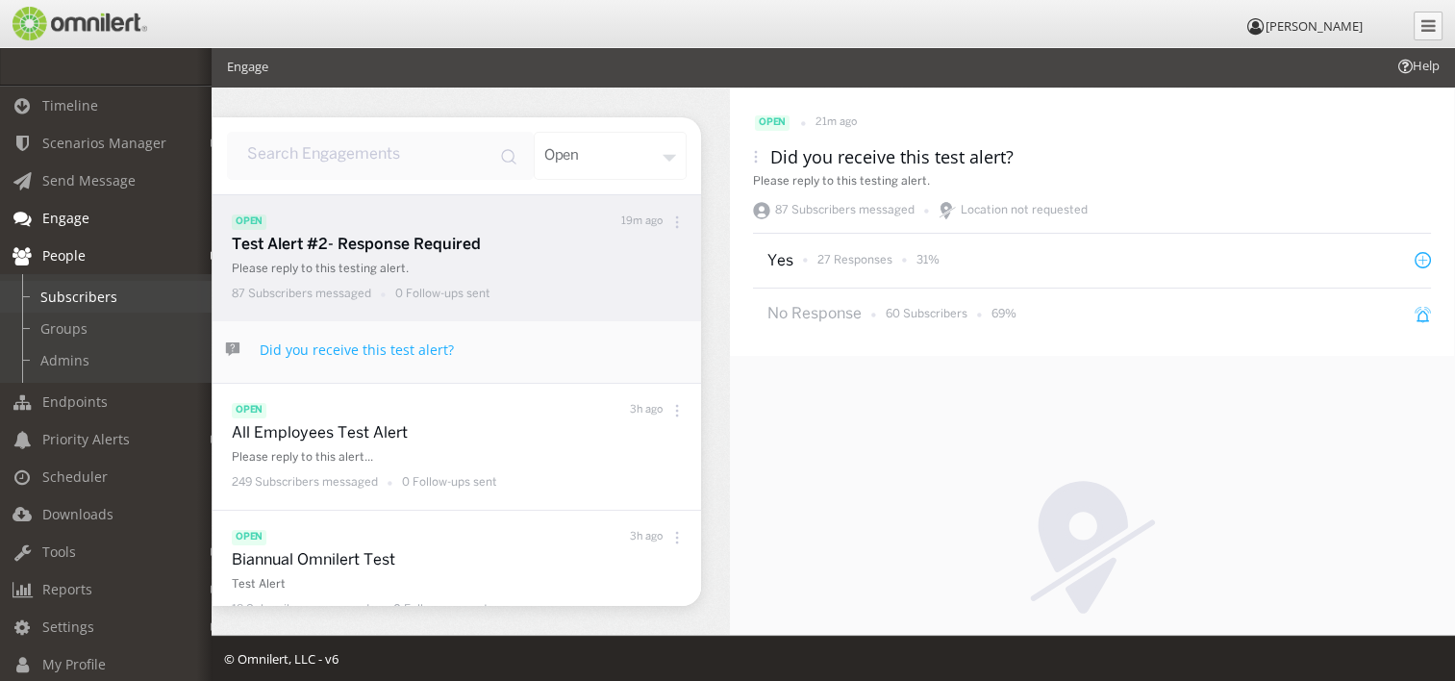
click at [104, 288] on link "Subscribers" at bounding box center [114, 297] width 229 height 32
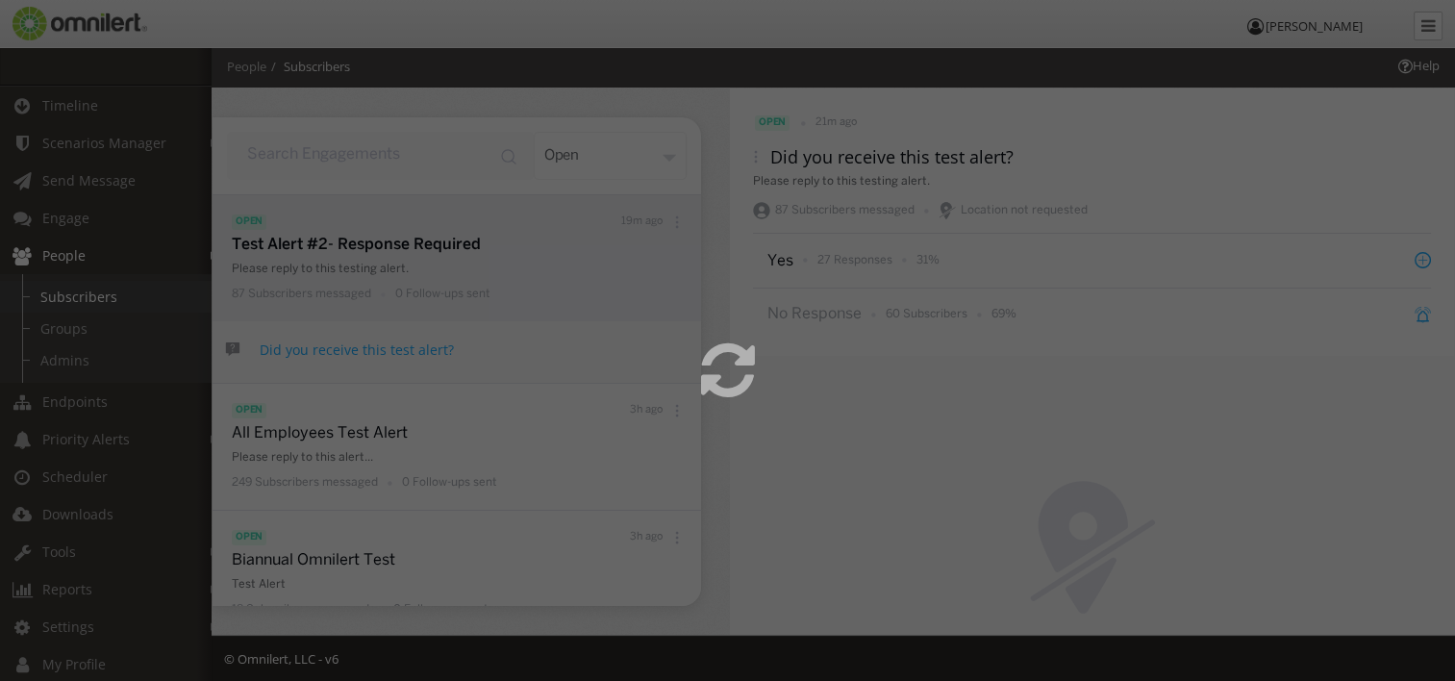
select select
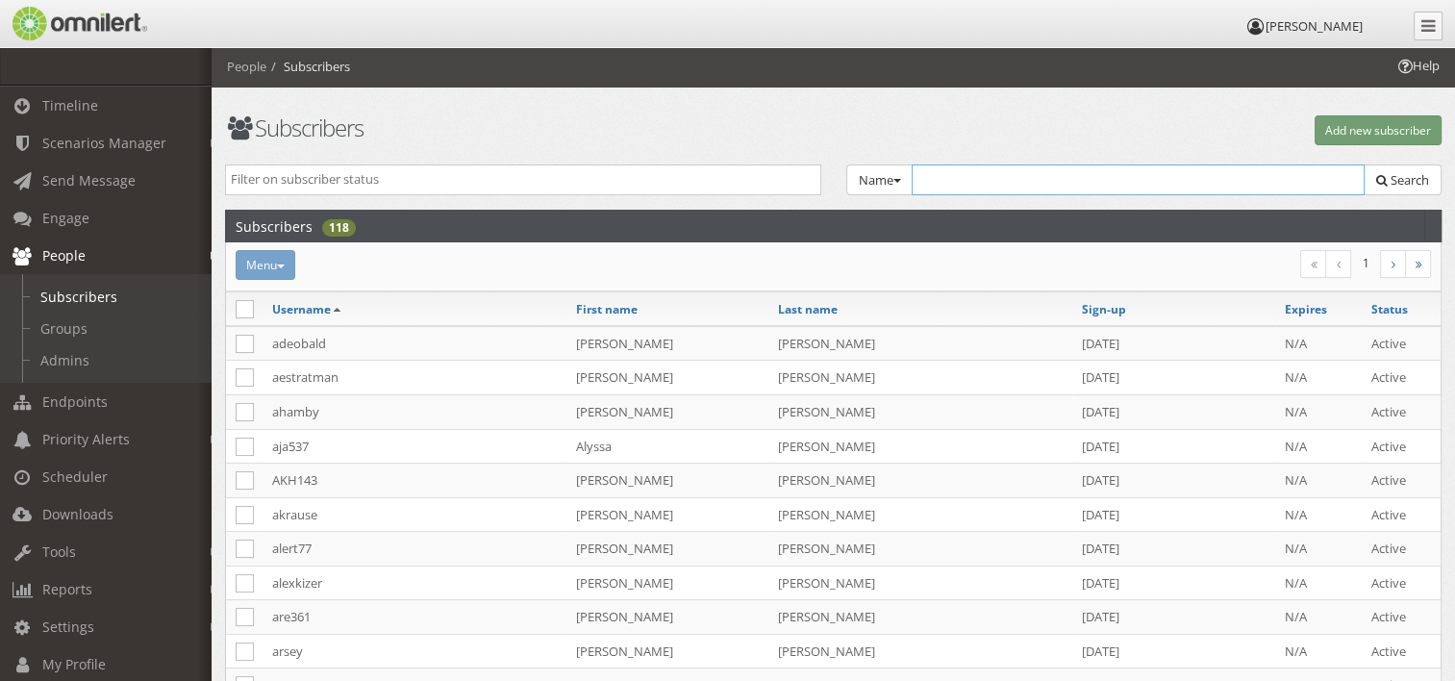
click at [939, 182] on input "text" at bounding box center [1139, 179] width 454 height 31
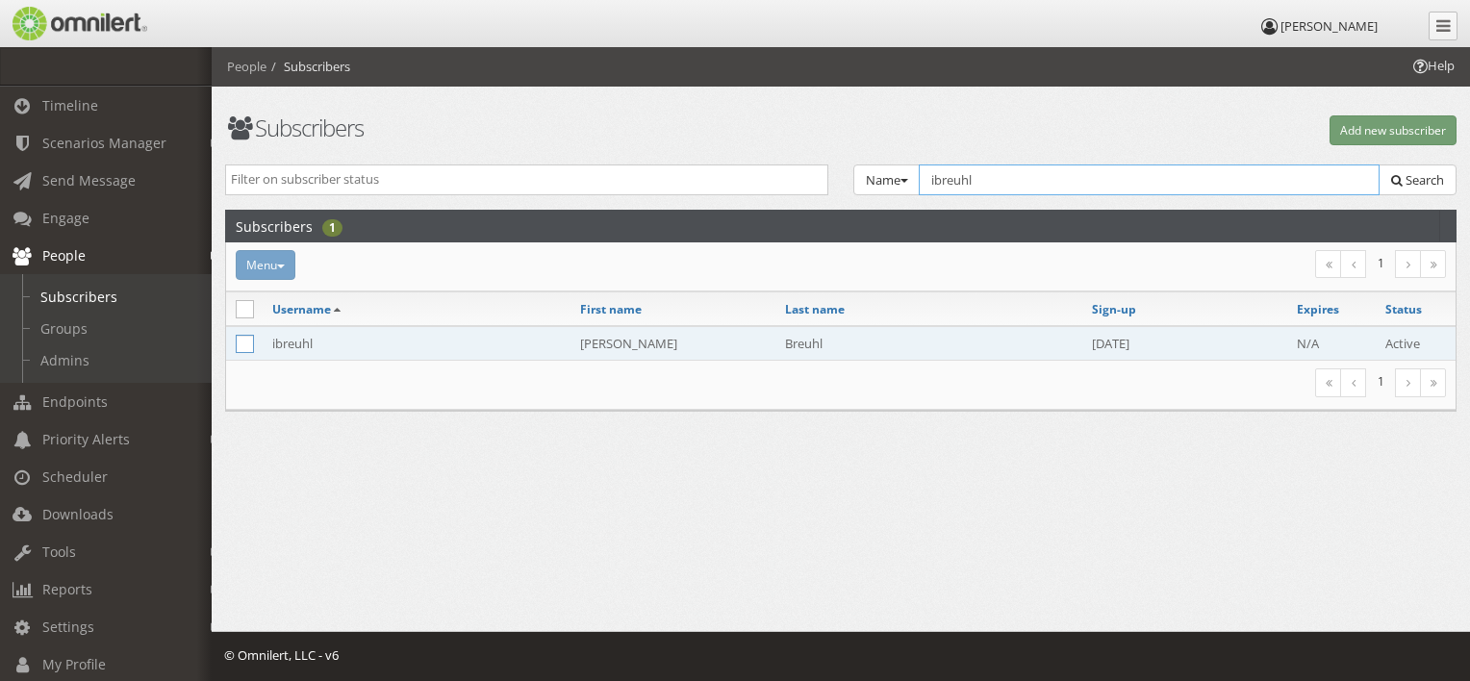
type input "ibreuhl"
click at [249, 347] on icon at bounding box center [245, 344] width 18 height 18
checkbox input "true"
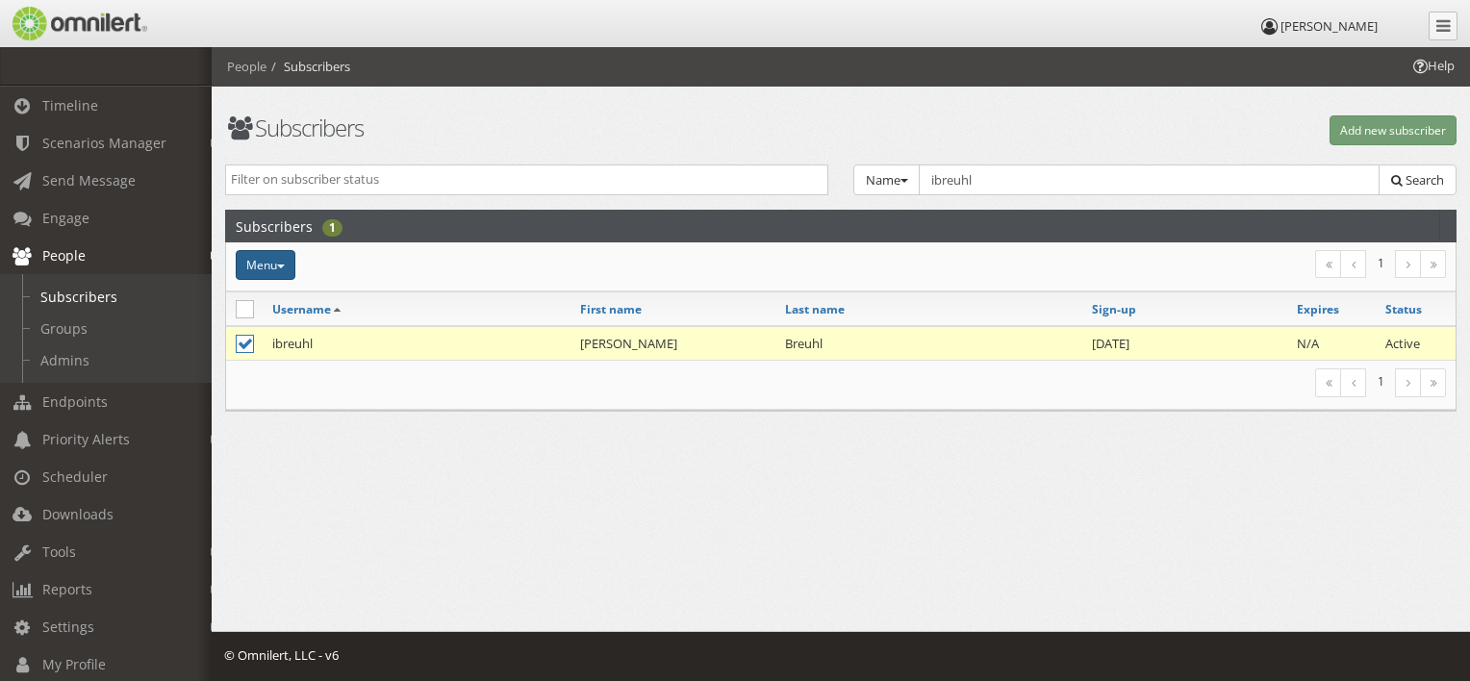
click at [285, 266] on span "button" at bounding box center [281, 266] width 8 height 4
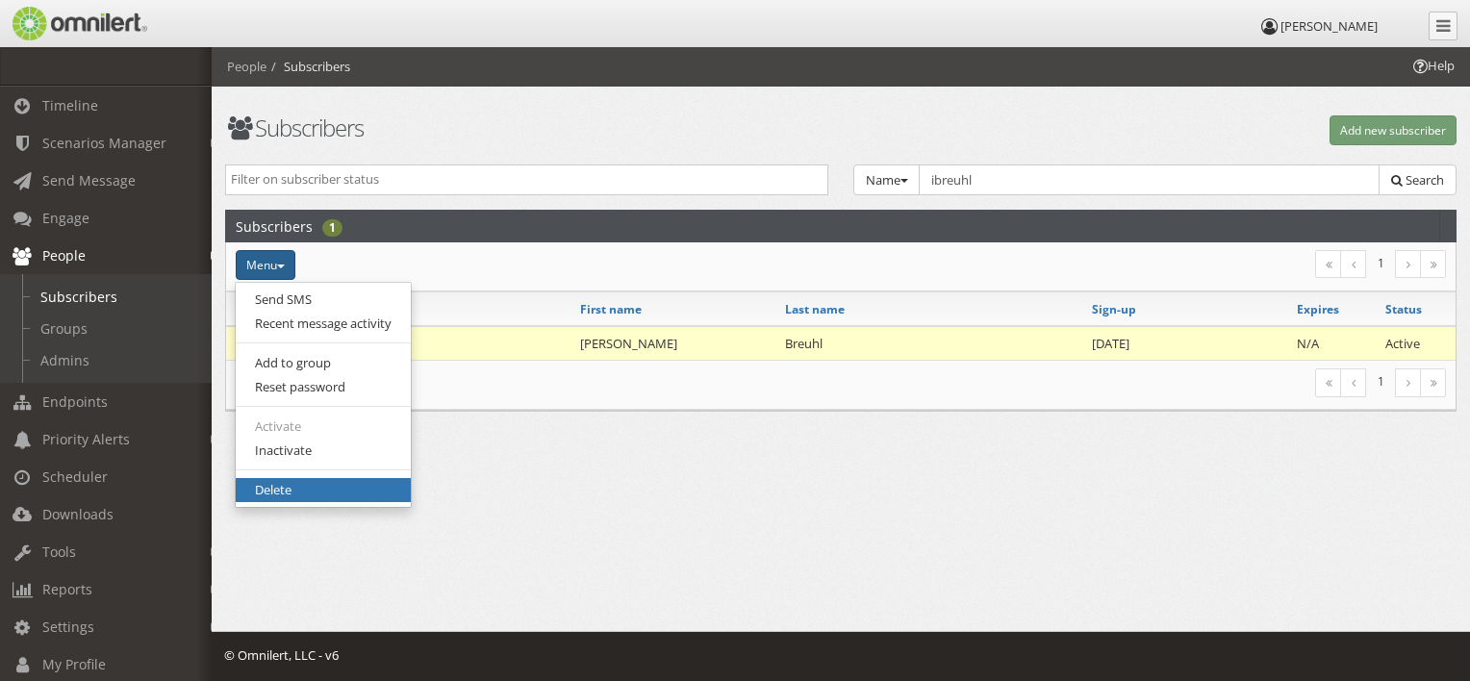
click at [296, 496] on link "Delete" at bounding box center [323, 491] width 175 height 24
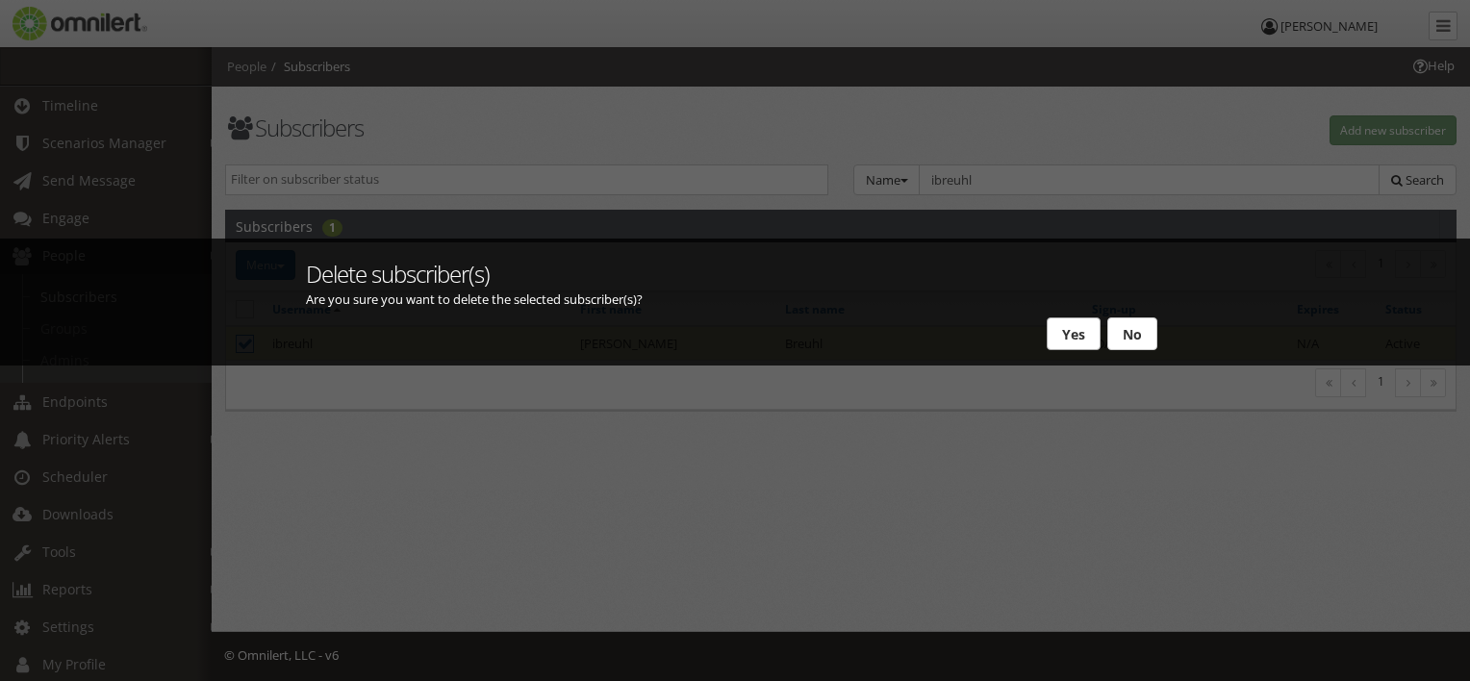
click at [1068, 331] on button "Yes" at bounding box center [1073, 333] width 54 height 33
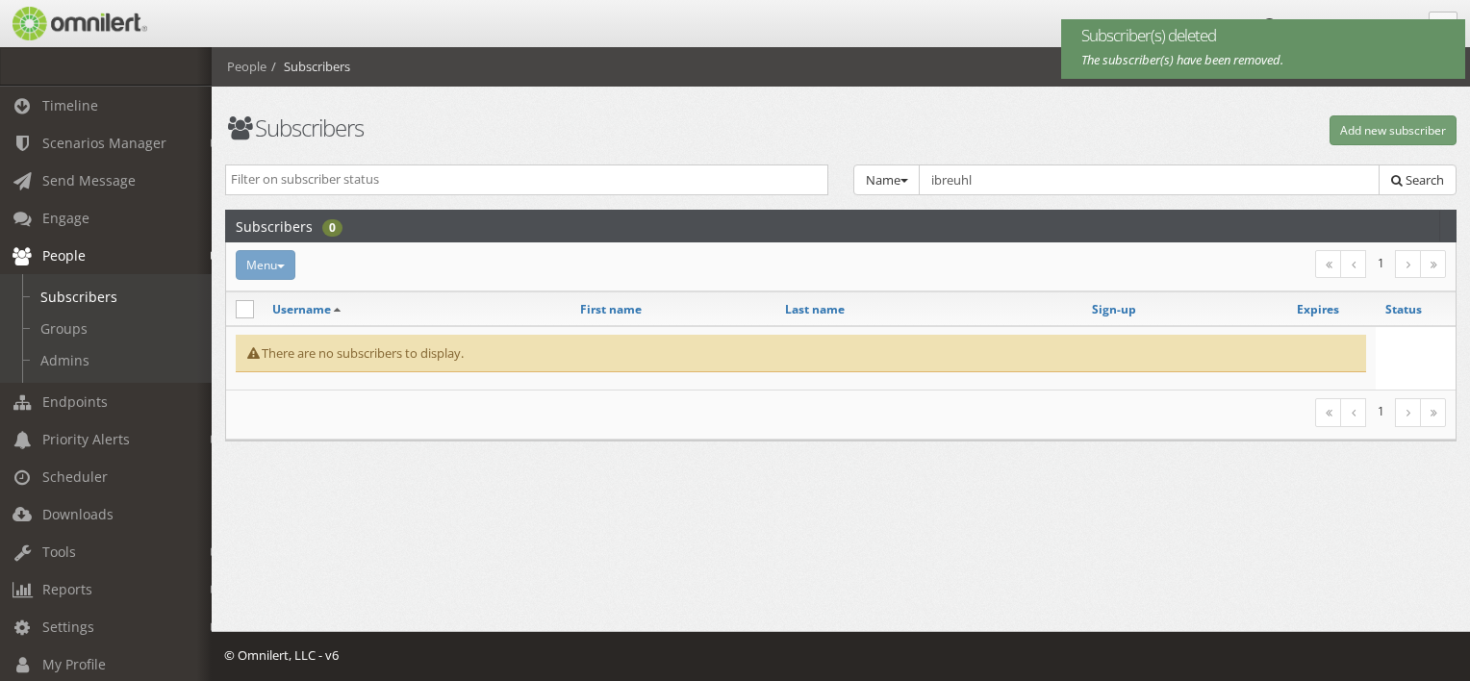
click at [867, 501] on div "Help People Subscribers Subscribers Add new subscriber Active Inactive Expired …" at bounding box center [841, 288] width 1258 height 483
drag, startPoint x: 1016, startPoint y: 189, endPoint x: 847, endPoint y: 184, distance: 168.4
click at [847, 184] on div "Name Group Email Name SMS Voice TTY Tags Select Group... Eau Claire Office Inci…" at bounding box center [1155, 180] width 628 height 32
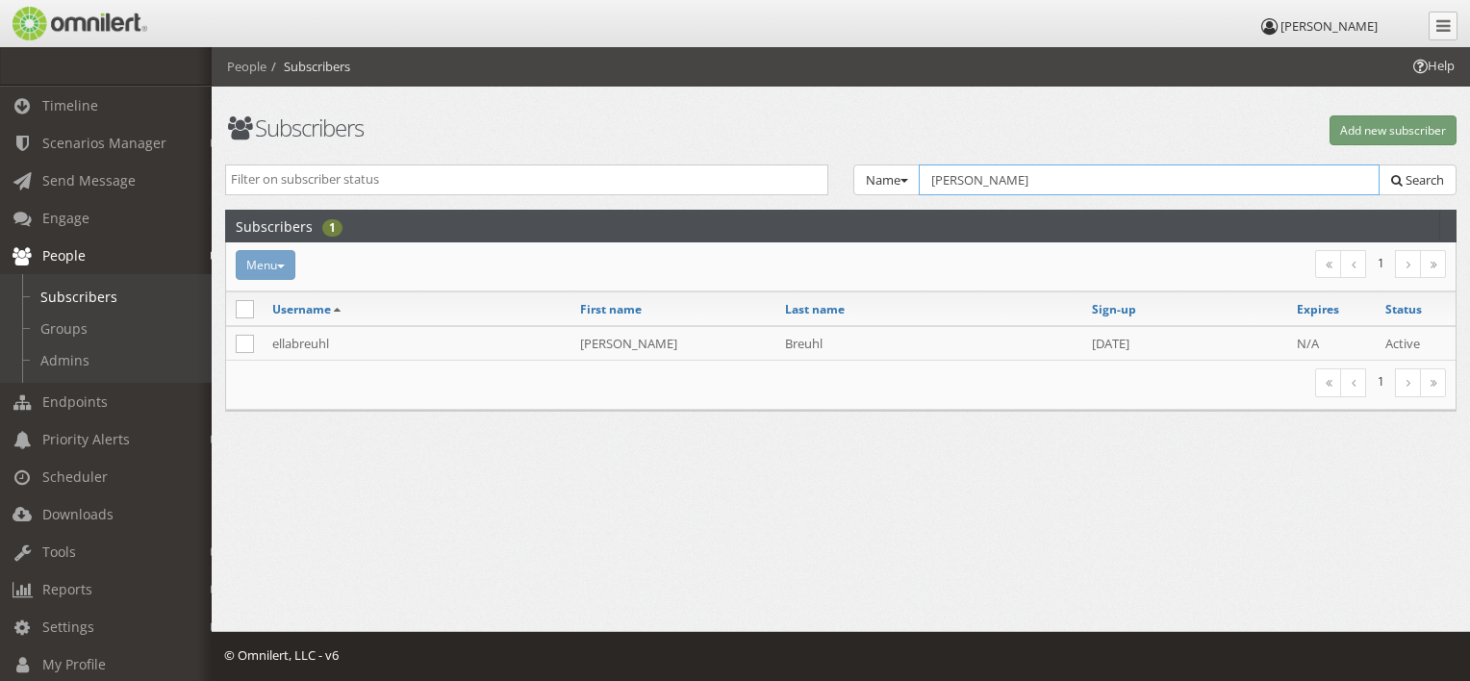
type input "[PERSON_NAME]"
click at [981, 489] on div "Help People Subscribers Subscribers Add new subscriber Active Inactive Expired …" at bounding box center [841, 287] width 1258 height 481
click at [72, 215] on span "Engage" at bounding box center [65, 218] width 47 height 18
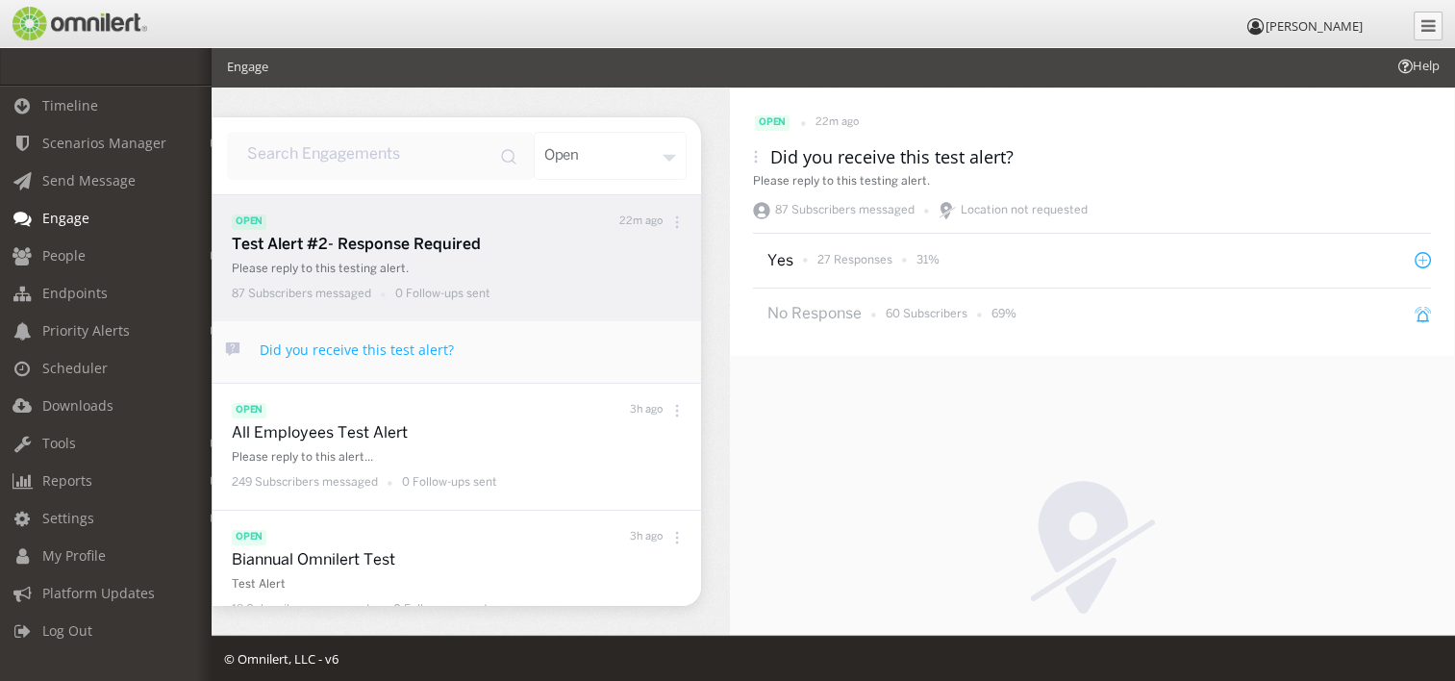
click at [920, 462] on div "Location not requested" at bounding box center [1092, 574] width 724 height 437
click at [855, 270] on div "28 Responses 32%" at bounding box center [872, 260] width 138 height 24
click at [862, 260] on p "28 Responses" at bounding box center [854, 260] width 75 height 16
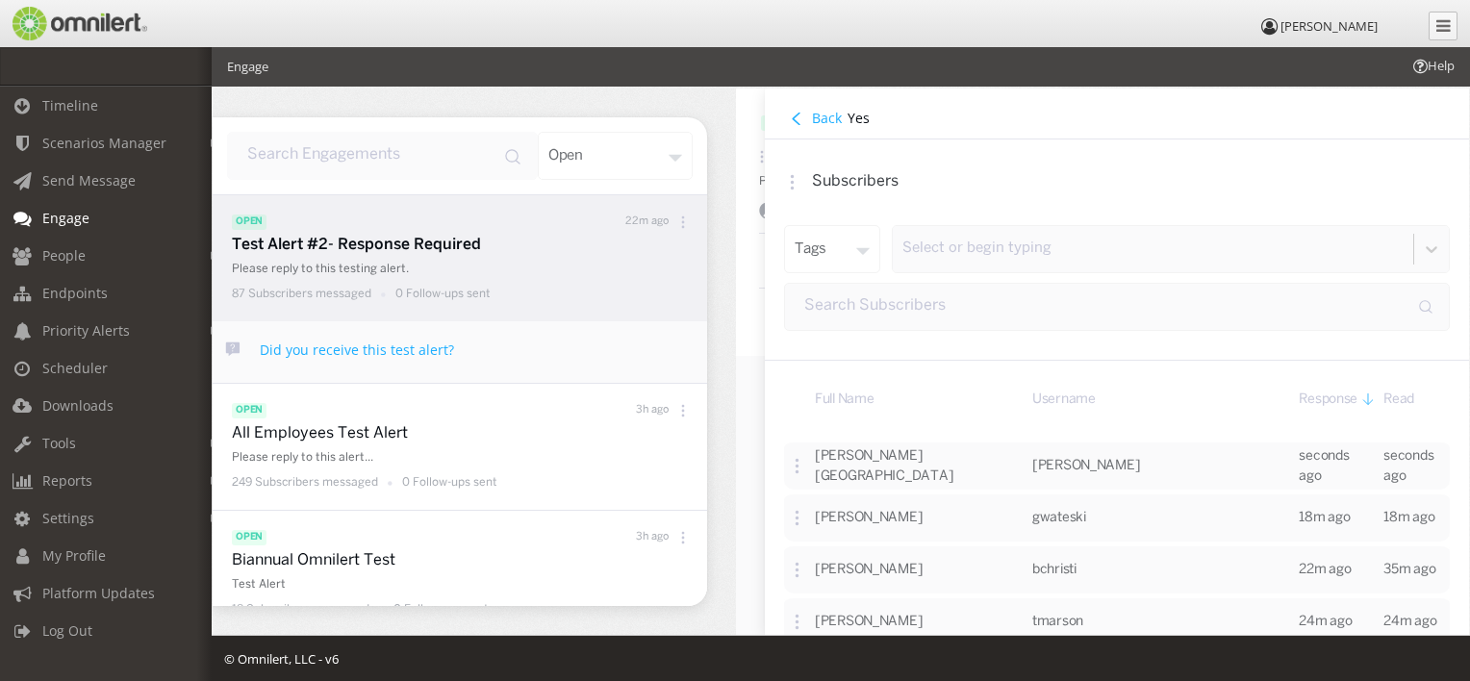
click at [805, 112] on button "Back" at bounding box center [815, 118] width 63 height 21
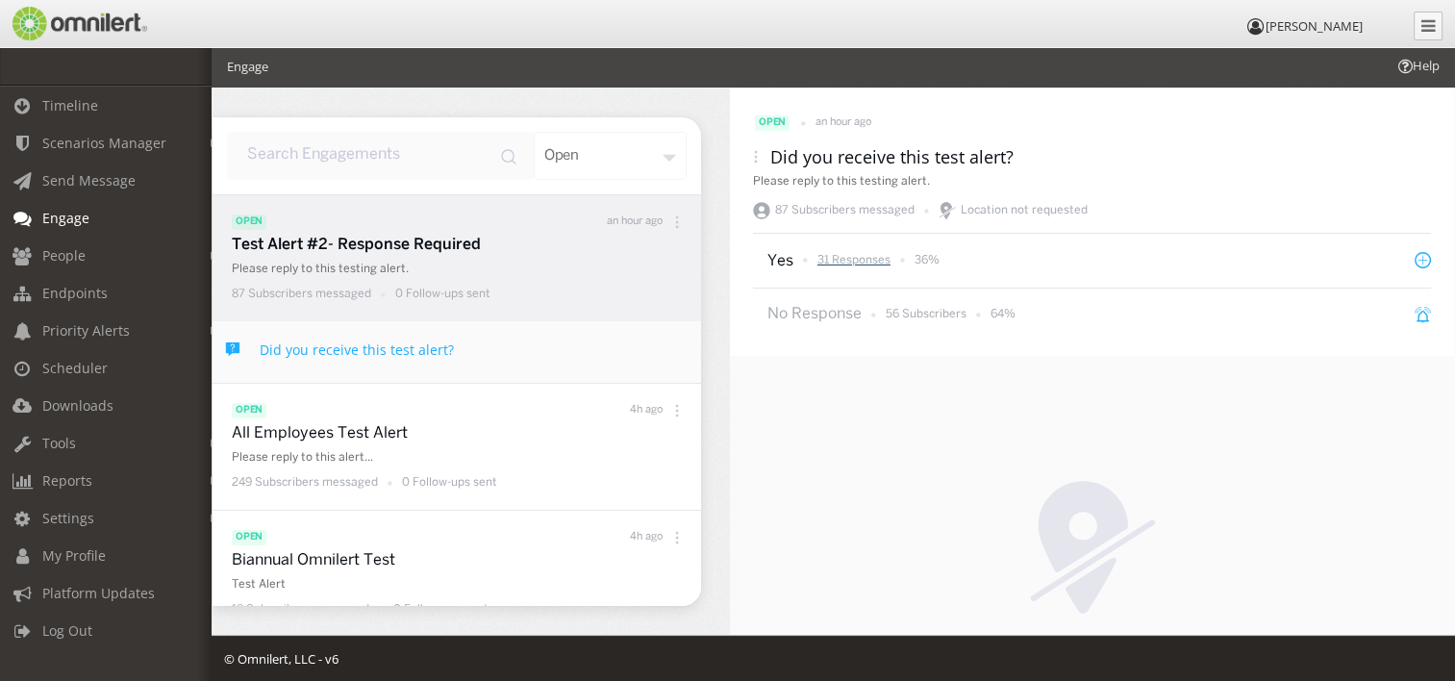
click at [849, 268] on p "31 Responses" at bounding box center [853, 260] width 73 height 16
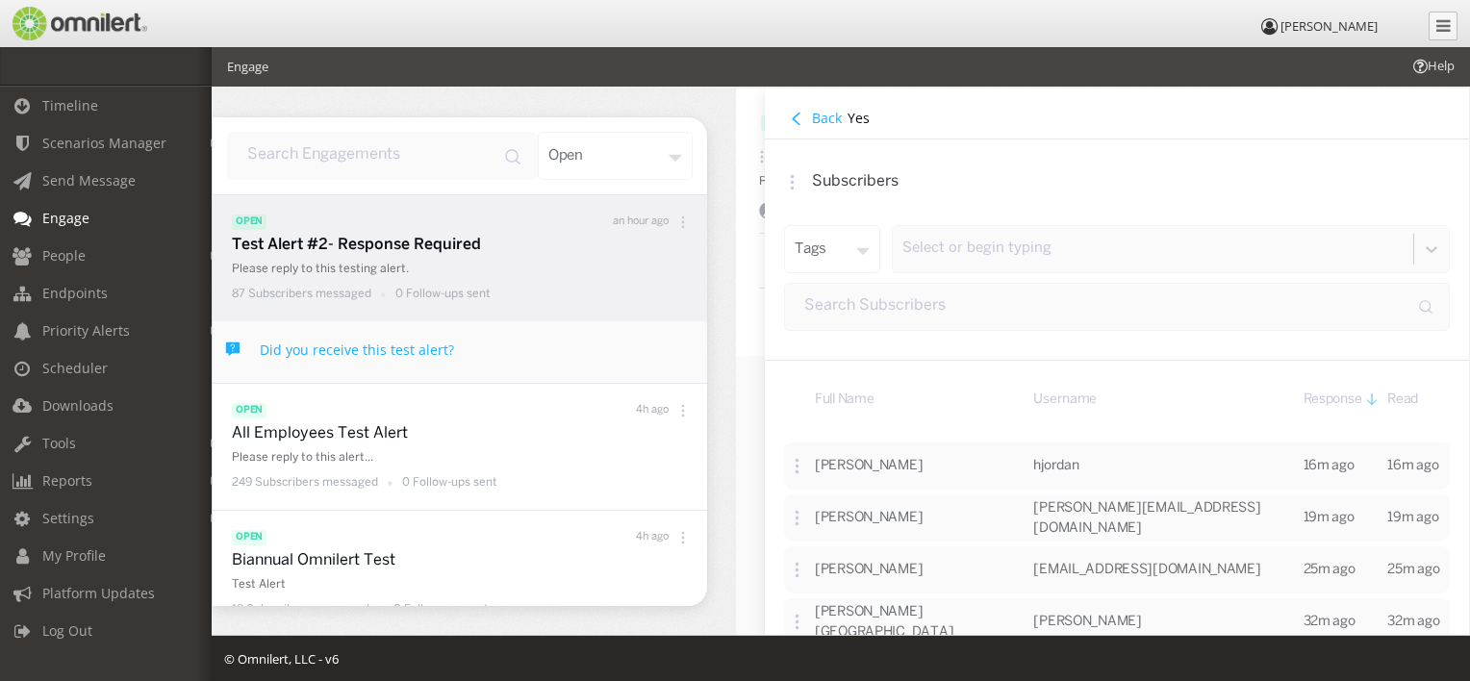
click at [819, 115] on h4 "Back" at bounding box center [827, 118] width 30 height 18
